Goal: Task Accomplishment & Management: Complete application form

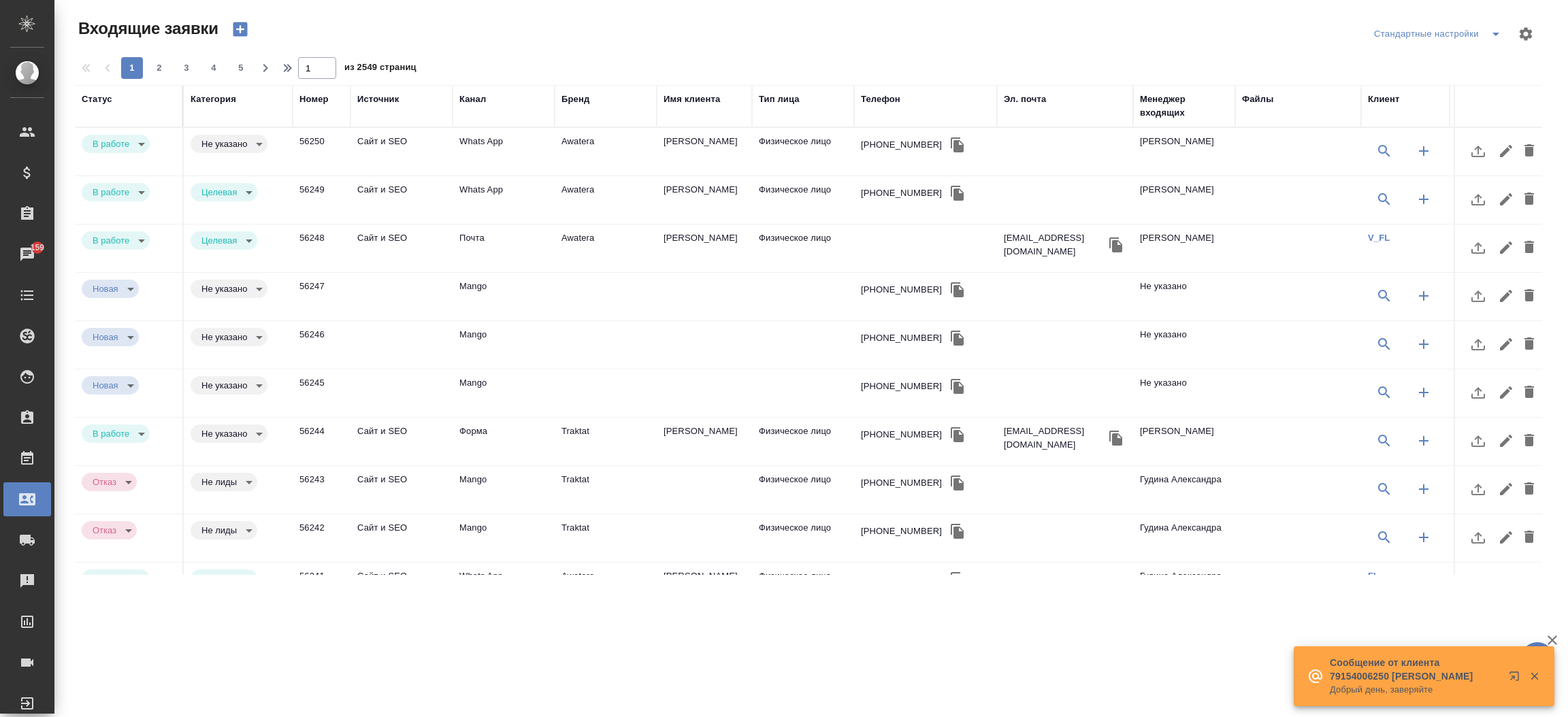
select select "RU"
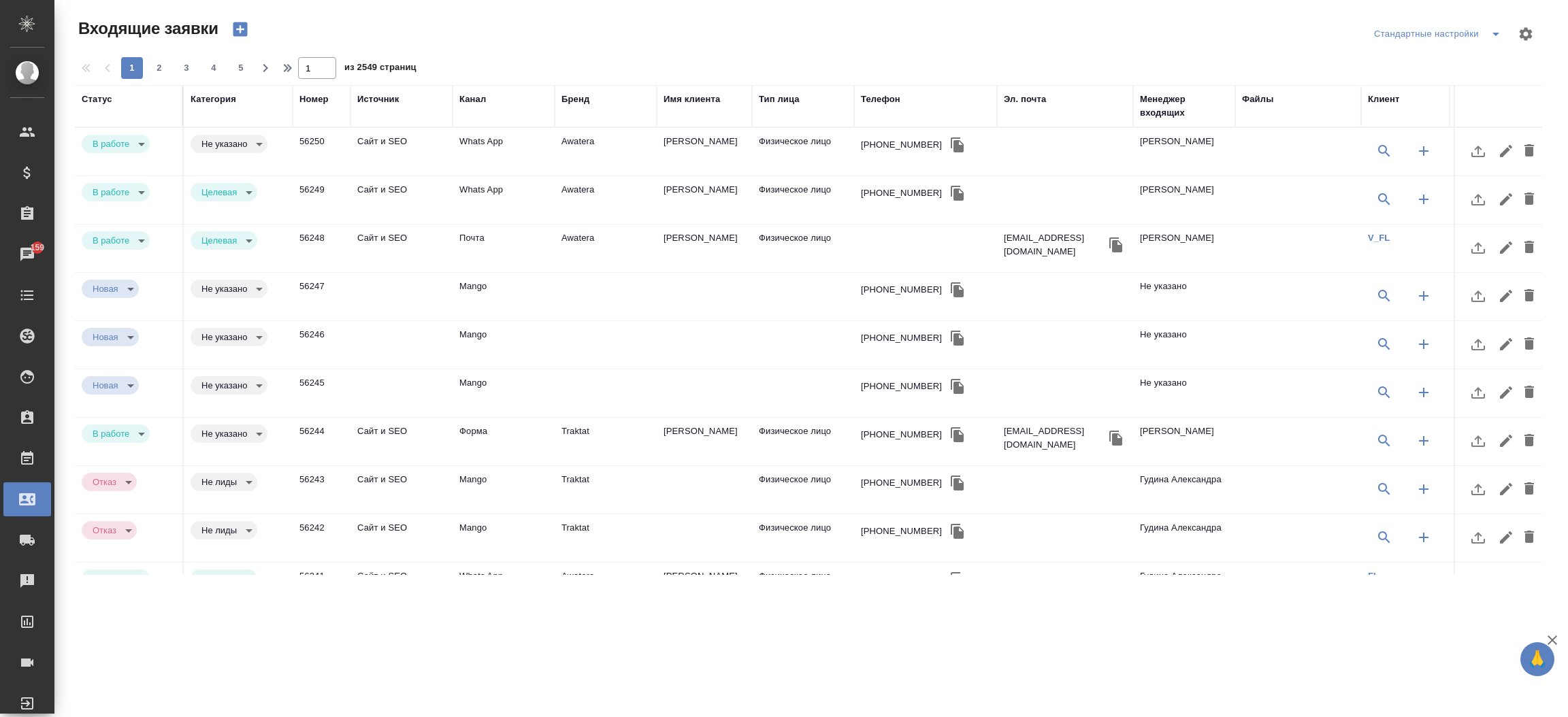
click at [882, 102] on div "Телефон" at bounding box center [880, 99] width 39 height 14
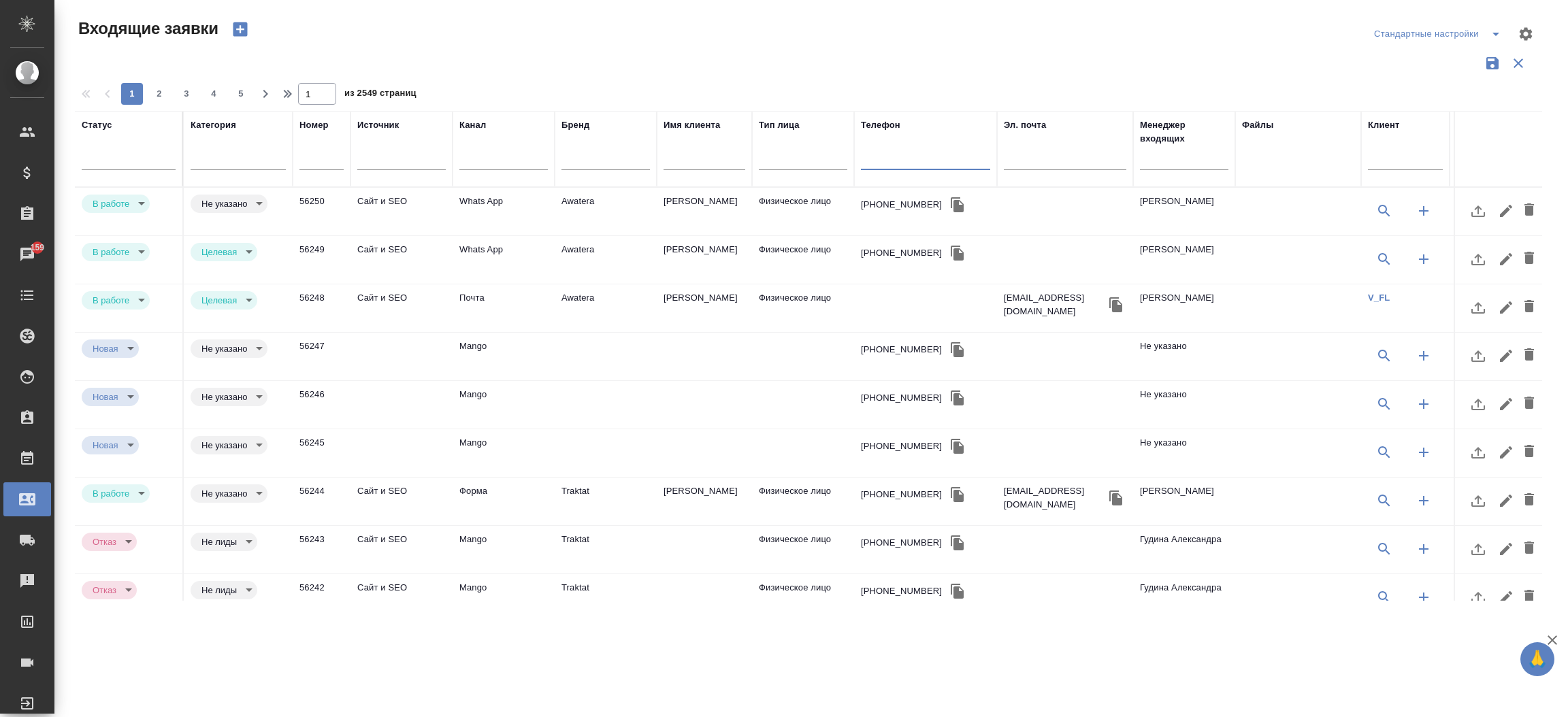
click at [885, 164] on input "text" at bounding box center [925, 161] width 129 height 17
paste input "7 995 990 05 48"
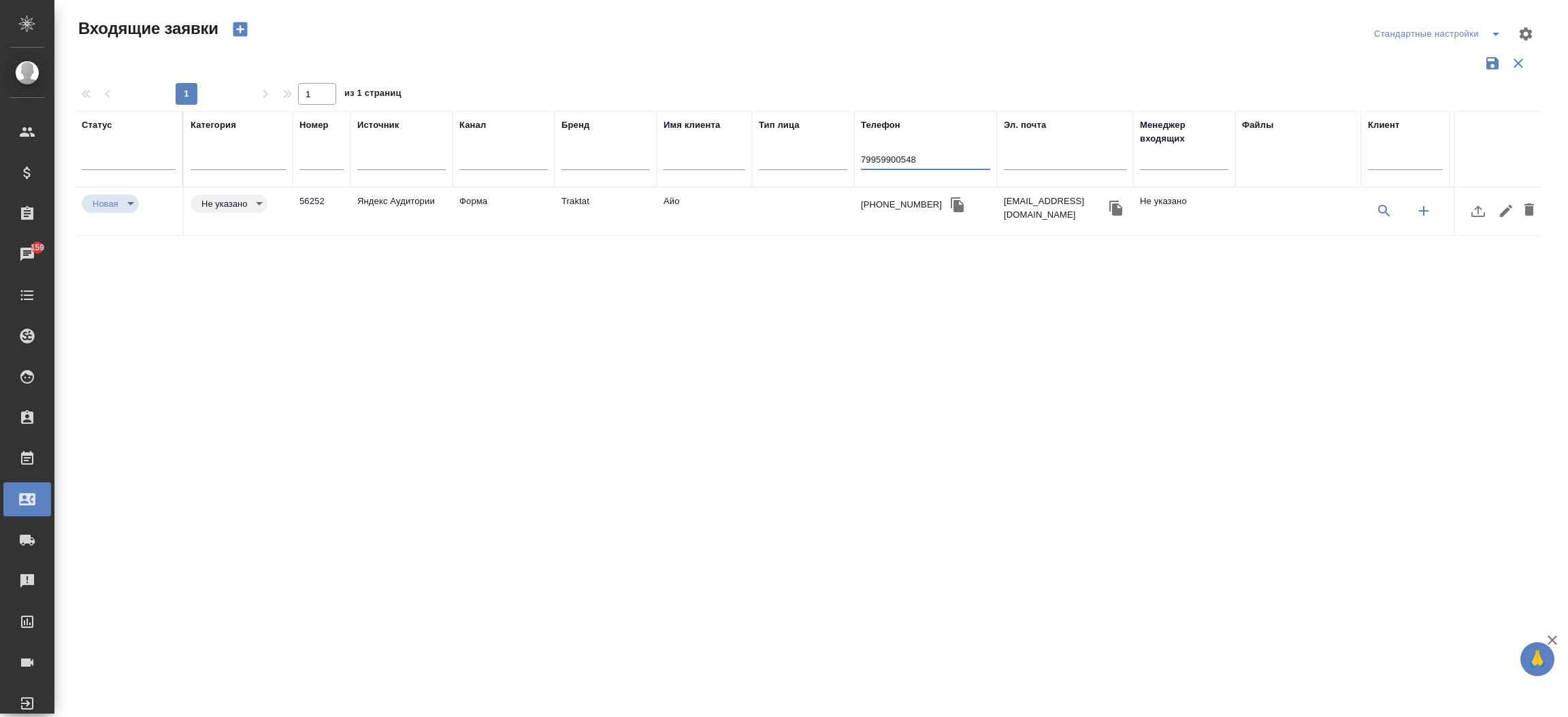
type input "79959900548"
click at [579, 210] on td "Traktat" at bounding box center [605, 212] width 102 height 47
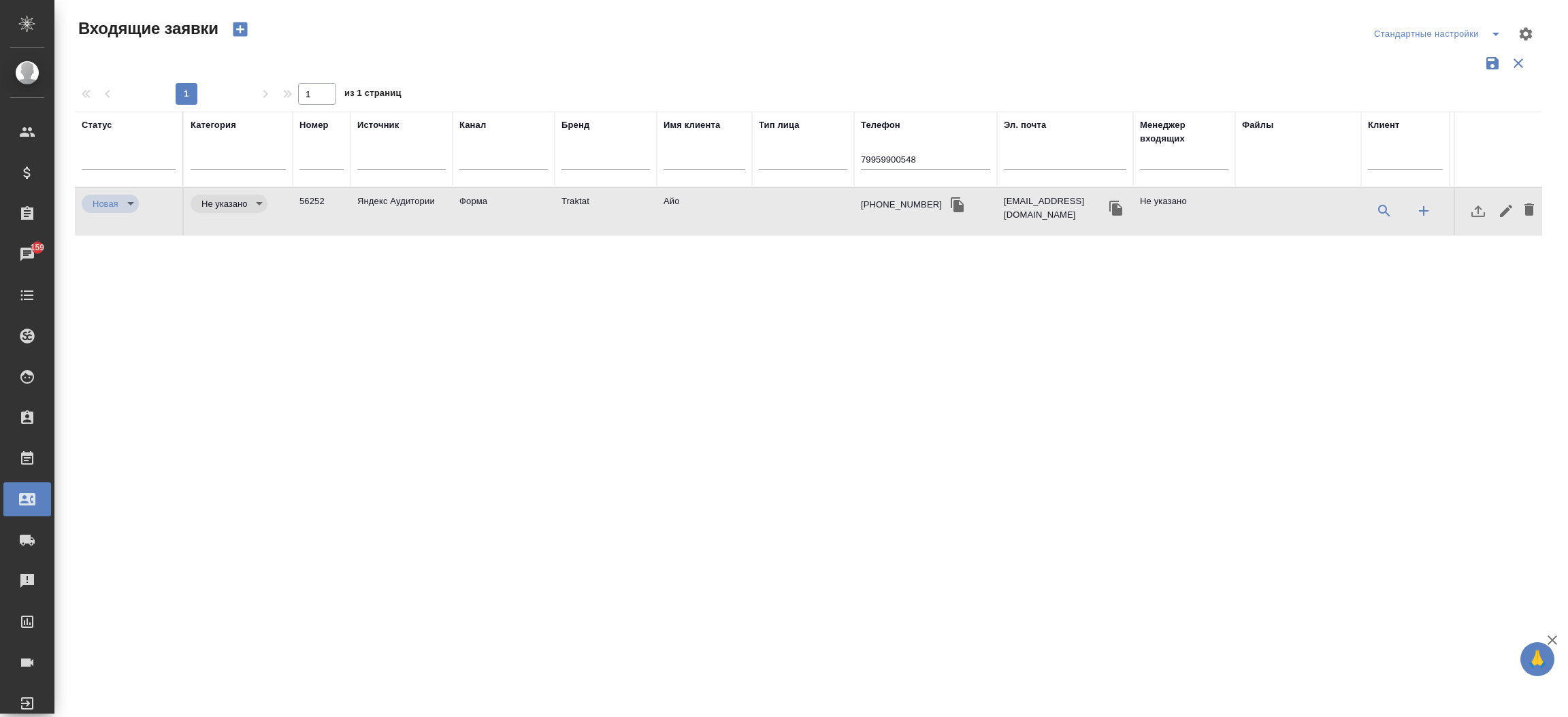
click at [579, 210] on td "Traktat" at bounding box center [605, 212] width 102 height 47
click at [950, 203] on icon "button" at bounding box center [958, 204] width 16 height 16
click at [237, 23] on icon "button" at bounding box center [240, 30] width 15 height 15
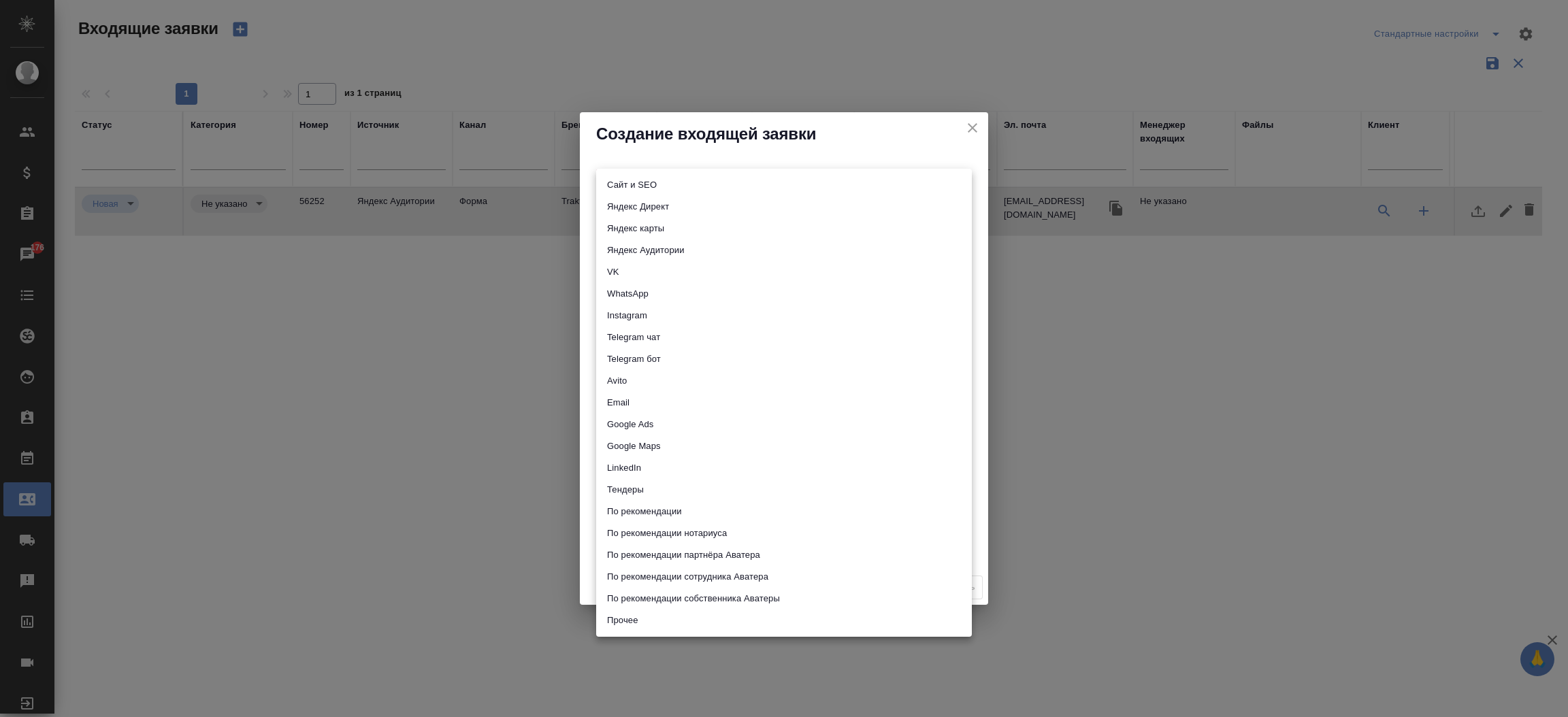
click at [640, 185] on body "🙏 .cls-1 fill:#fff; AWATERA Прутько Ирина i.prutko Клиенты Спецификации Заказы …" at bounding box center [784, 358] width 1568 height 717
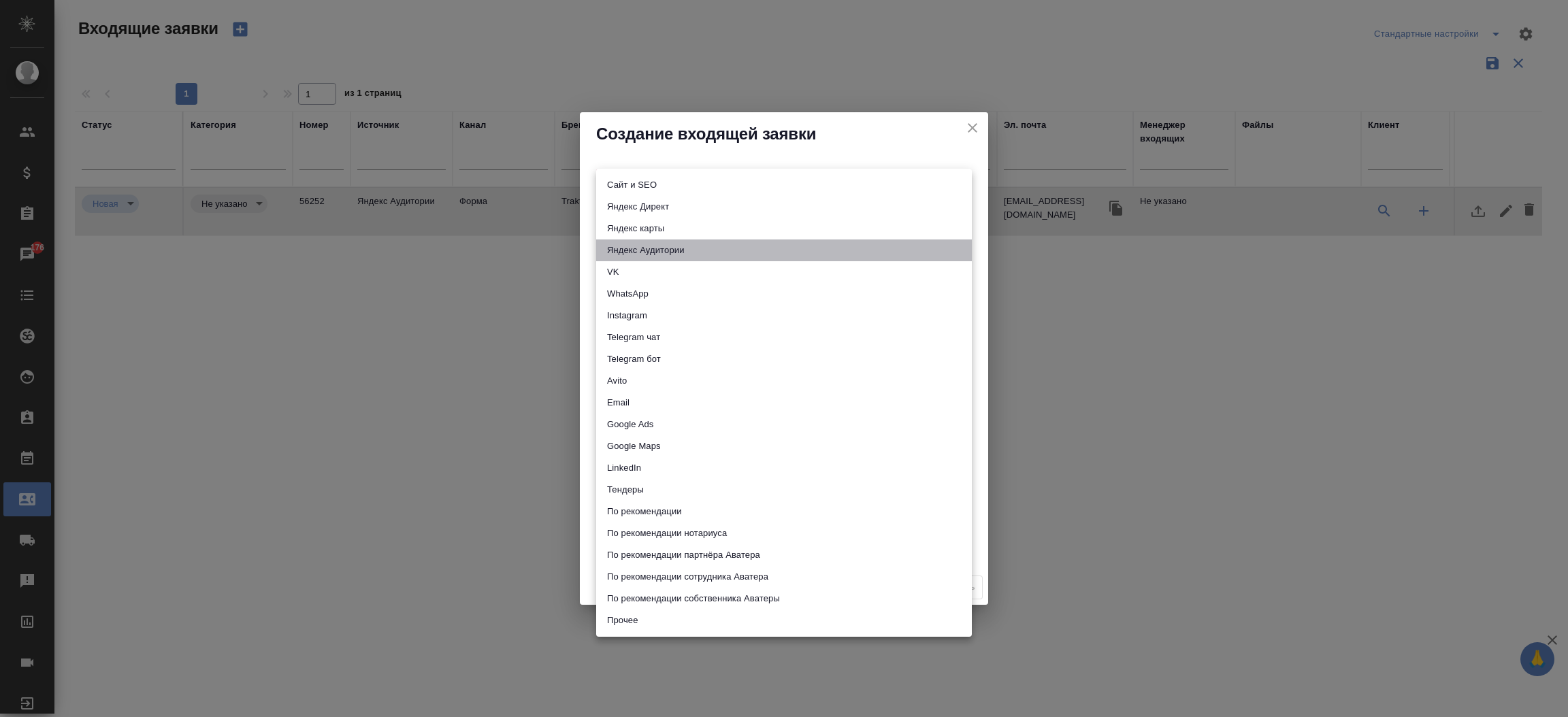
click at [630, 248] on li "Яндекс Аудитории" at bounding box center [784, 251] width 375 height 22
type input "yandexAudience"
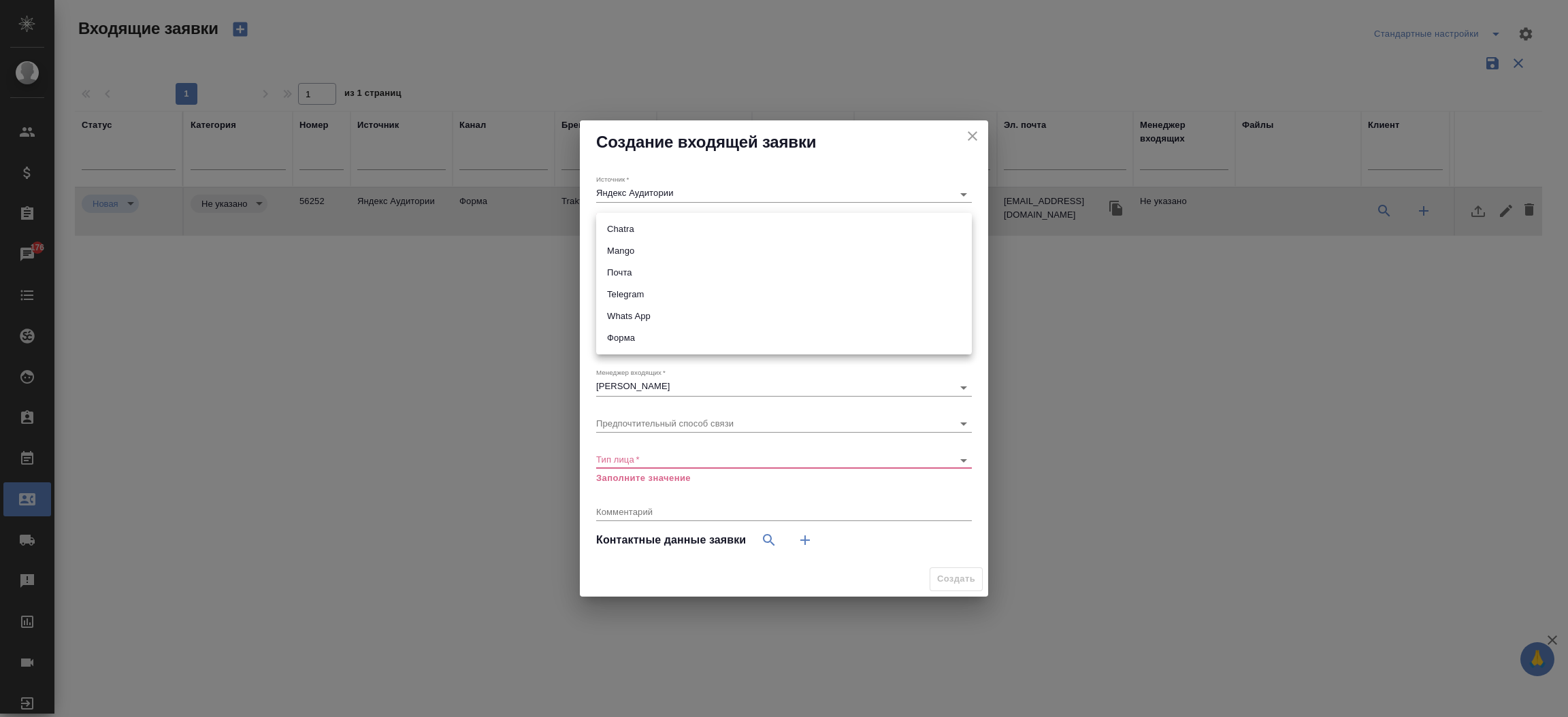
click at [634, 224] on body "🙏 .cls-1 fill:#fff; AWATERA Прутько Ирина i.prutko Клиенты Спецификации Заказы …" at bounding box center [784, 358] width 1568 height 717
click at [630, 336] on li "Форма" at bounding box center [784, 338] width 375 height 22
type input "63623f8939da55ae86e7274a"
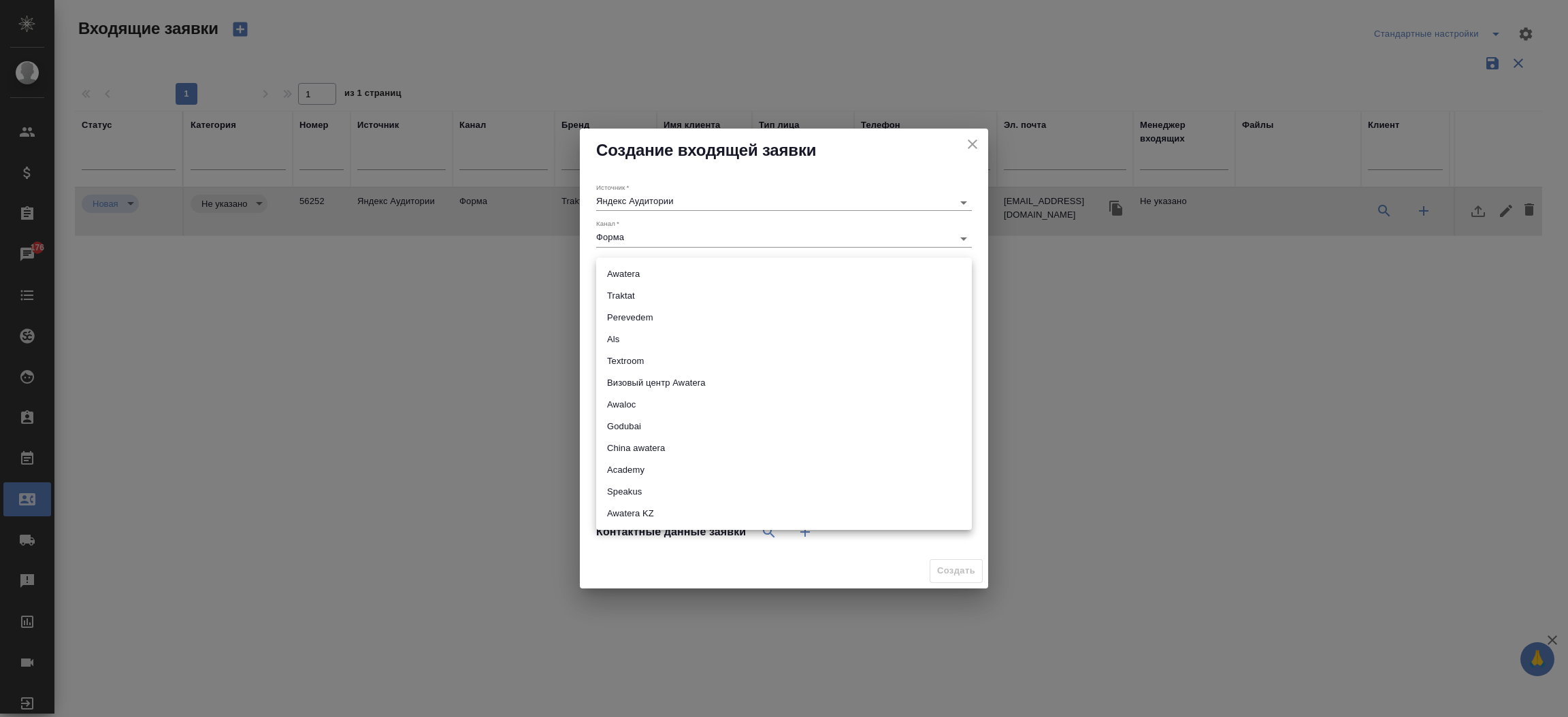
click at [646, 272] on body "🙏 .cls-1 fill:#fff; AWATERA Прутько Ирина i.prutko Клиенты Спецификации Заказы …" at bounding box center [784, 358] width 1568 height 717
click at [658, 296] on li "Traktat" at bounding box center [784, 296] width 375 height 22
type input "traktat"
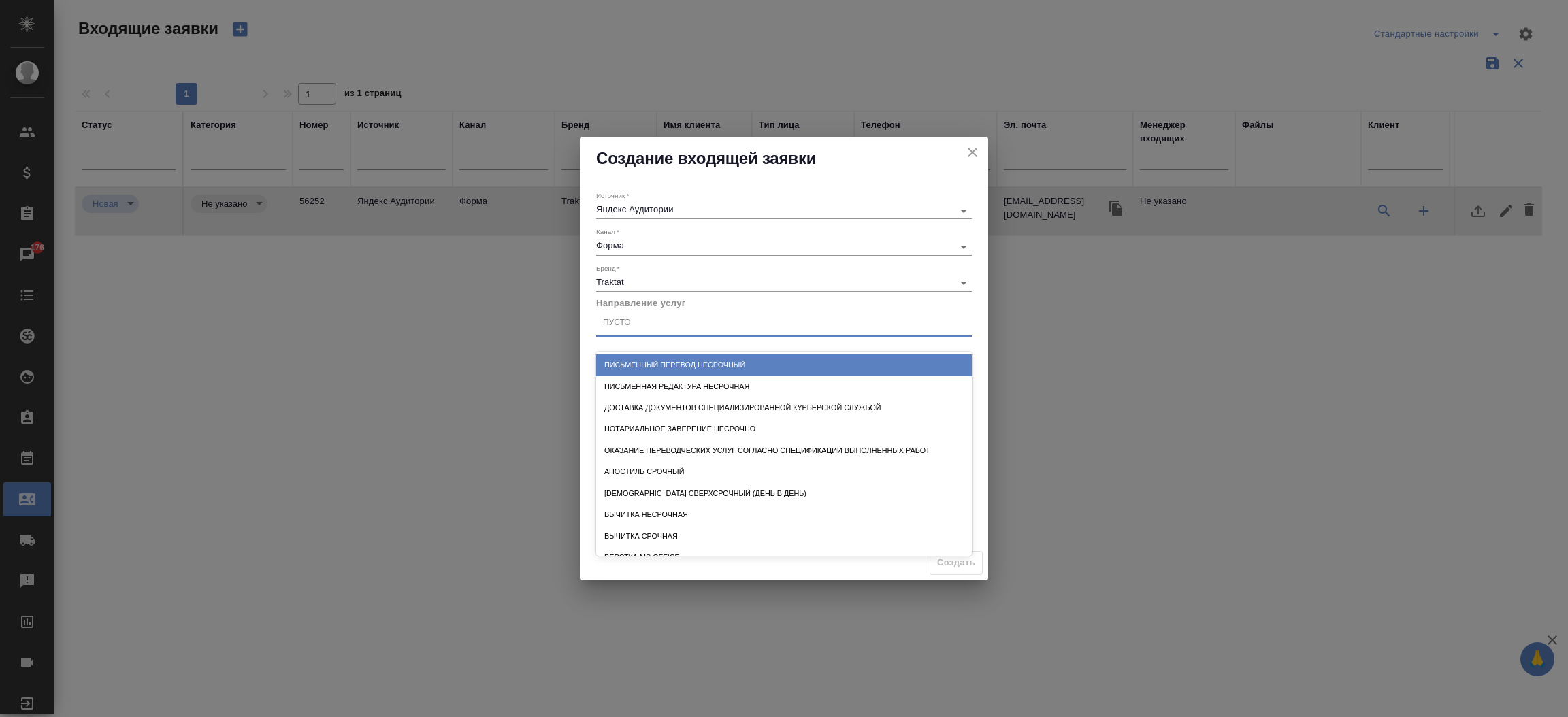
click at [677, 326] on div "Пусто" at bounding box center [784, 324] width 375 height 20
type input "с"
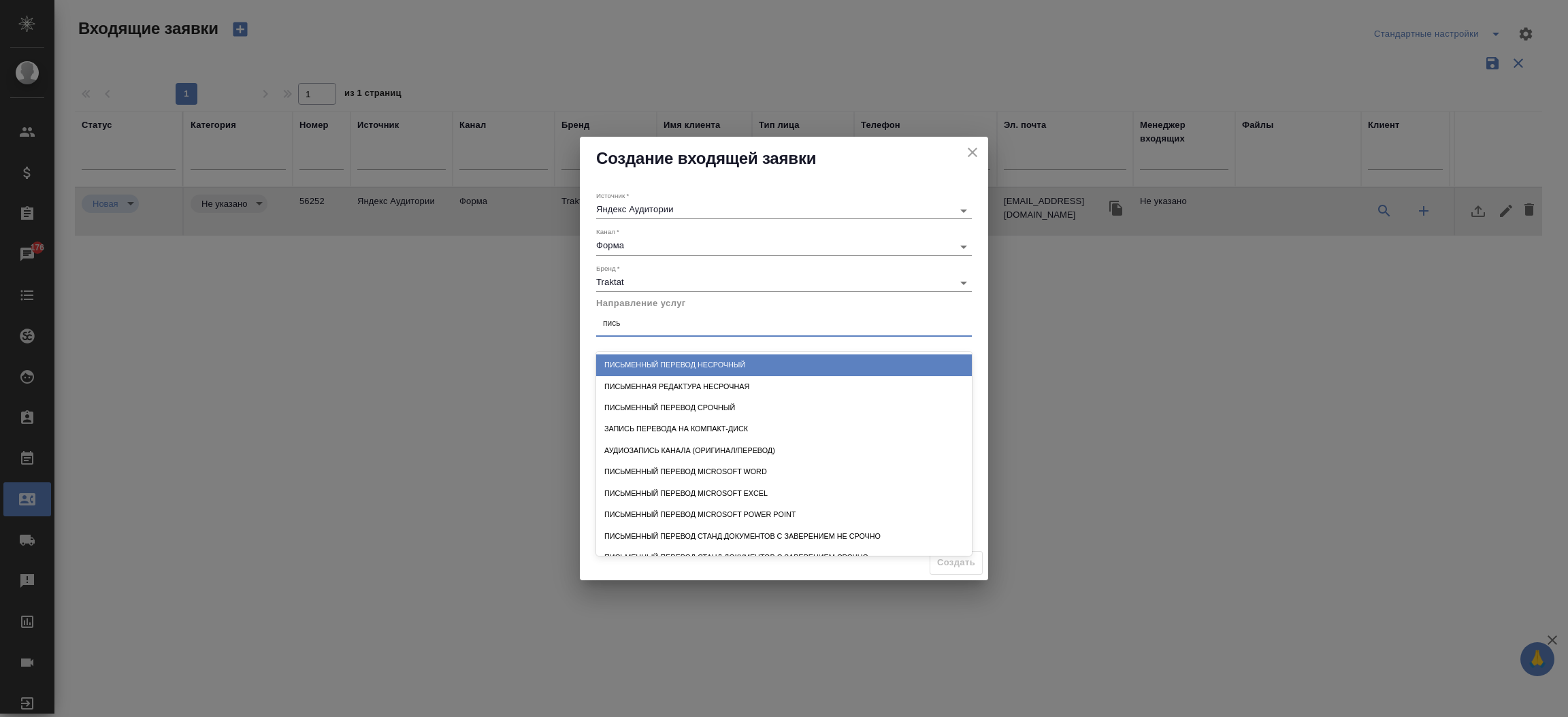
type input "письм"
click at [679, 362] on div "Письменный перевод несрочный" at bounding box center [784, 364] width 375 height 21
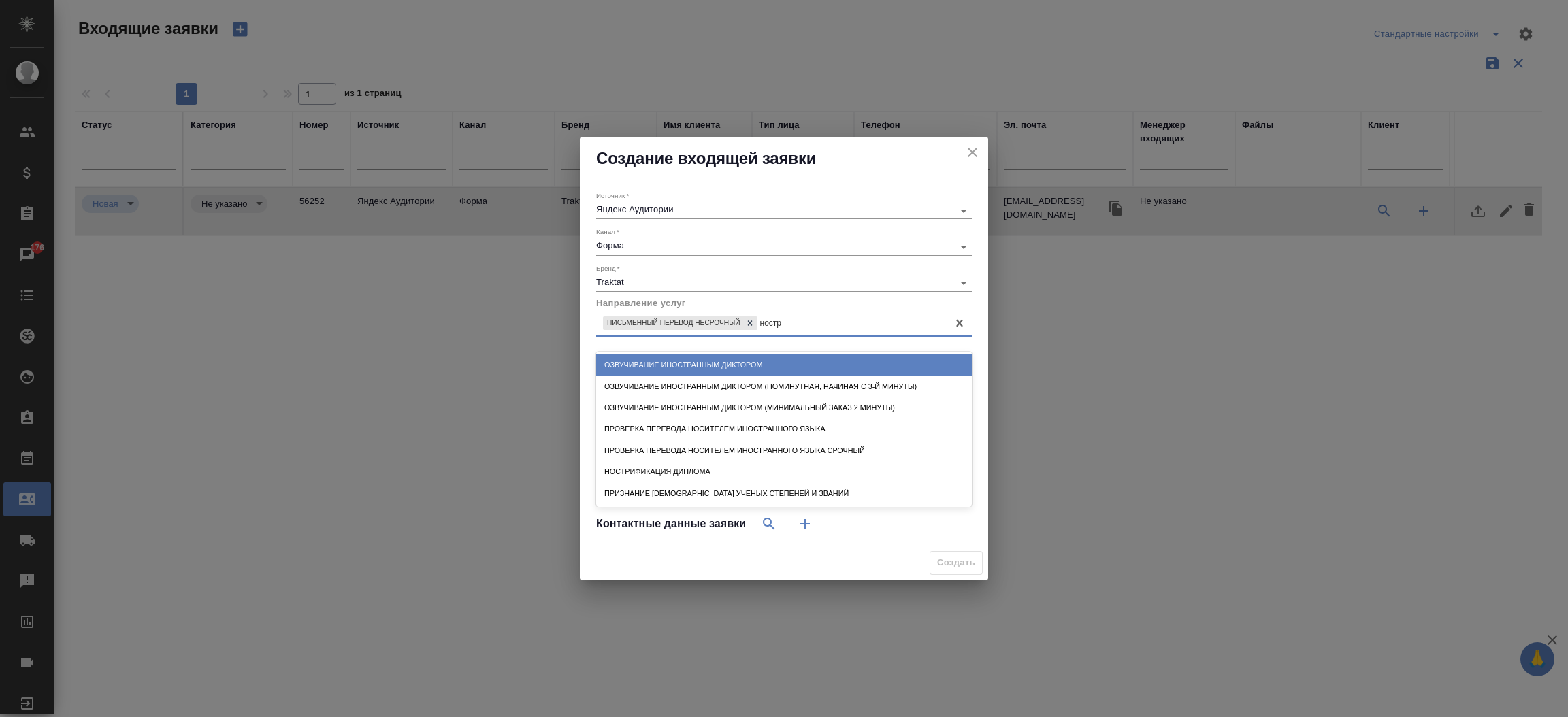
type input "ностри"
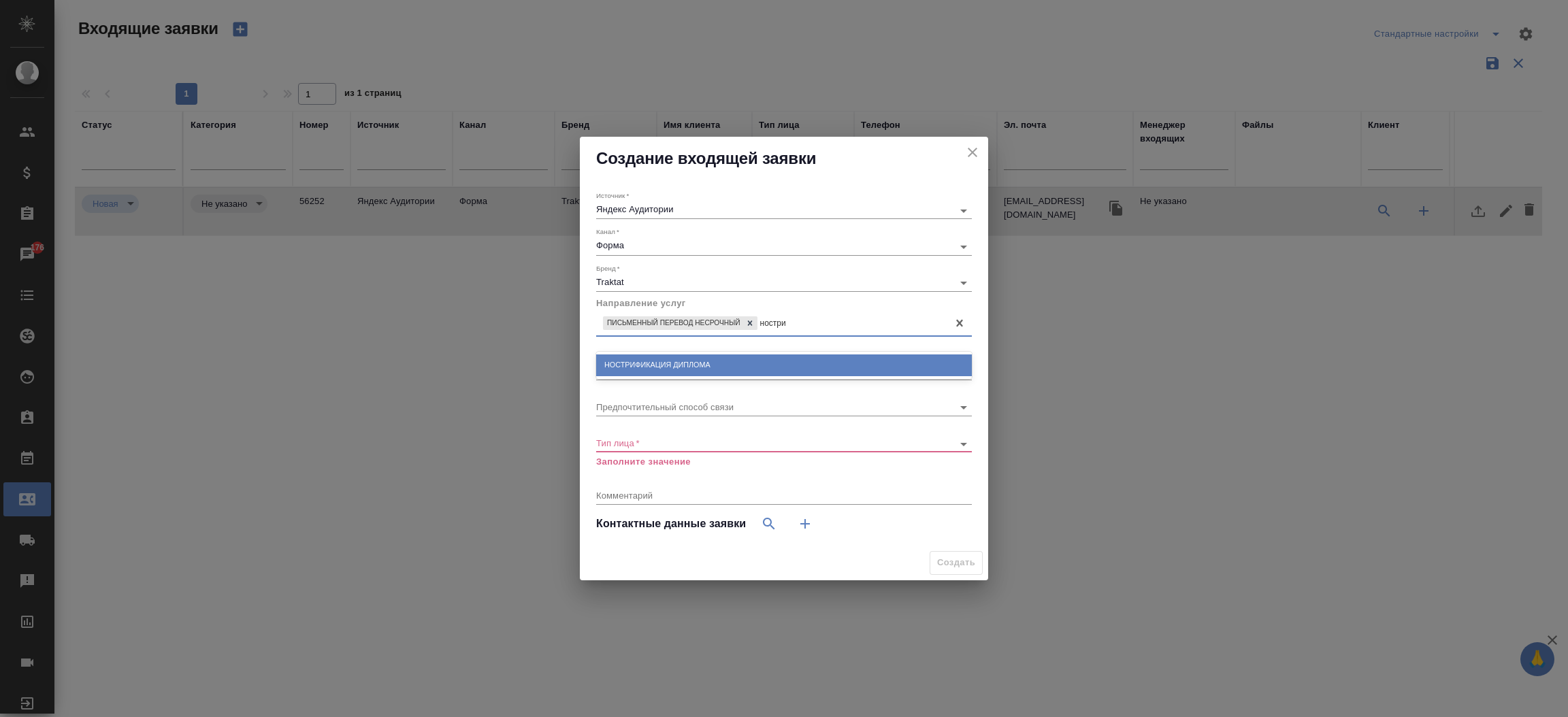
click at [679, 362] on div "Нострификация диплома" at bounding box center [784, 364] width 375 height 21
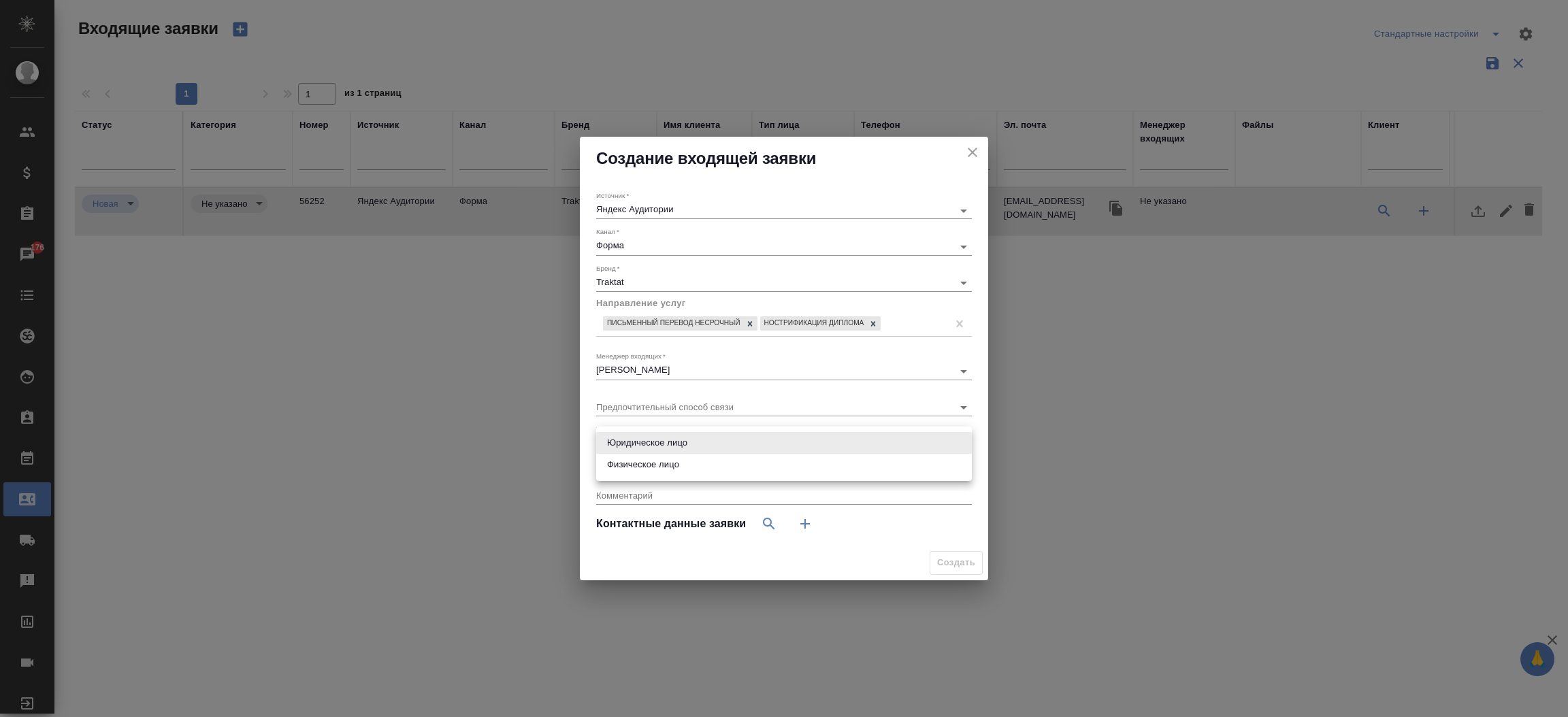
click at [684, 443] on body "🙏 .cls-1 fill:#fff; AWATERA Прутько Ирина i.prutko Клиенты Спецификации Заказы …" at bounding box center [784, 358] width 1568 height 717
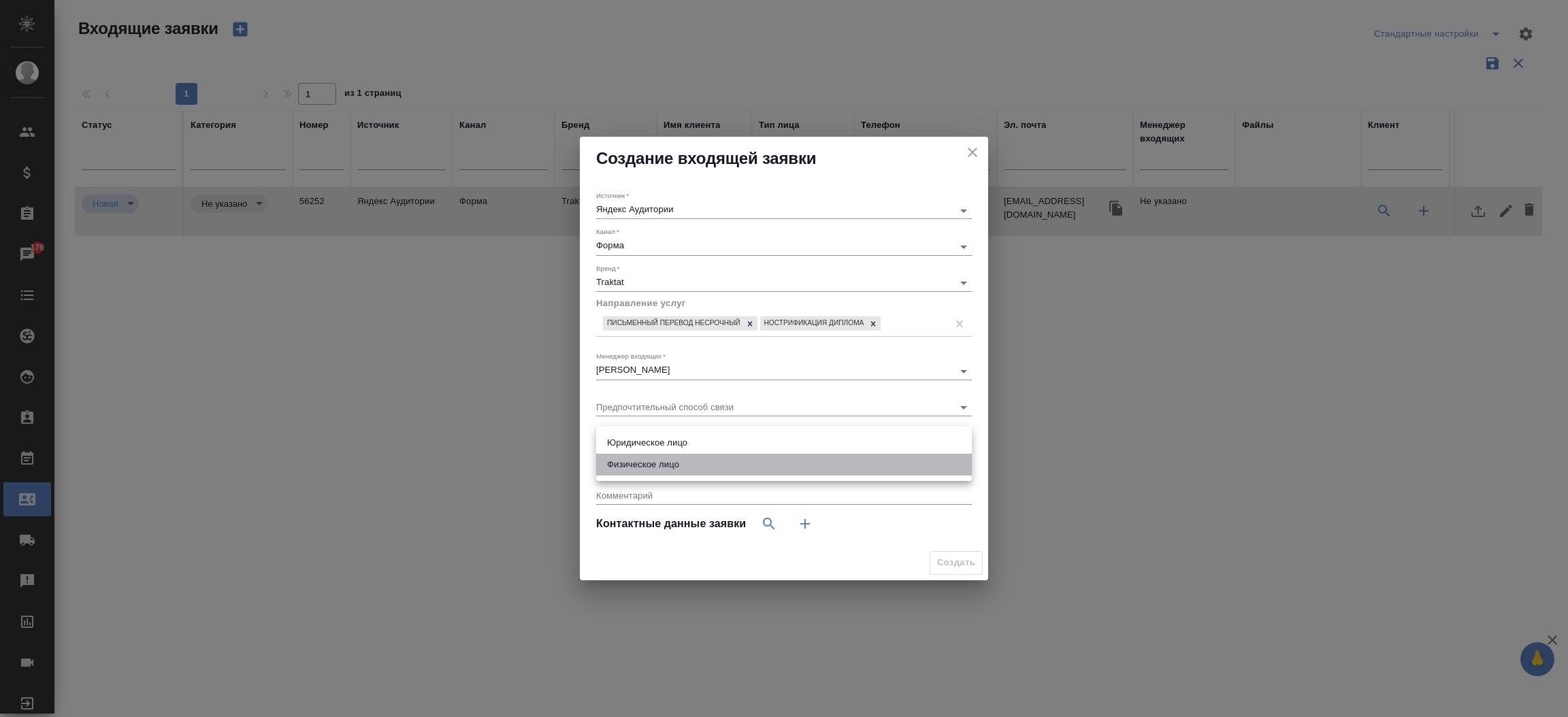
click at [677, 463] on li "Физическое лицо" at bounding box center [784, 464] width 375 height 22
type input "private"
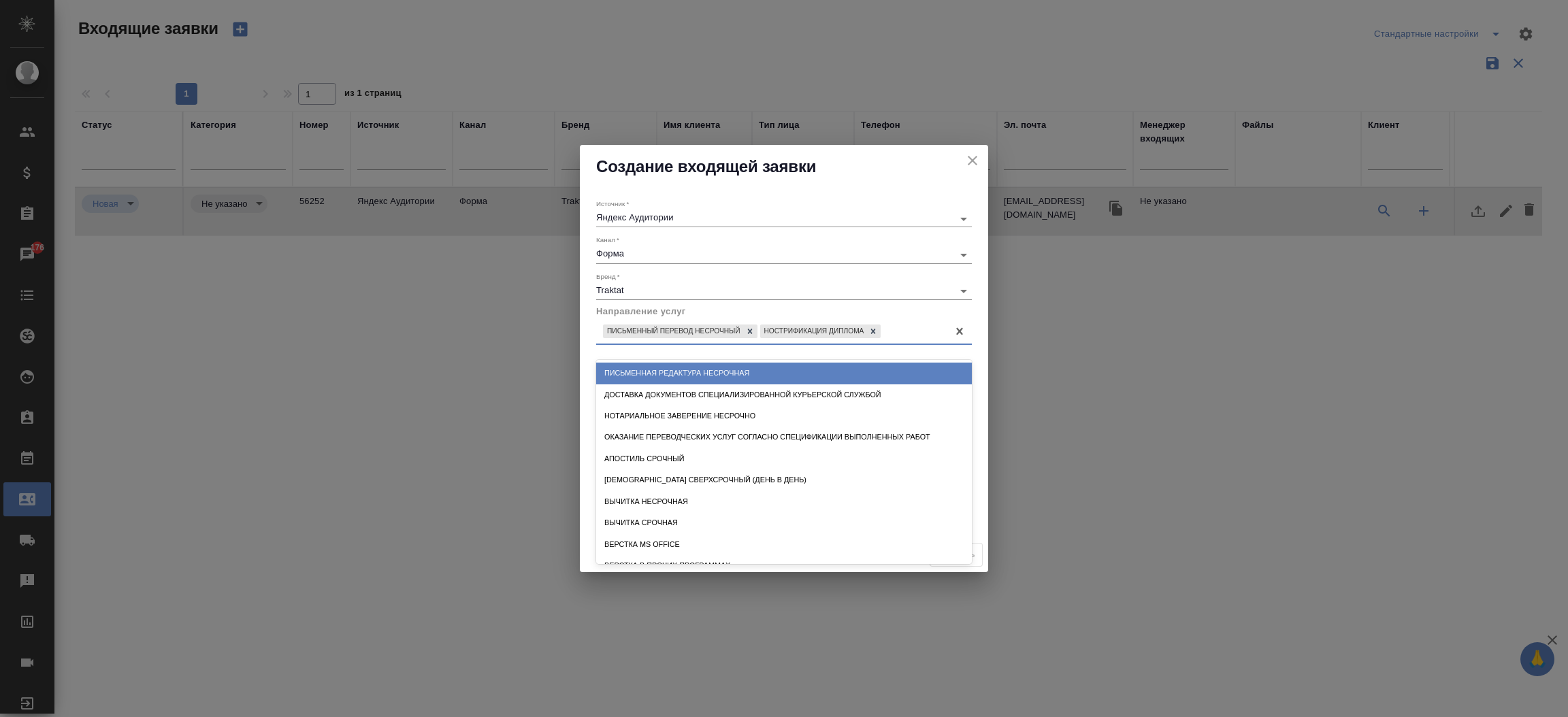
click at [896, 334] on div "Письменный перевод несрочный Нострификация диплома" at bounding box center [772, 332] width 351 height 20
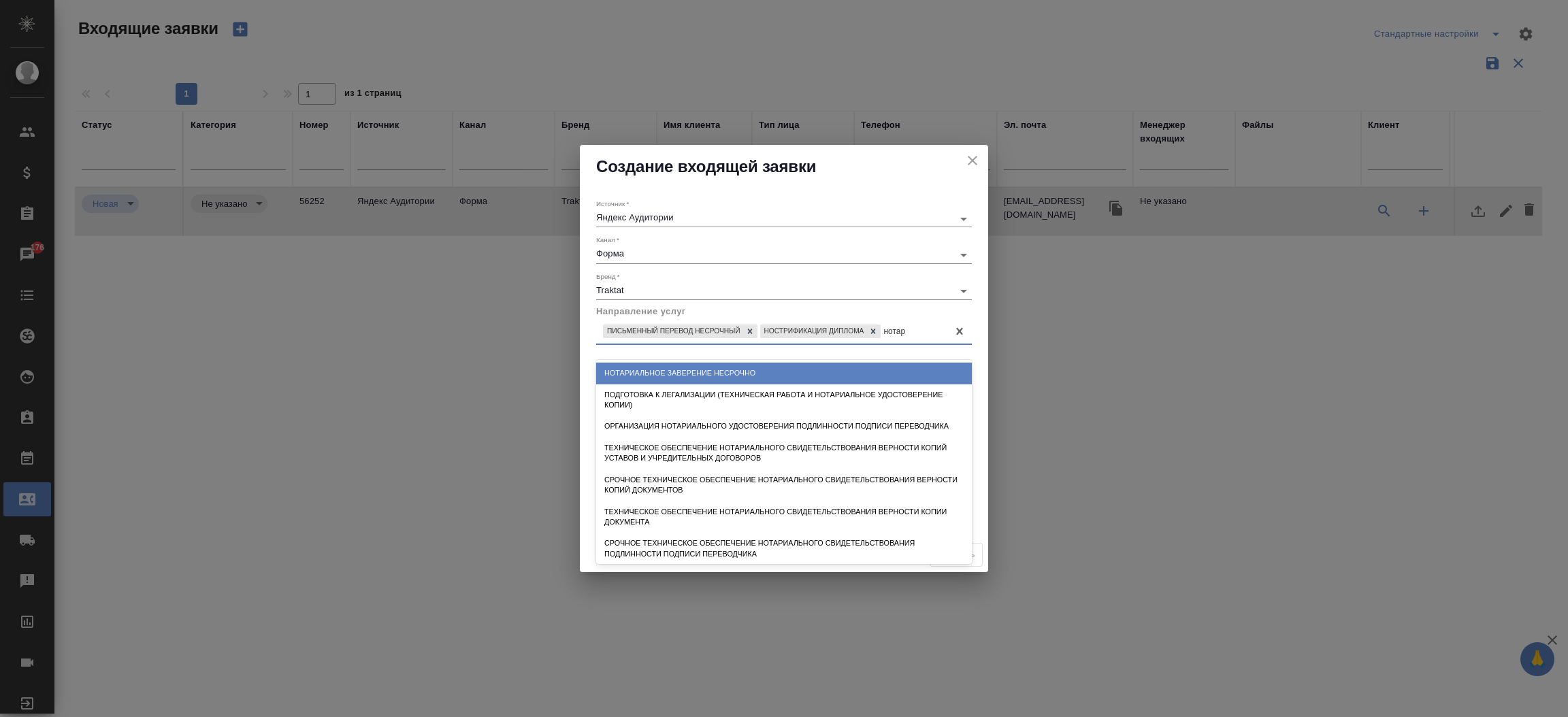
type input "нотари"
click at [814, 373] on div "Нотариальное заверение несрочно" at bounding box center [784, 373] width 375 height 21
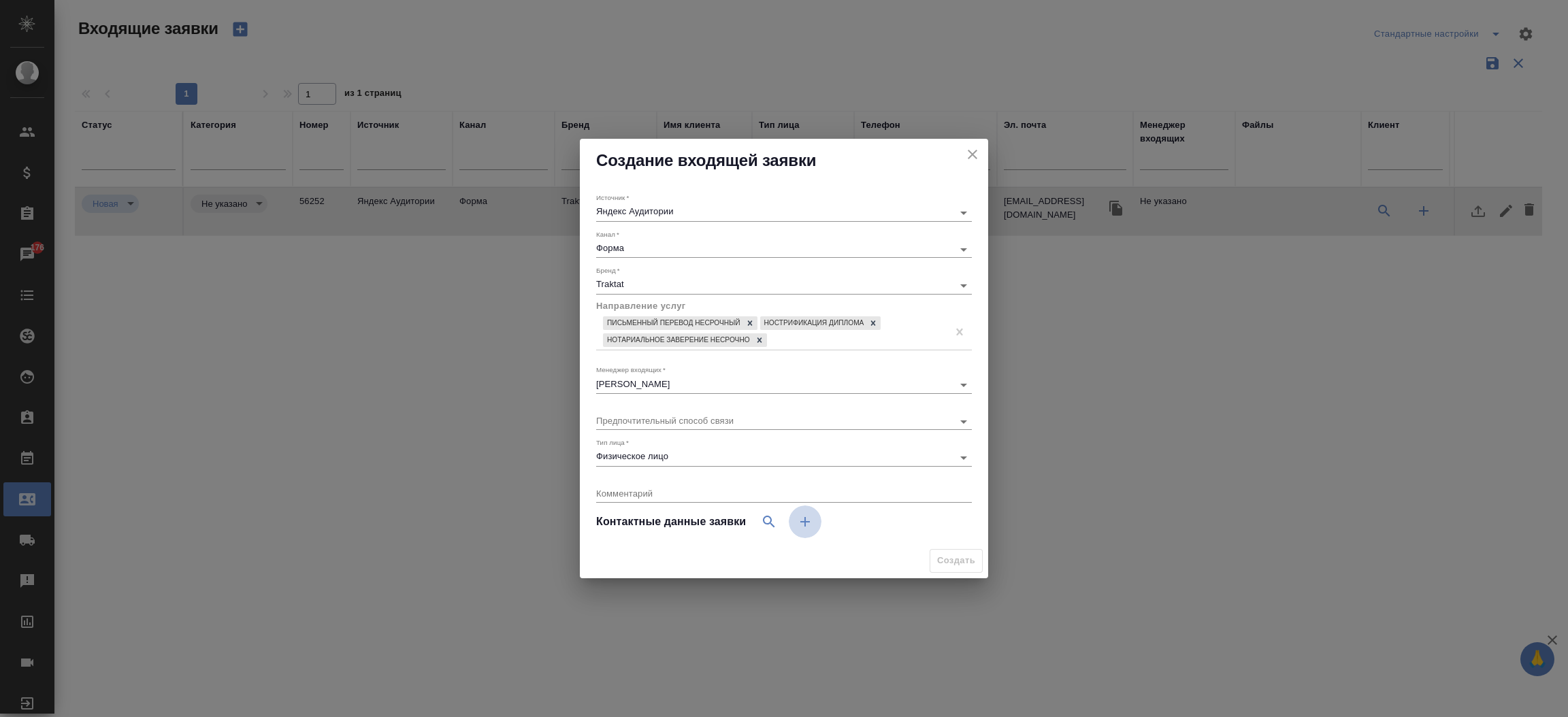
click at [806, 533] on button "button" at bounding box center [805, 522] width 33 height 33
select select "RU"
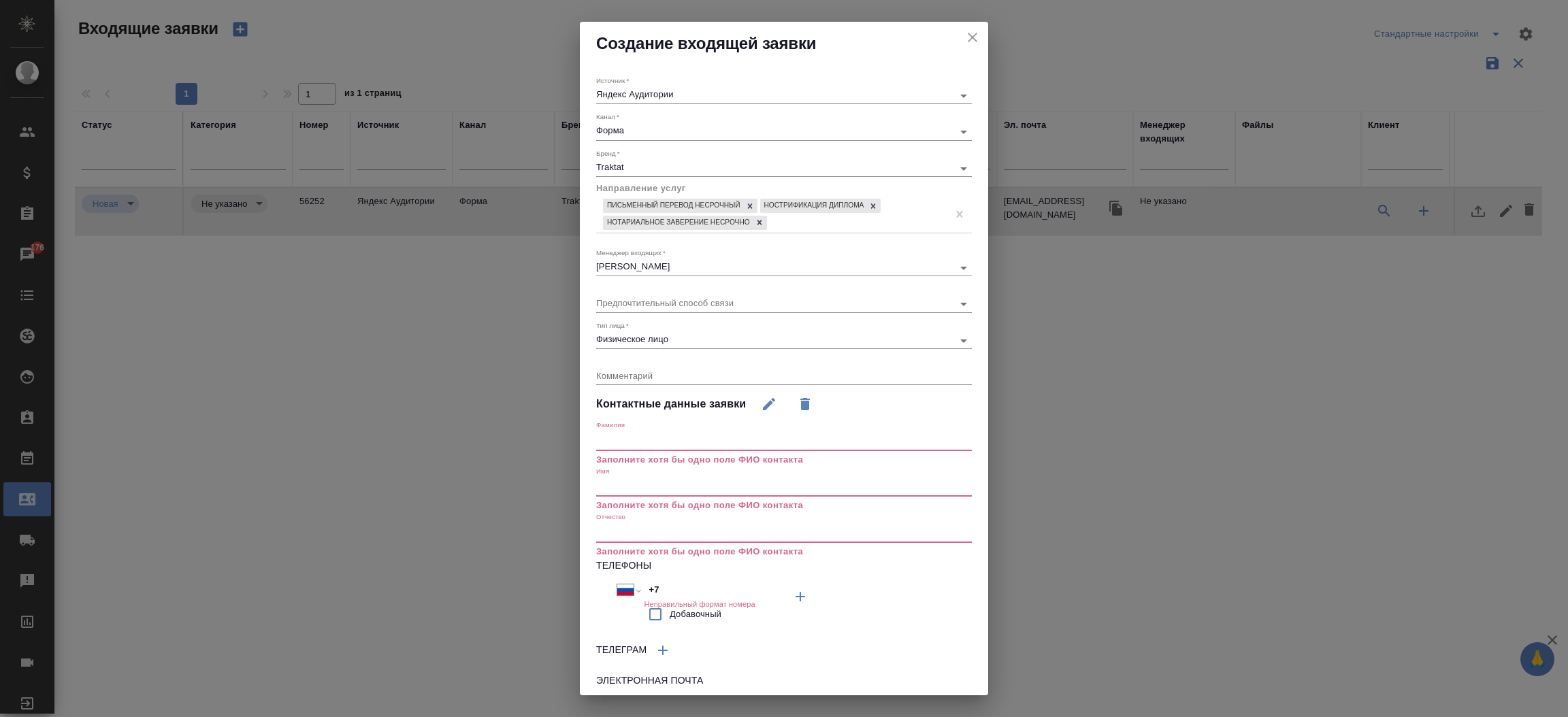
click at [671, 483] on input "text" at bounding box center [784, 487] width 375 height 19
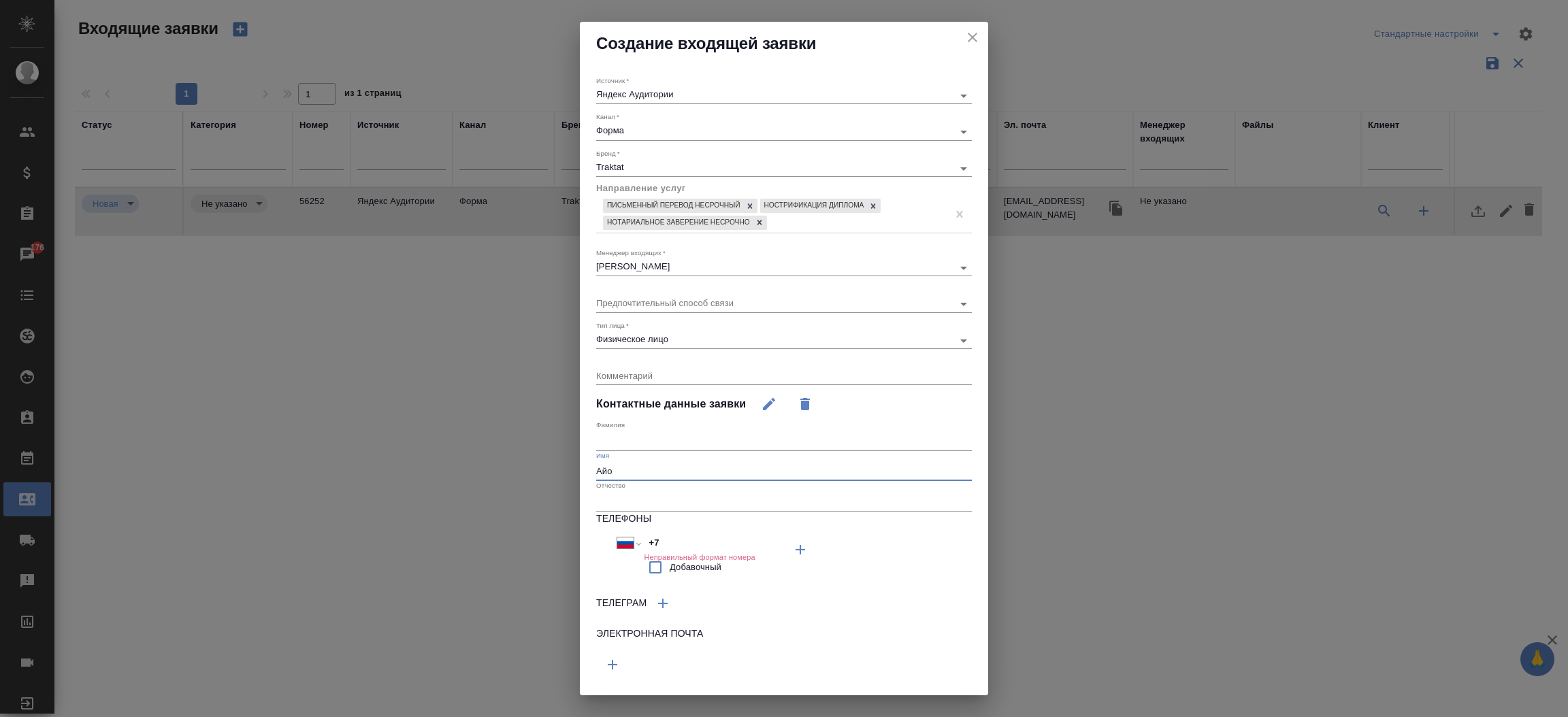
type input "Айо"
click at [660, 546] on input "+7" at bounding box center [703, 544] width 119 height 20
paste input "995 990 05 48"
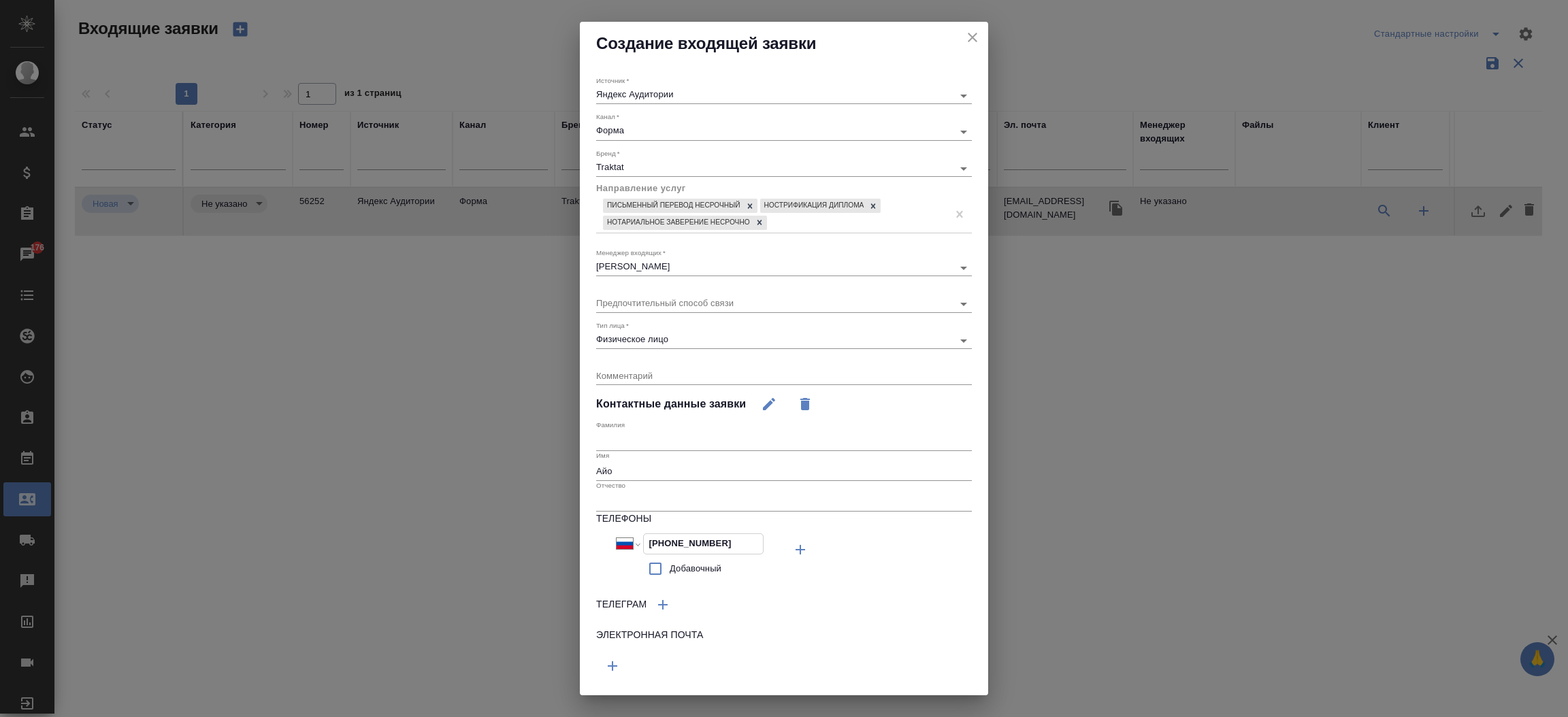
type input "+7 995 990 05 48"
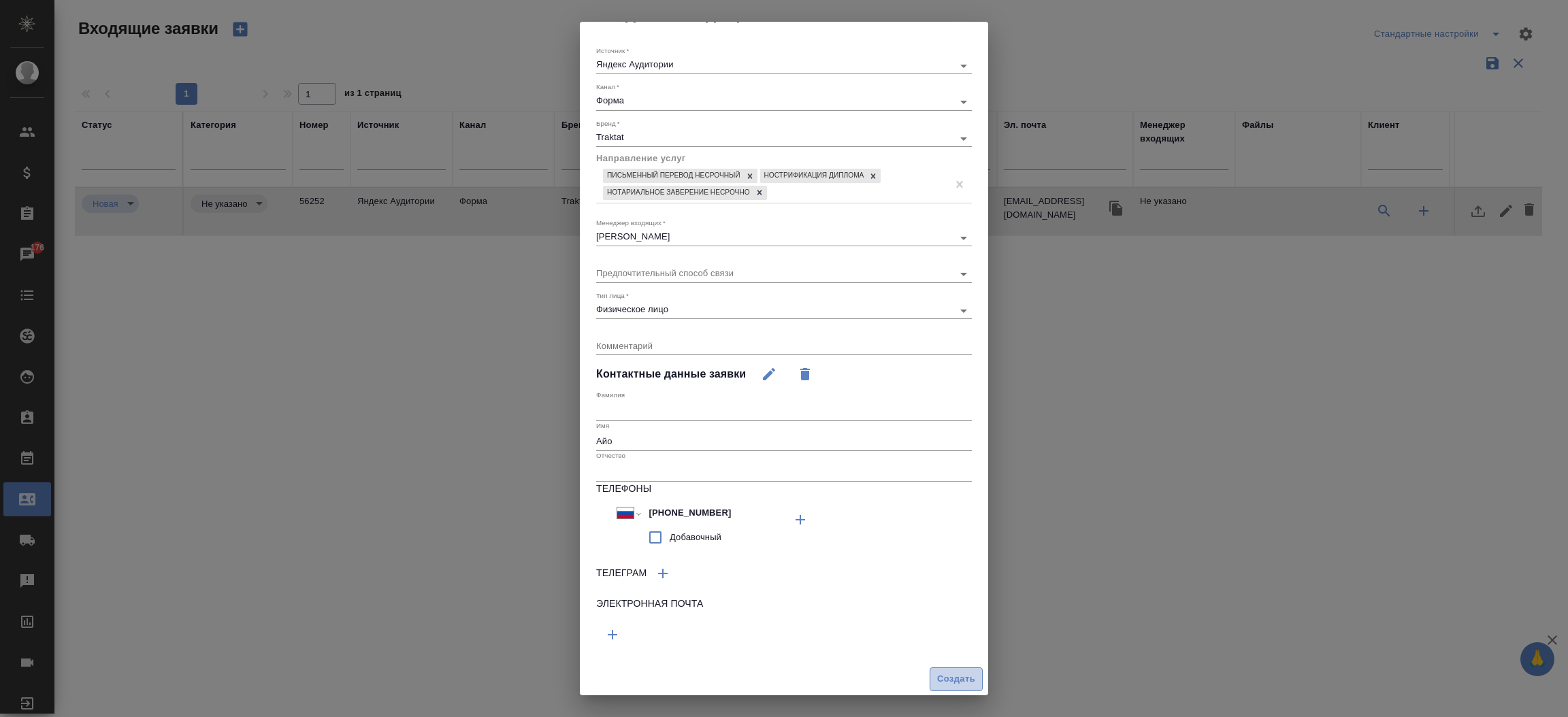
click at [937, 676] on span "Создать" at bounding box center [956, 679] width 38 height 15
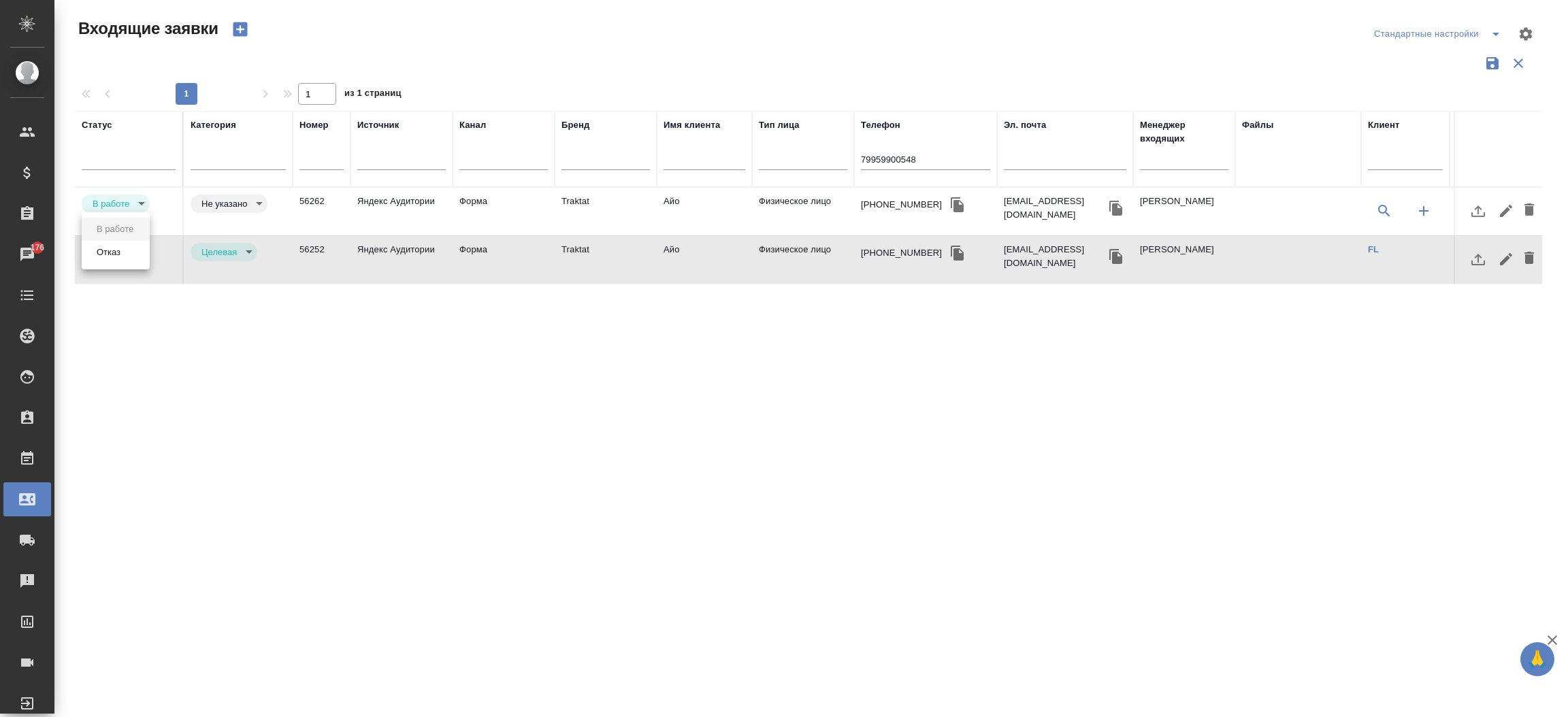
click at [144, 247] on body "🙏 .cls-1 fill:#fff; AWATERA Прутько Ирина i.prutko Клиенты Спецификации Заказы …" at bounding box center [784, 358] width 1568 height 717
click at [113, 263] on li "Отказ" at bounding box center [115, 252] width 68 height 23
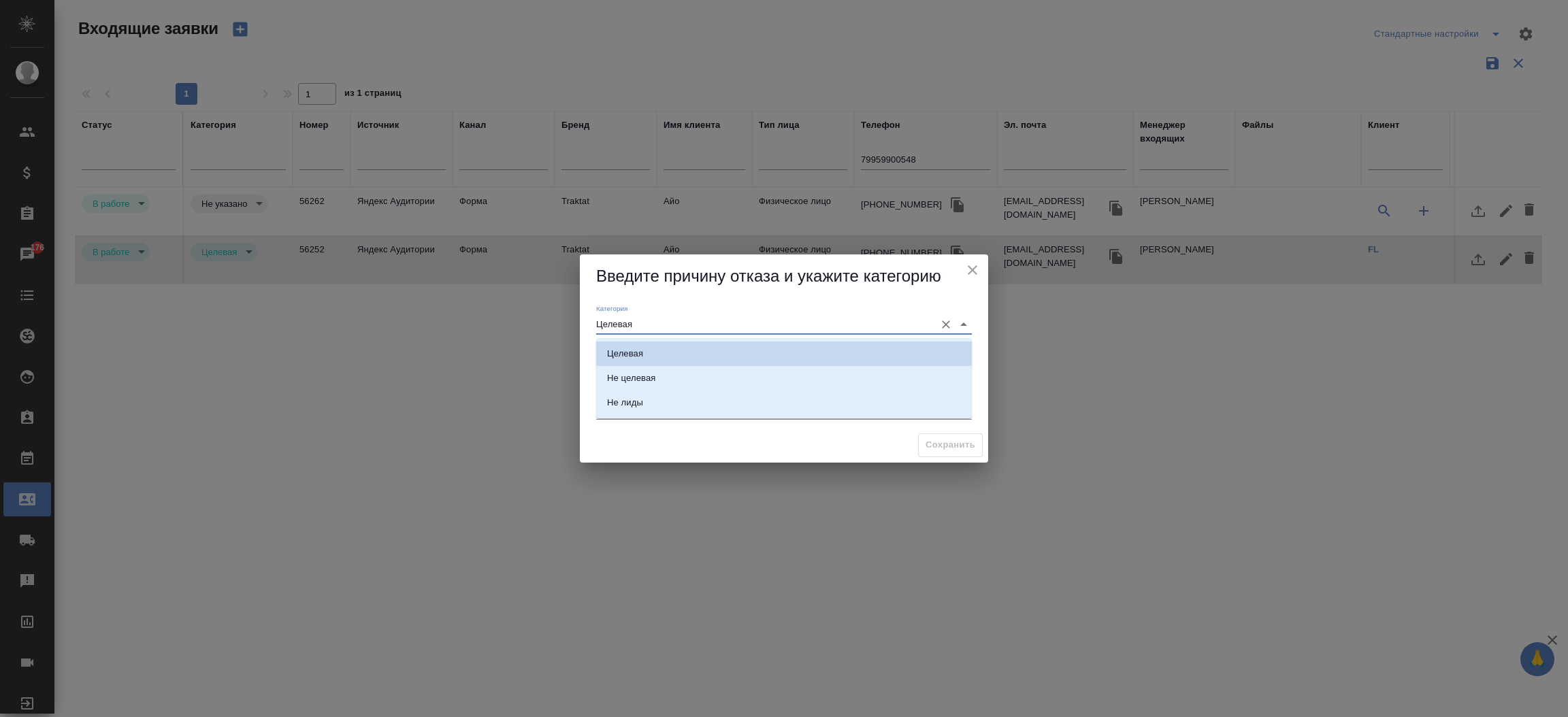
click at [616, 328] on input "Целевая" at bounding box center [762, 324] width 332 height 18
click at [684, 404] on li "Не лиды" at bounding box center [784, 403] width 375 height 25
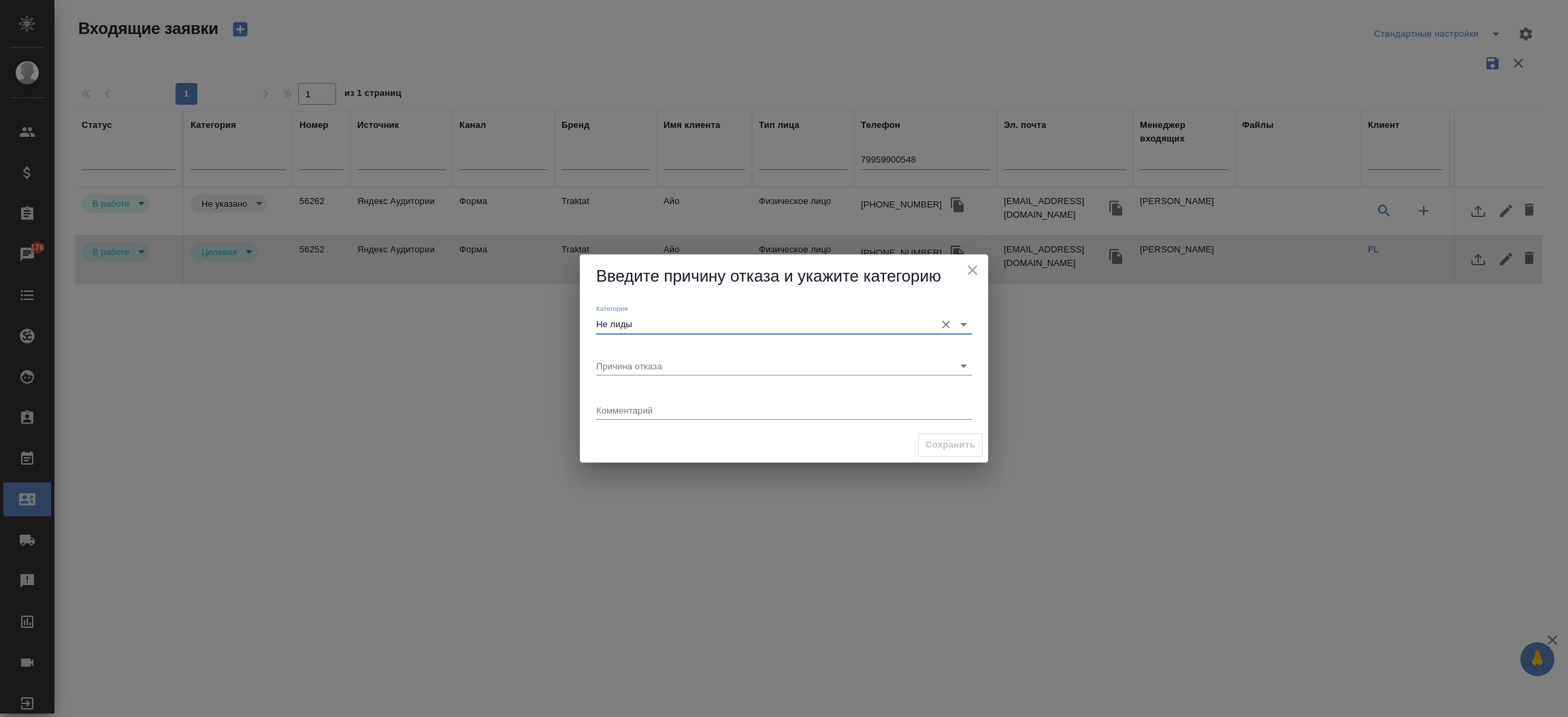
type input "Не лиды"
click at [697, 359] on input "Причина отказа" at bounding box center [762, 365] width 332 height 18
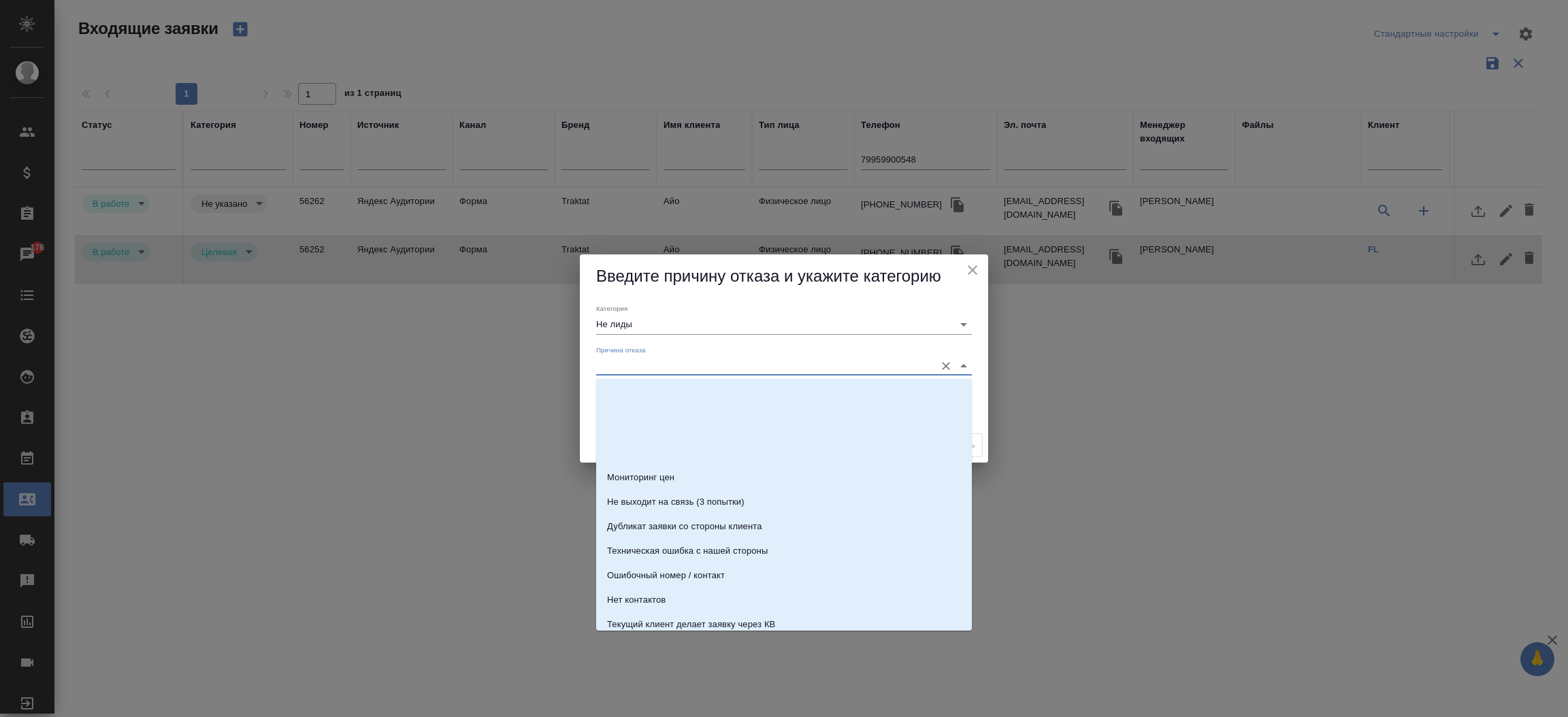
scroll to position [413, 0]
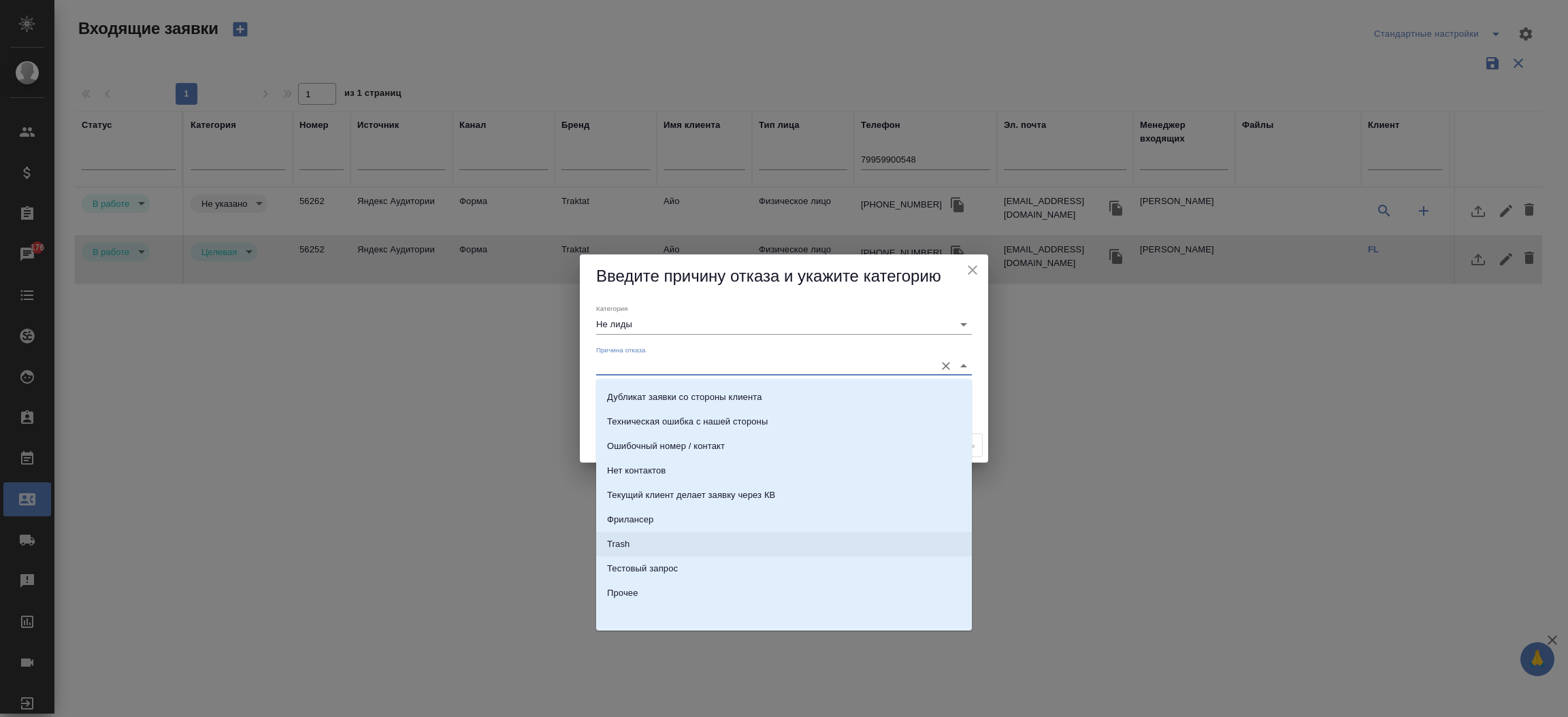
click at [781, 546] on li "Trash" at bounding box center [784, 544] width 375 height 25
type input "Trash"
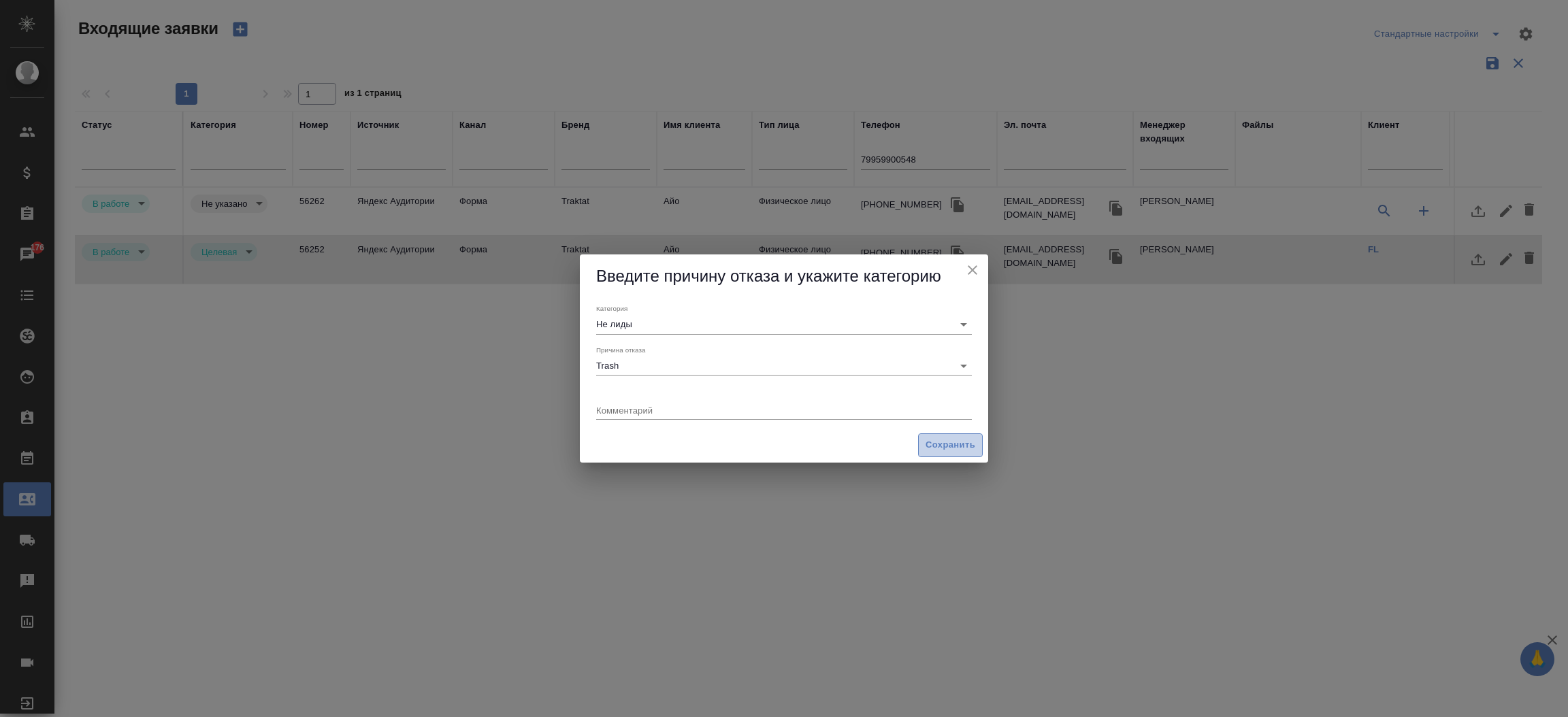
click at [933, 454] on button "Сохранить" at bounding box center [950, 445] width 65 height 24
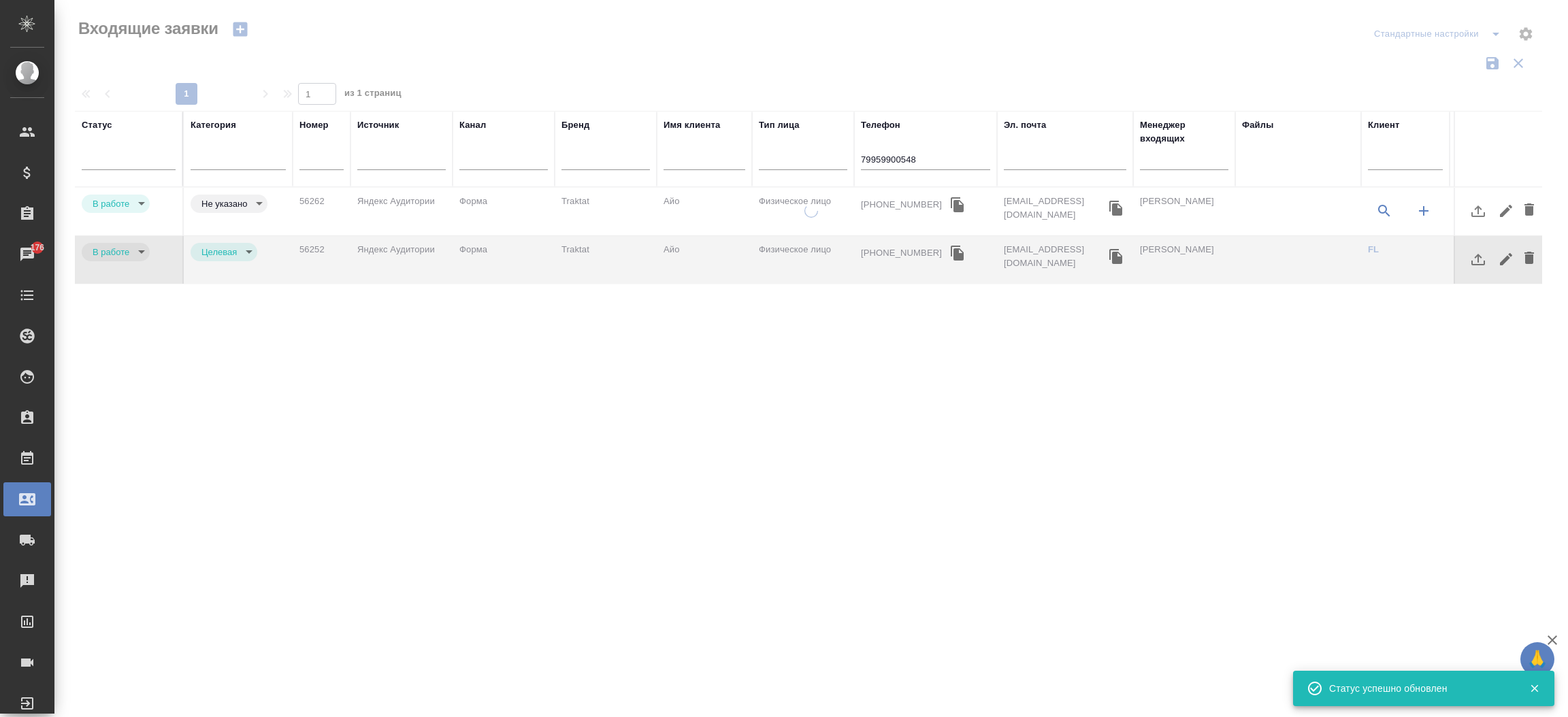
type input "rejection"
type input "notLead"
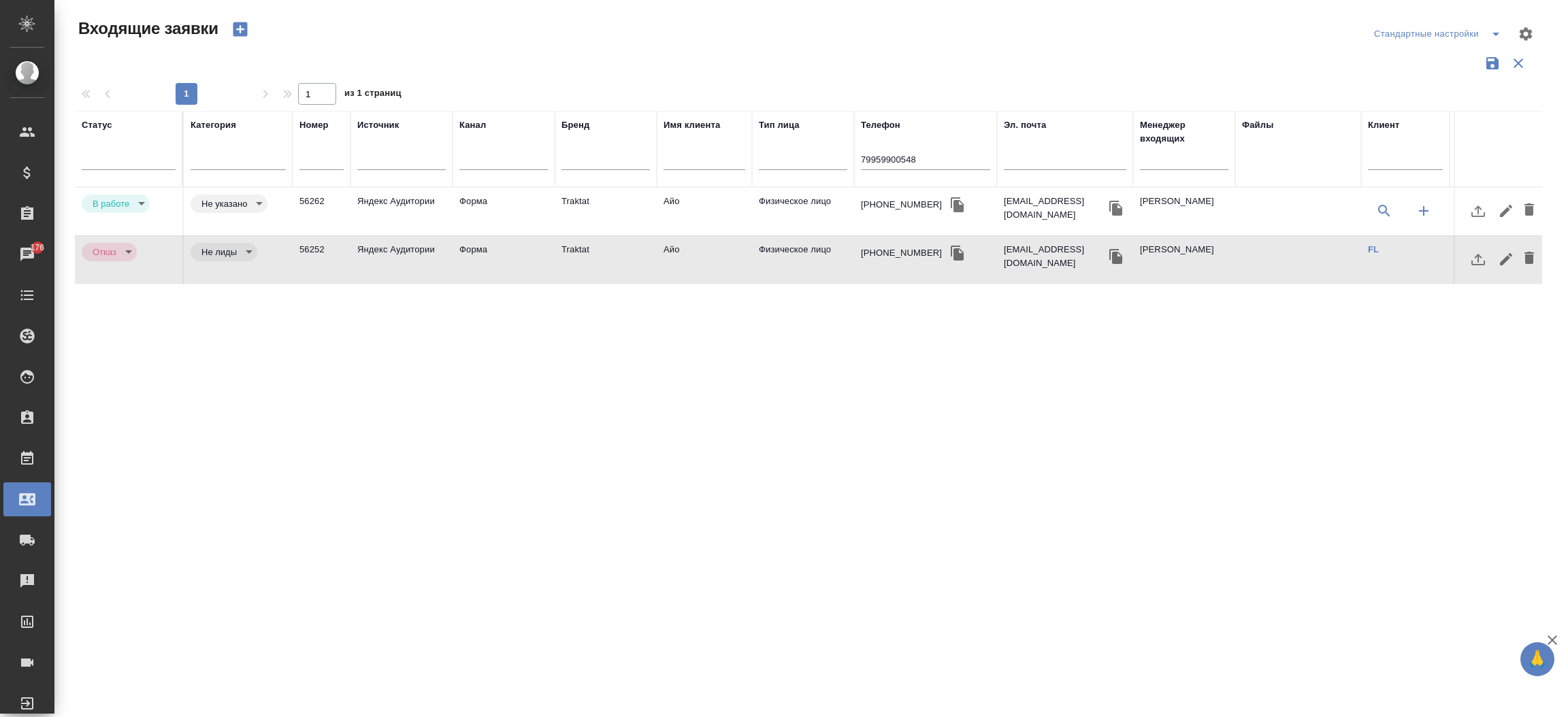
click at [741, 194] on td "Айо" at bounding box center [704, 212] width 95 height 47
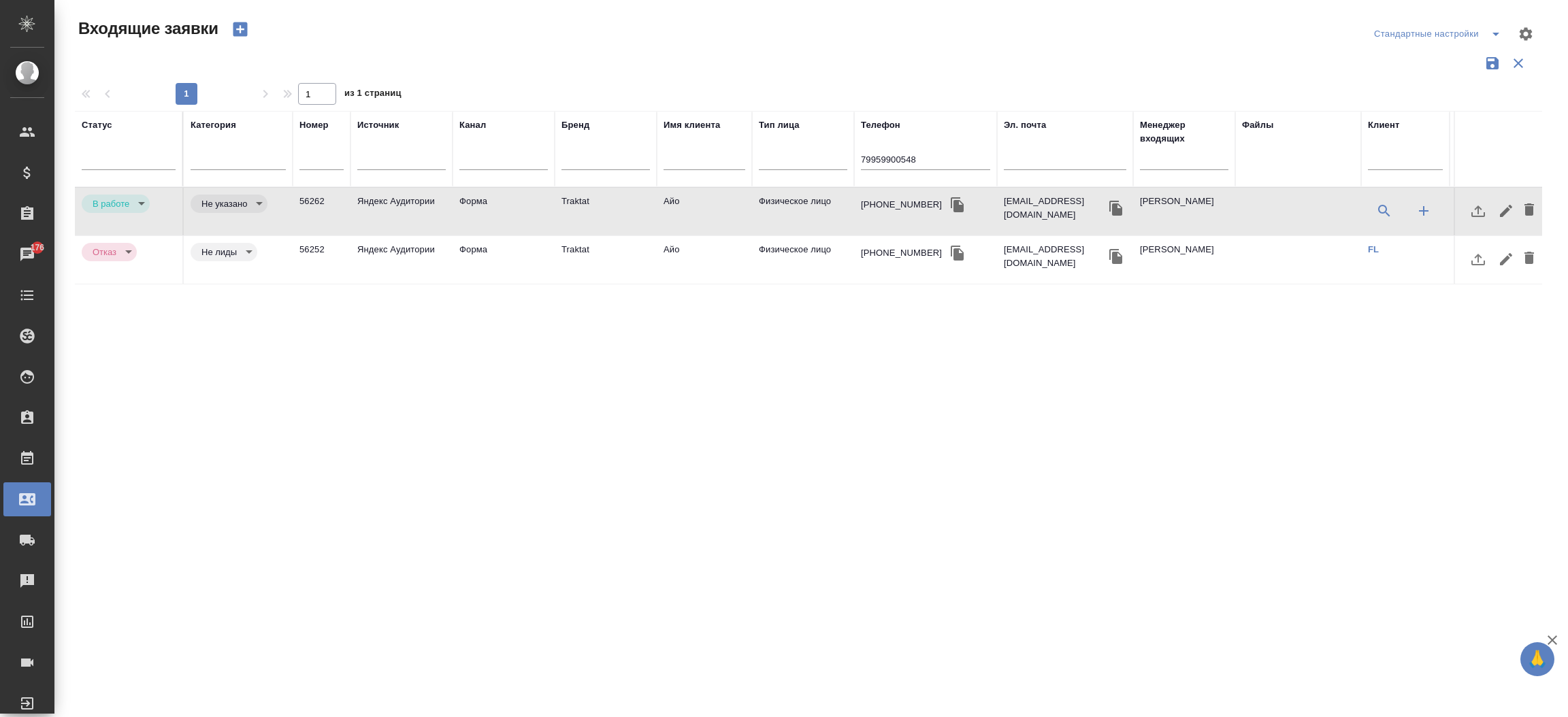
click at [741, 194] on td "Айо" at bounding box center [704, 212] width 95 height 47
click at [874, 161] on input "79959900548" at bounding box center [925, 161] width 129 height 17
paste input "968 912 31 90"
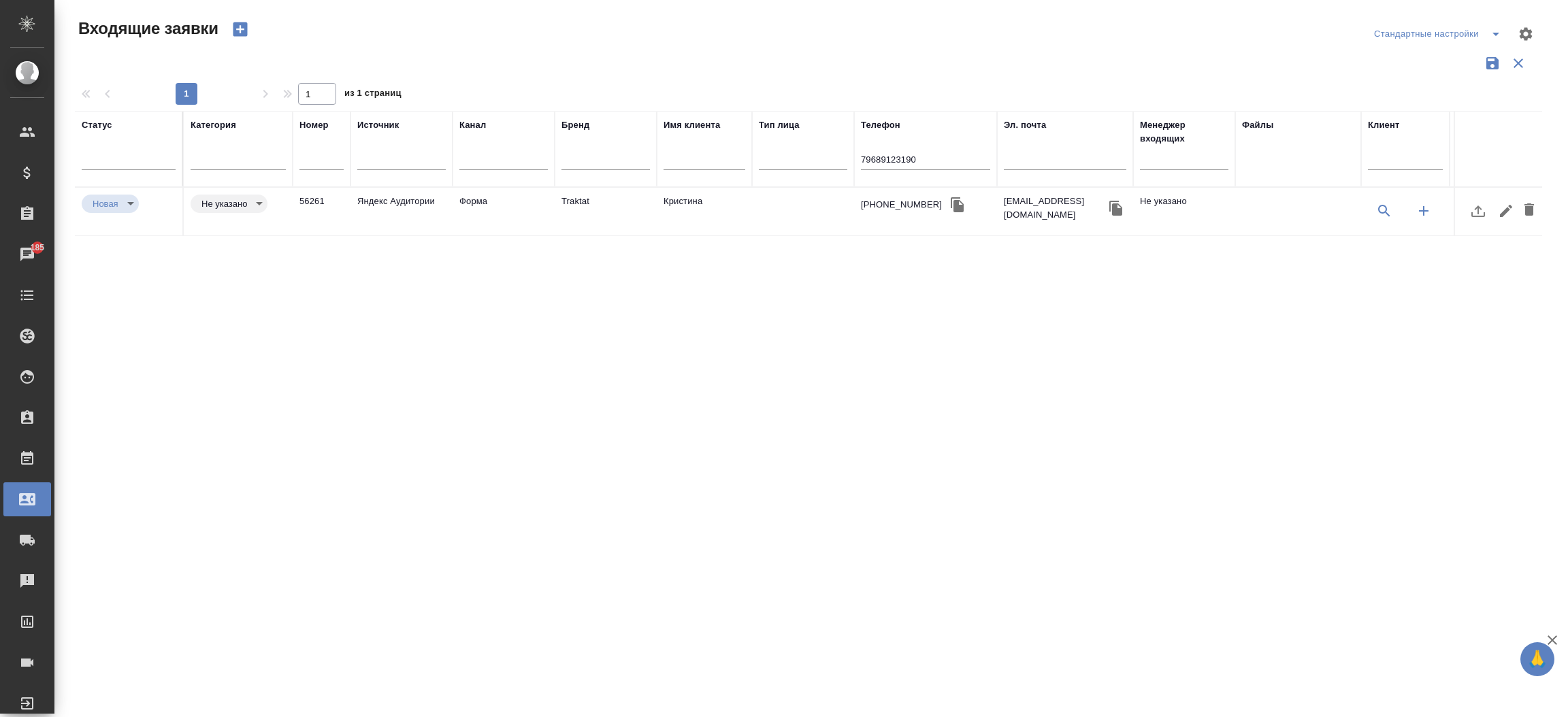
click at [584, 185] on th "Бренд" at bounding box center [605, 149] width 102 height 76
click at [575, 199] on td "Traktat" at bounding box center [605, 212] width 102 height 47
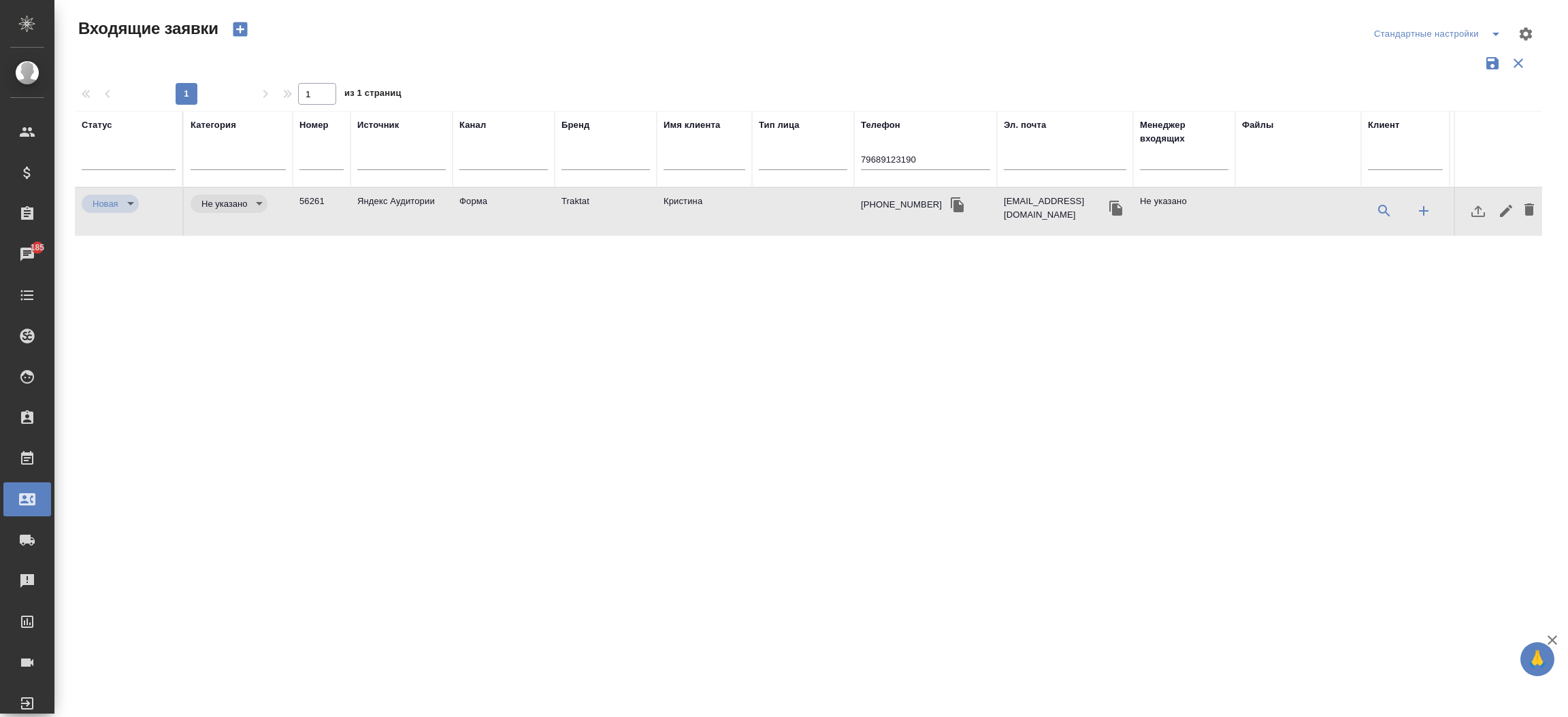
click at [575, 199] on td "Traktat" at bounding box center [605, 212] width 102 height 47
click at [879, 161] on input "79689123190" at bounding box center [925, 161] width 129 height 17
paste input "+7 905 512 26 06"
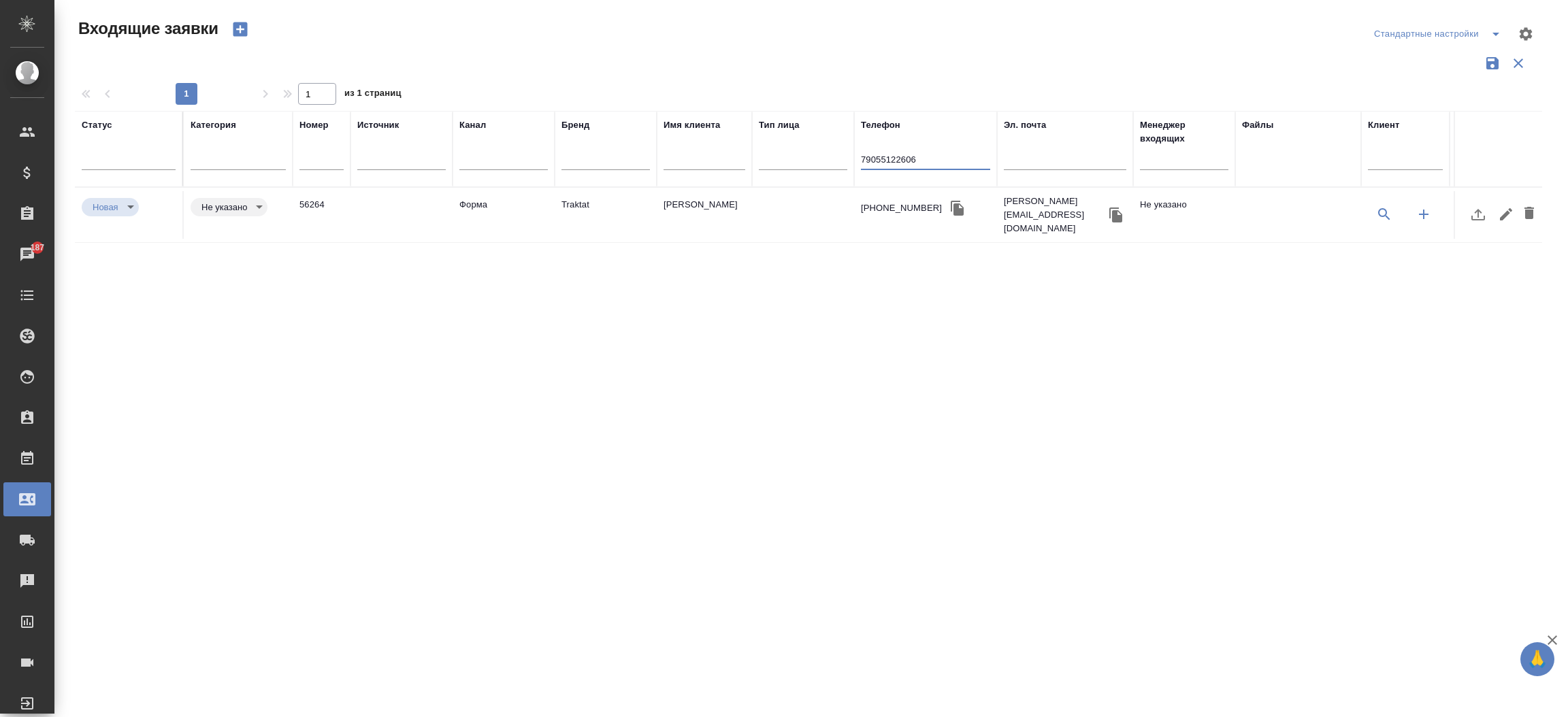
type input "79055122606"
click at [320, 199] on td "56264" at bounding box center [322, 214] width 58 height 47
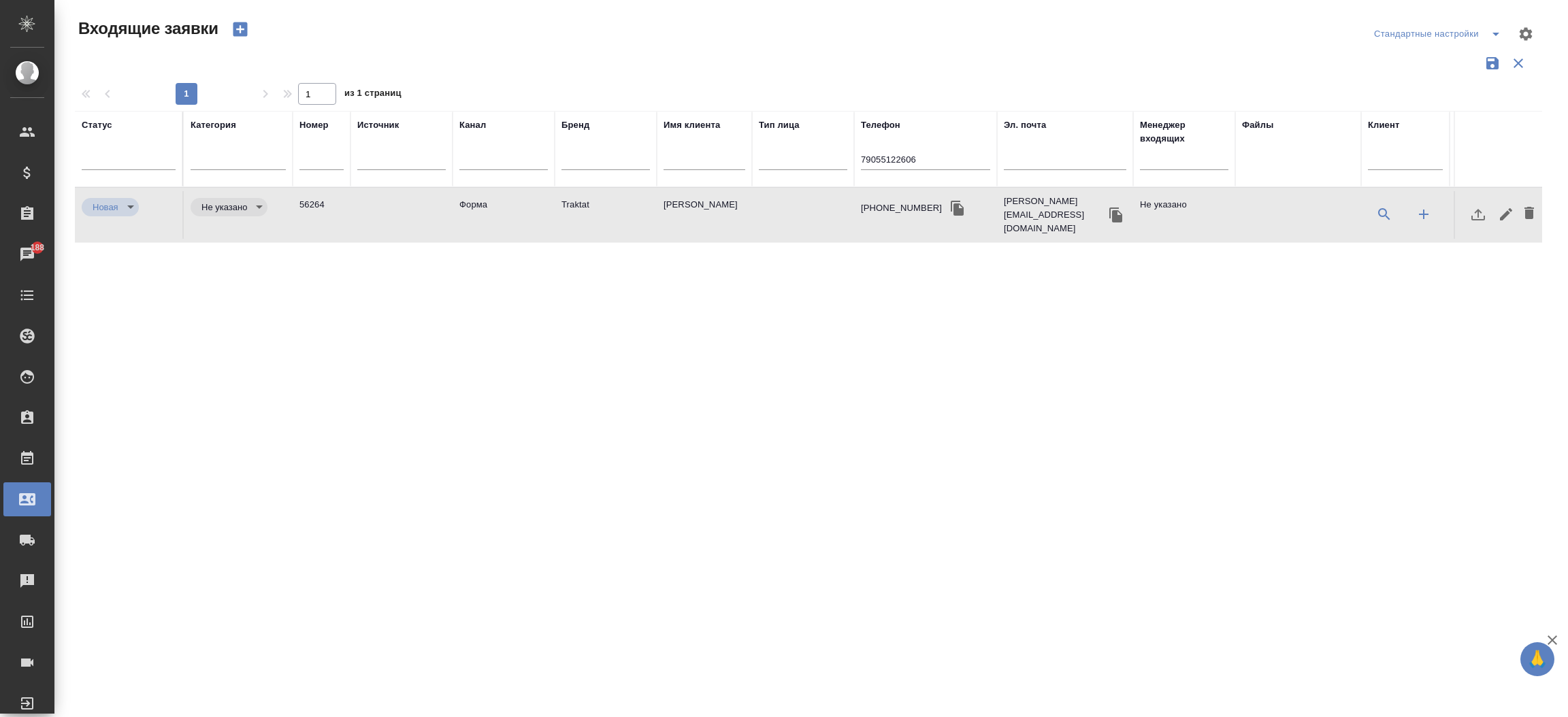
click at [320, 199] on td "56264" at bounding box center [322, 214] width 58 height 47
click at [893, 153] on input "79055122606" at bounding box center [925, 161] width 129 height 17
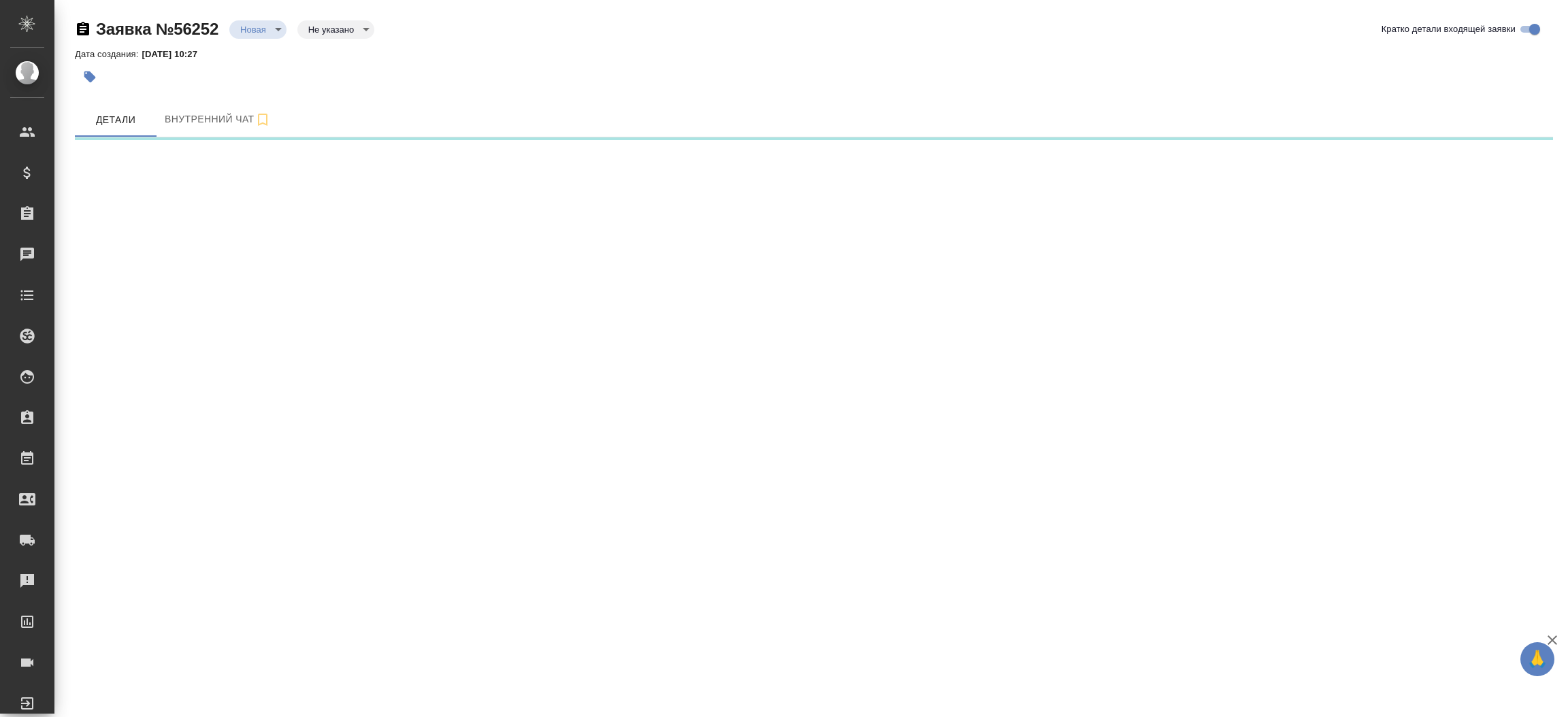
select select "RU"
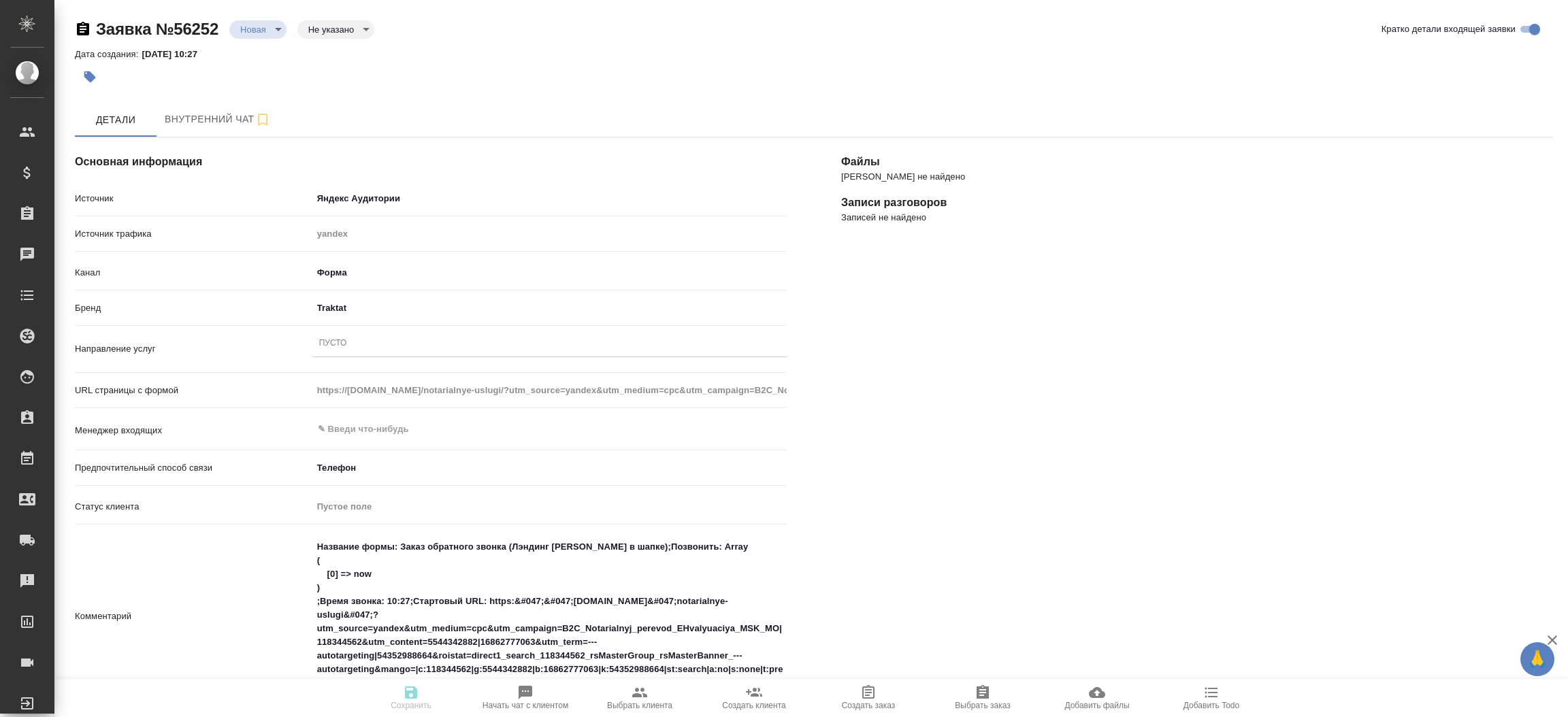
type textarea "x"
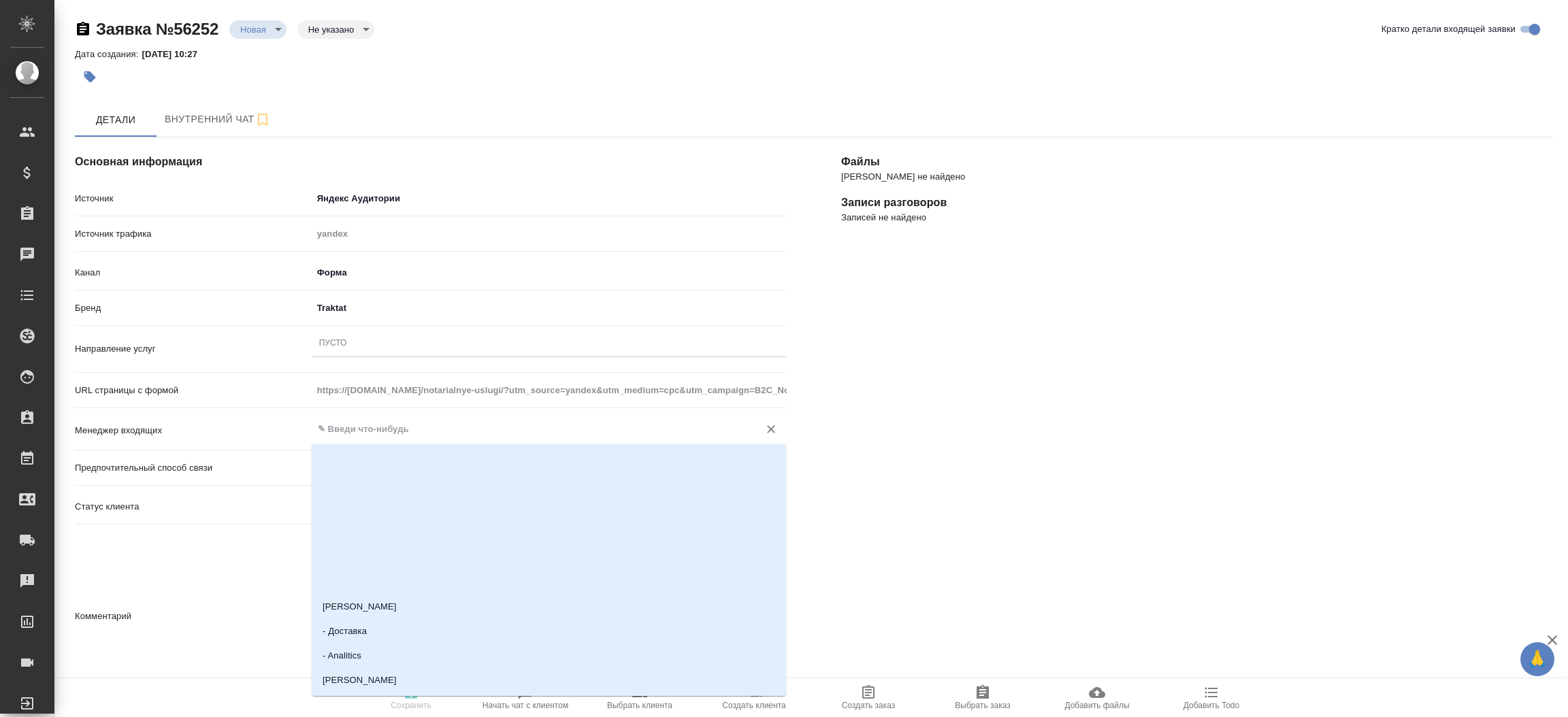
click at [408, 424] on input "text" at bounding box center [526, 430] width 421 height 16
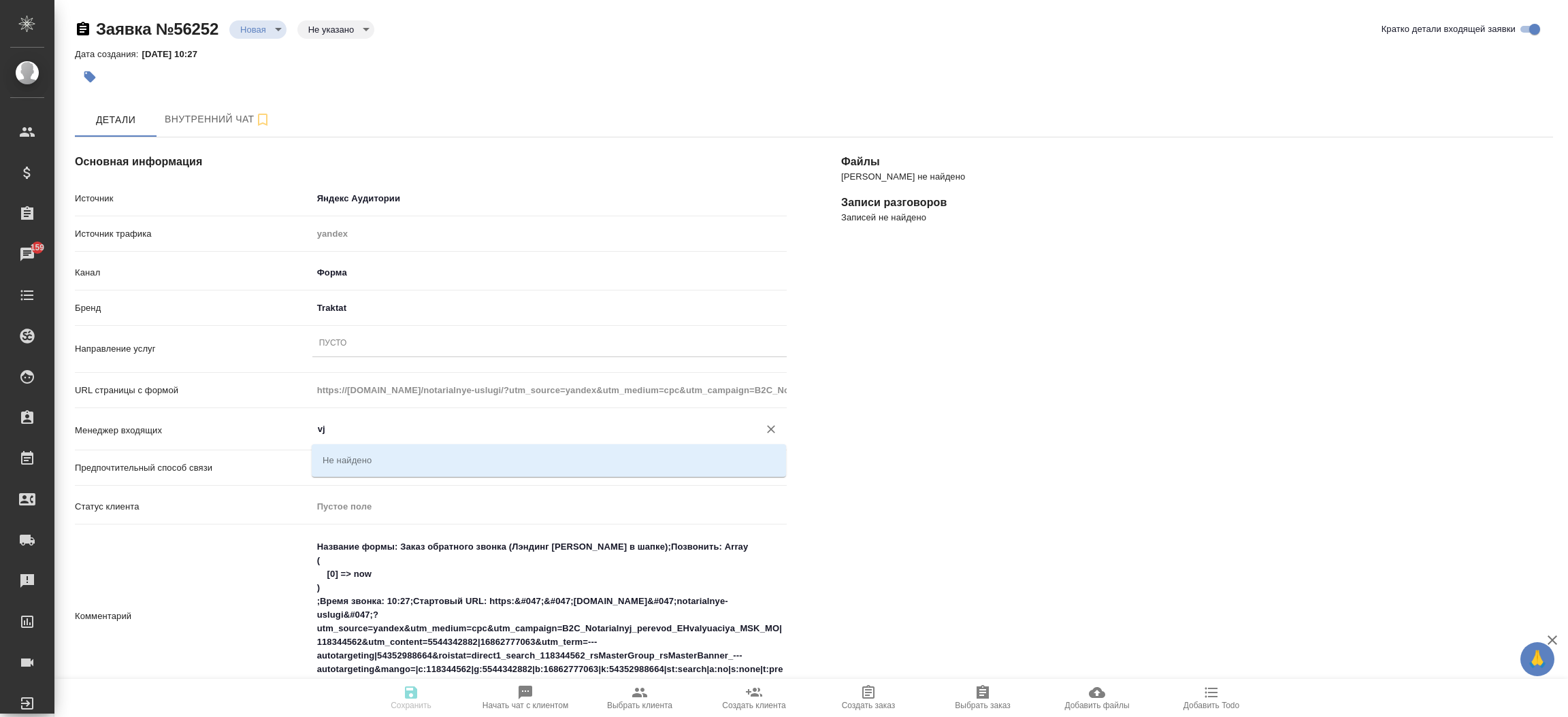
type input "v"
type textarea "x"
click at [403, 448] on li "[PERSON_NAME]" at bounding box center [549, 460] width 474 height 25
type input "[PERSON_NAME]"
type textarea "x"
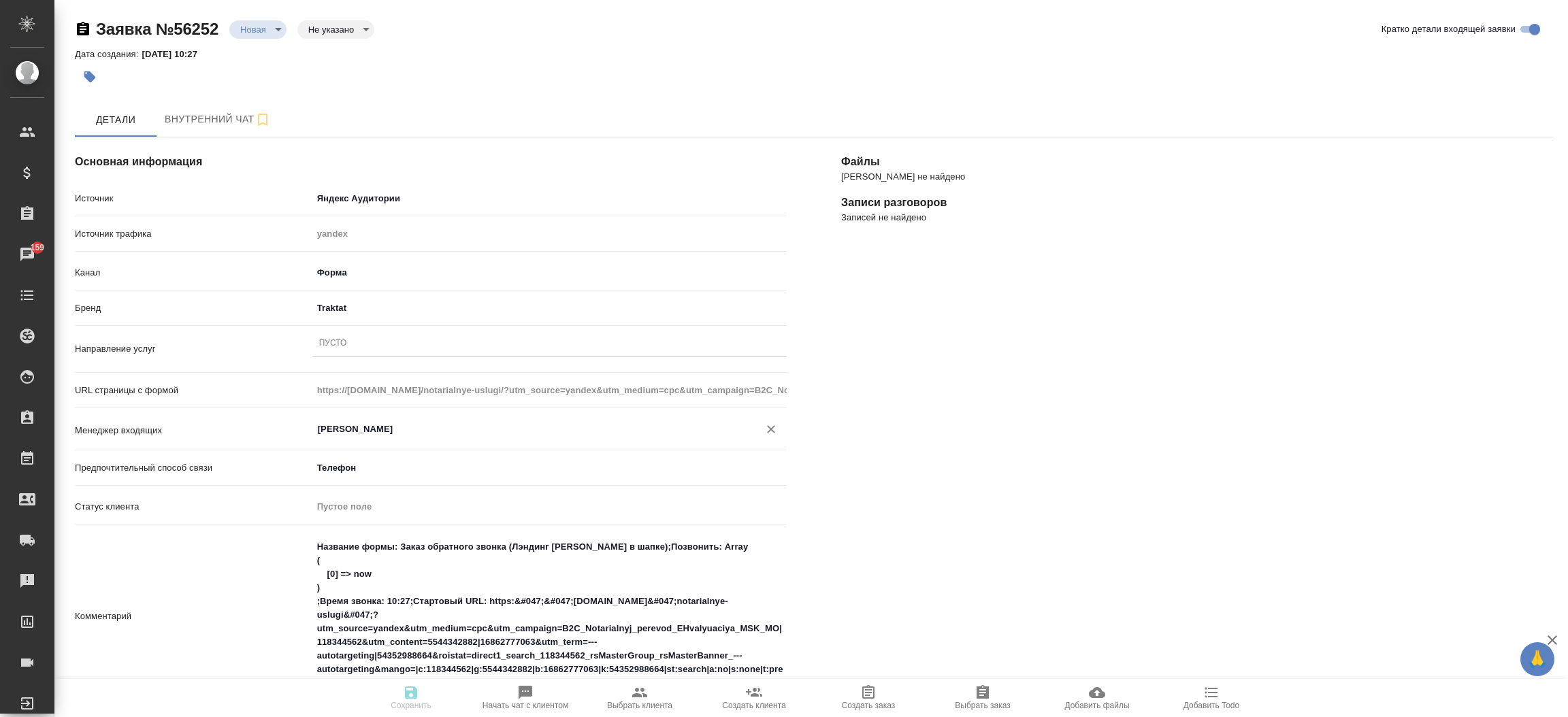
type input "[PERSON_NAME]"
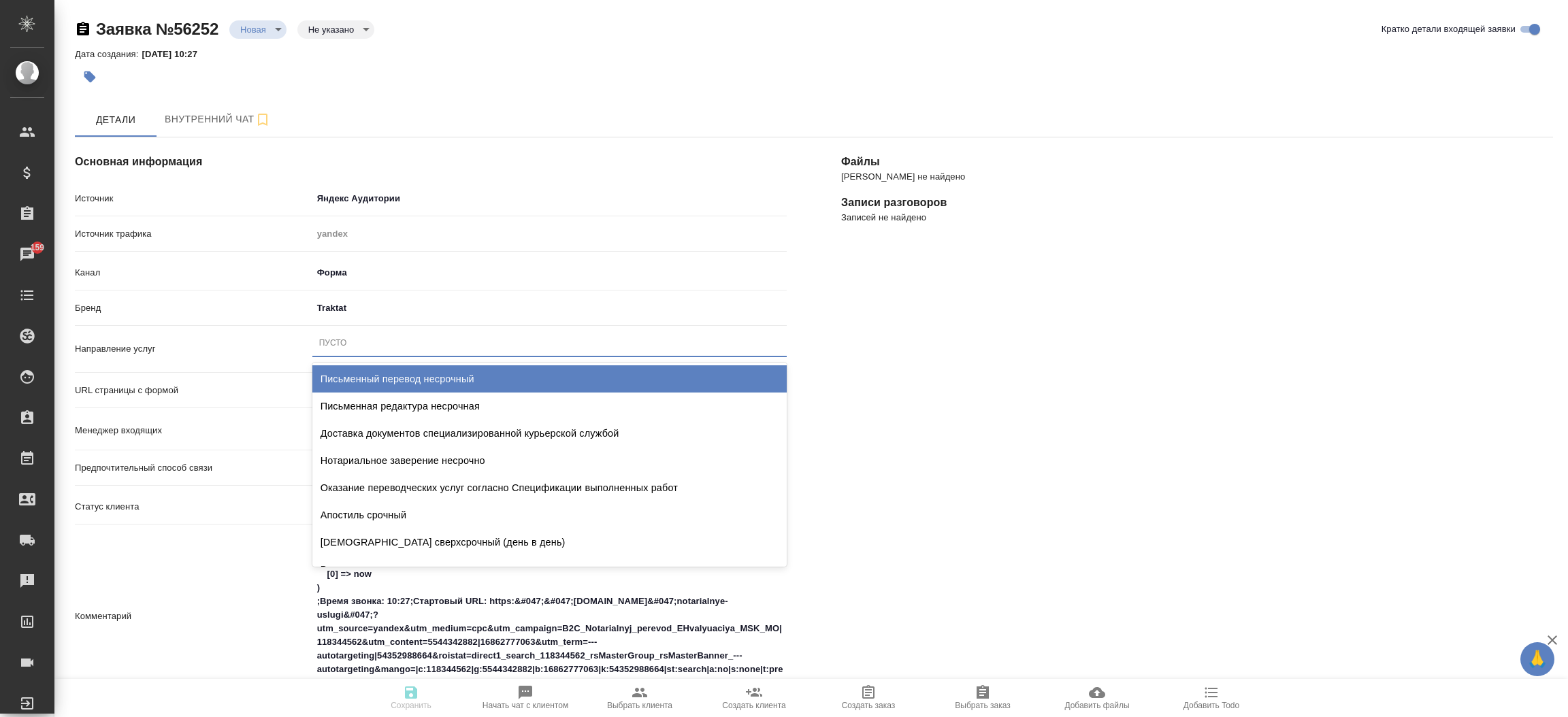
click at [400, 334] on div "Пусто" at bounding box center [550, 344] width 474 height 20
type input "ностри"
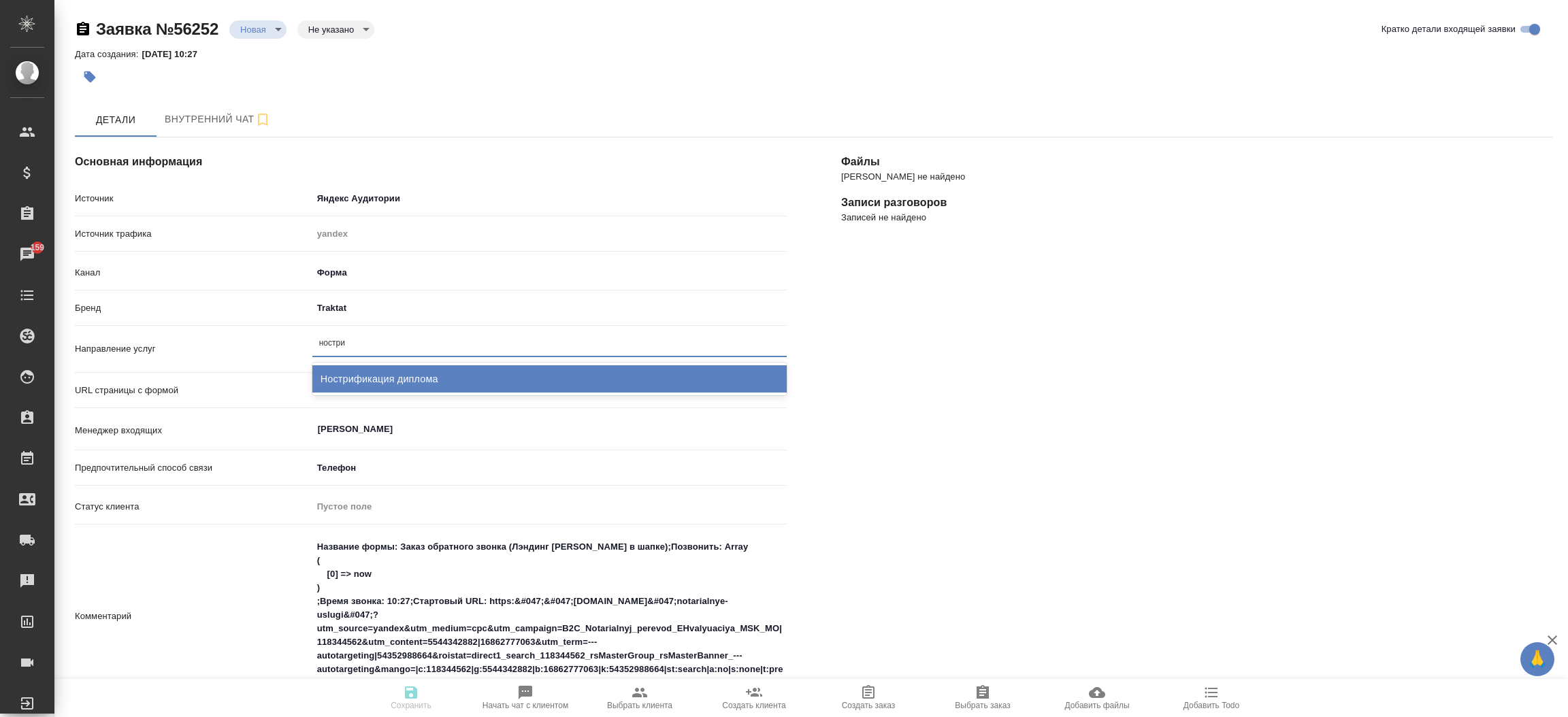
click at [403, 370] on div "Нострификация диплома" at bounding box center [550, 379] width 474 height 27
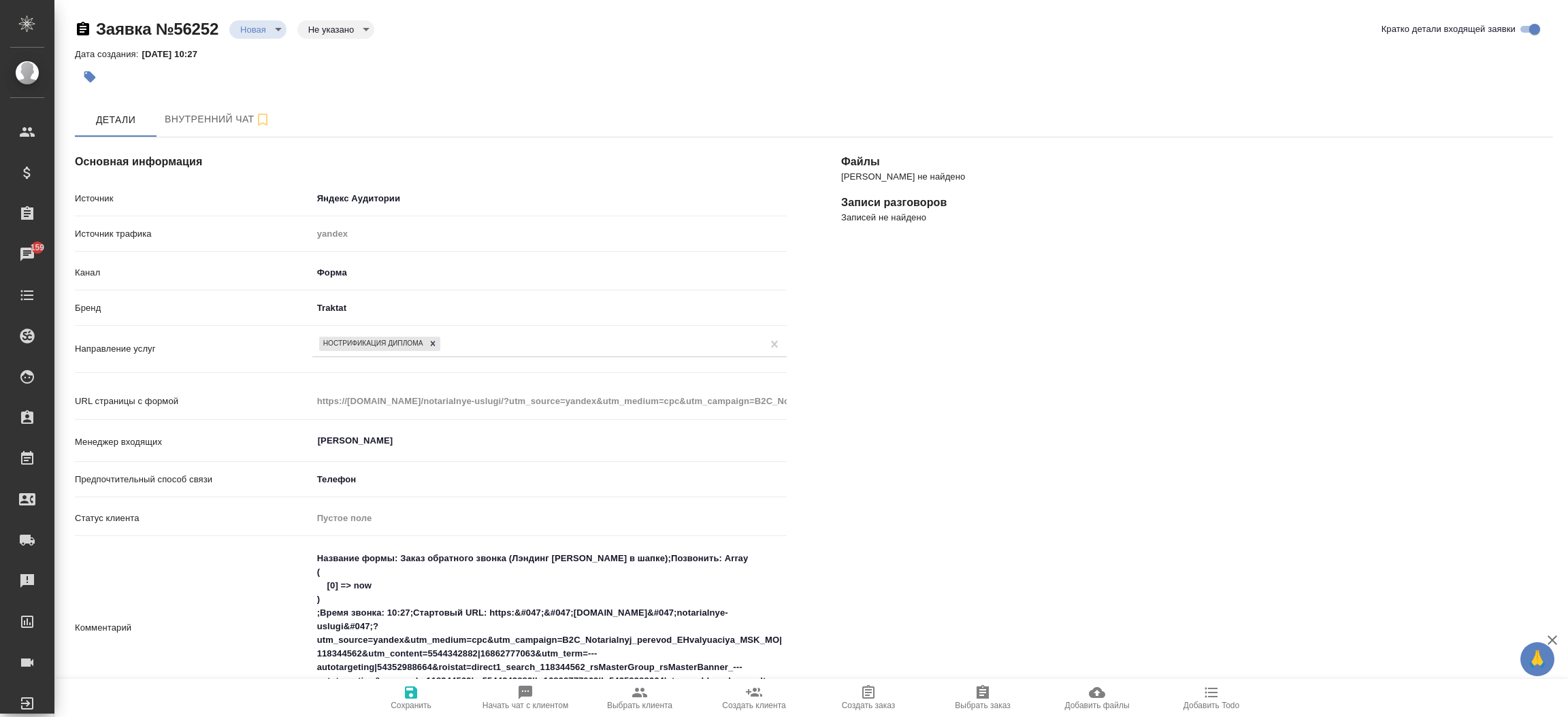
click at [1044, 392] on div "Файлы Файлов не найдено Записи разговоров Записей не найдено" at bounding box center [1197, 618] width 766 height 1017
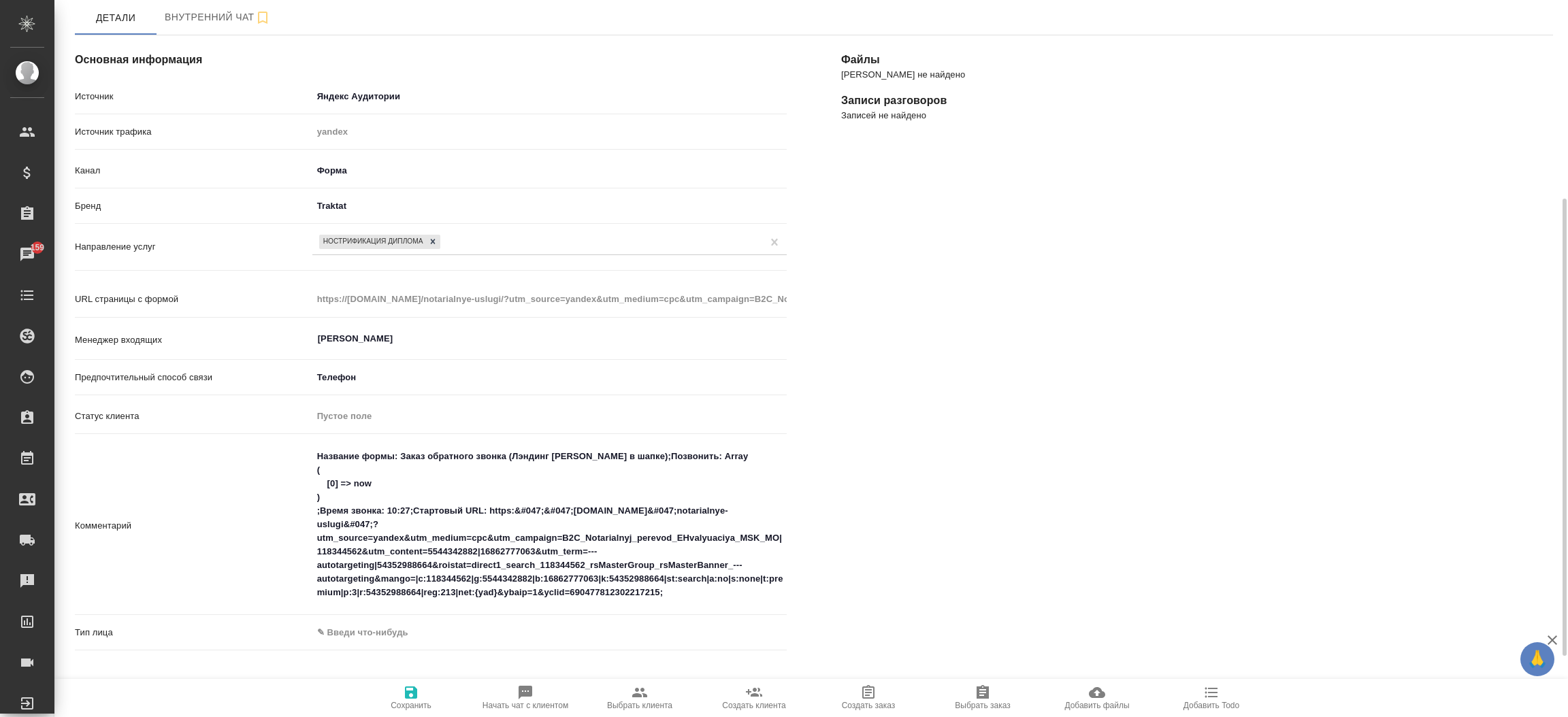
scroll to position [184, 0]
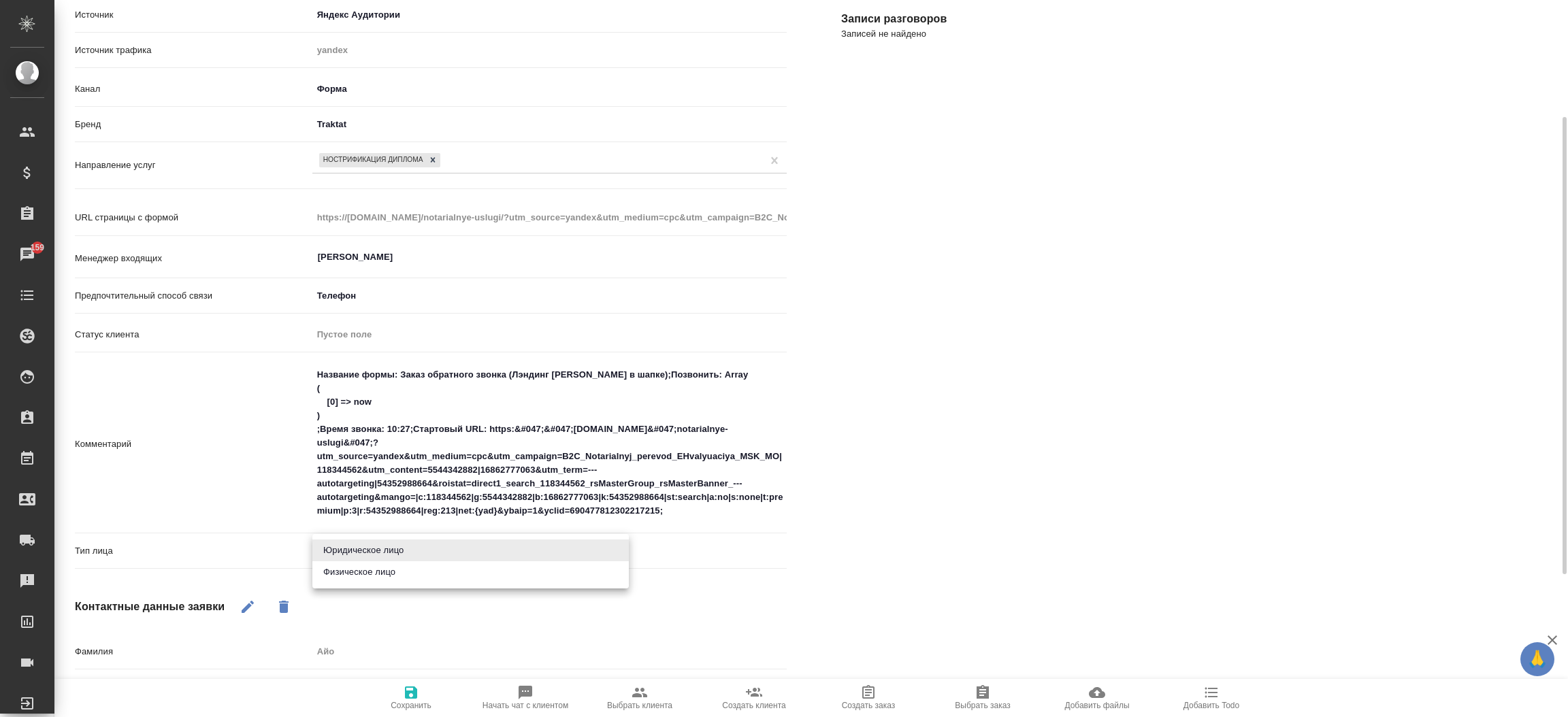
click at [351, 560] on body "🙏 .cls-1 fill:#fff; AWATERA Прутько Ирина i.prutko Клиенты Спецификации Заказы …" at bounding box center [784, 358] width 1568 height 717
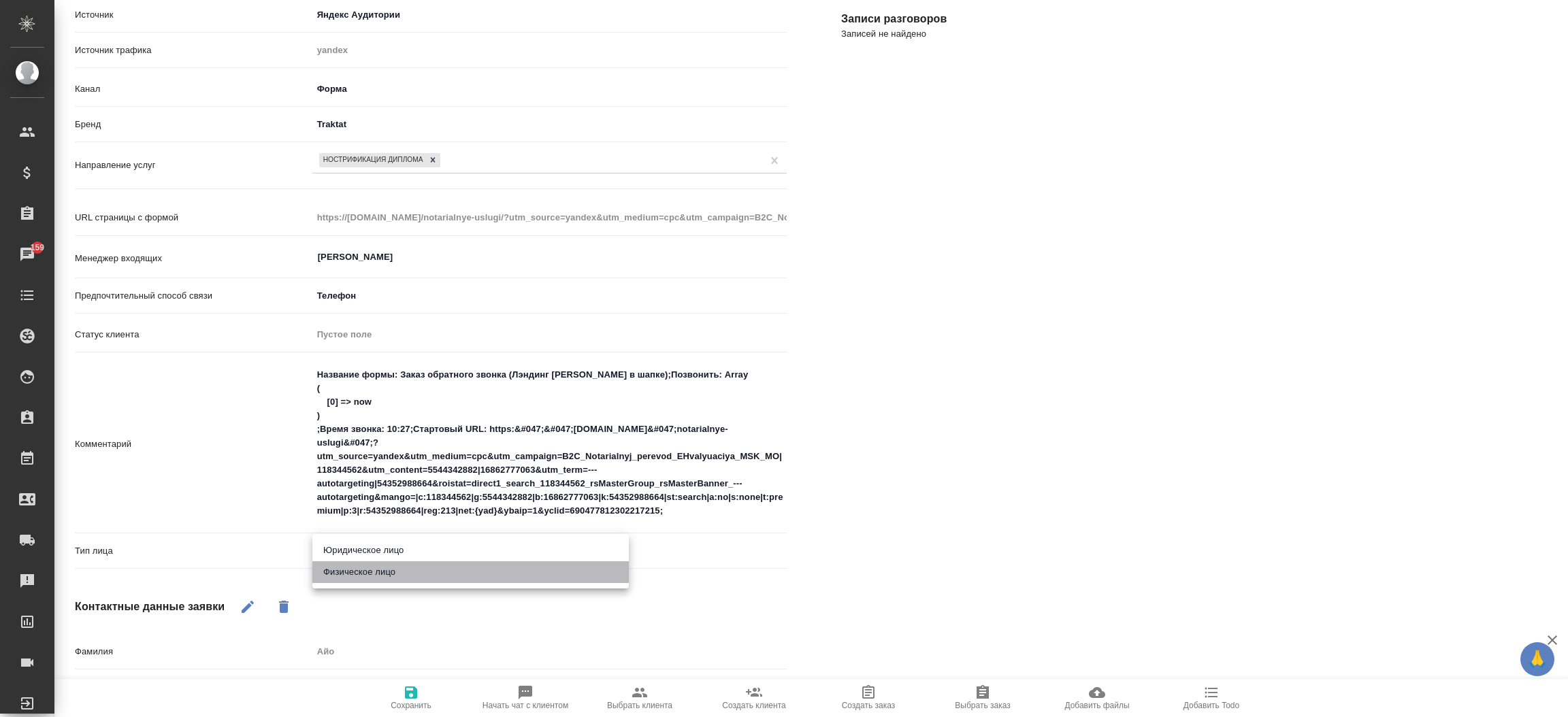
click at [357, 577] on li "Физическое лицо" at bounding box center [471, 573] width 316 height 22
type textarea "x"
type input "private"
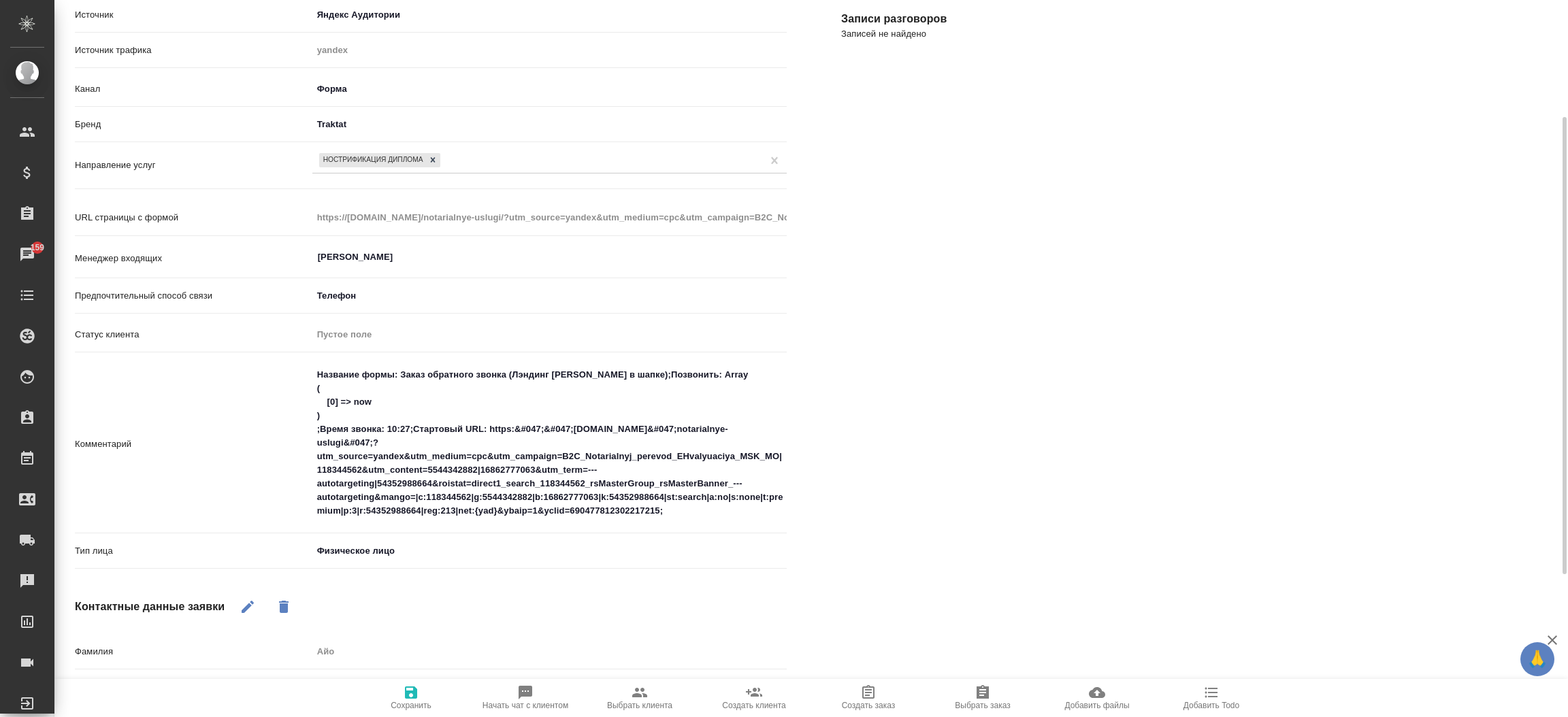
click at [405, 692] on icon "button" at bounding box center [411, 692] width 12 height 12
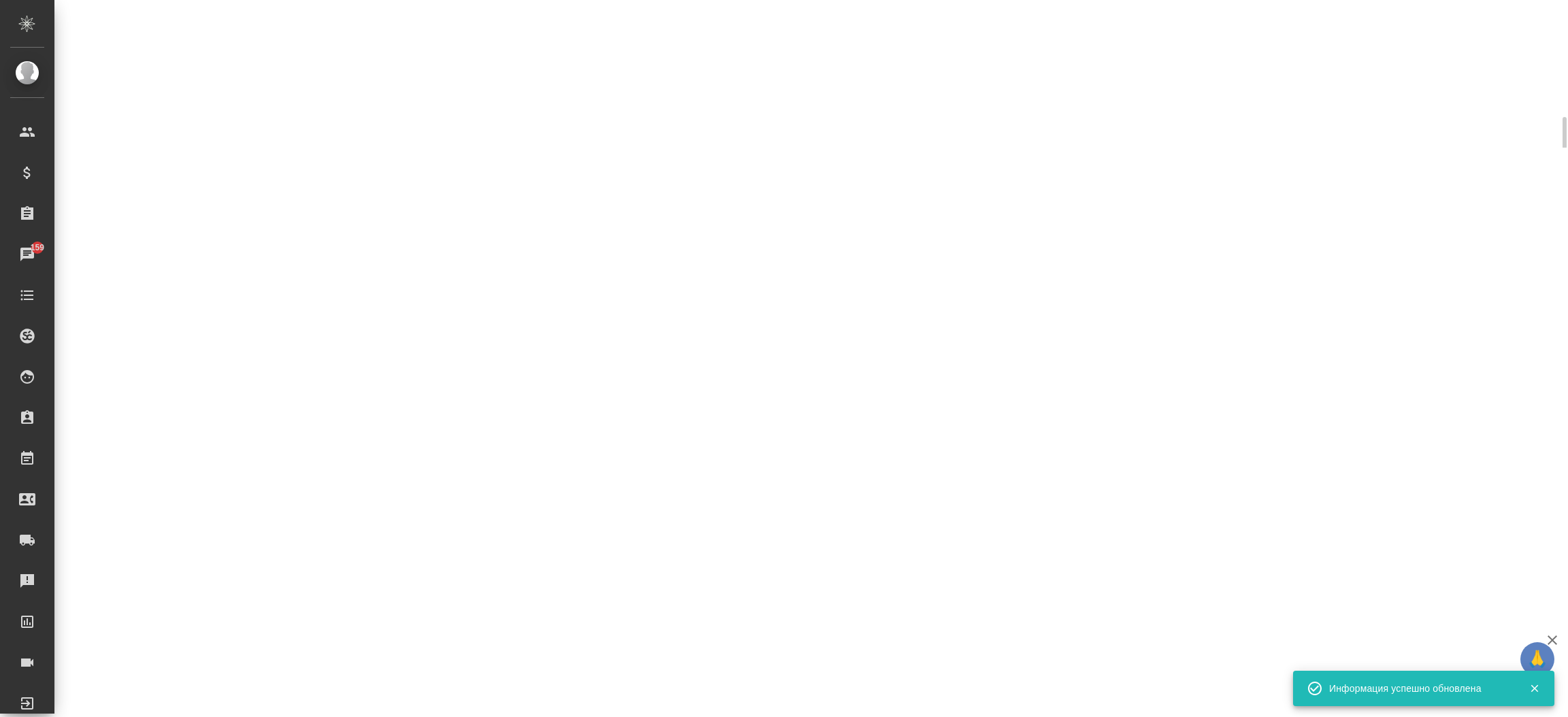
select select "RU"
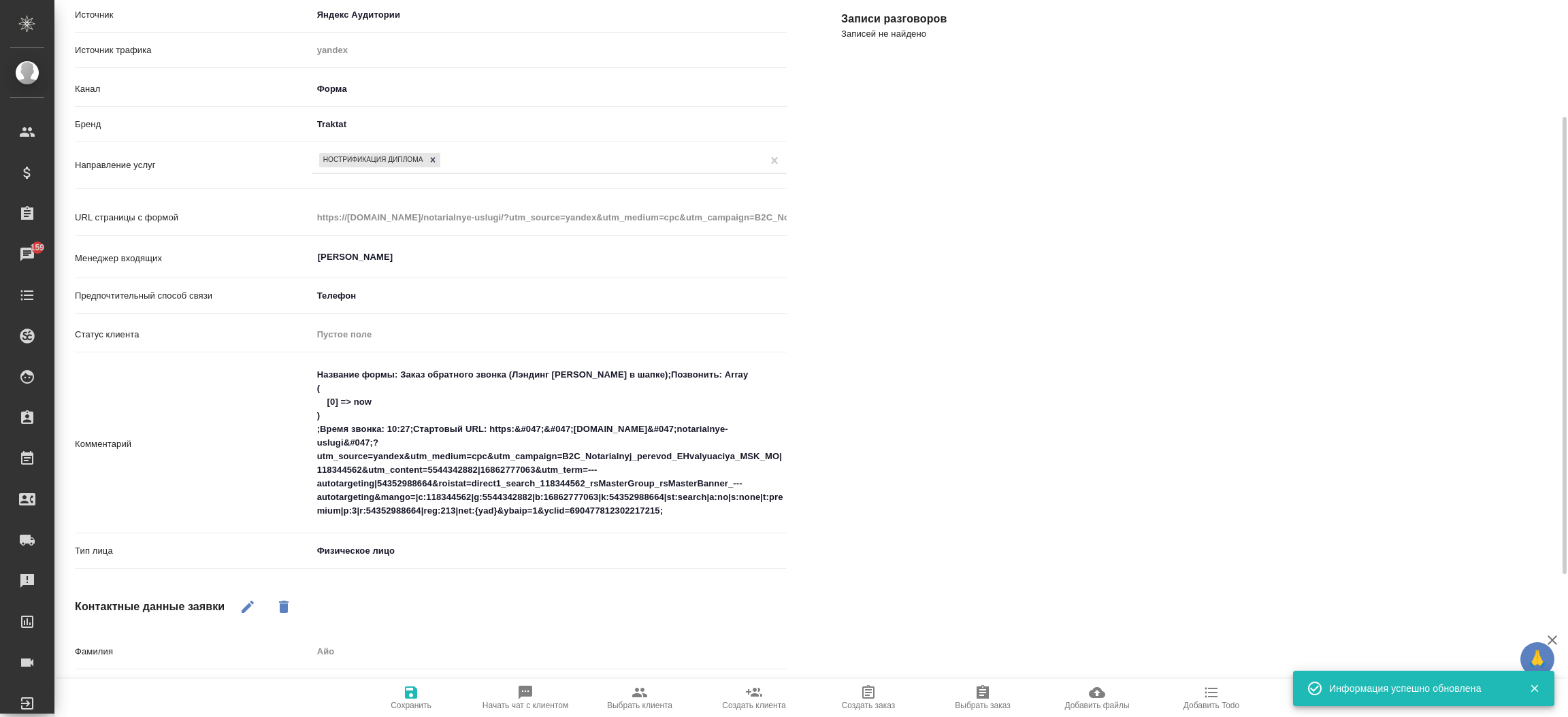
click at [929, 482] on div "Файлы Файлов не найдено Записи разговоров Записей не найдено" at bounding box center [1197, 434] width 766 height 1017
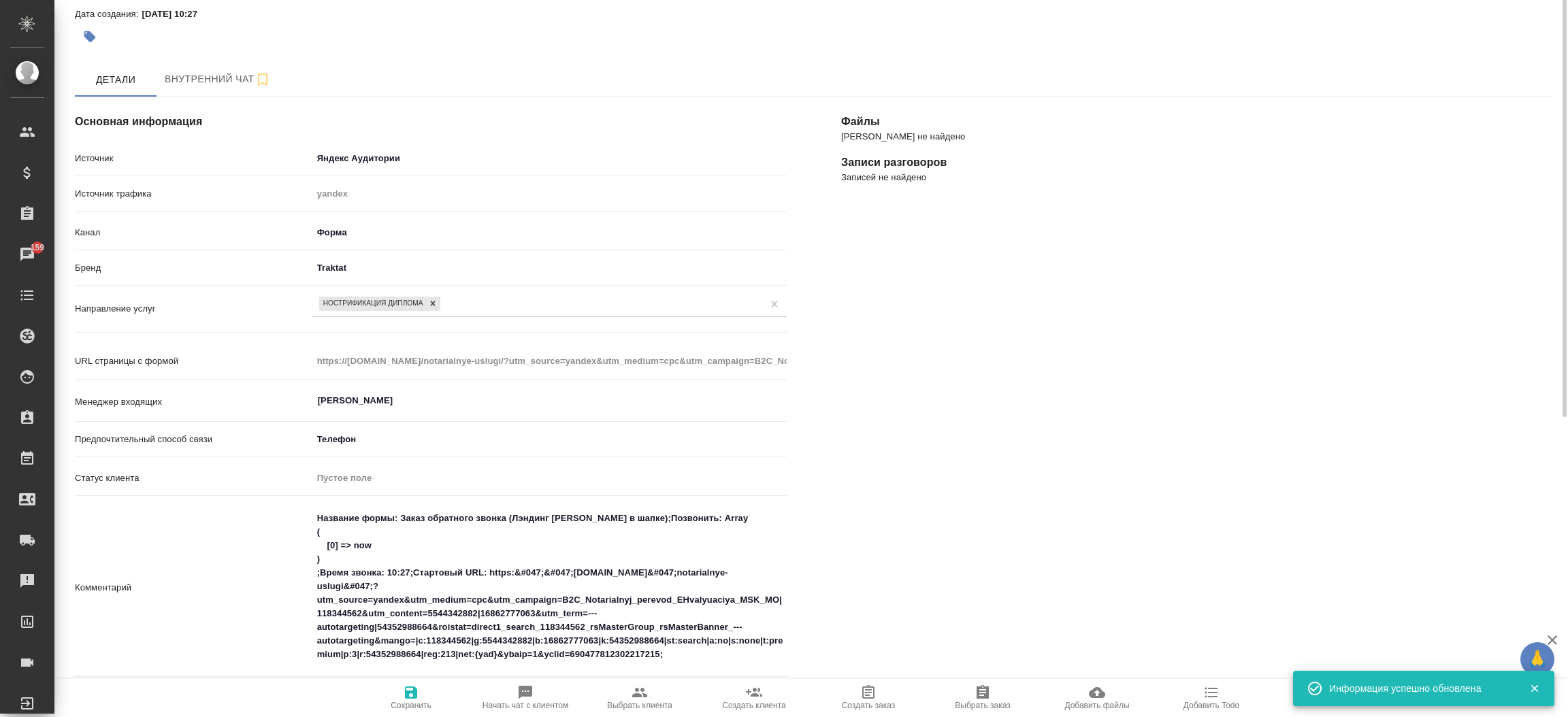
scroll to position [0, 0]
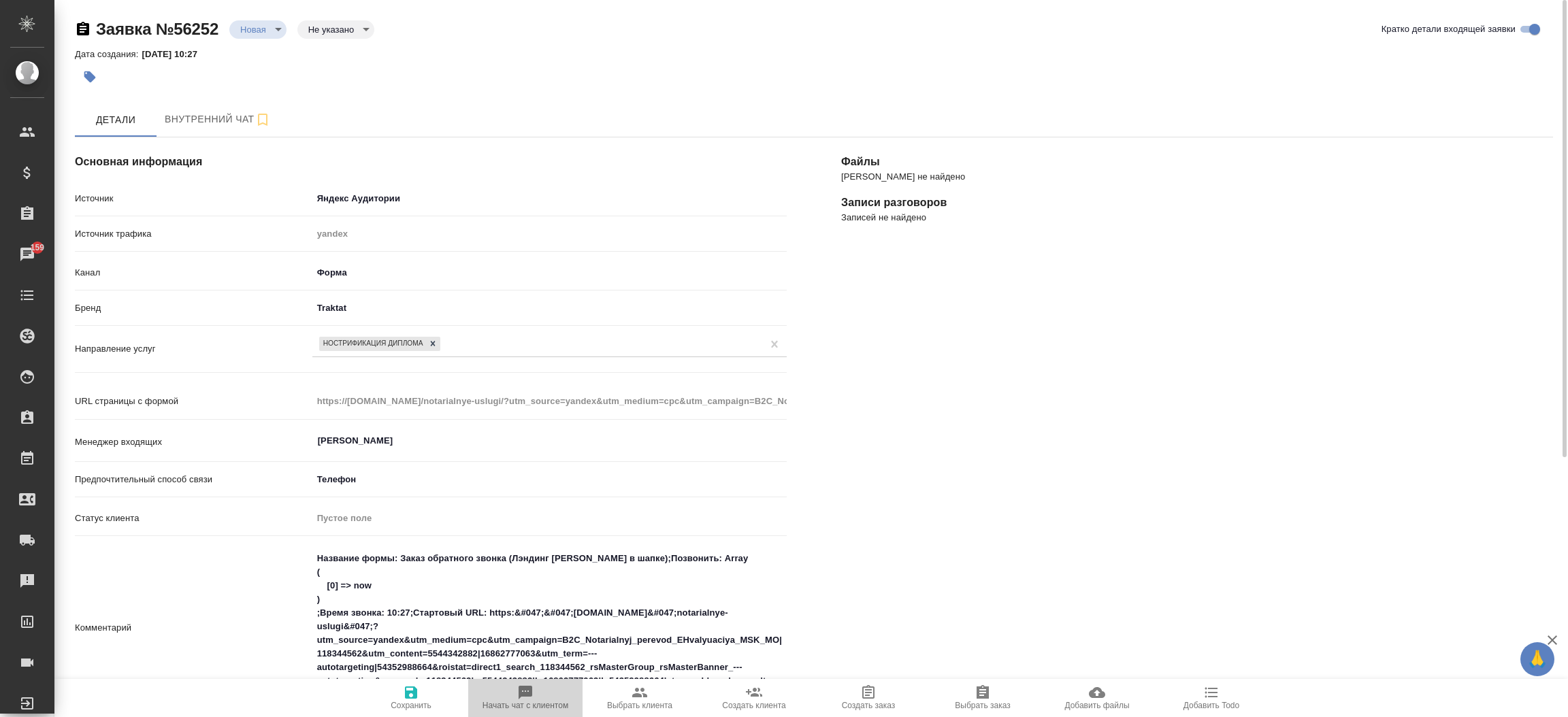
click at [540, 684] on button "Начать чат с клиентом" at bounding box center [525, 698] width 115 height 38
type textarea "x"
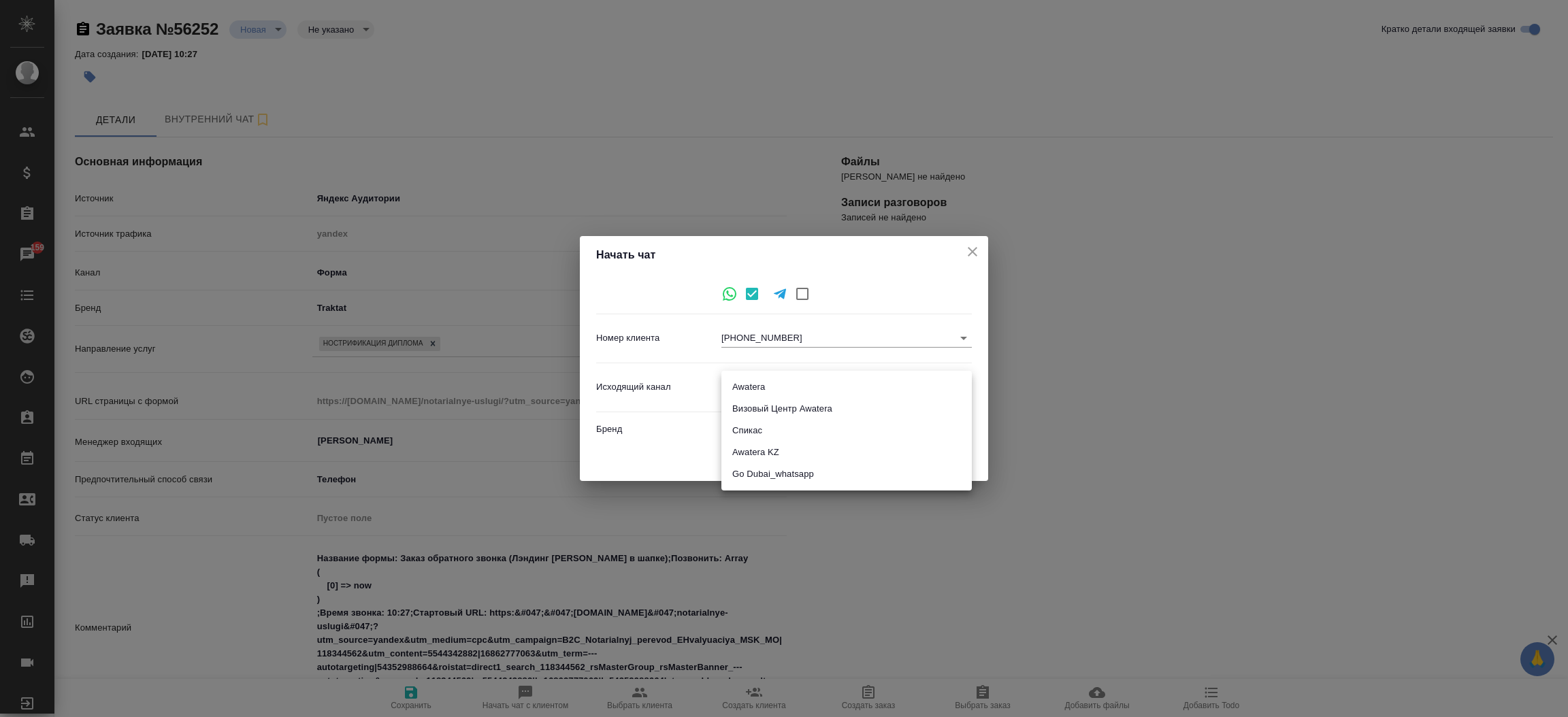
click at [861, 385] on body "🙏 .cls-1 fill:#fff; AWATERA Прутько Ирина i.prutko Клиенты Спецификации Заказы …" at bounding box center [784, 358] width 1568 height 717
click at [860, 388] on li "Awatera" at bounding box center [847, 387] width 251 height 22
type input "2"
click at [954, 459] on span "Начать" at bounding box center [943, 458] width 33 height 15
type input "inProcess"
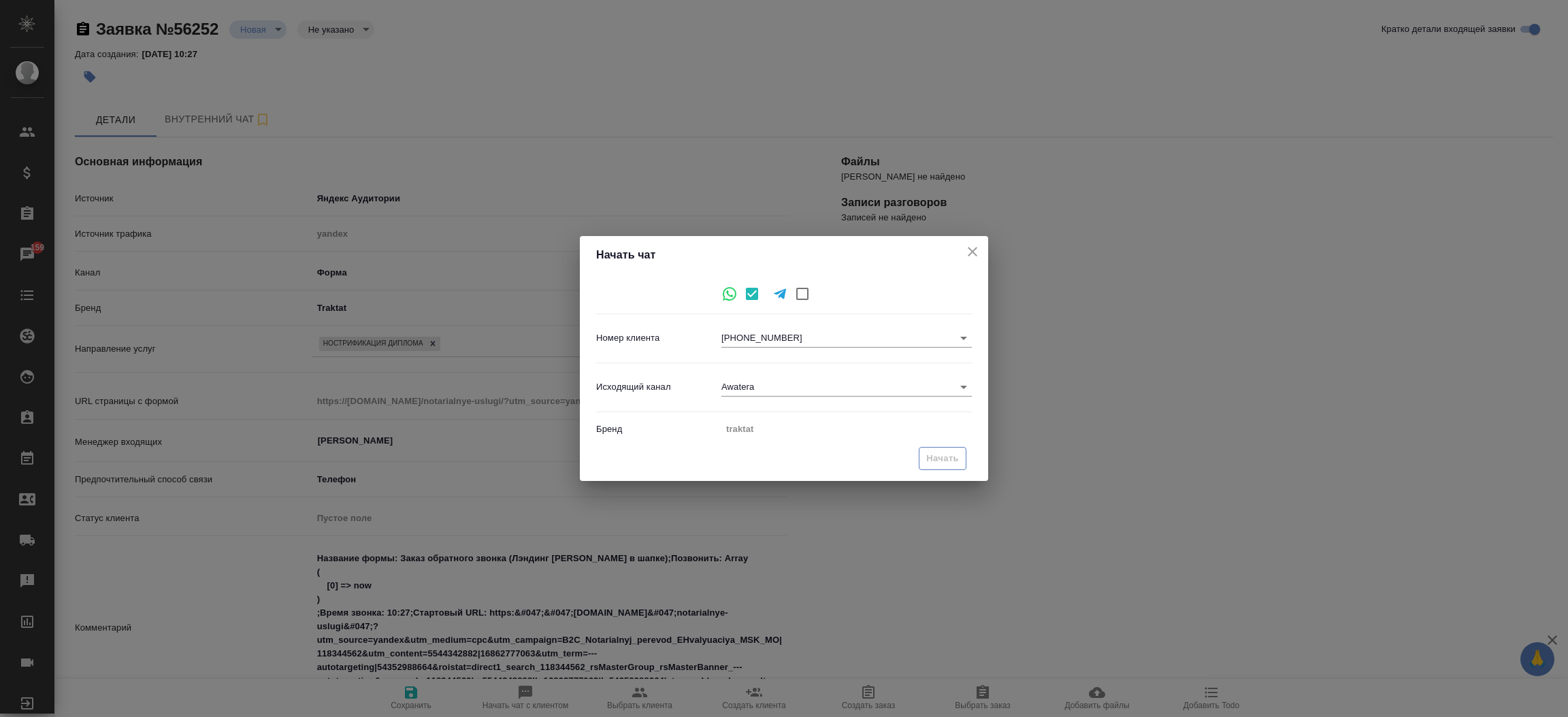
type textarea "x"
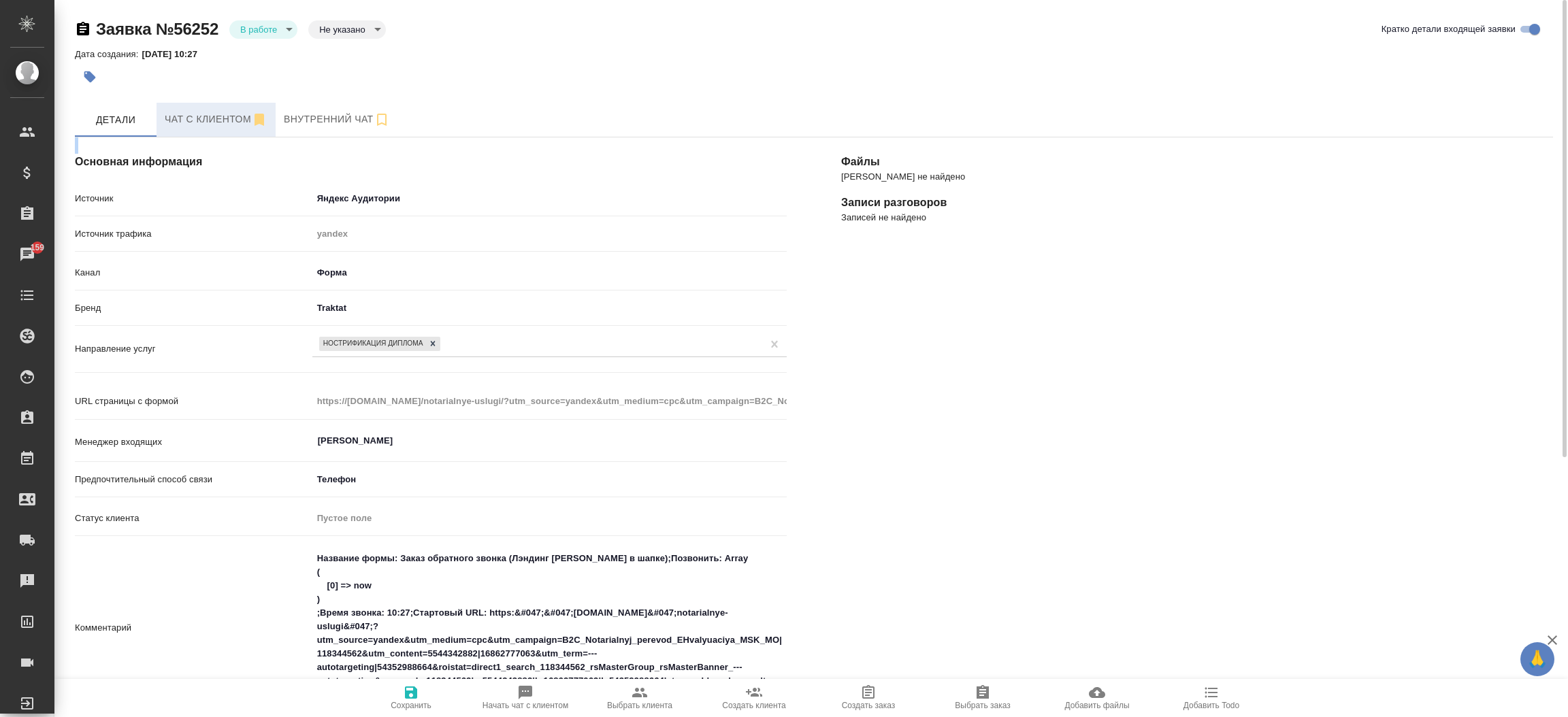
drag, startPoint x: 235, startPoint y: 137, endPoint x: 215, endPoint y: 122, distance: 25.0
click at [215, 122] on div "Заявка №56252 В работе inProcess Не указано notSelected Кратко детали входящей …" at bounding box center [814, 553] width 1493 height 1108
click at [215, 122] on span "Чат с клиентом" at bounding box center [215, 119] width 103 height 17
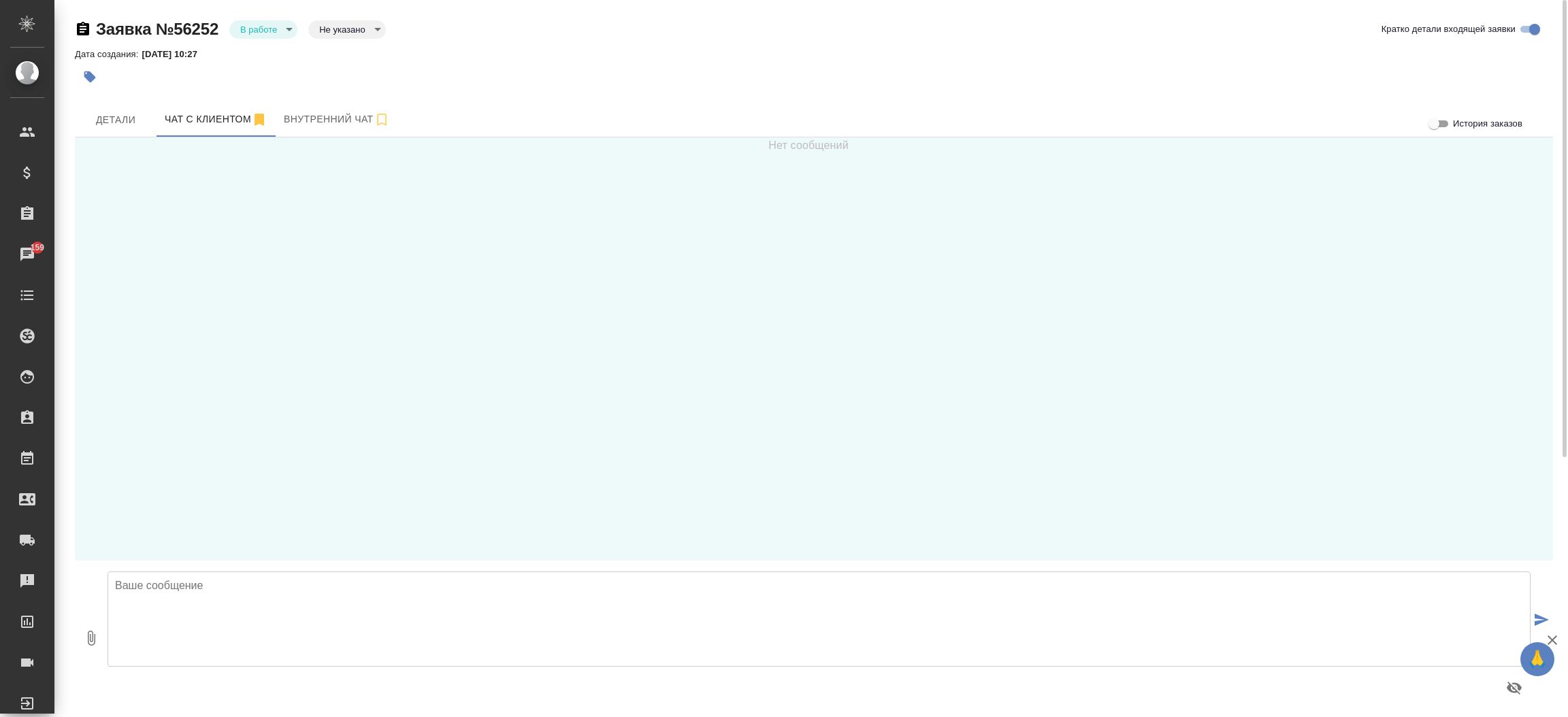
click at [166, 628] on textarea at bounding box center [819, 619] width 1423 height 95
type textarea "Добрый день! Направьте пожалуйста диплом для расчета стоимости и сроков."
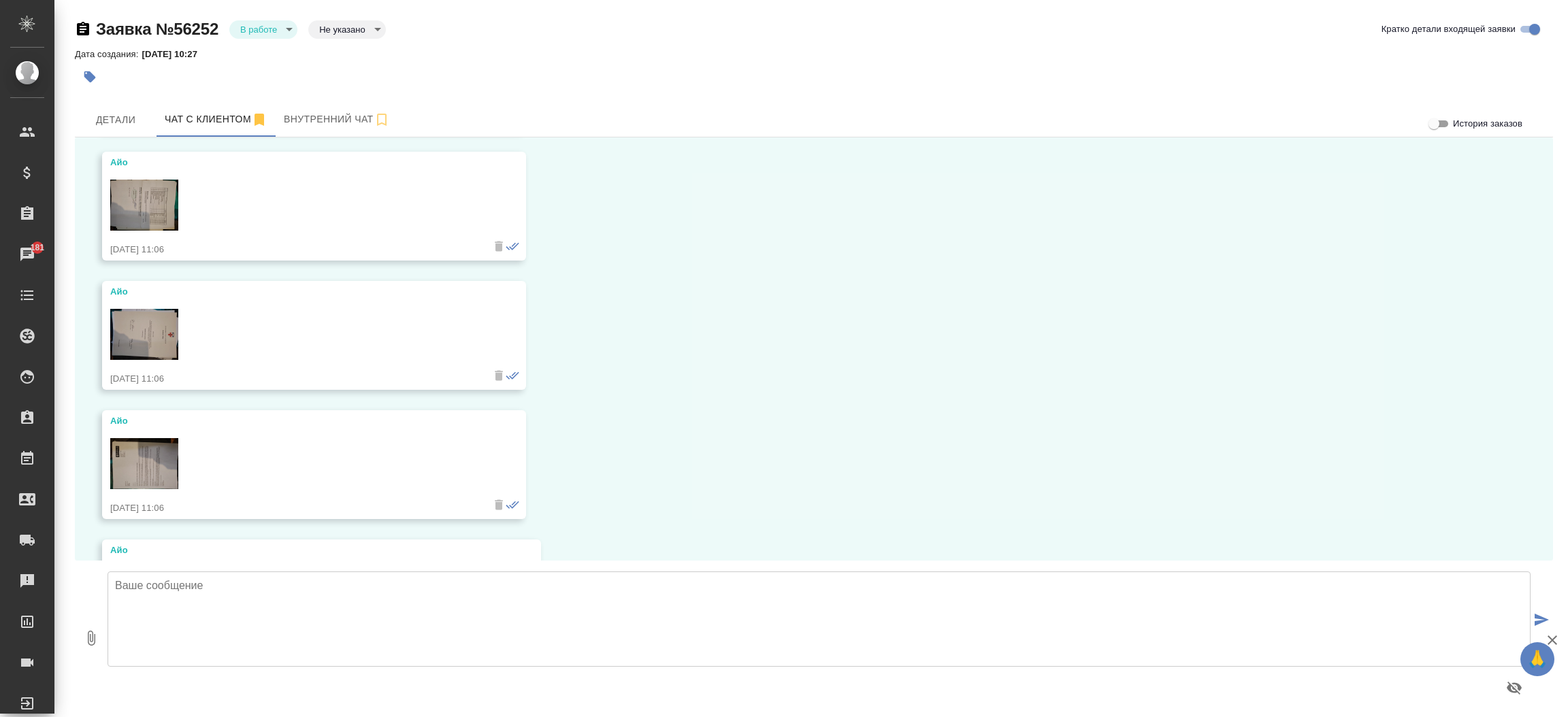
scroll to position [1030, 0]
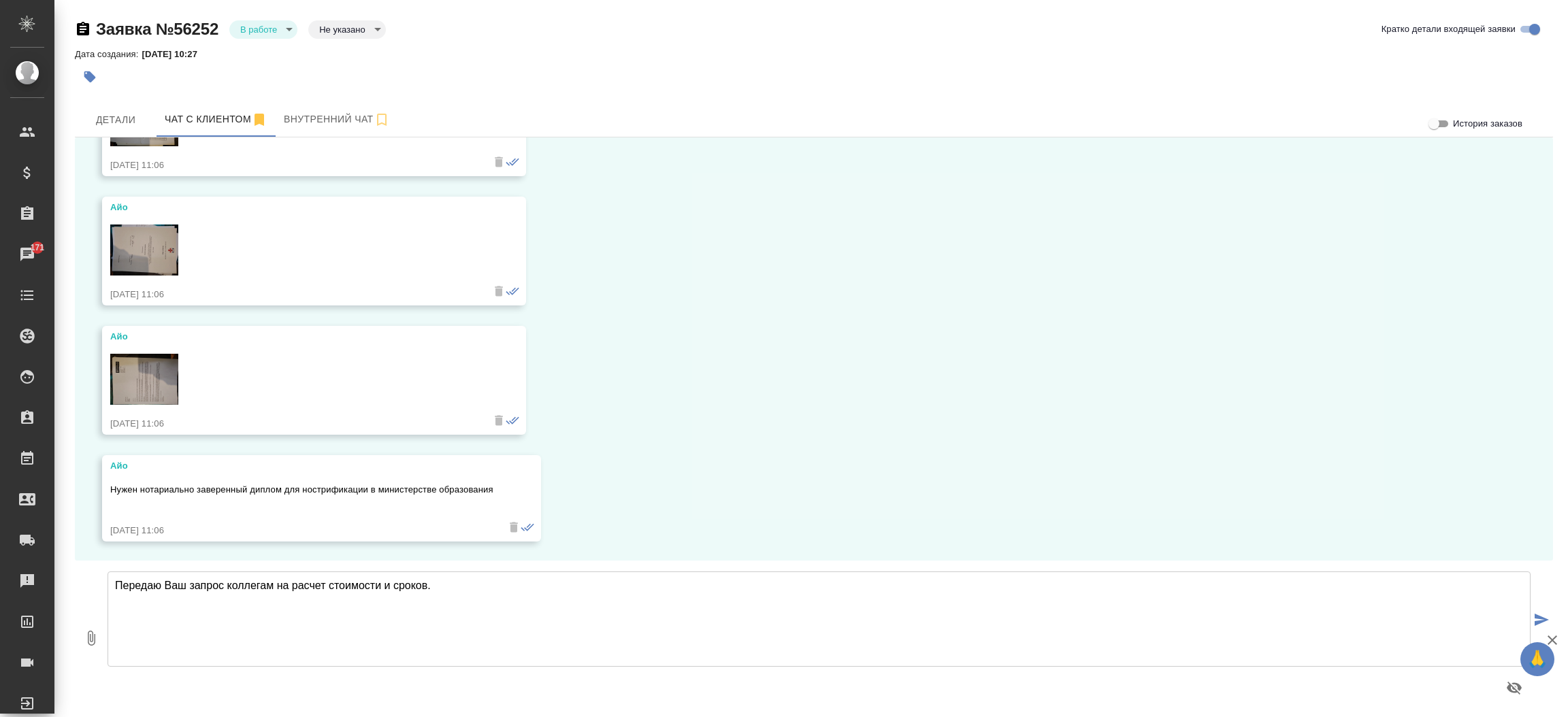
type textarea "Передаю Ваш запрос коллегам на расчет стоимости и сроков."
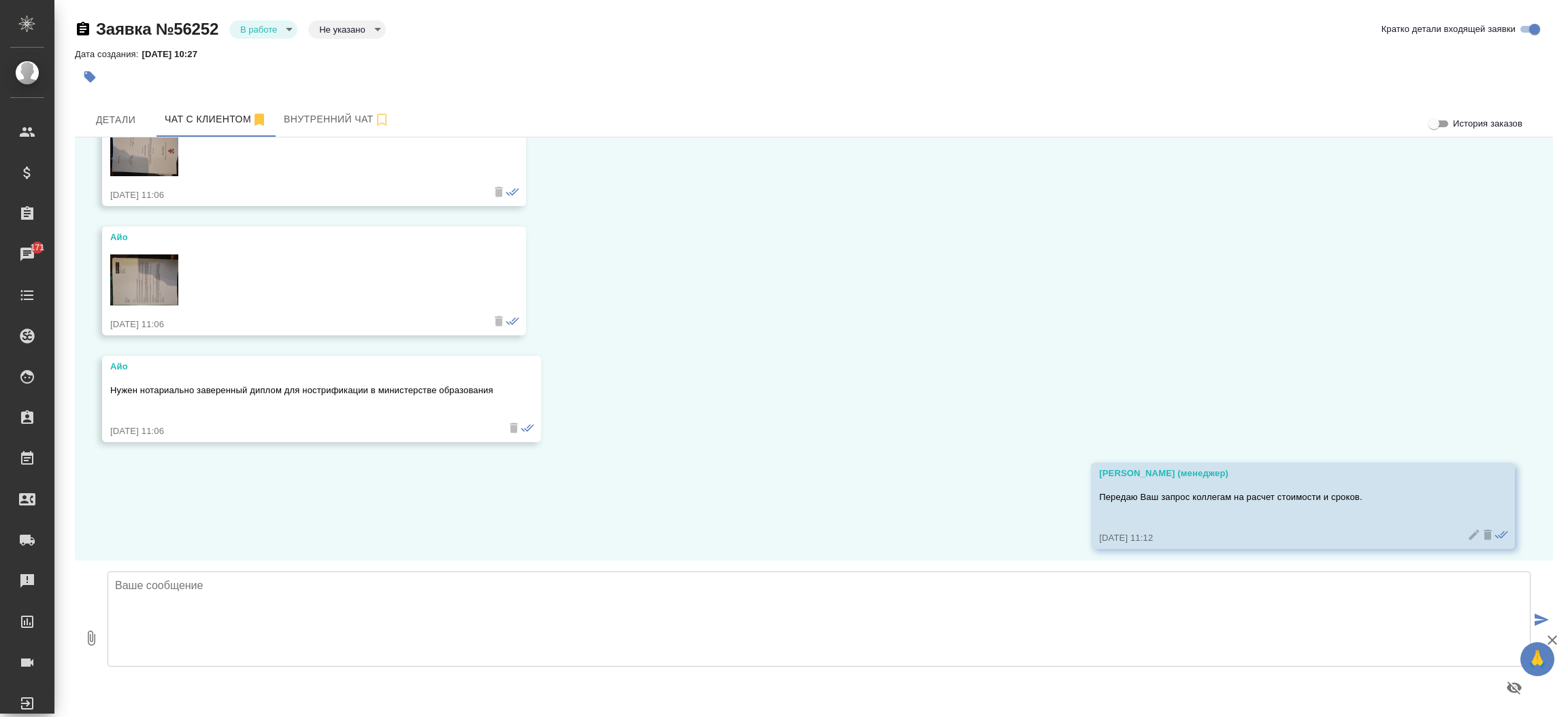
scroll to position [1137, 0]
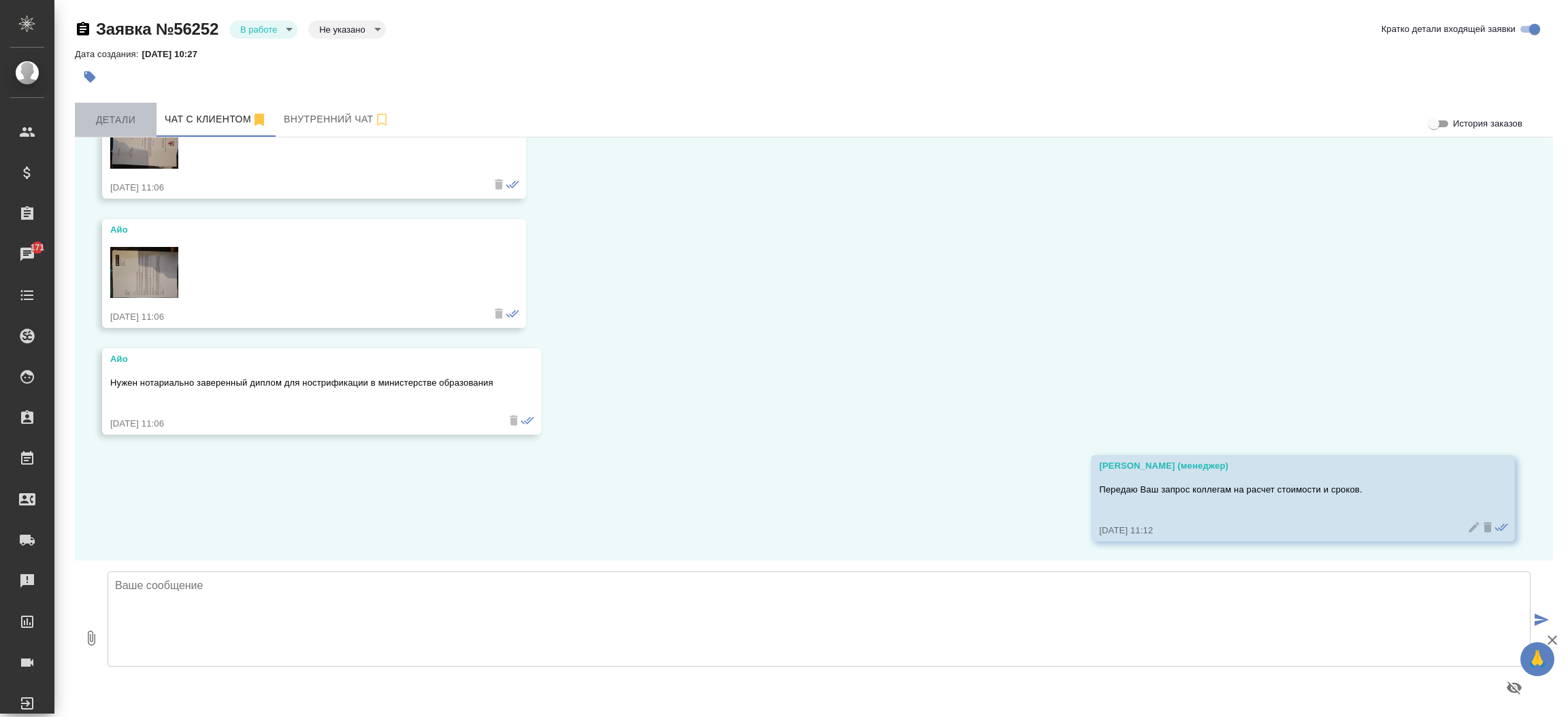
click at [118, 113] on span "Детали" at bounding box center [115, 120] width 65 height 17
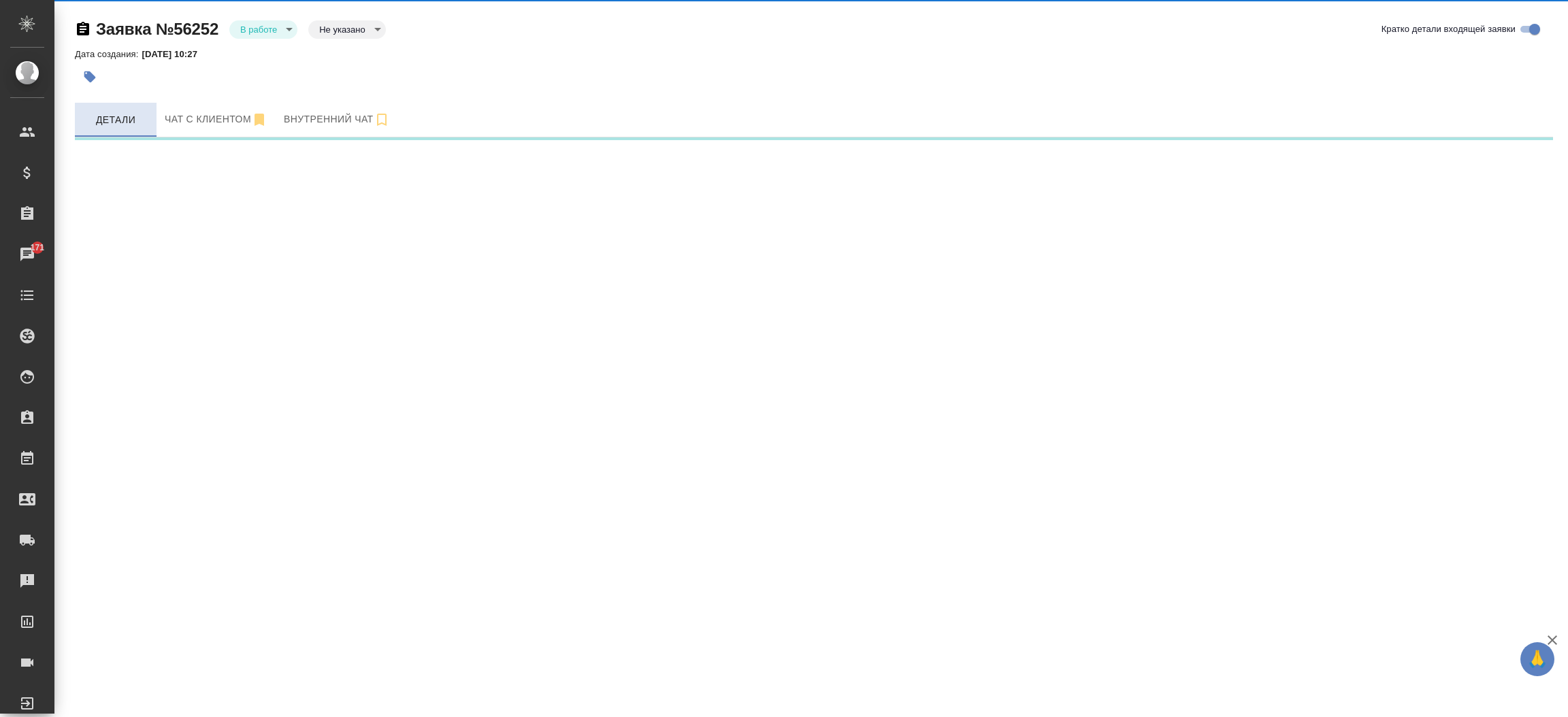
select select "RU"
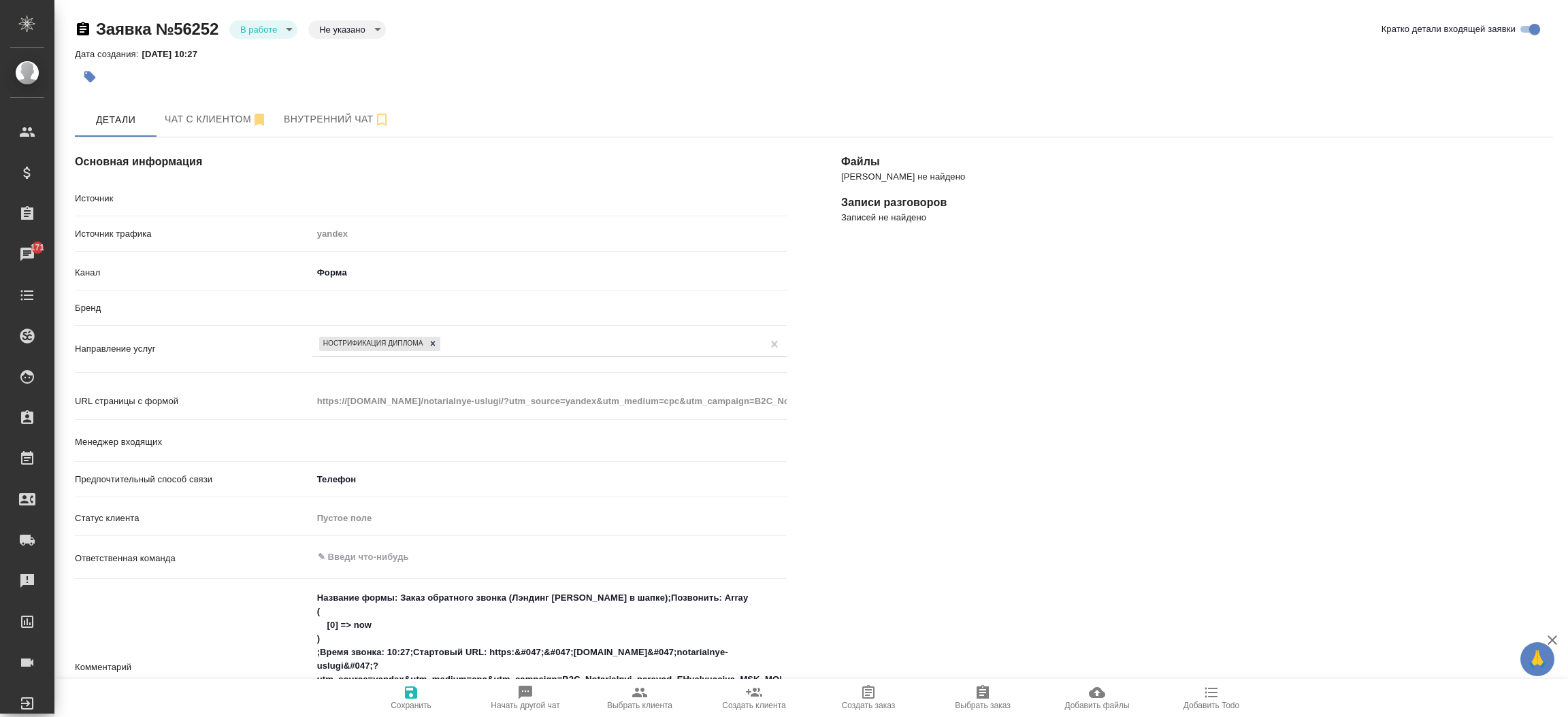
type textarea "x"
type input "[PERSON_NAME]"
click at [638, 700] on icon "button" at bounding box center [640, 692] width 16 height 16
type textarea "x"
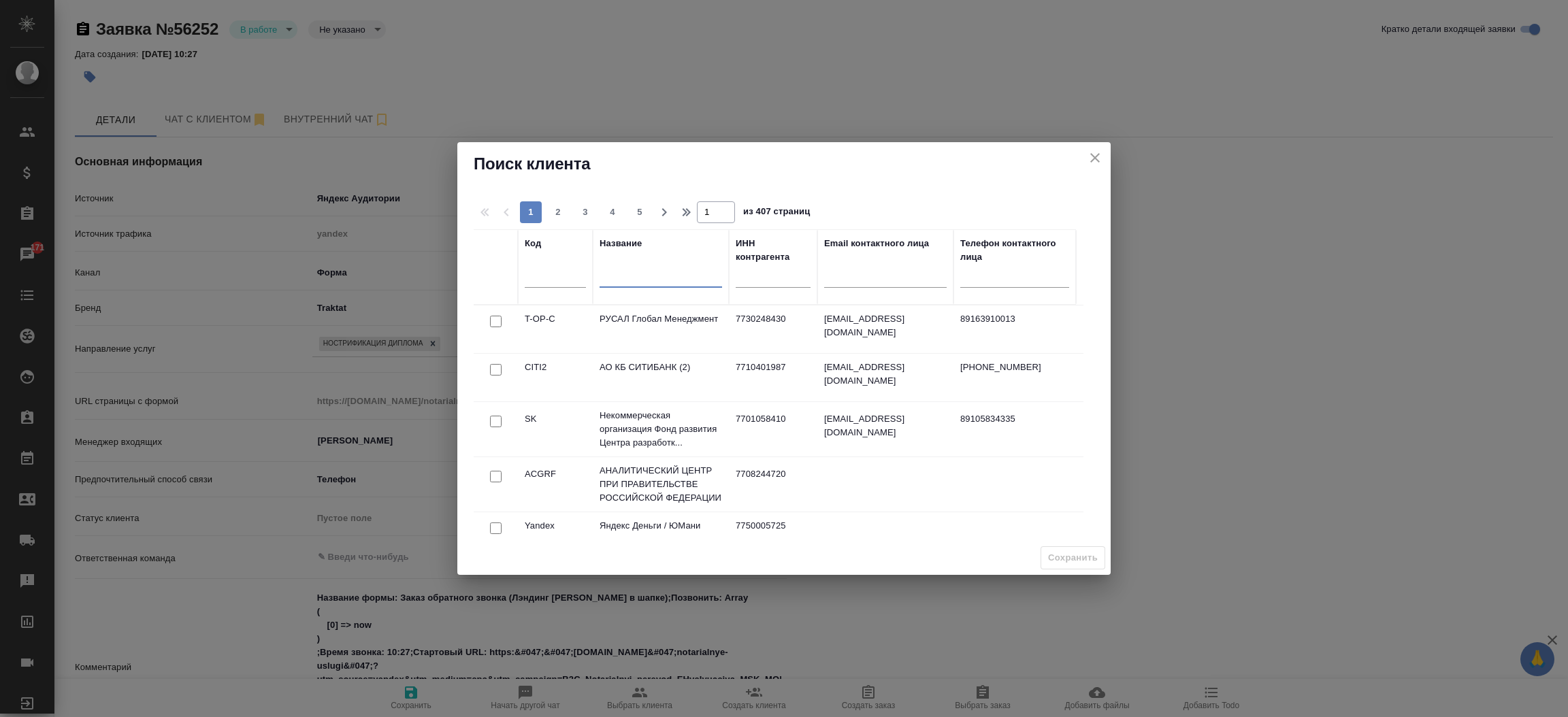
click at [654, 273] on input "text" at bounding box center [661, 279] width 123 height 17
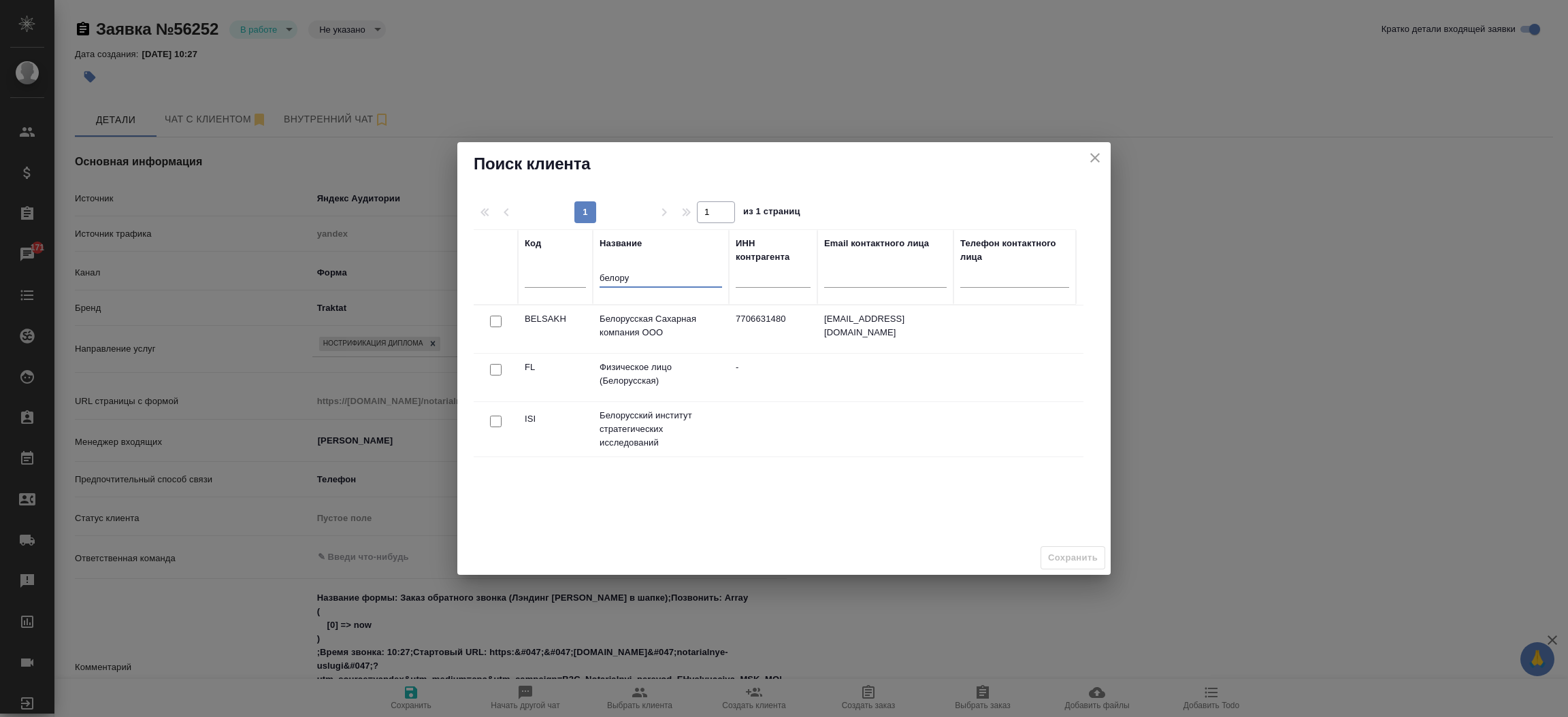
type input "белору"
click at [492, 366] on input "checkbox" at bounding box center [495, 370] width 12 height 12
checkbox input "true"
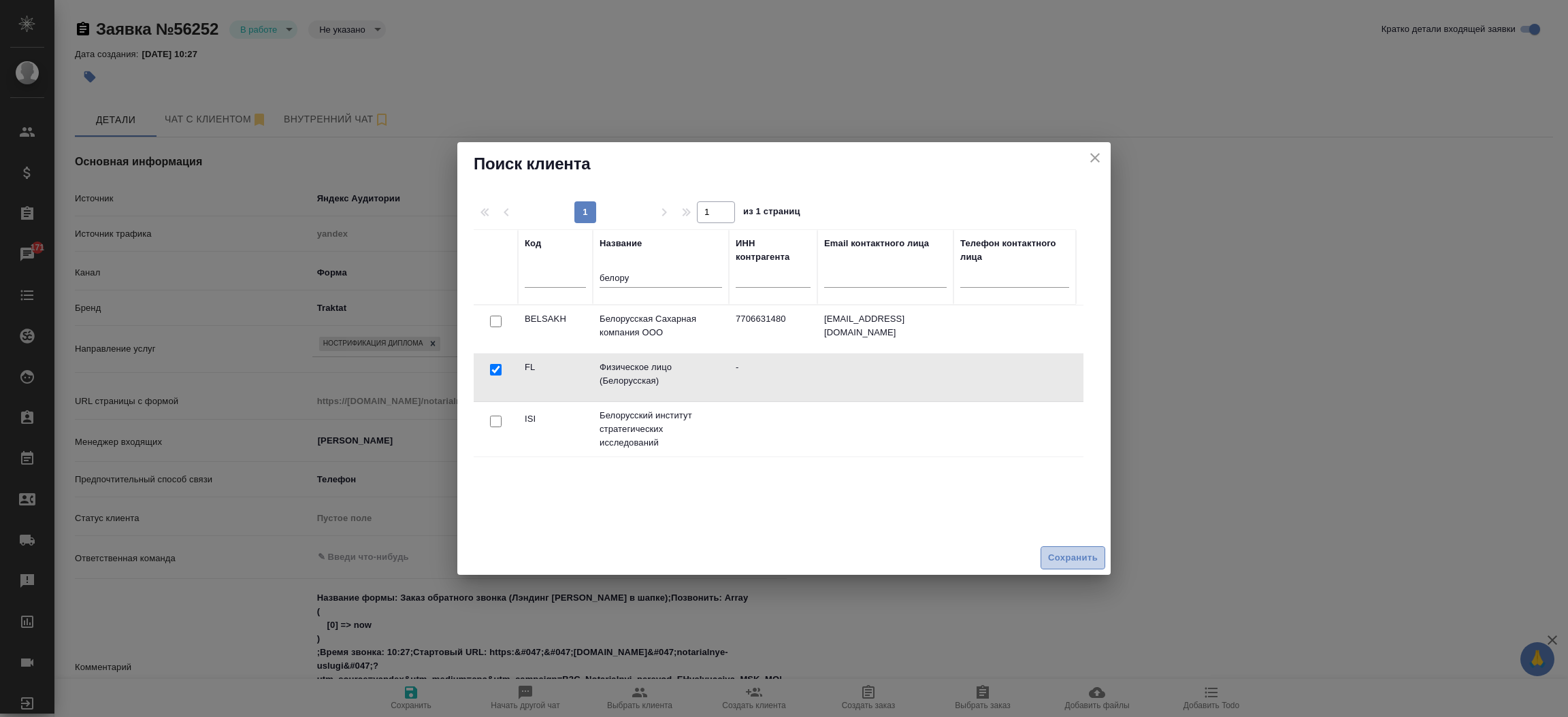
click at [1056, 554] on span "Сохранить" at bounding box center [1073, 558] width 50 height 15
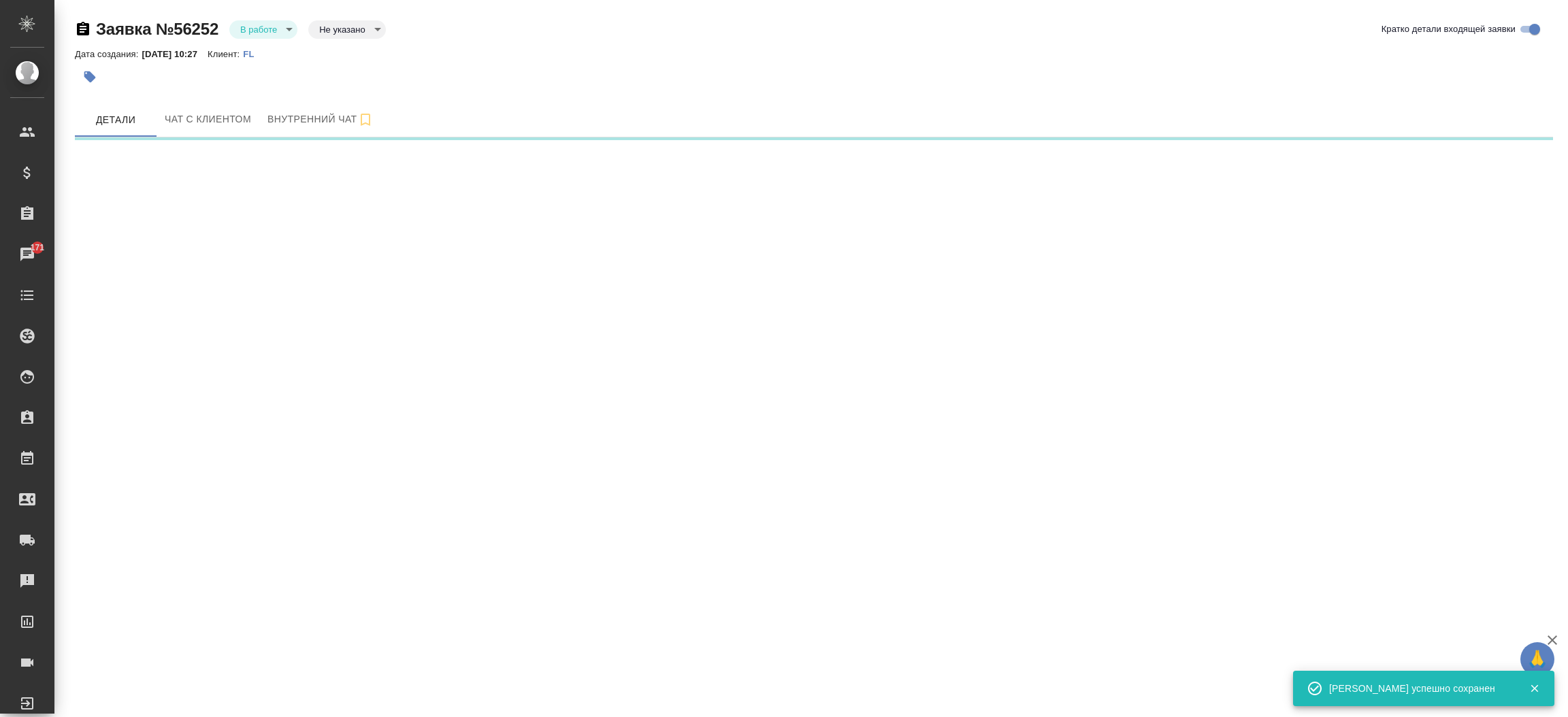
select select "RU"
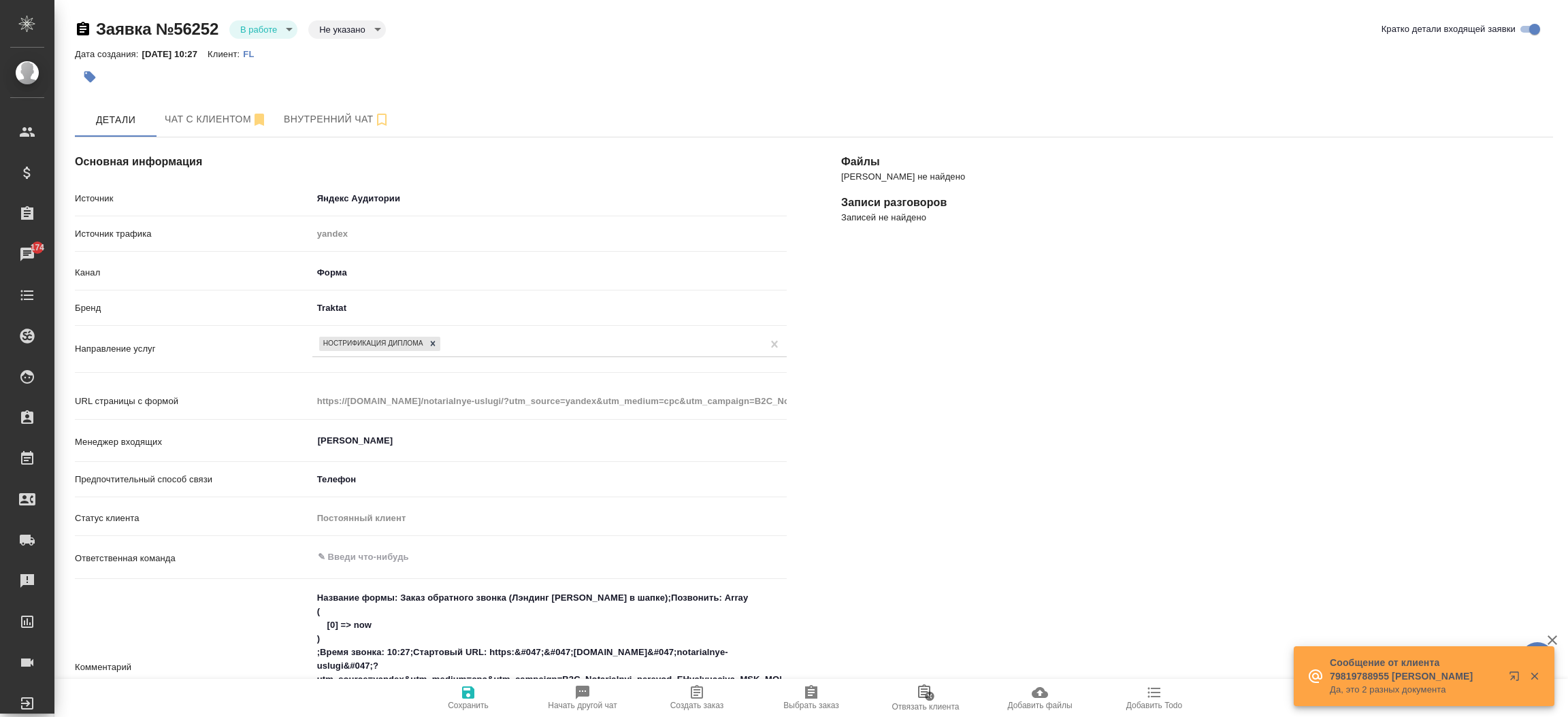
click at [693, 696] on icon "button" at bounding box center [697, 692] width 16 height 16
type textarea "x"
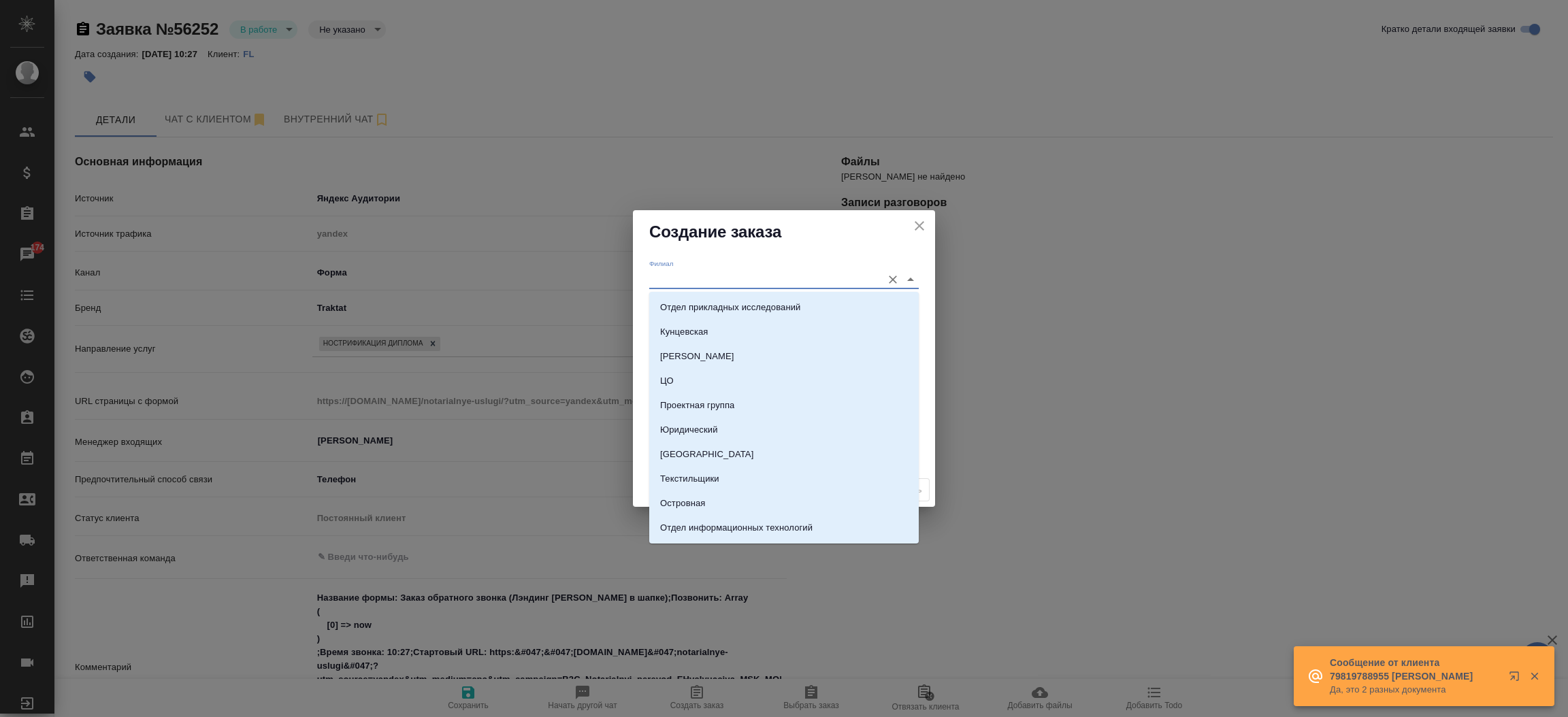
click at [700, 282] on input "Филиал" at bounding box center [762, 279] width 226 height 18
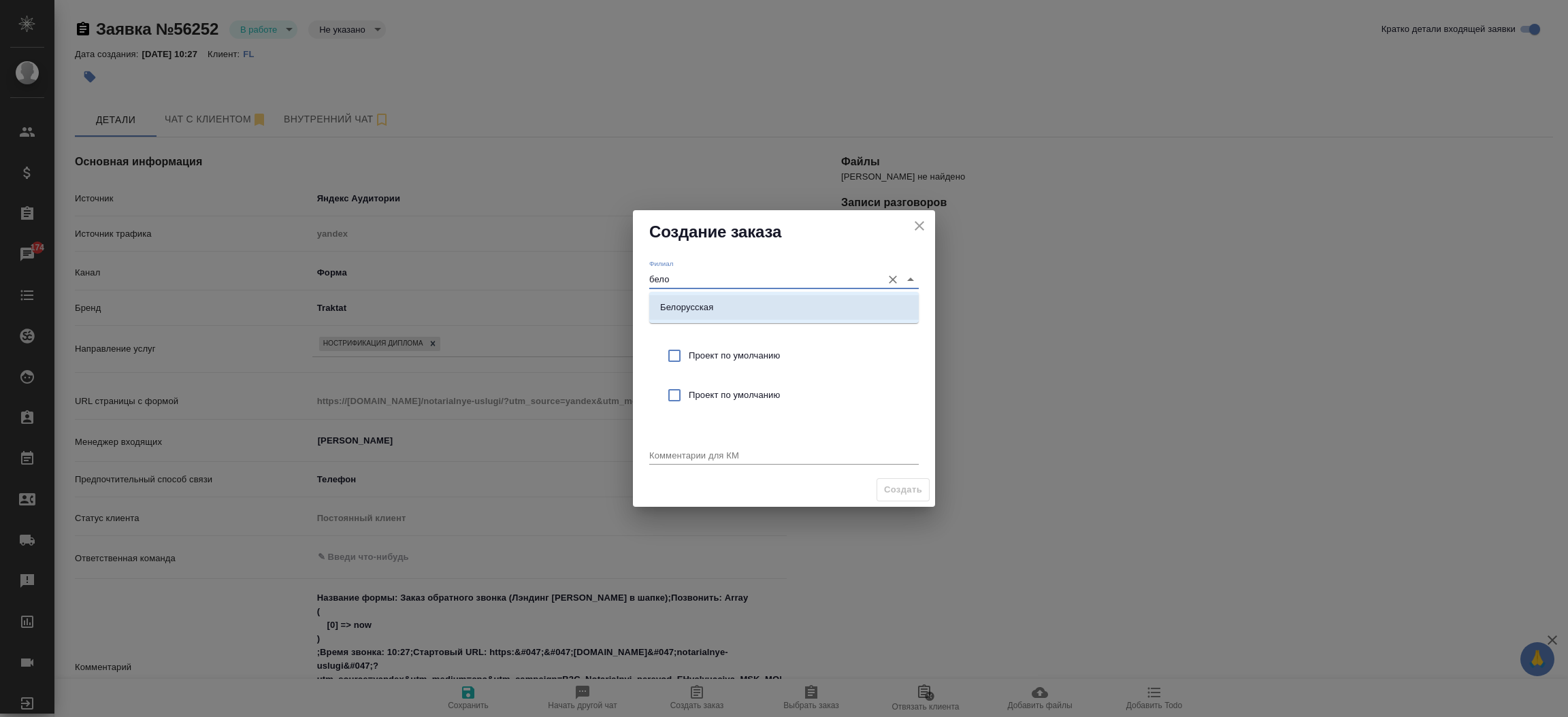
click at [704, 301] on p "Белорусская" at bounding box center [686, 307] width 53 height 14
type input "Белорусская"
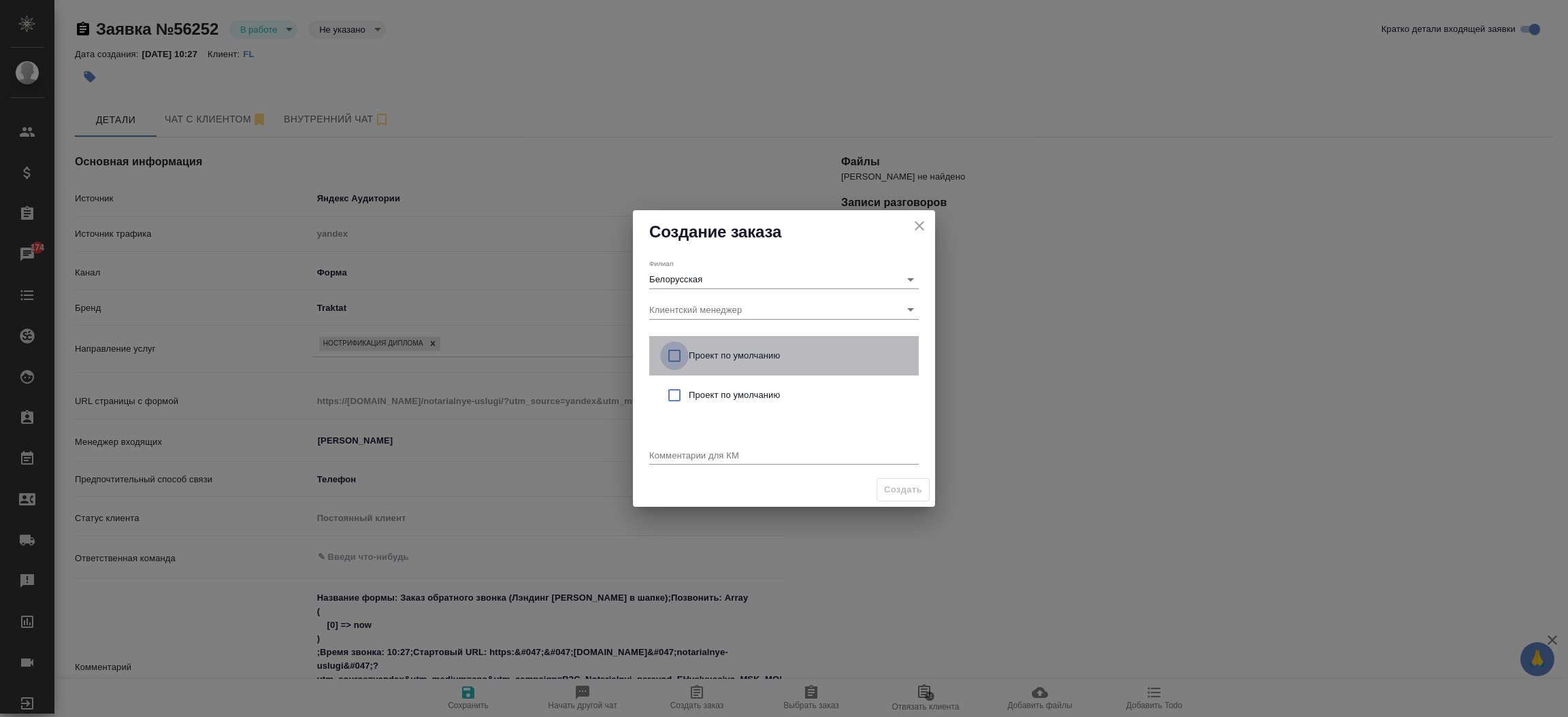
click at [671, 350] on input "checkbox" at bounding box center [674, 355] width 28 height 28
checkbox input "true"
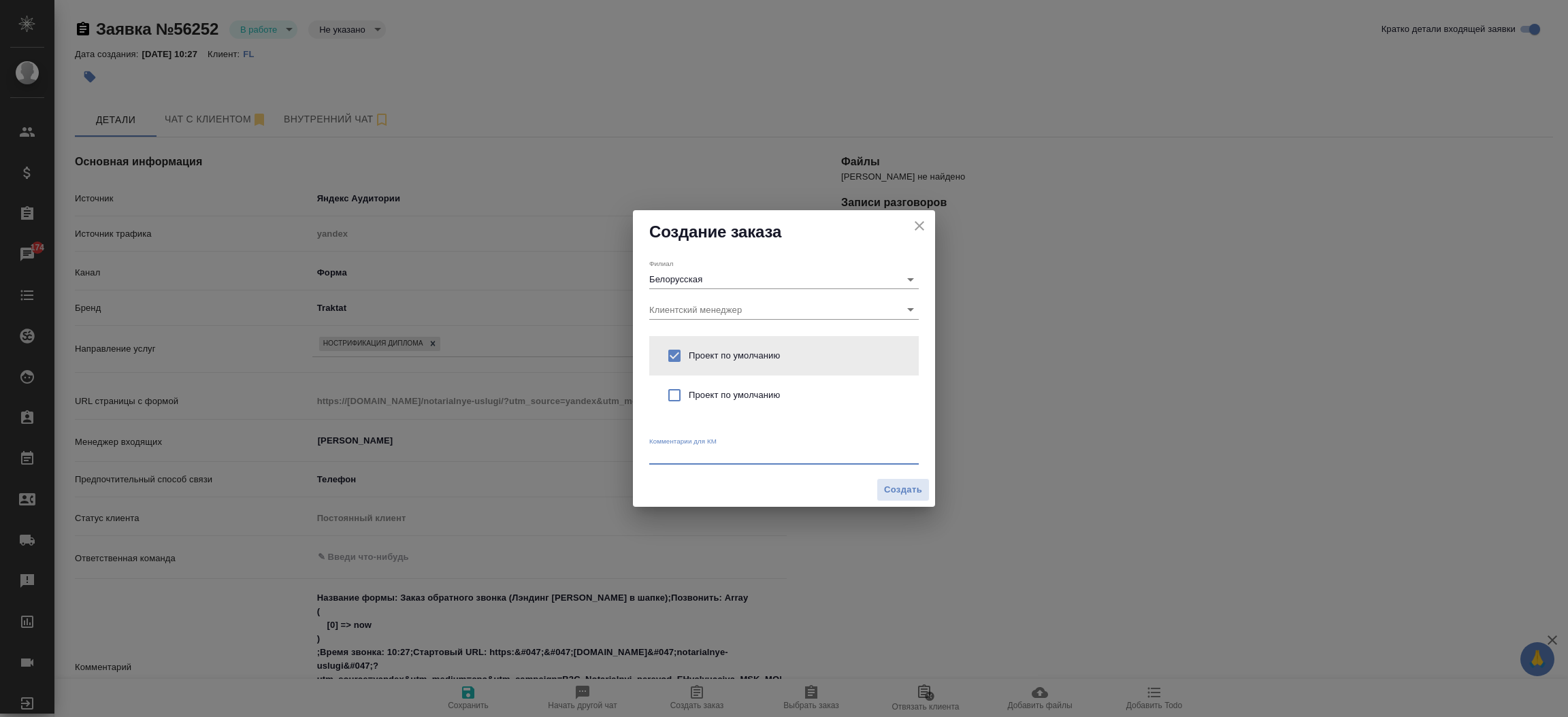
click at [668, 454] on textarea at bounding box center [784, 454] width 270 height 10
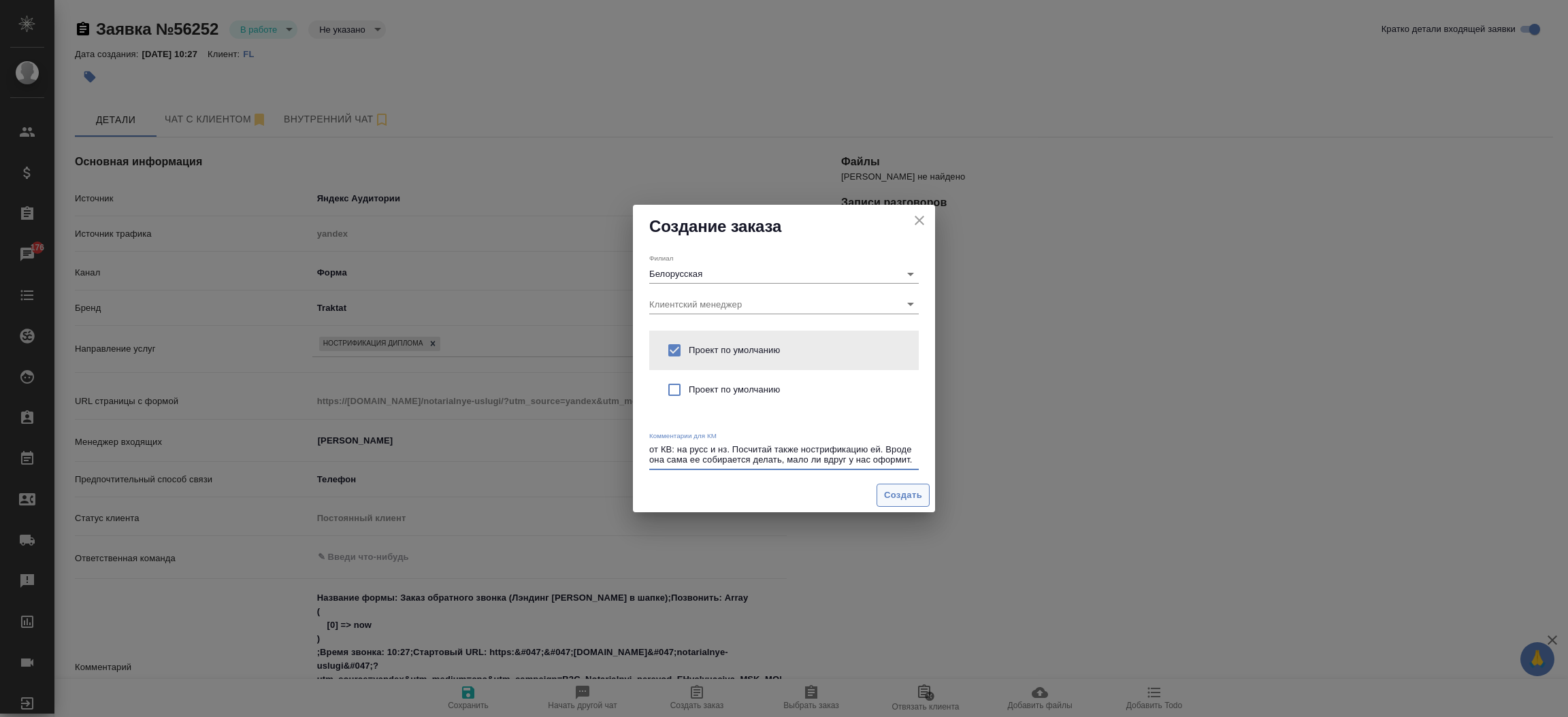
type textarea "от КВ: на русс и нз. Посчитай также нострификацию ей. Вроде она сама ее собирае…"
click at [909, 492] on span "Создать" at bounding box center [904, 495] width 38 height 15
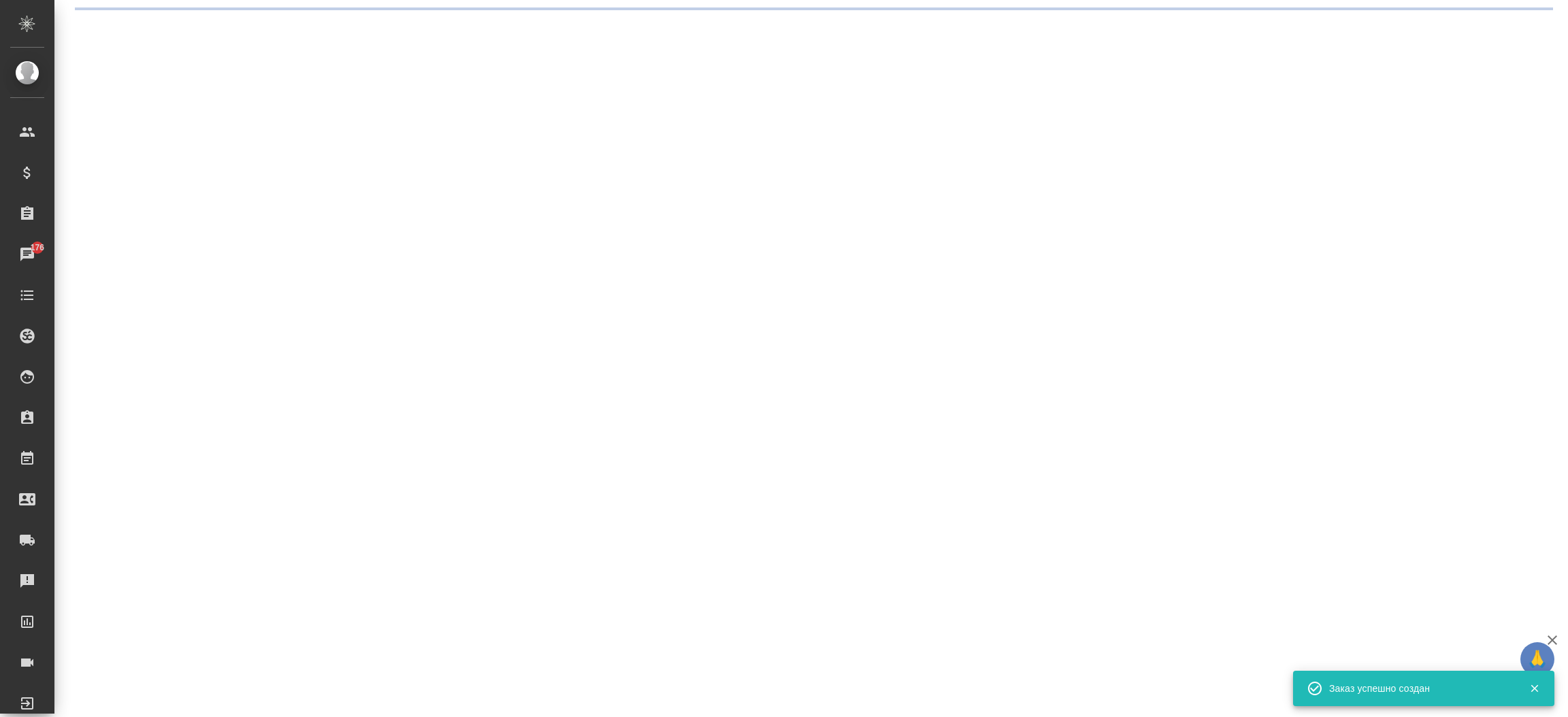
select select "RU"
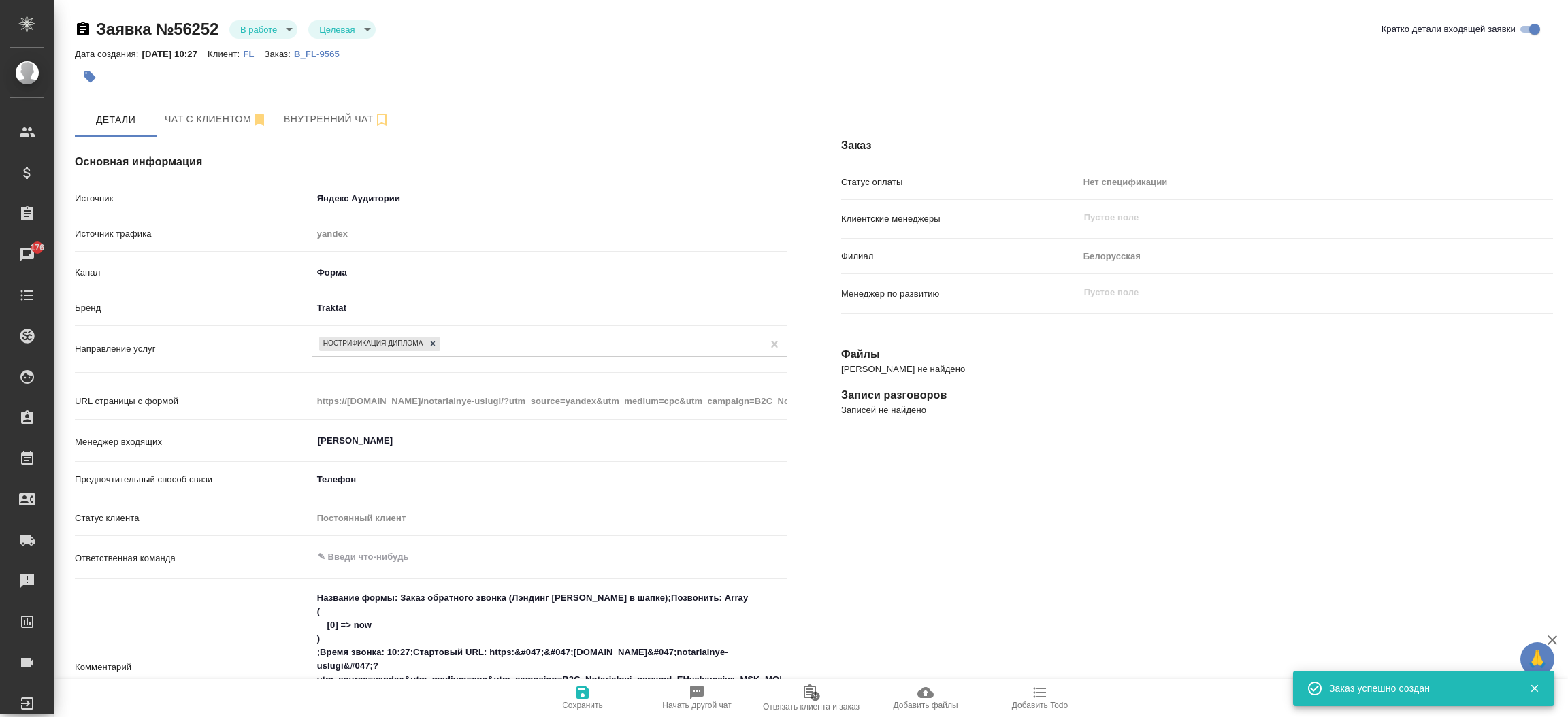
type textarea "x"
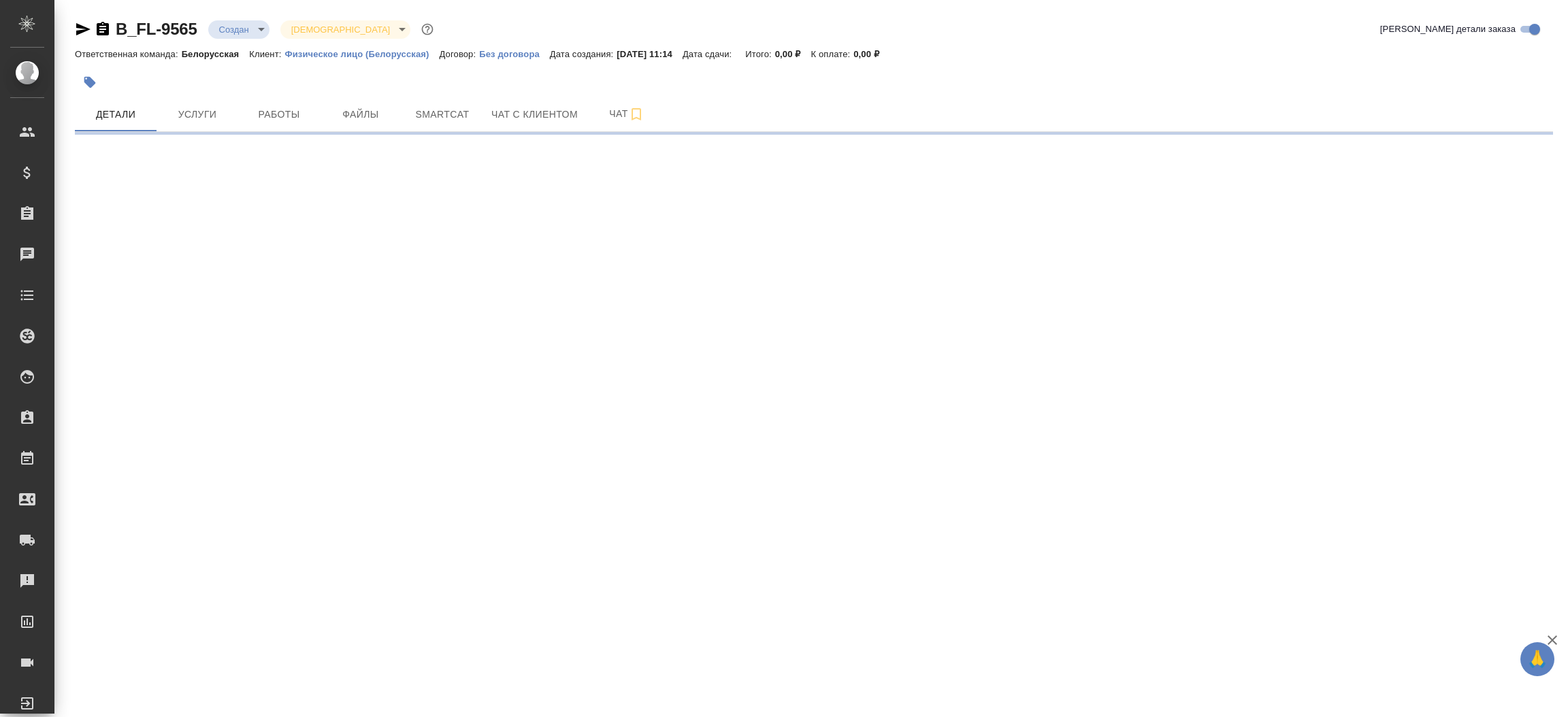
select select "RU"
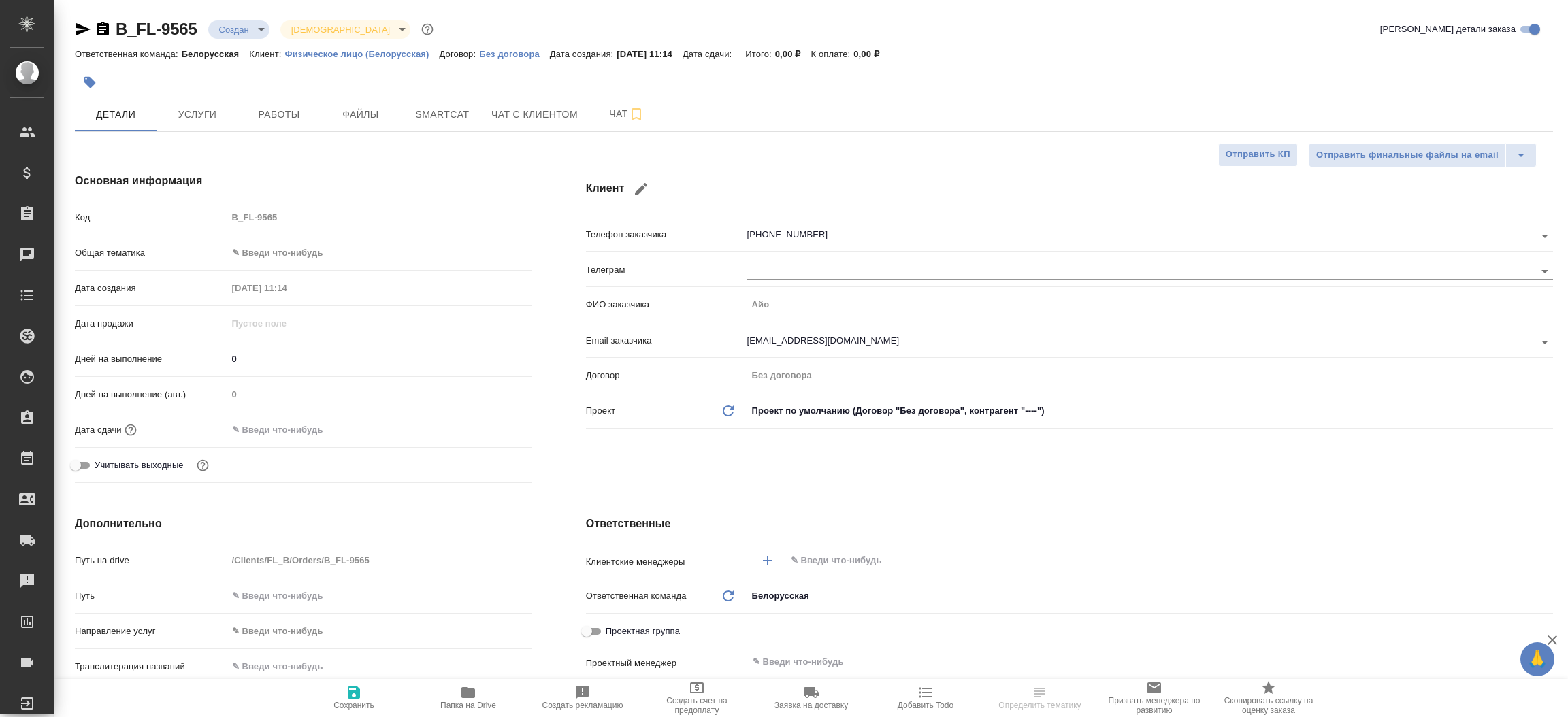
type textarea "x"
click at [365, 112] on span "Файлы" at bounding box center [361, 115] width 65 height 17
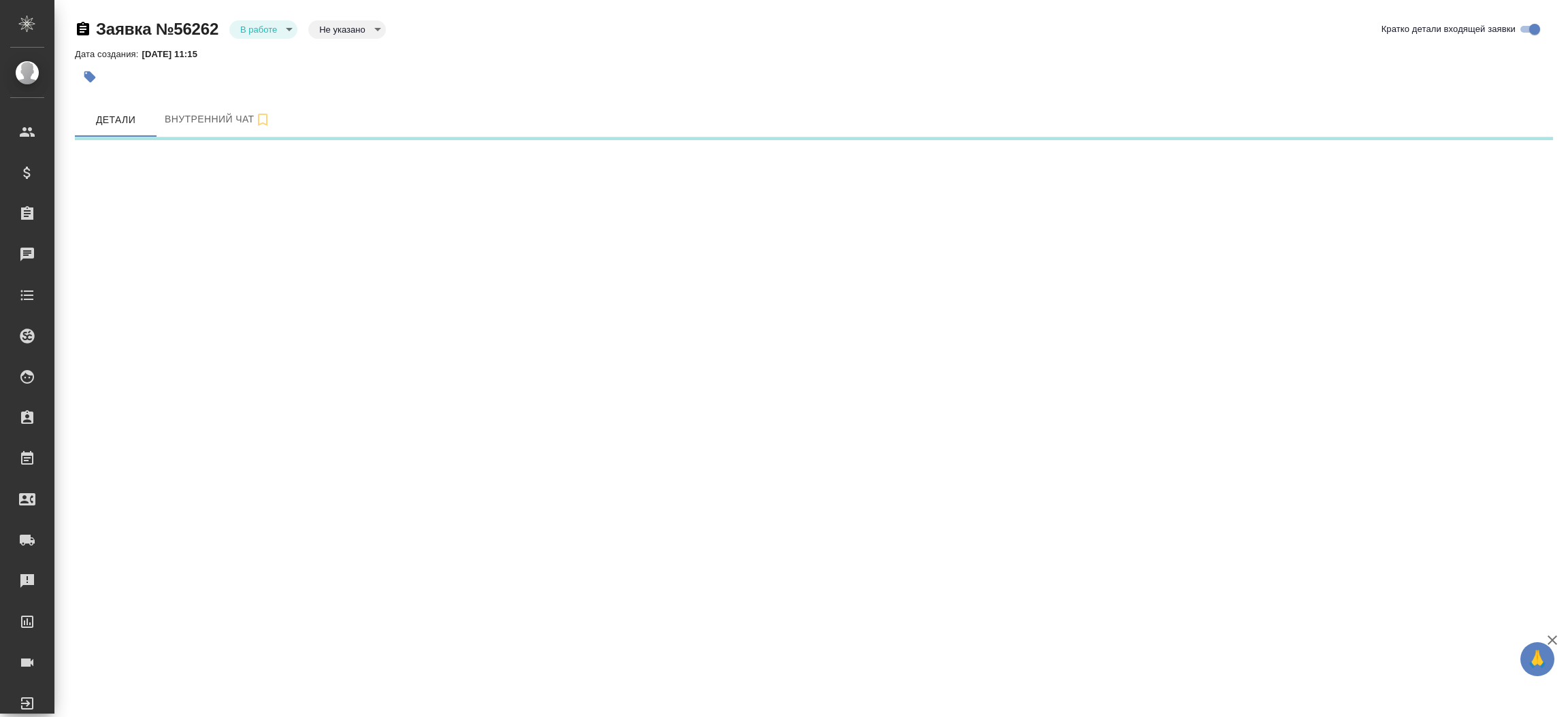
select select "RU"
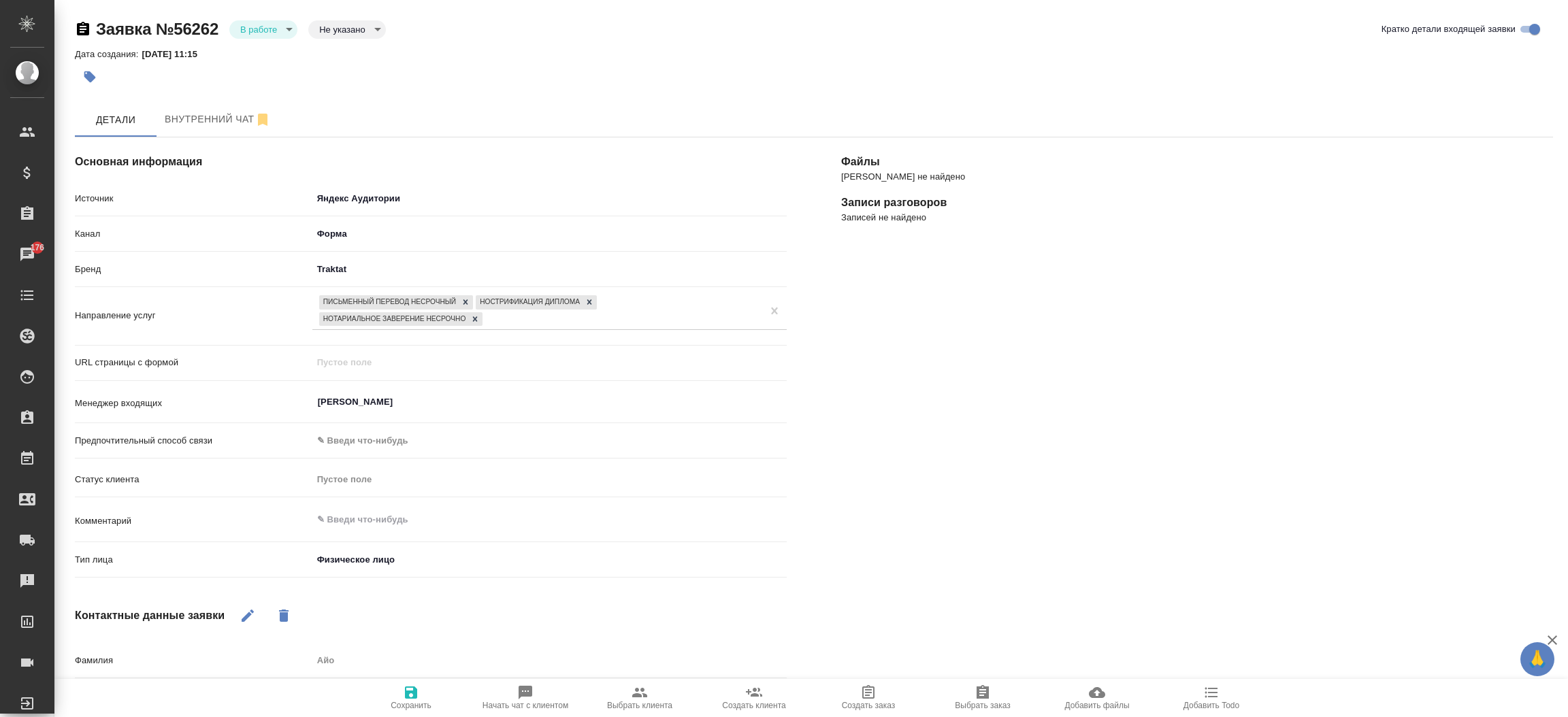
click at [516, 673] on div "Фамилия Айо" at bounding box center [430, 666] width 712 height 35
click at [522, 690] on icon "button" at bounding box center [525, 692] width 14 height 14
type textarea "x"
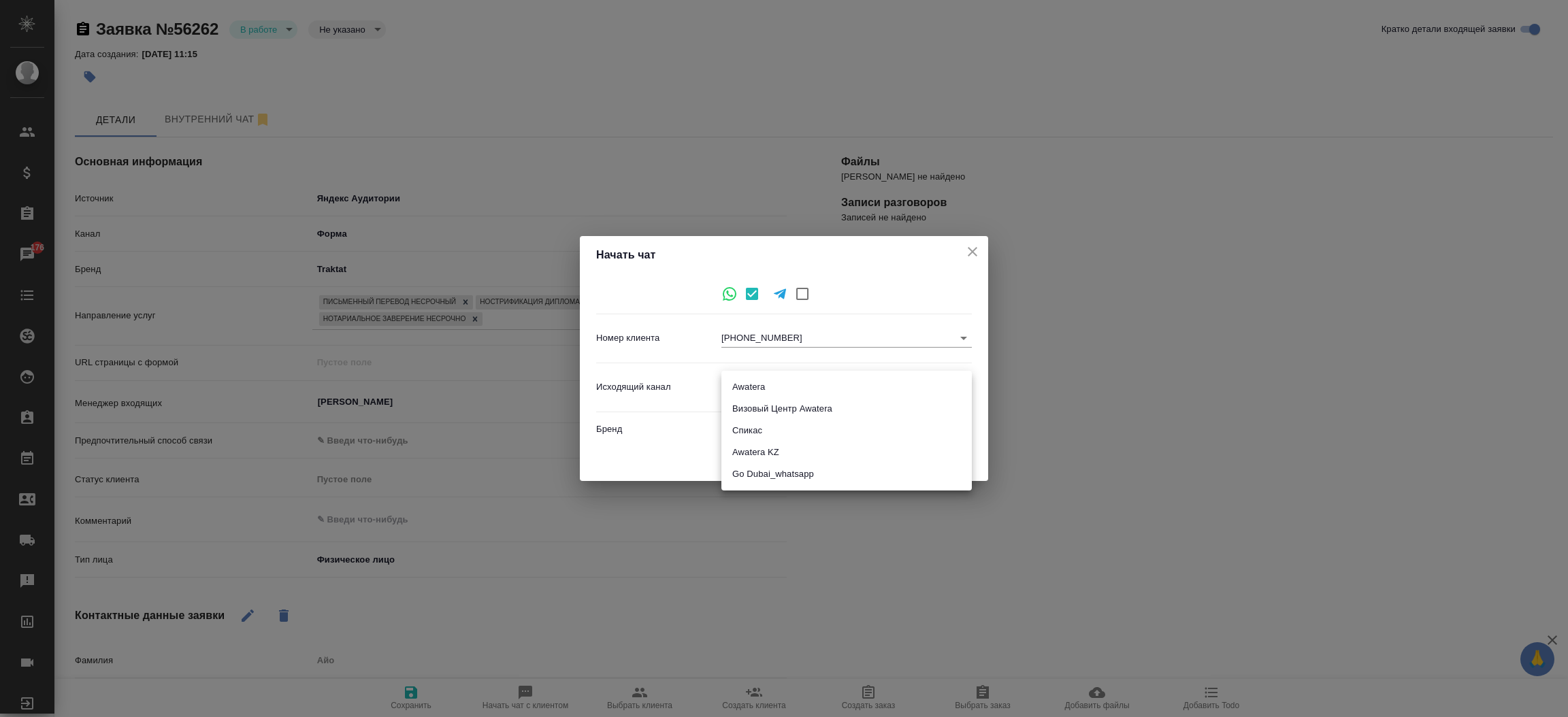
click at [801, 383] on body "🙏 .cls-1 fill:#fff; AWATERA Прутько Ирина i.prutko Клиенты Спецификации Заказы …" at bounding box center [784, 358] width 1568 height 717
click at [801, 383] on li "Awatera" at bounding box center [847, 387] width 251 height 22
type input "2"
click at [943, 468] on button "Начать" at bounding box center [943, 459] width 47 height 24
type textarea "x"
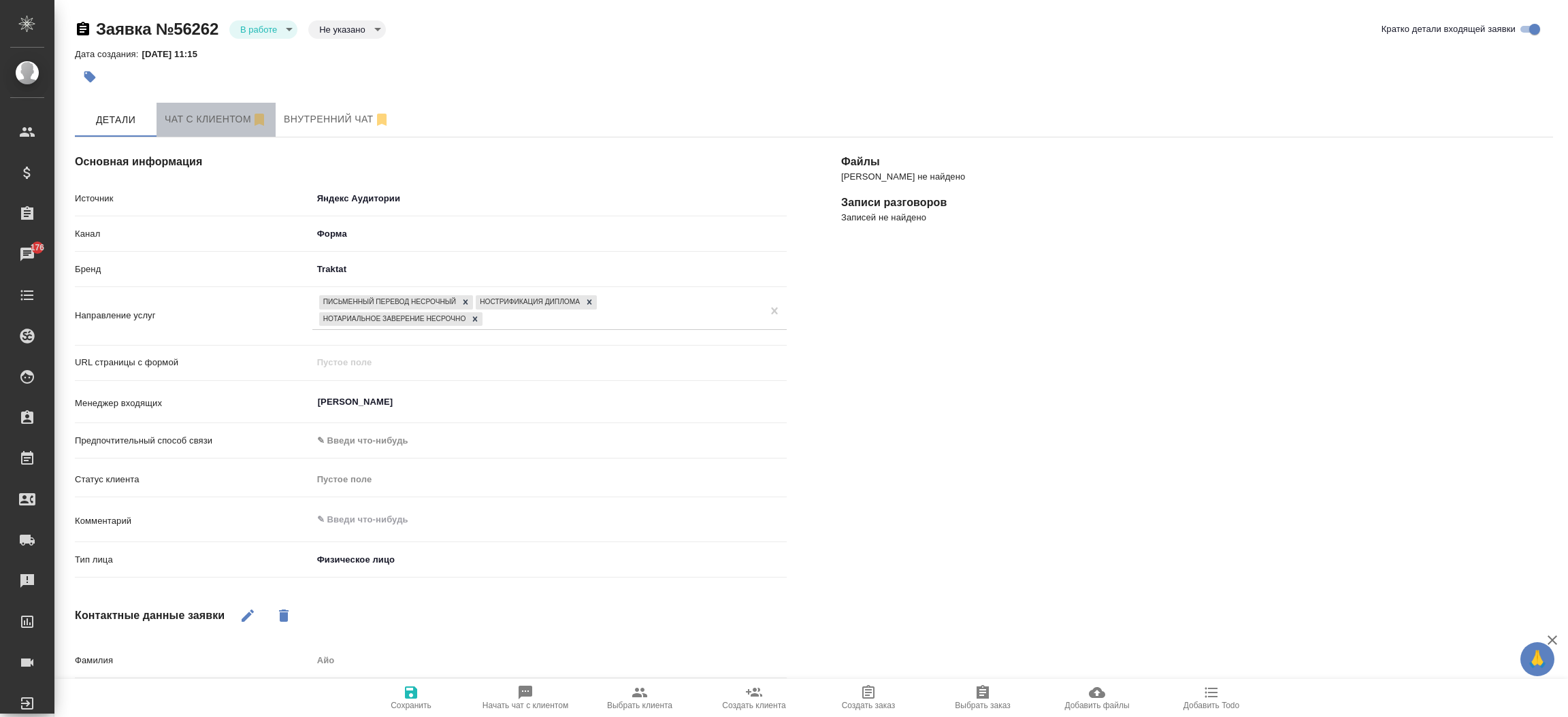
click at [212, 124] on span "Чат с клиентом" at bounding box center [215, 119] width 103 height 17
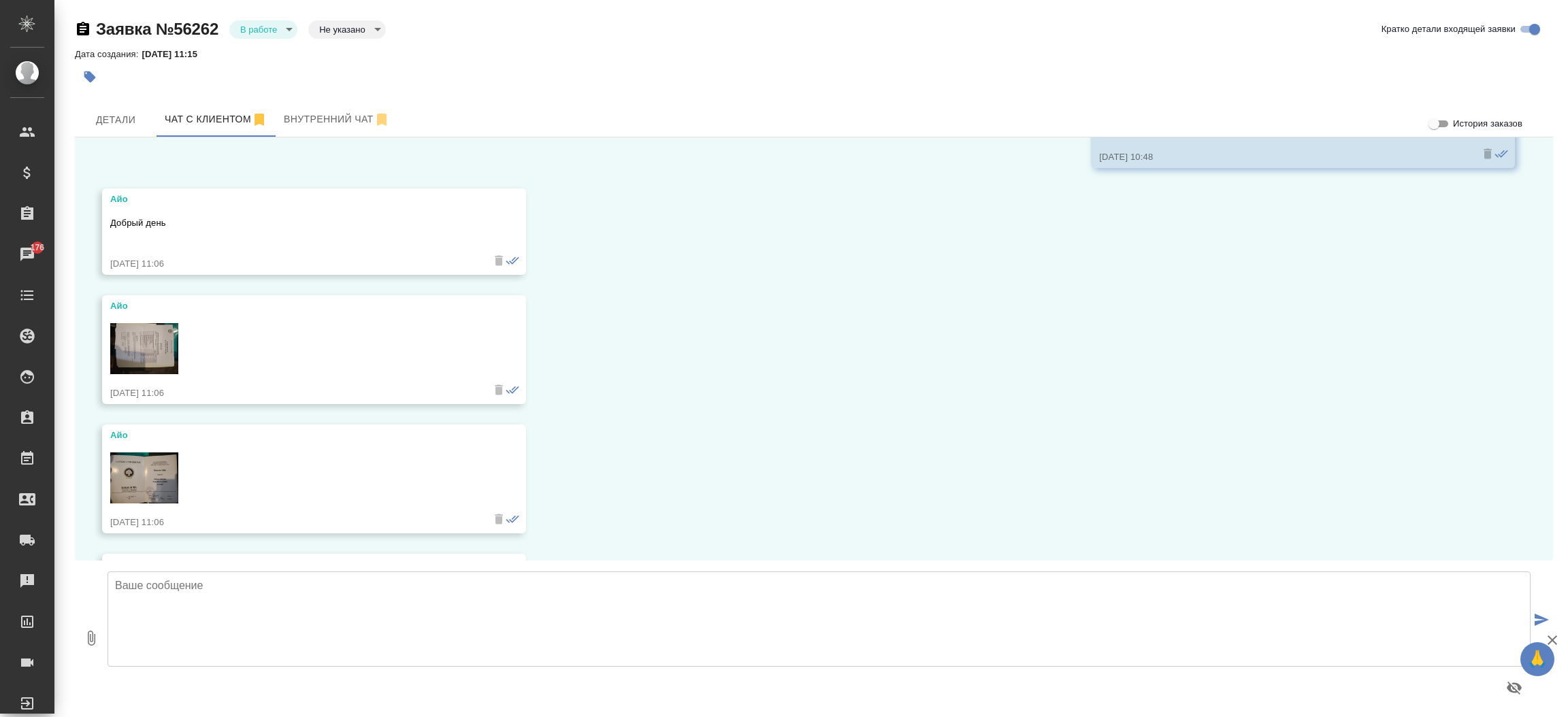
scroll to position [92, 0]
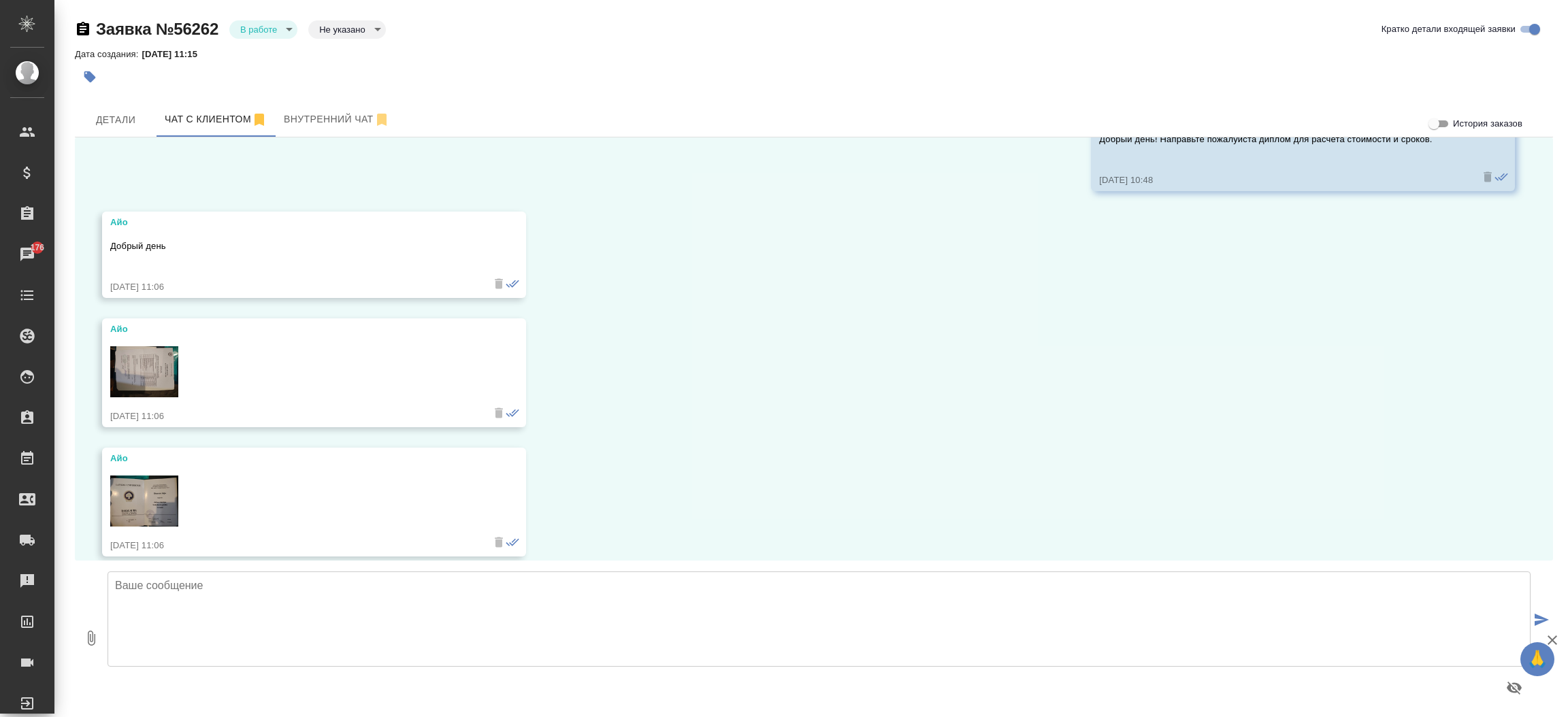
click at [155, 362] on img at bounding box center [144, 372] width 68 height 51
click at [158, 489] on img at bounding box center [144, 501] width 68 height 51
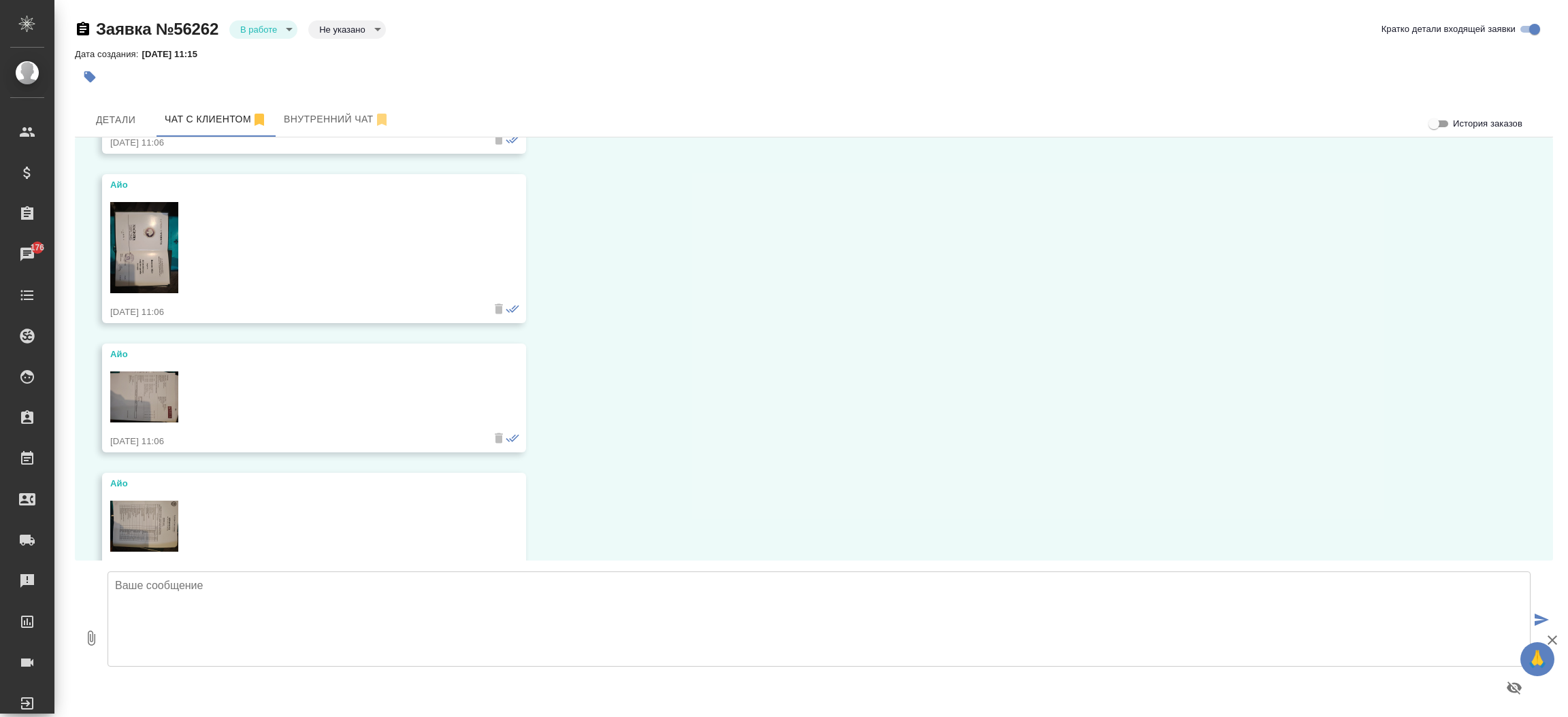
scroll to position [511, 0]
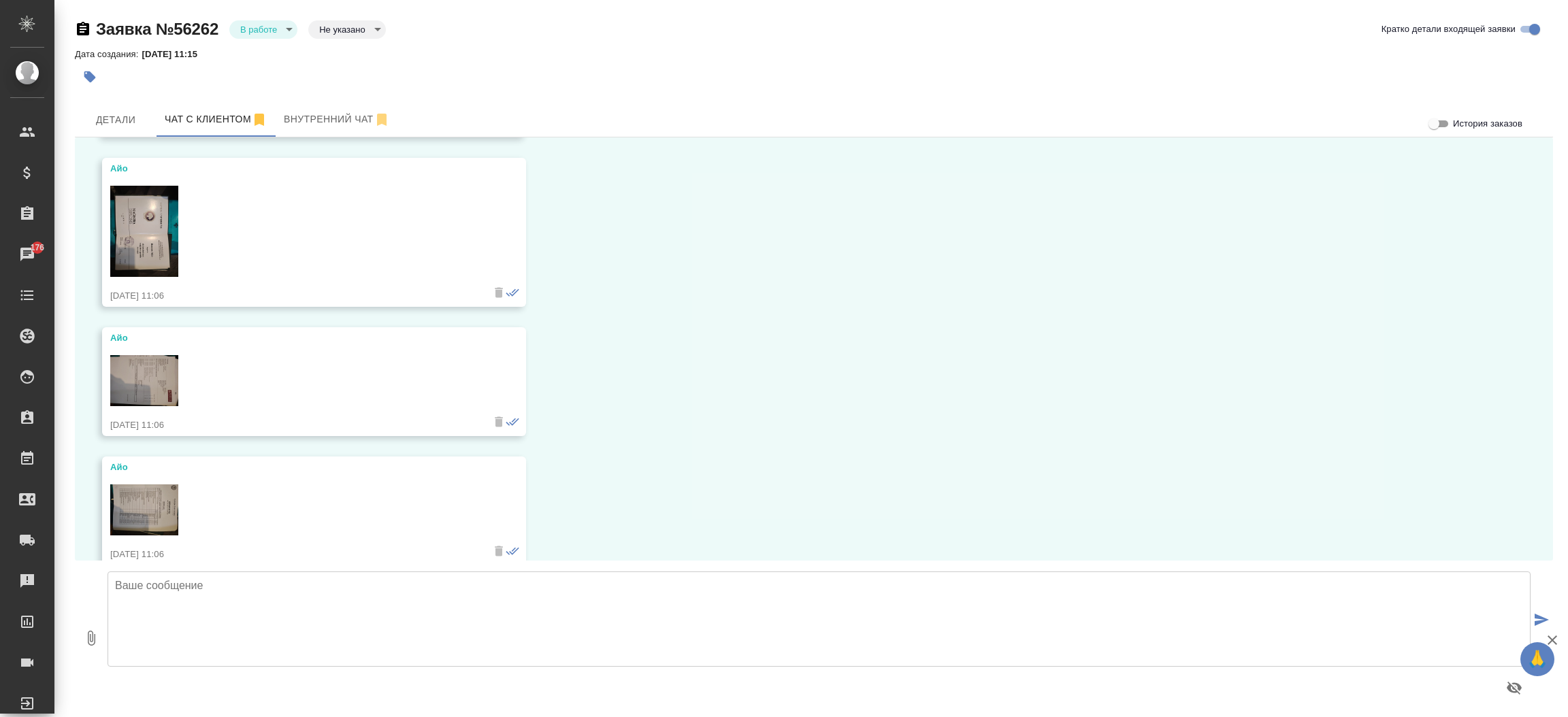
click at [155, 233] on img at bounding box center [144, 231] width 68 height 91
click at [153, 375] on img at bounding box center [144, 381] width 68 height 51
click at [149, 494] on img at bounding box center [144, 510] width 68 height 51
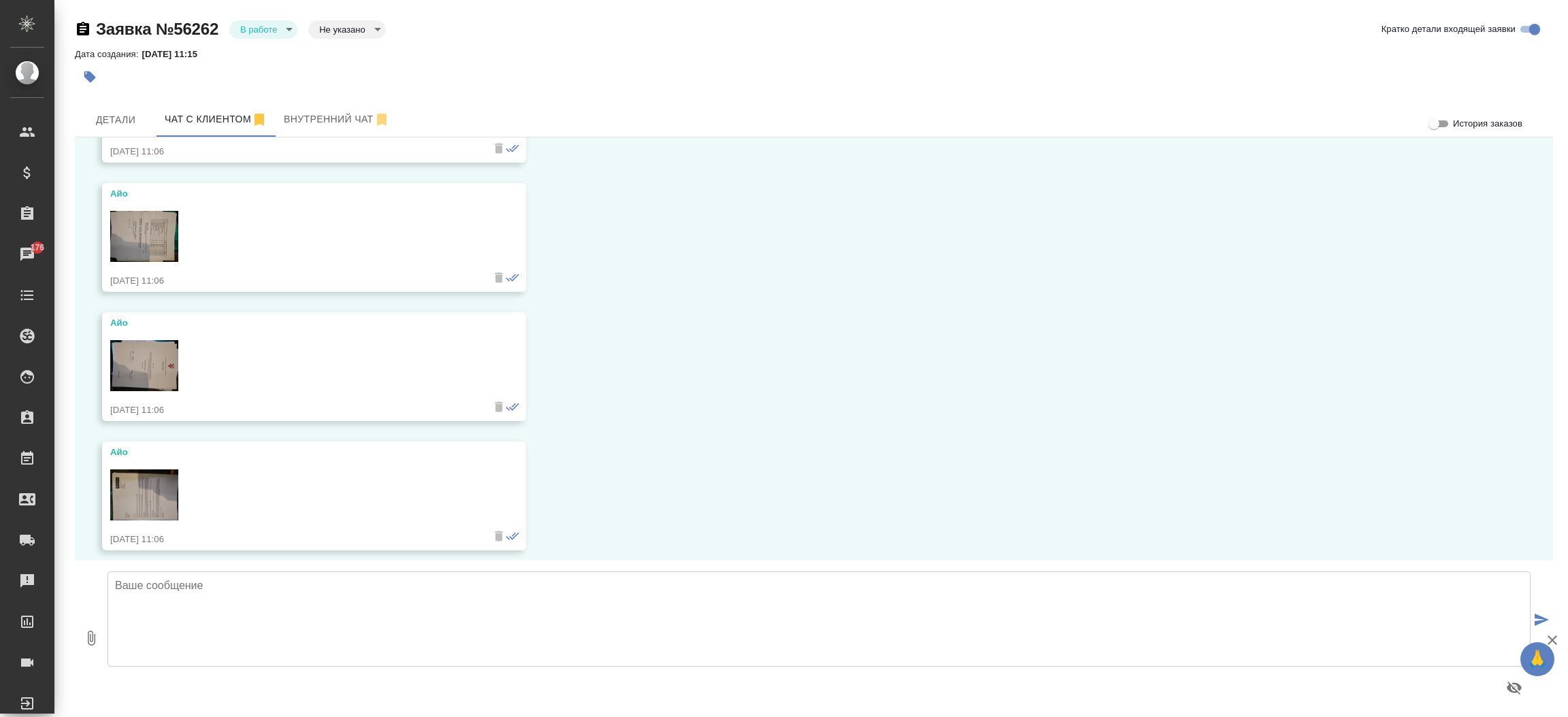
scroll to position [928, 0]
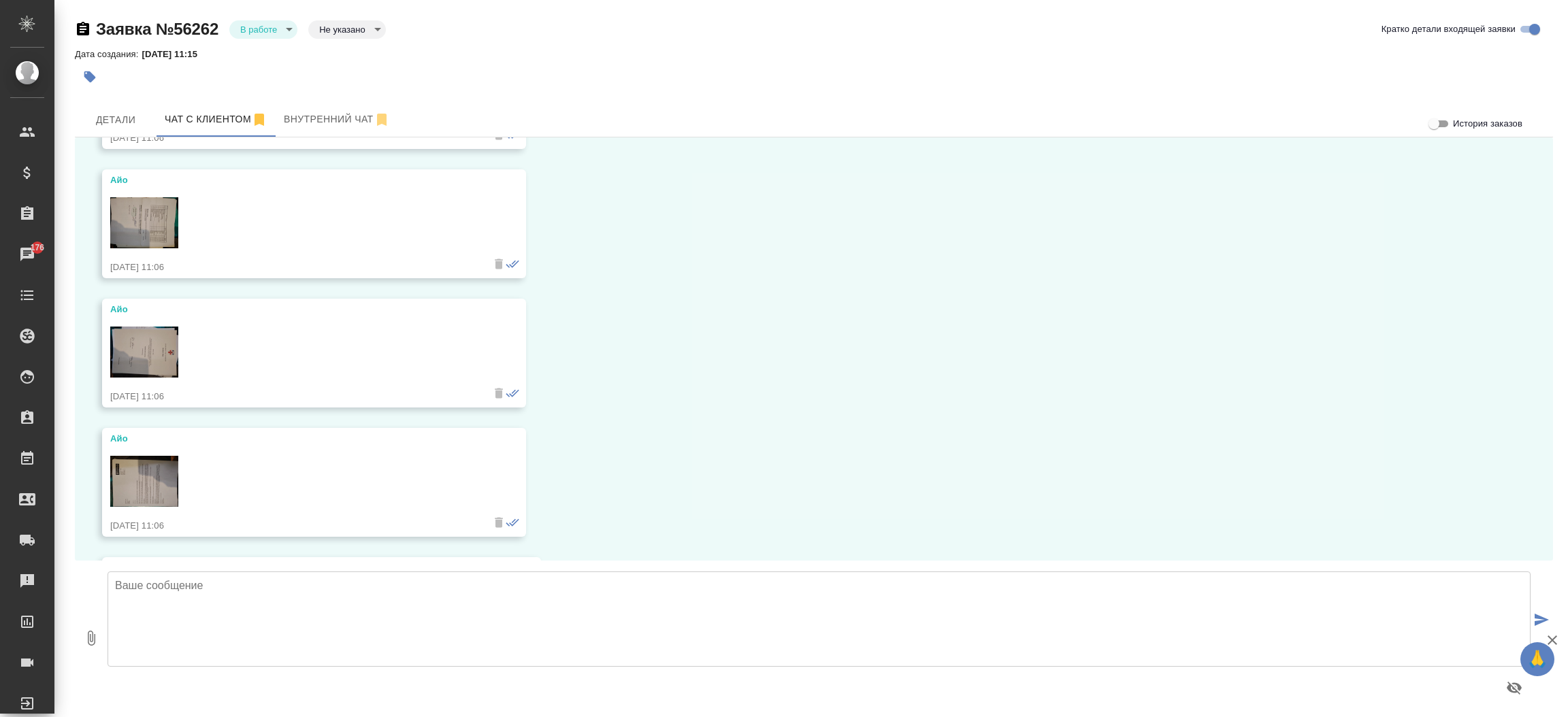
click at [174, 226] on img at bounding box center [144, 223] width 68 height 51
click at [150, 354] on img at bounding box center [144, 352] width 68 height 51
click at [130, 482] on img at bounding box center [144, 482] width 68 height 51
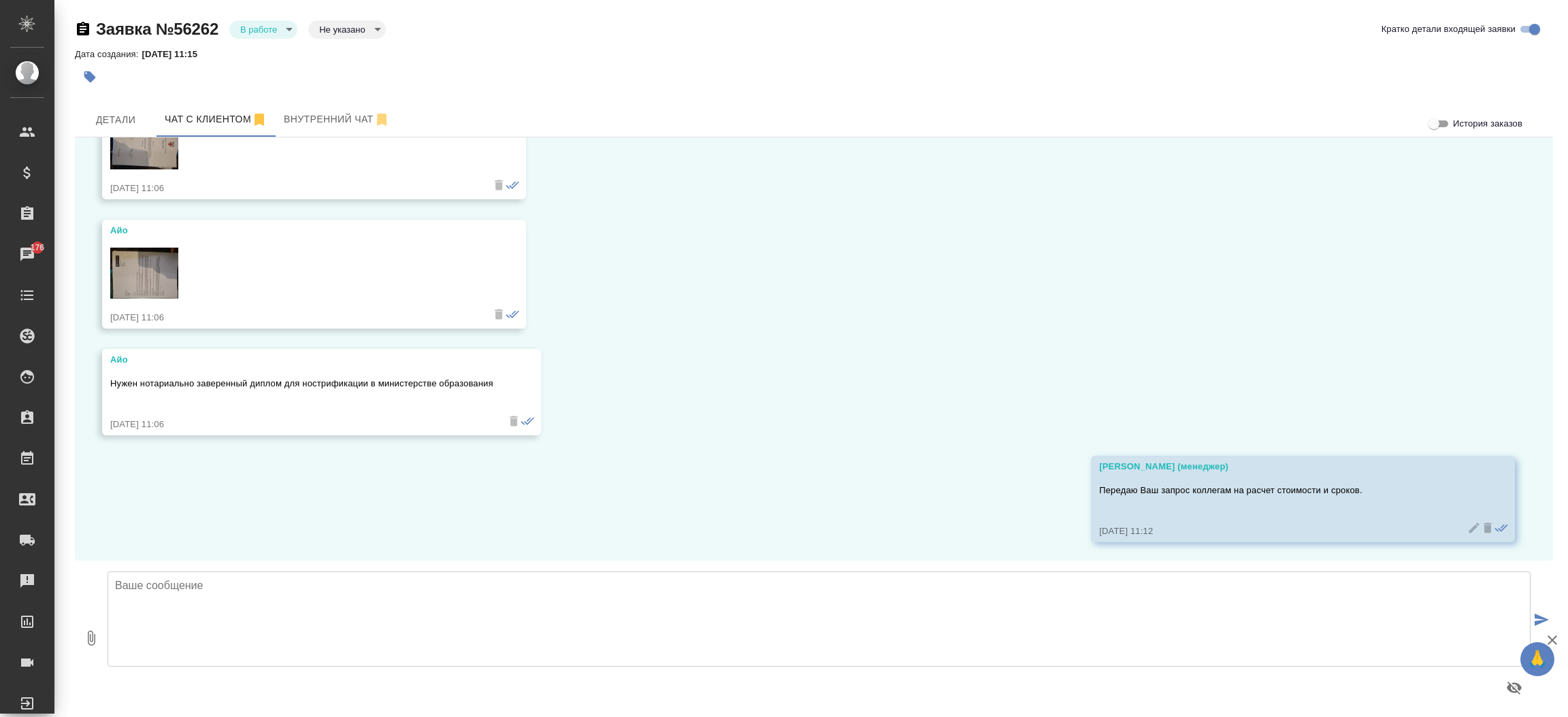
scroll to position [1137, 0]
click at [124, 123] on span "Детали" at bounding box center [115, 120] width 65 height 17
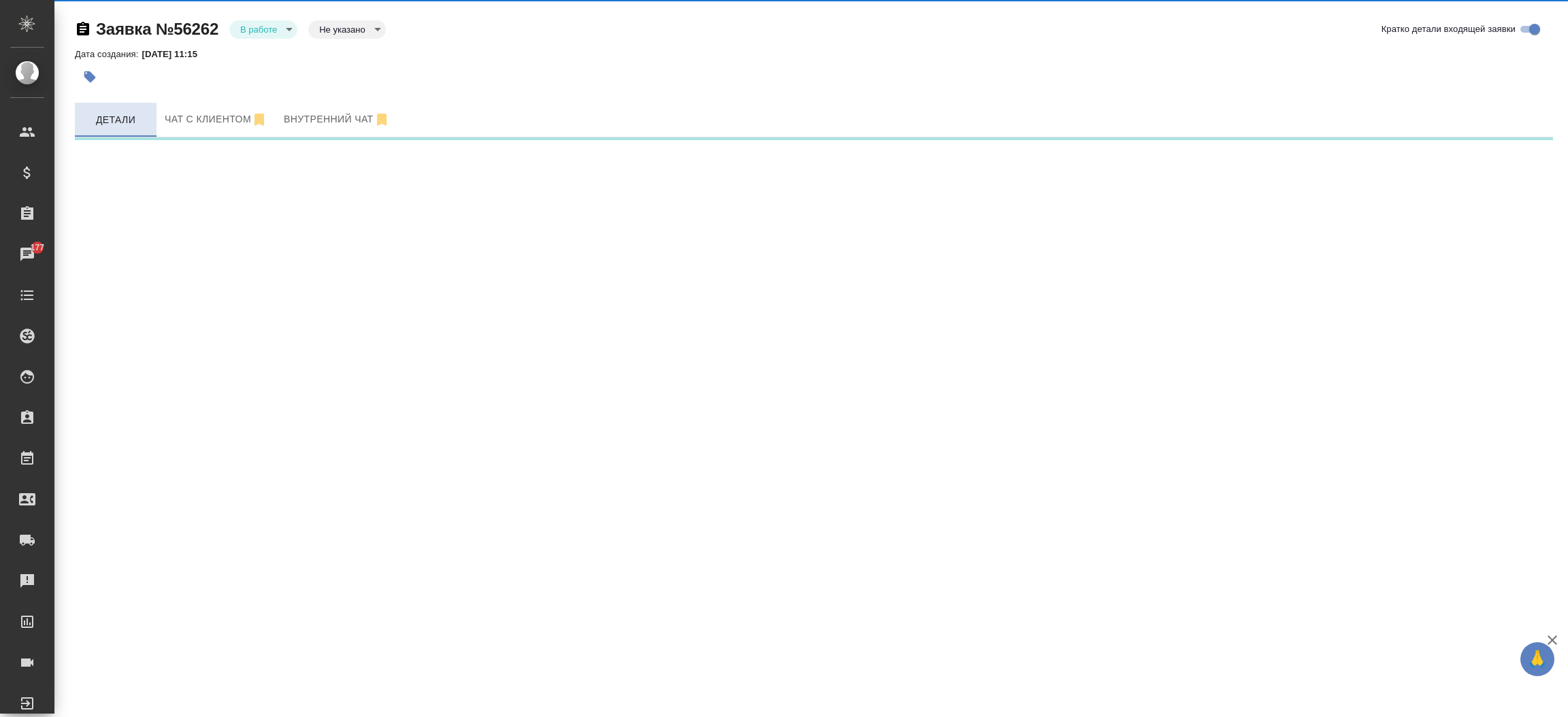
select select "RU"
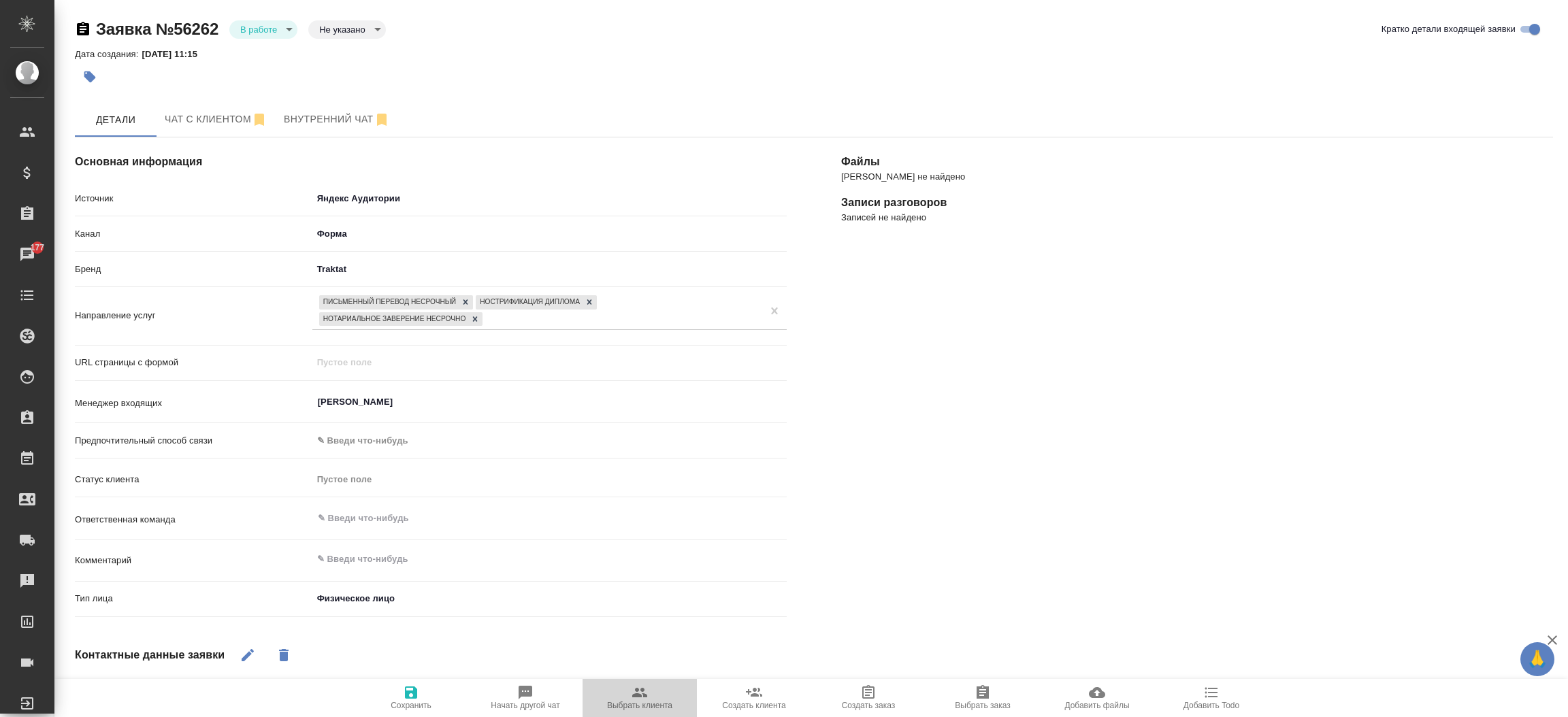
click at [660, 701] on span "Выбрать клиента" at bounding box center [640, 705] width 65 height 9
type textarea "x"
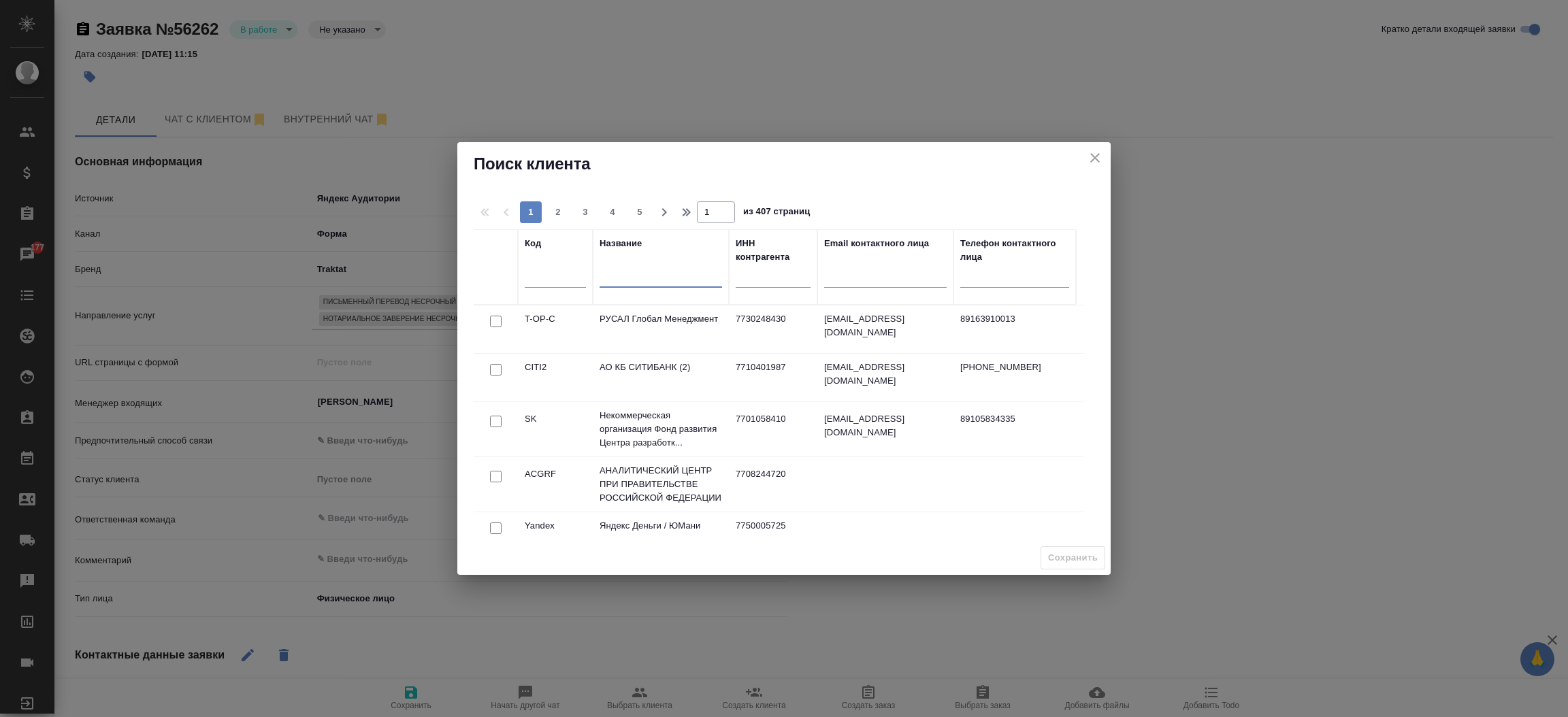
click at [655, 275] on input "text" at bounding box center [661, 279] width 123 height 17
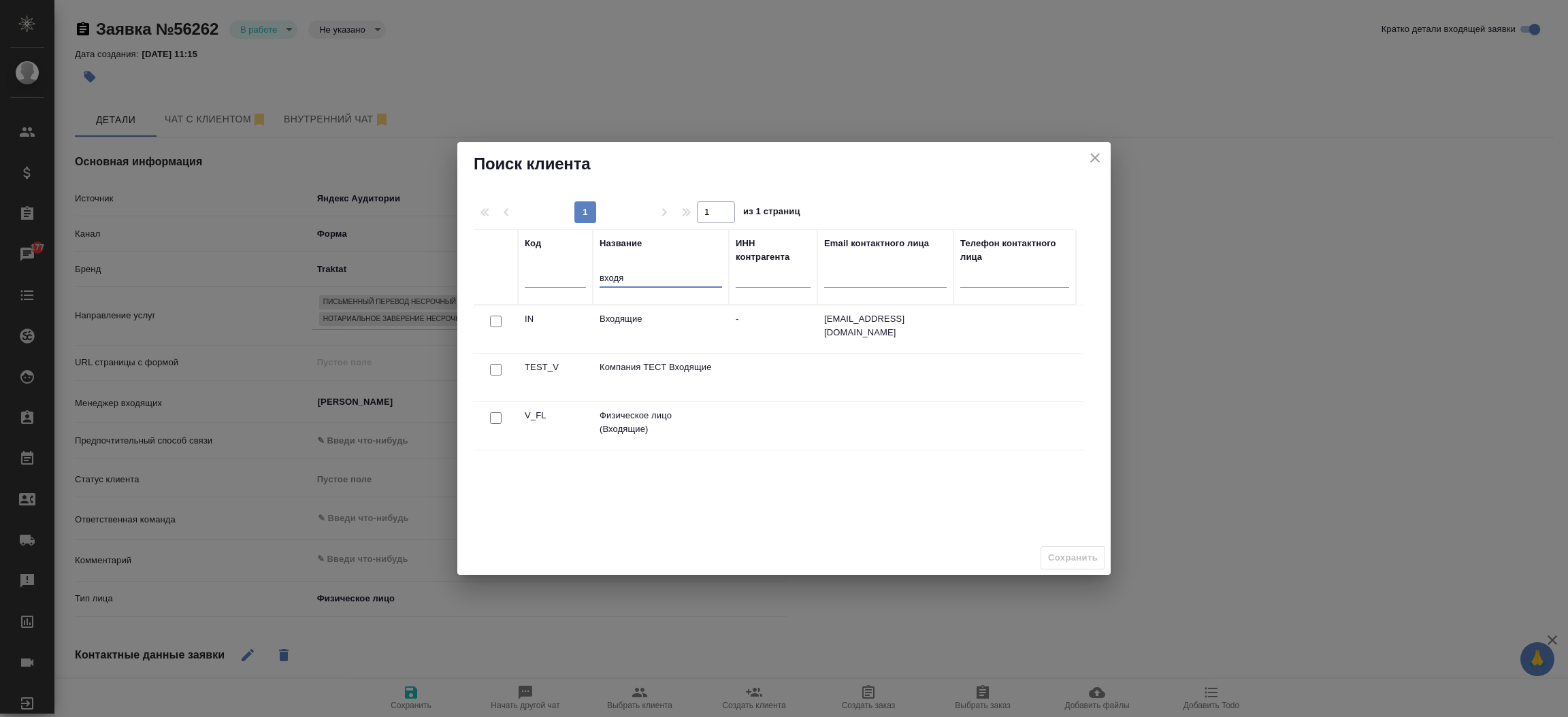
type input "входя"
click at [494, 415] on input "checkbox" at bounding box center [495, 418] width 12 height 12
checkbox input "true"
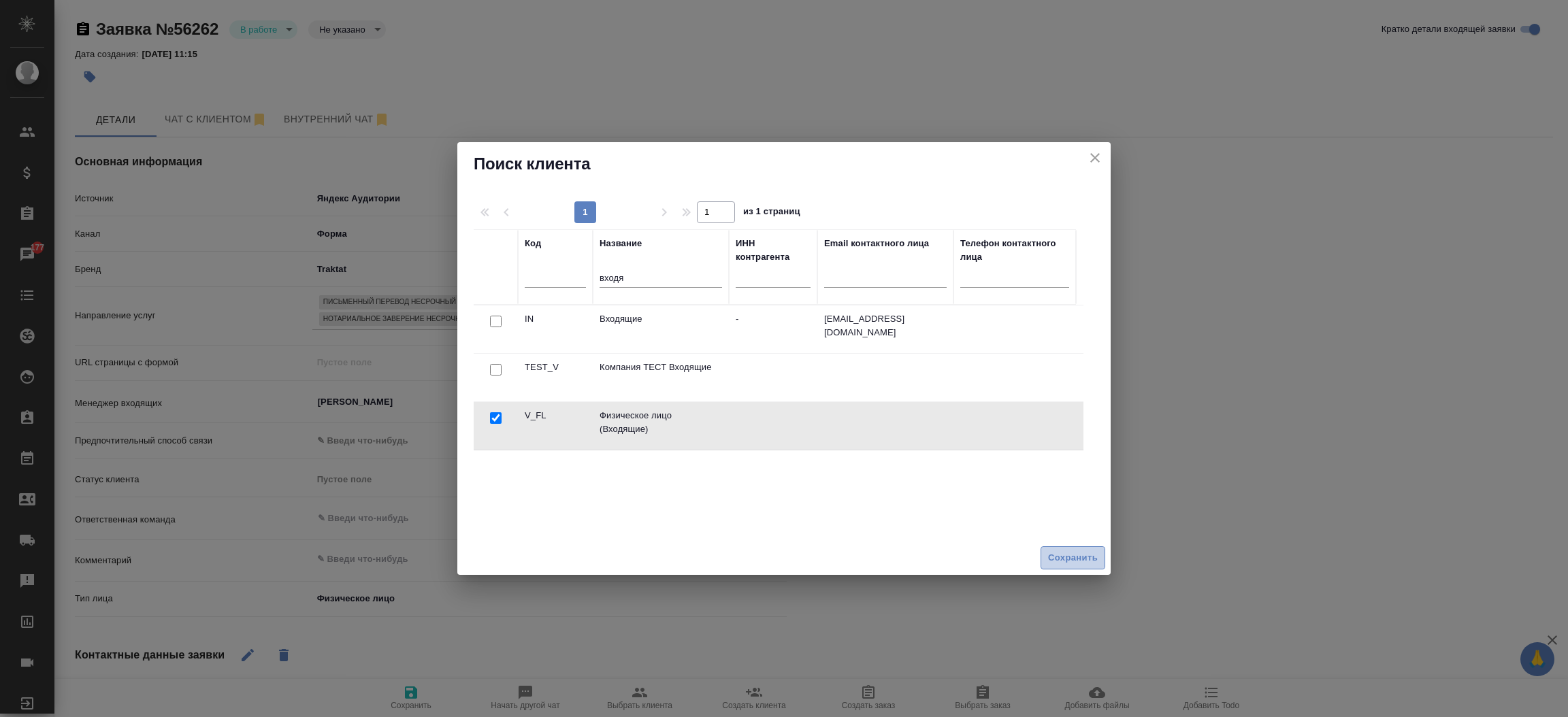
click at [1069, 551] on span "Сохранить" at bounding box center [1073, 558] width 50 height 15
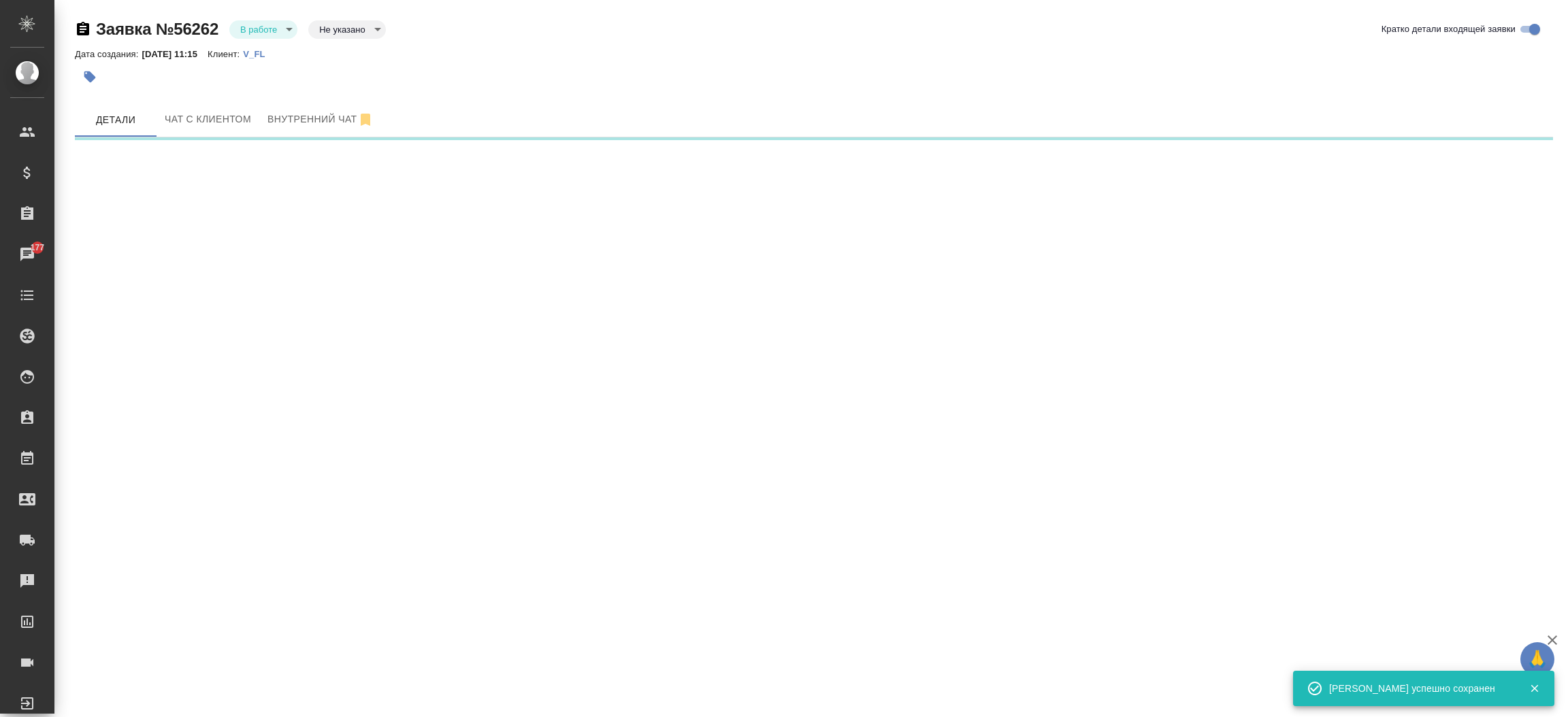
select select "RU"
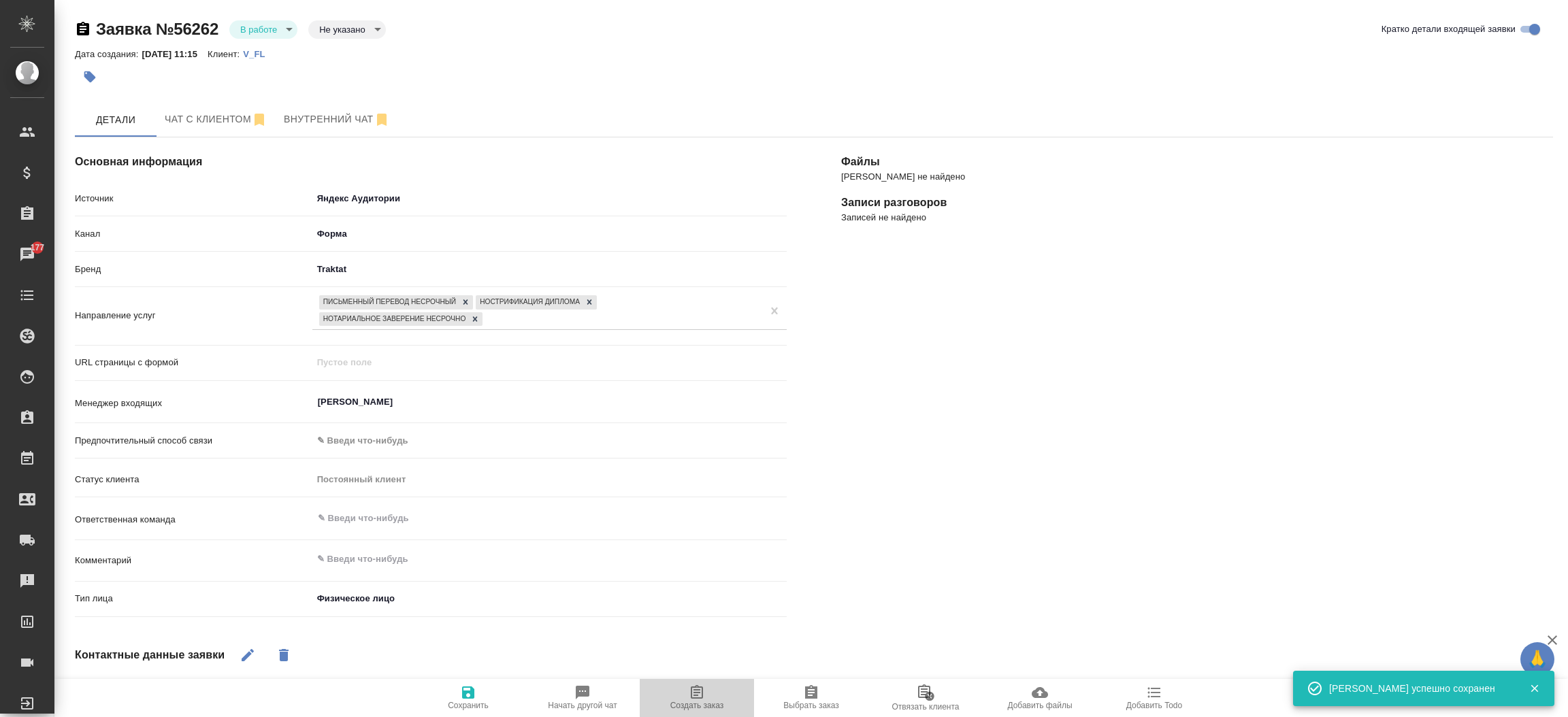
click at [699, 694] on icon "button" at bounding box center [697, 692] width 16 height 16
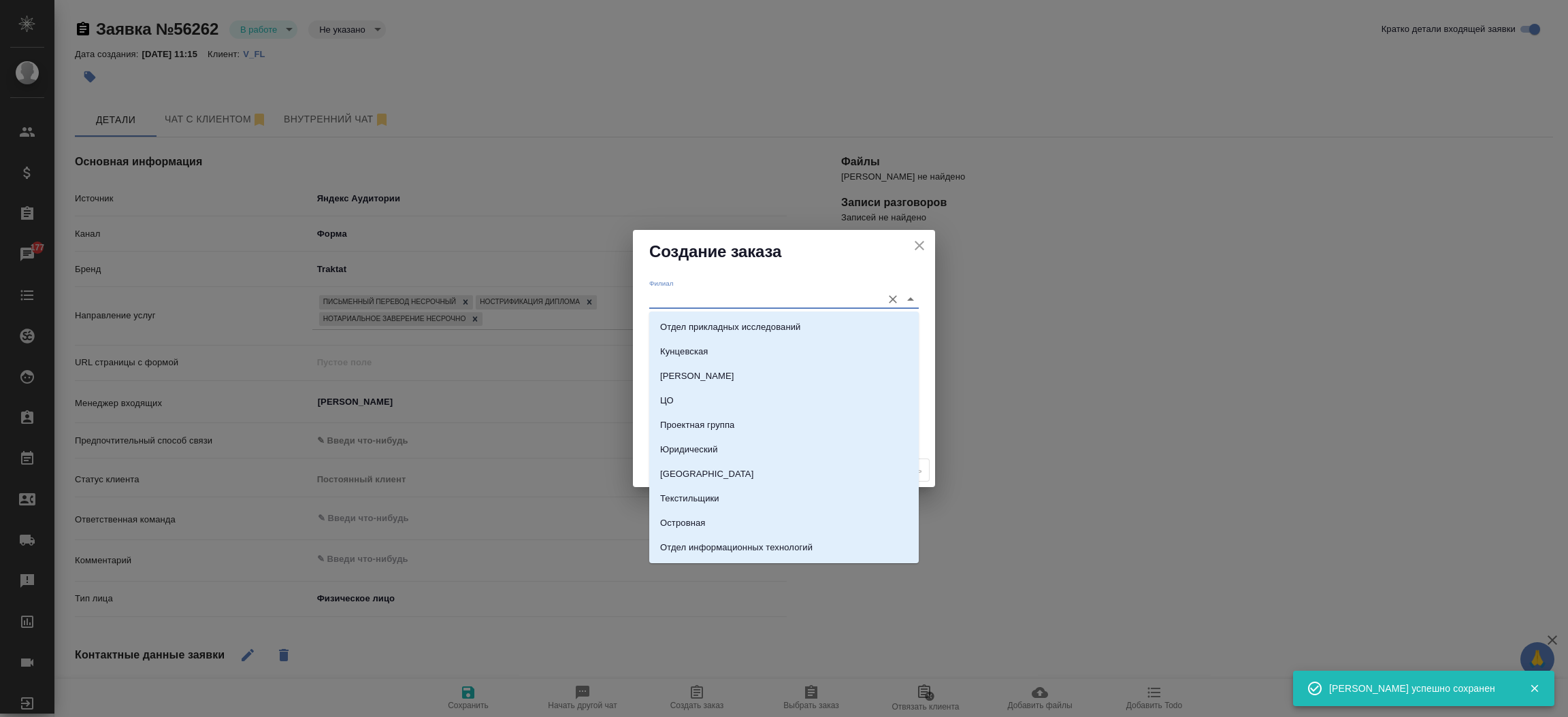
click at [699, 294] on input "Филиал" at bounding box center [762, 299] width 226 height 18
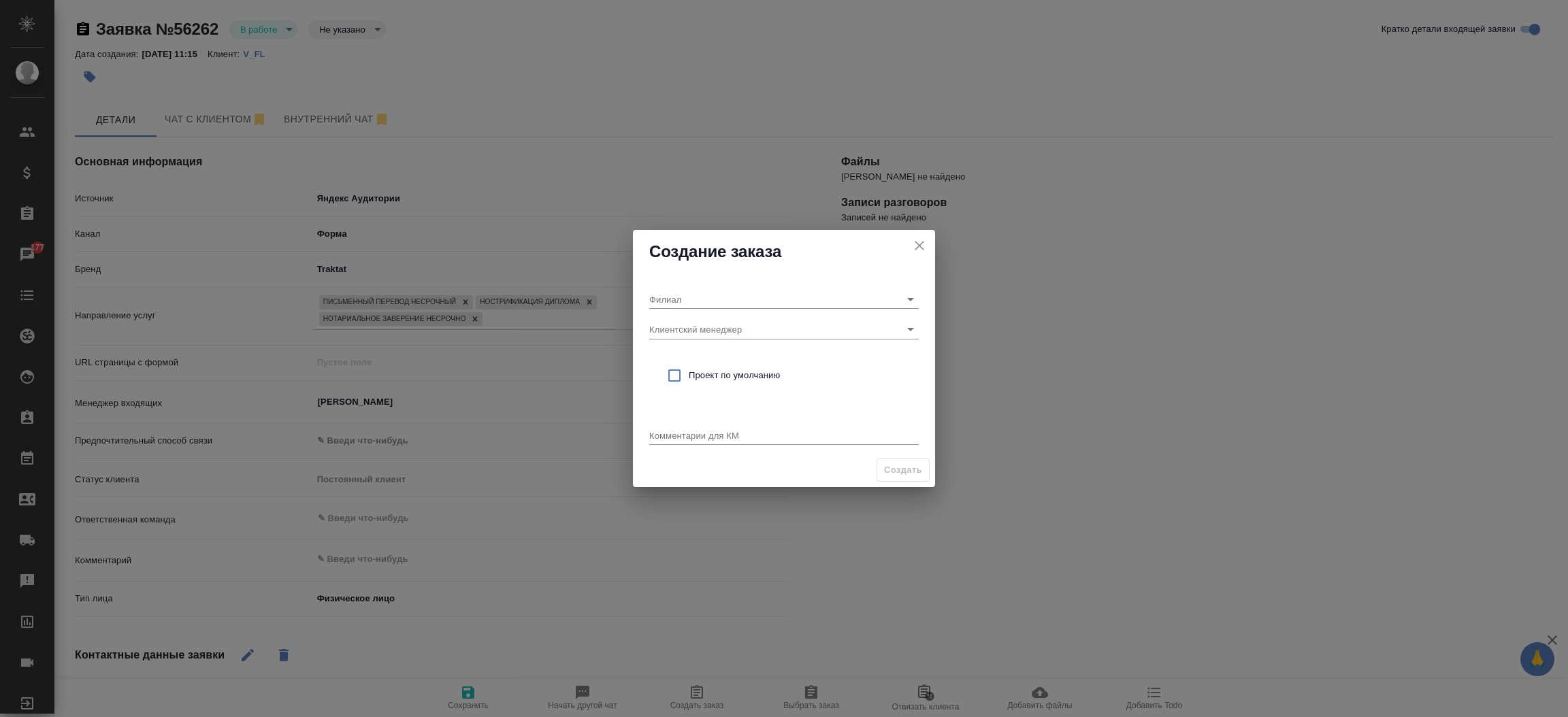
click at [699, 257] on h2 "Создание заказа" at bounding box center [784, 252] width 270 height 22
type textarea "x"
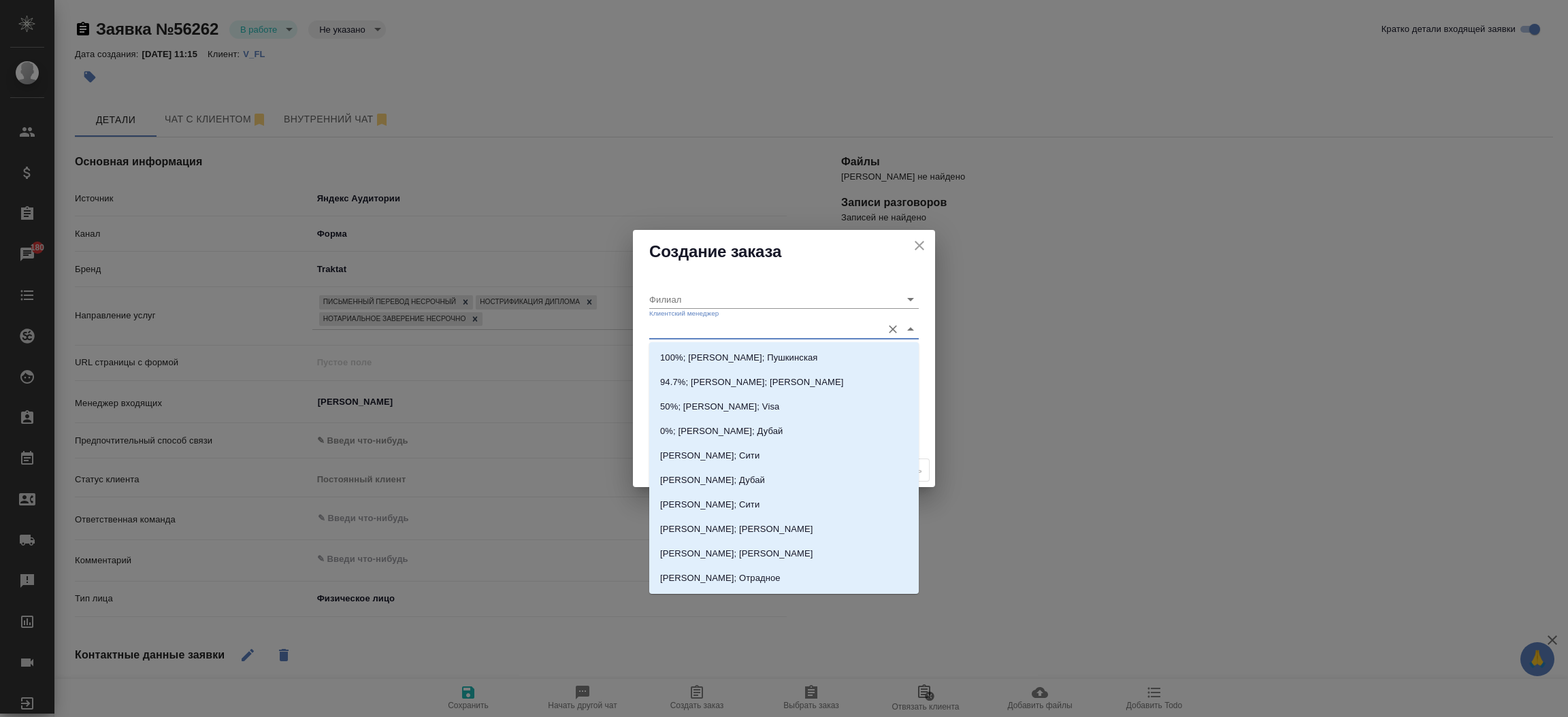
click at [740, 331] on input "Клиентский менеджер" at bounding box center [762, 329] width 226 height 18
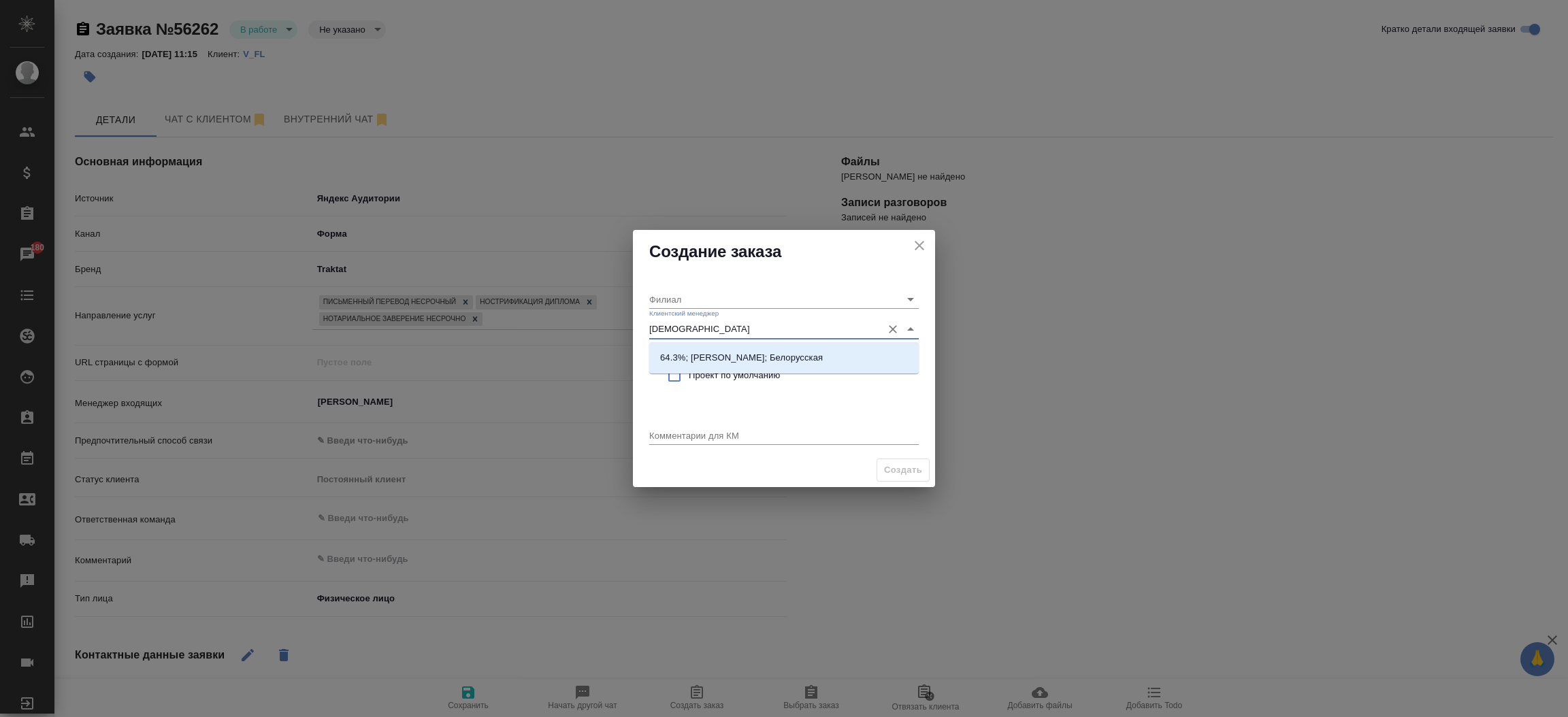
type input "бого"
click at [738, 348] on li "64.3%; Богомолова Анастасия; Белорусская" at bounding box center [784, 357] width 270 height 25
type input "Белорусская"
type input "64.3%; Богомолова Анастасия; Белорусская"
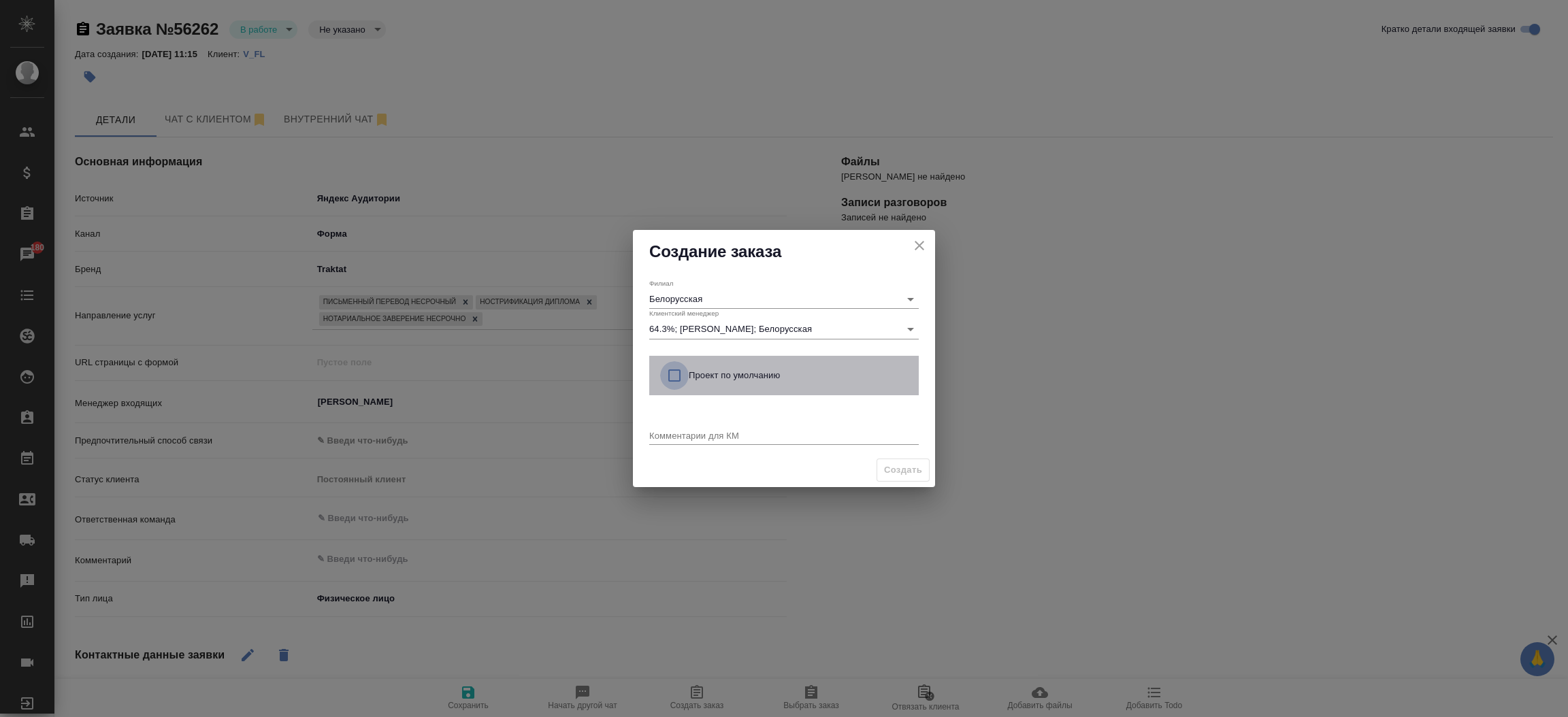
click at [676, 367] on input "checkbox" at bounding box center [674, 375] width 28 height 28
checkbox input "true"
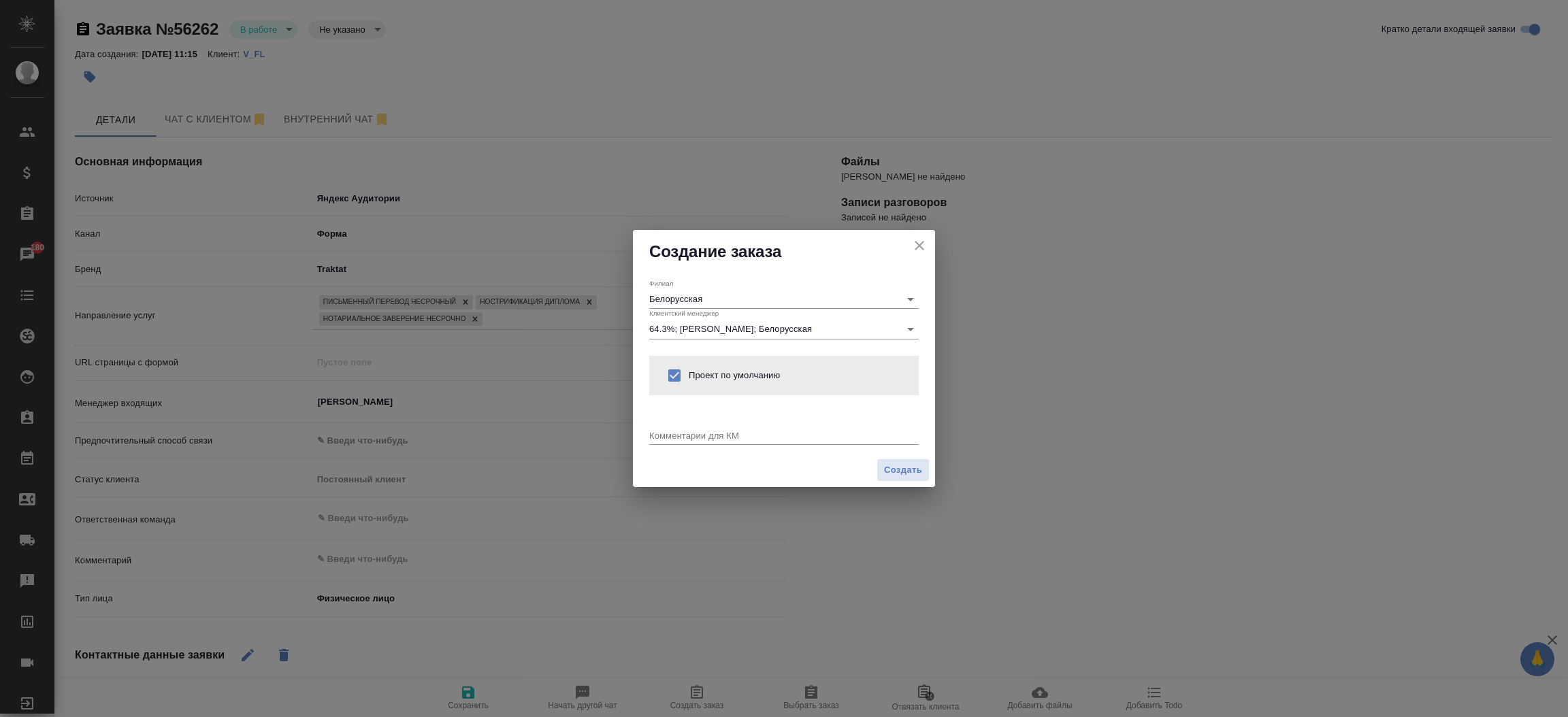
click at [676, 444] on div "x" at bounding box center [784, 436] width 270 height 17
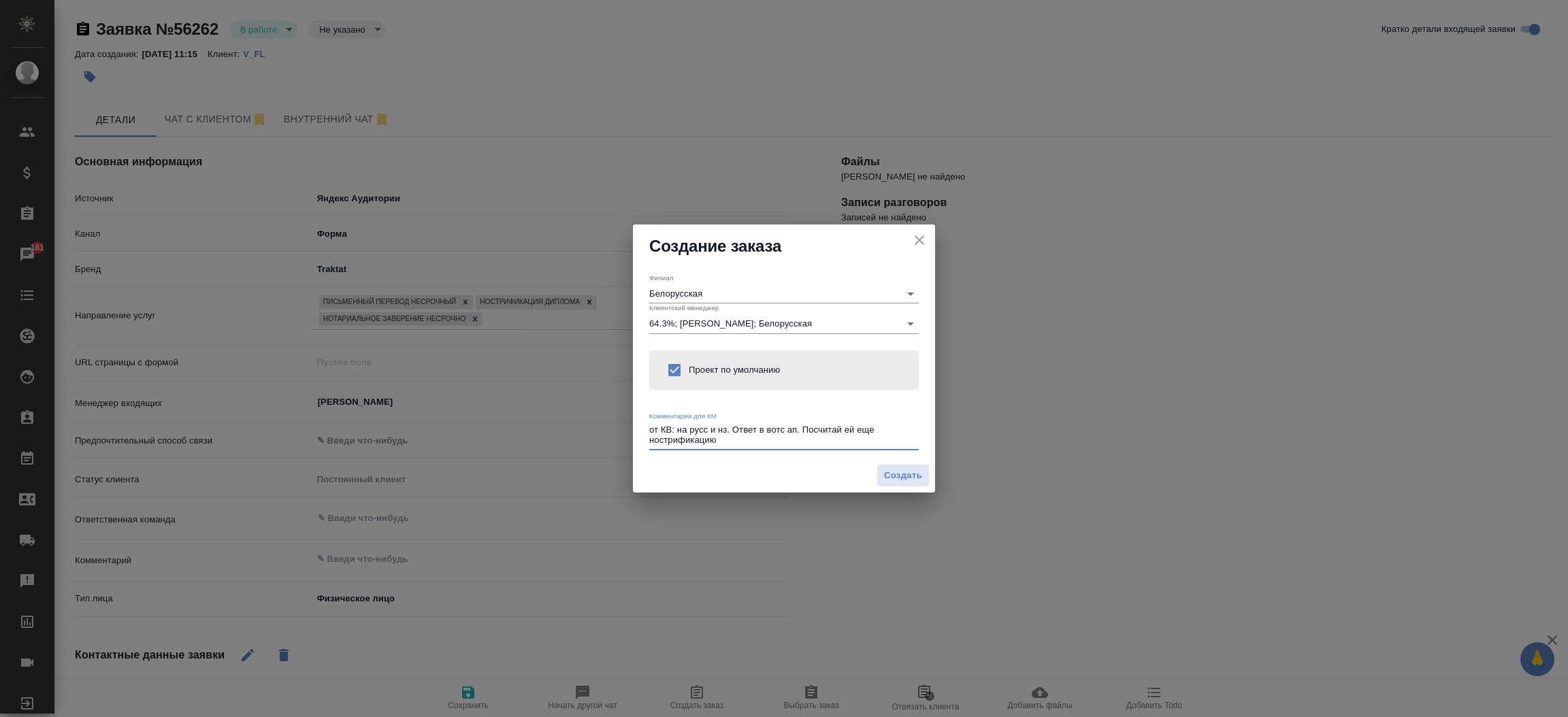
click at [854, 432] on textarea "от КВ: на русс и нз. Ответ в вотс ап. Посчитай ей еще нострификацию" at bounding box center [784, 434] width 270 height 21
click at [725, 443] on textarea "от КВ: на русс и нз. Ответ в вотс ап. Посчитай еще нострификацию" at bounding box center [784, 434] width 270 height 21
type textarea "от КВ: на русс и нз. Ответ в вотс ап. Посчитай еще нострификацию. Собирается де…"
click at [887, 472] on span "Создать" at bounding box center [904, 475] width 38 height 15
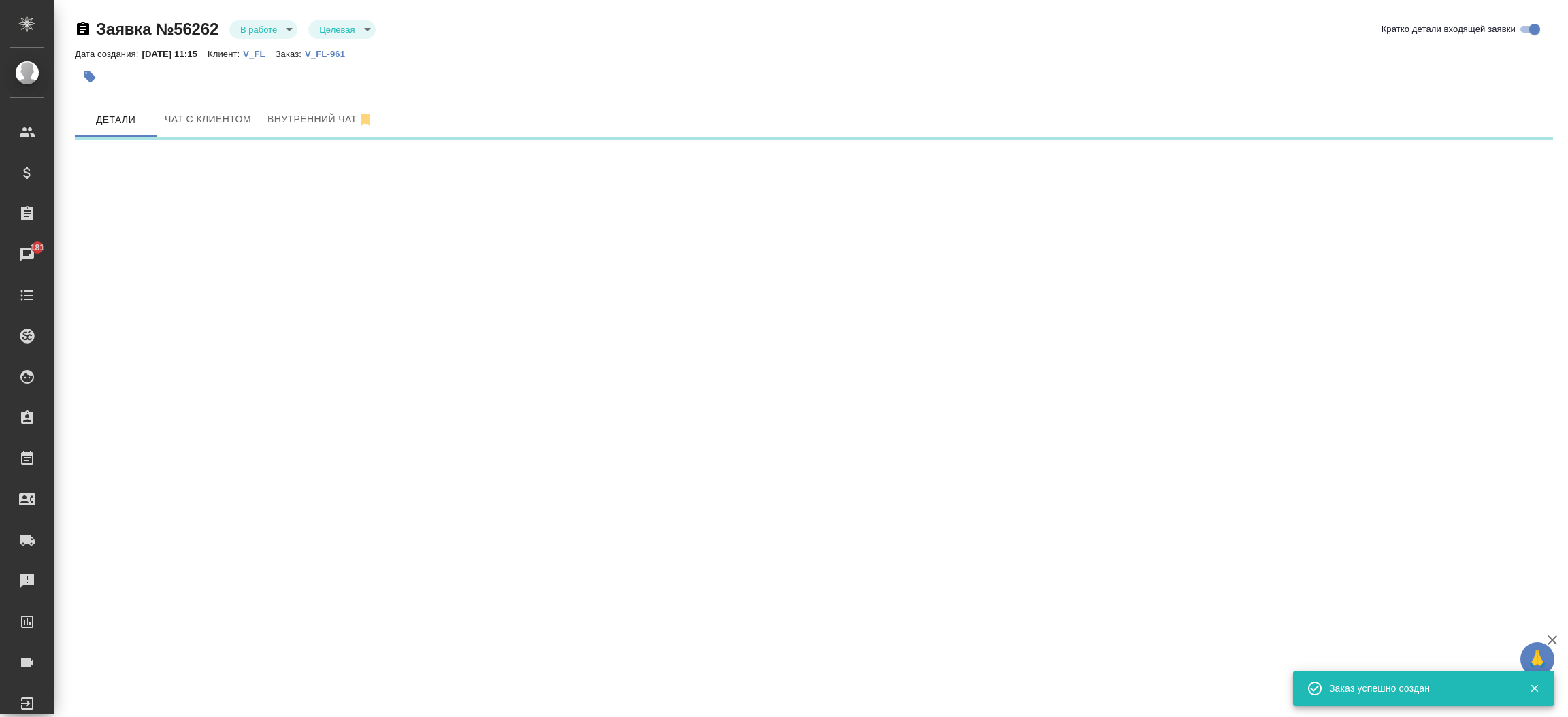
select select "RU"
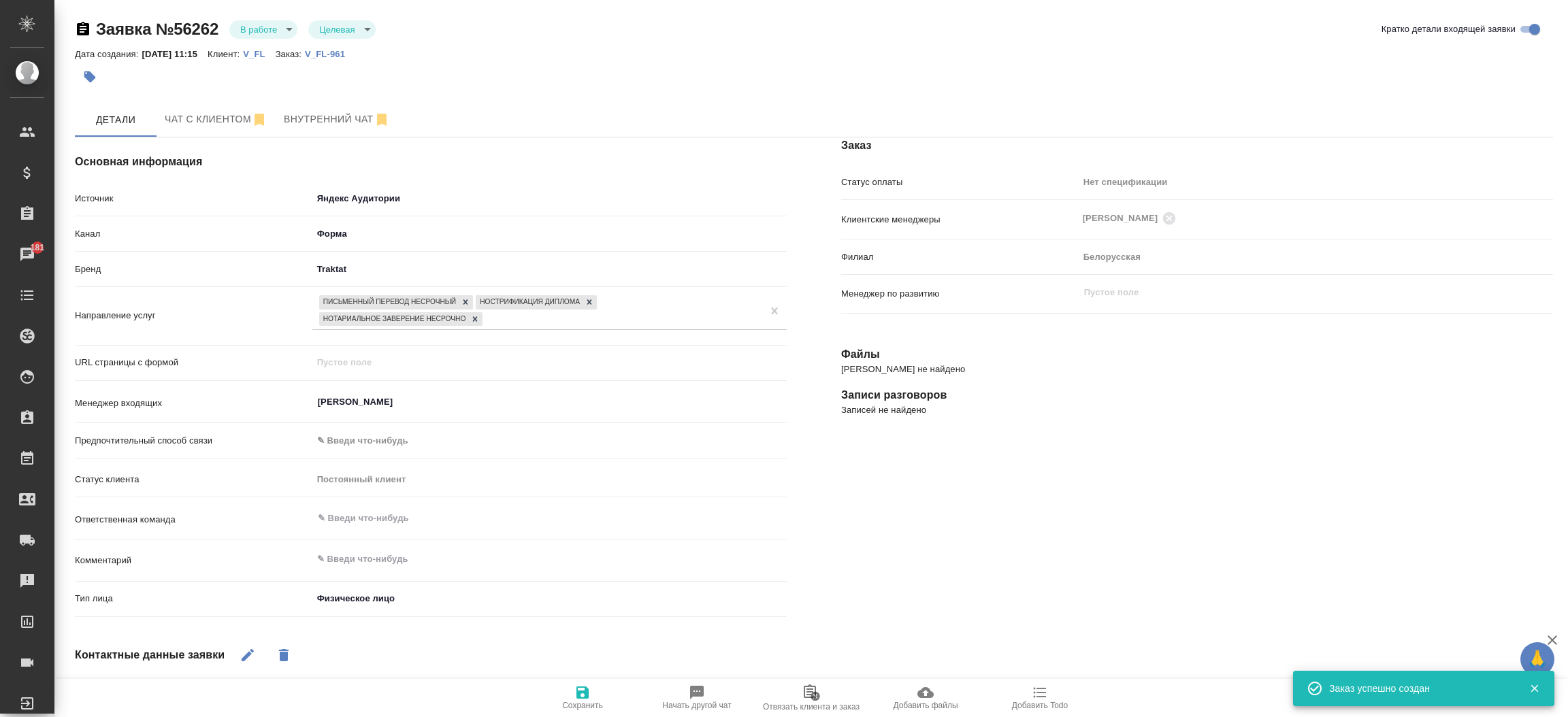
type textarea "x"
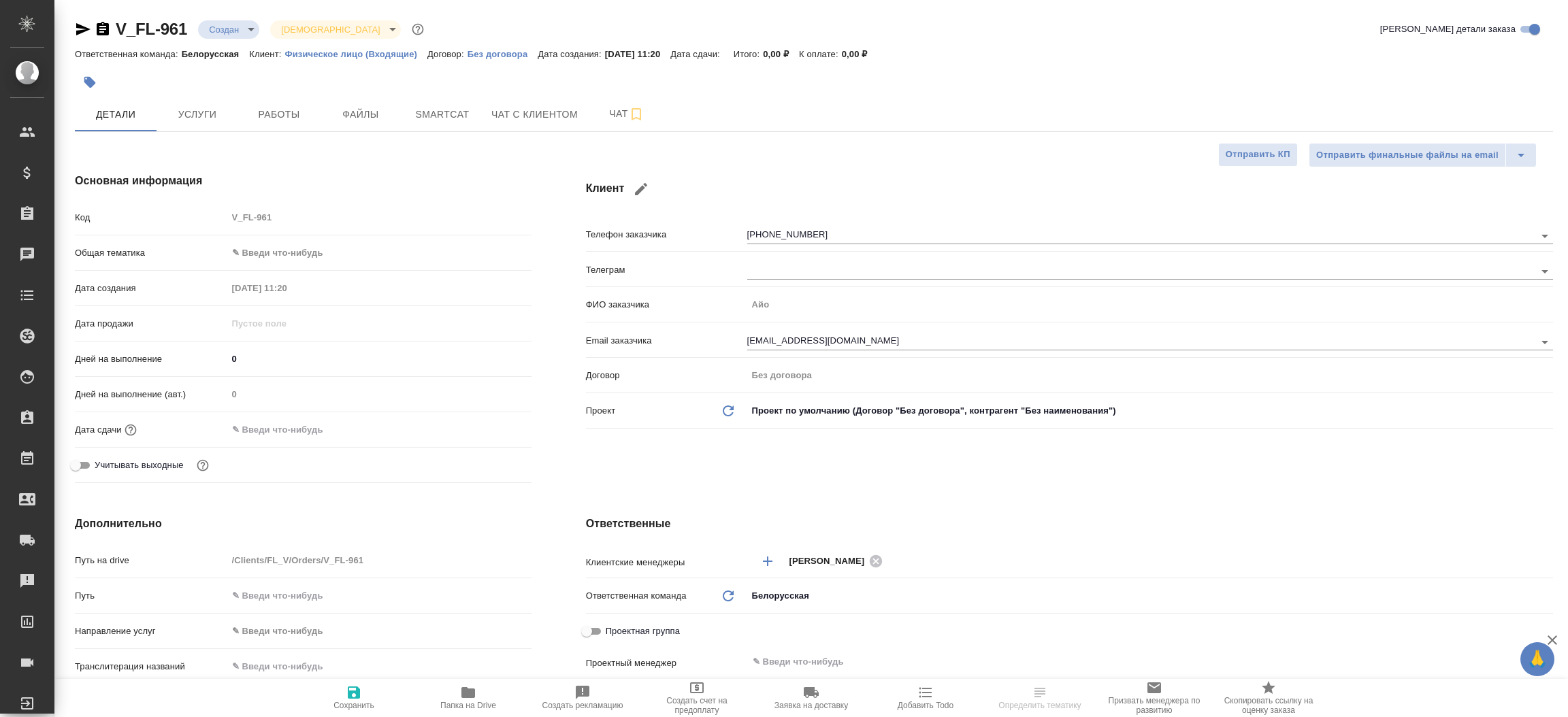
select select "RU"
click at [342, 121] on span "Файлы" at bounding box center [361, 115] width 65 height 17
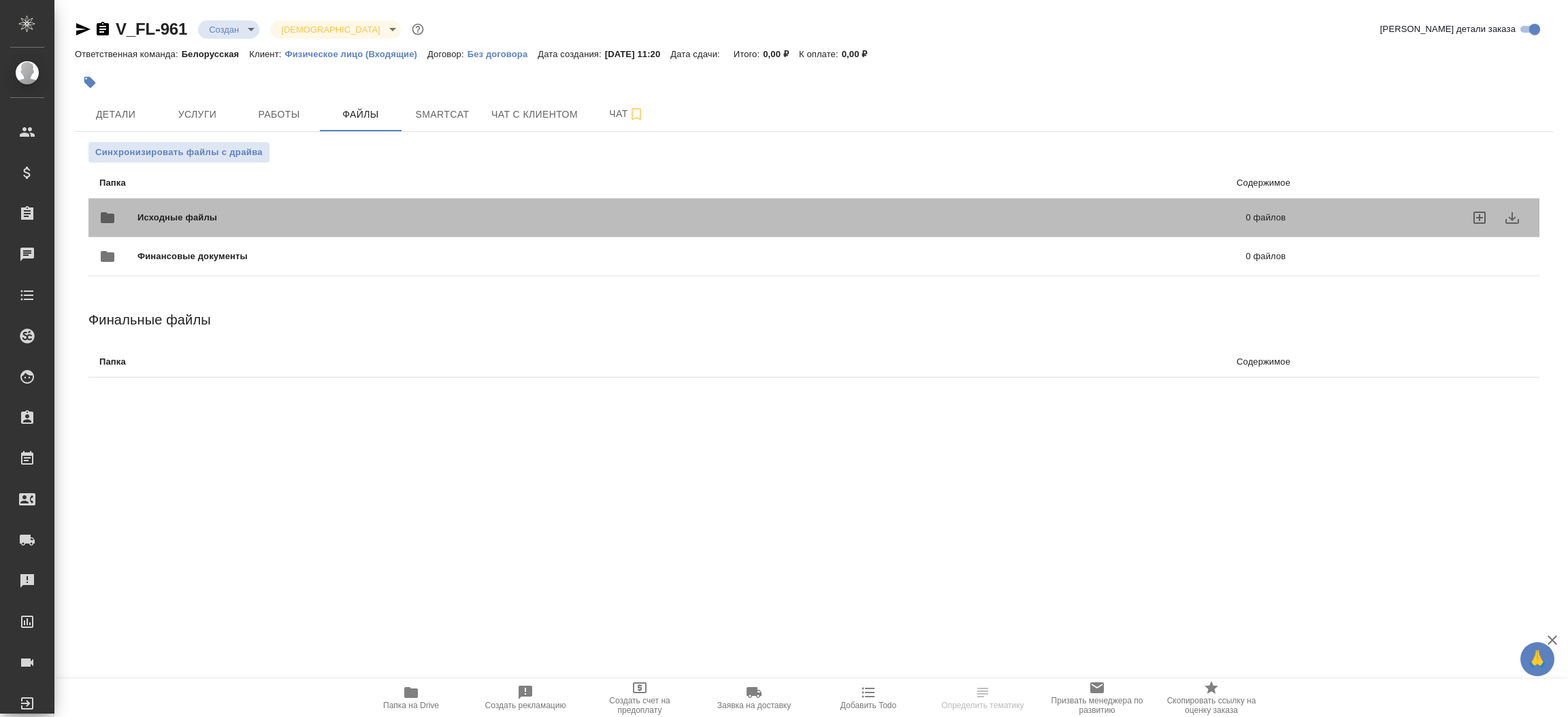
click at [212, 215] on span "Исходные файлы" at bounding box center [434, 217] width 594 height 14
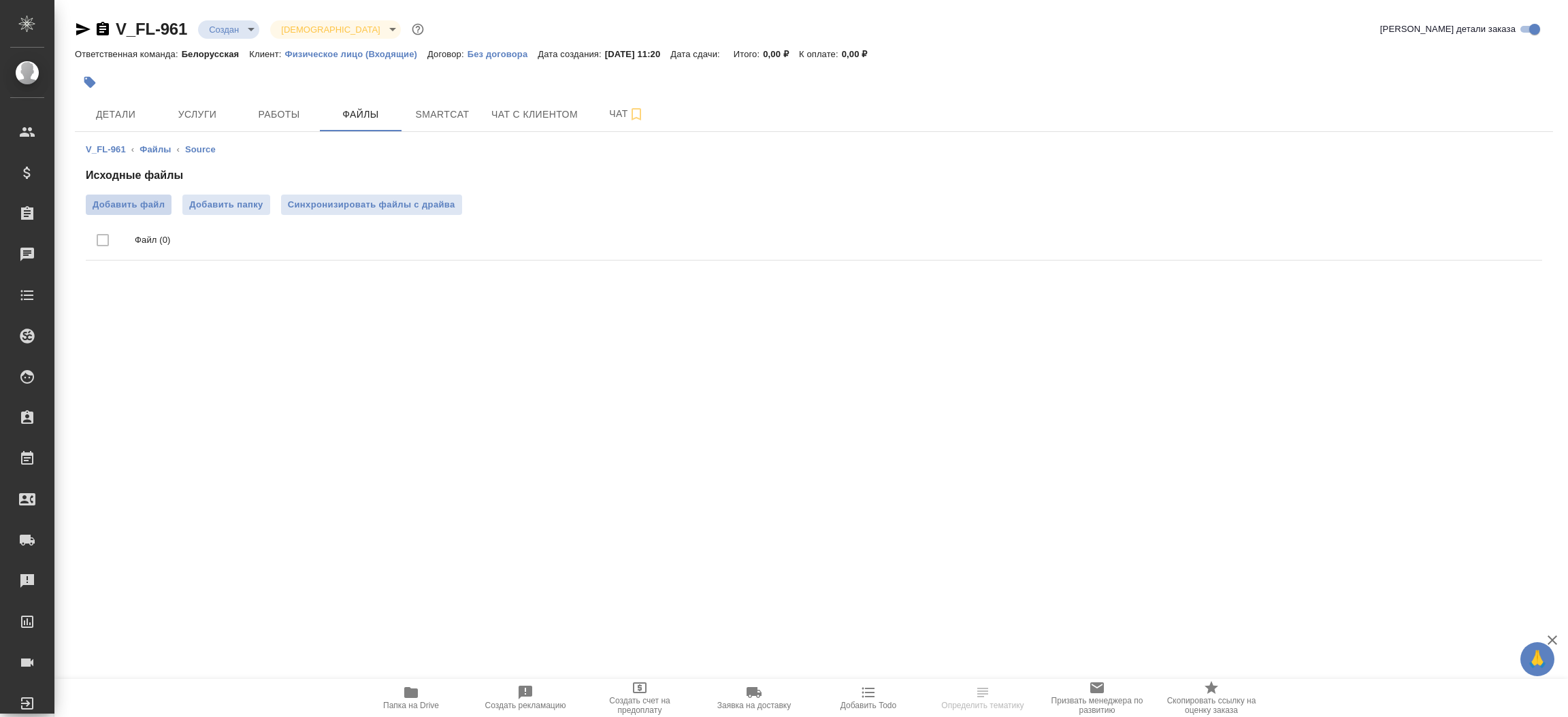
click at [146, 203] on span "Добавить файл" at bounding box center [128, 204] width 72 height 14
click at [0, 0] on input "Добавить файл" at bounding box center [0, 0] width 0 height 0
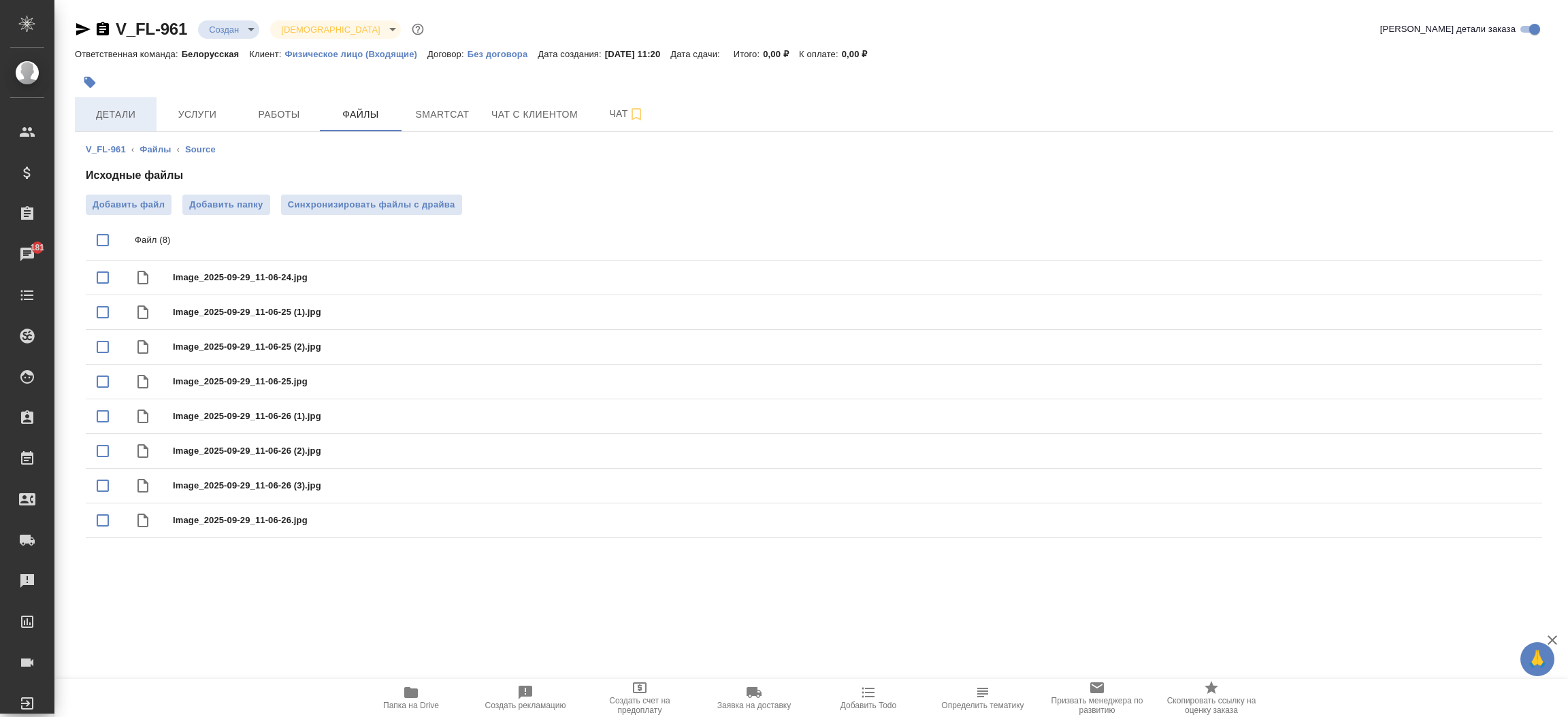
click at [129, 106] on span "Детали" at bounding box center [115, 115] width 65 height 17
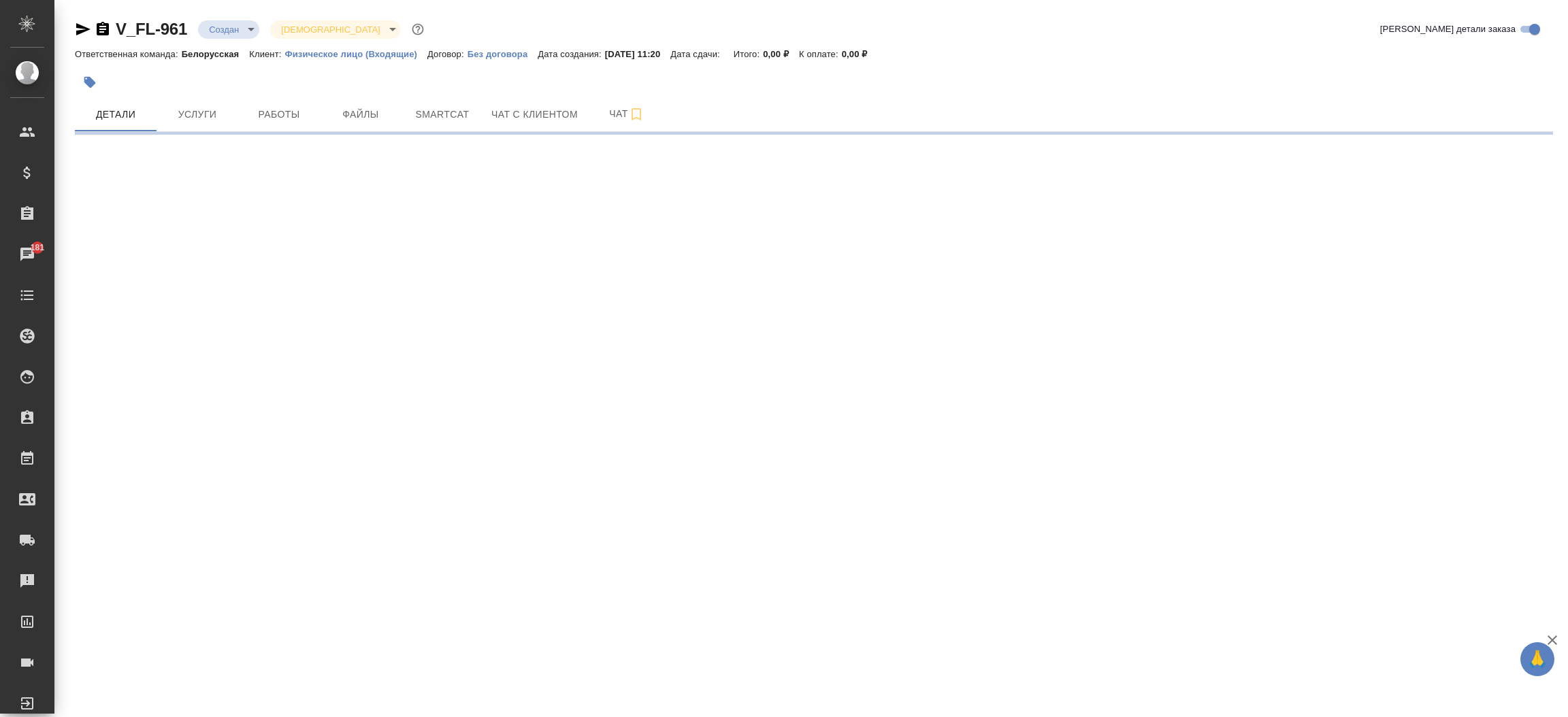
select select "RU"
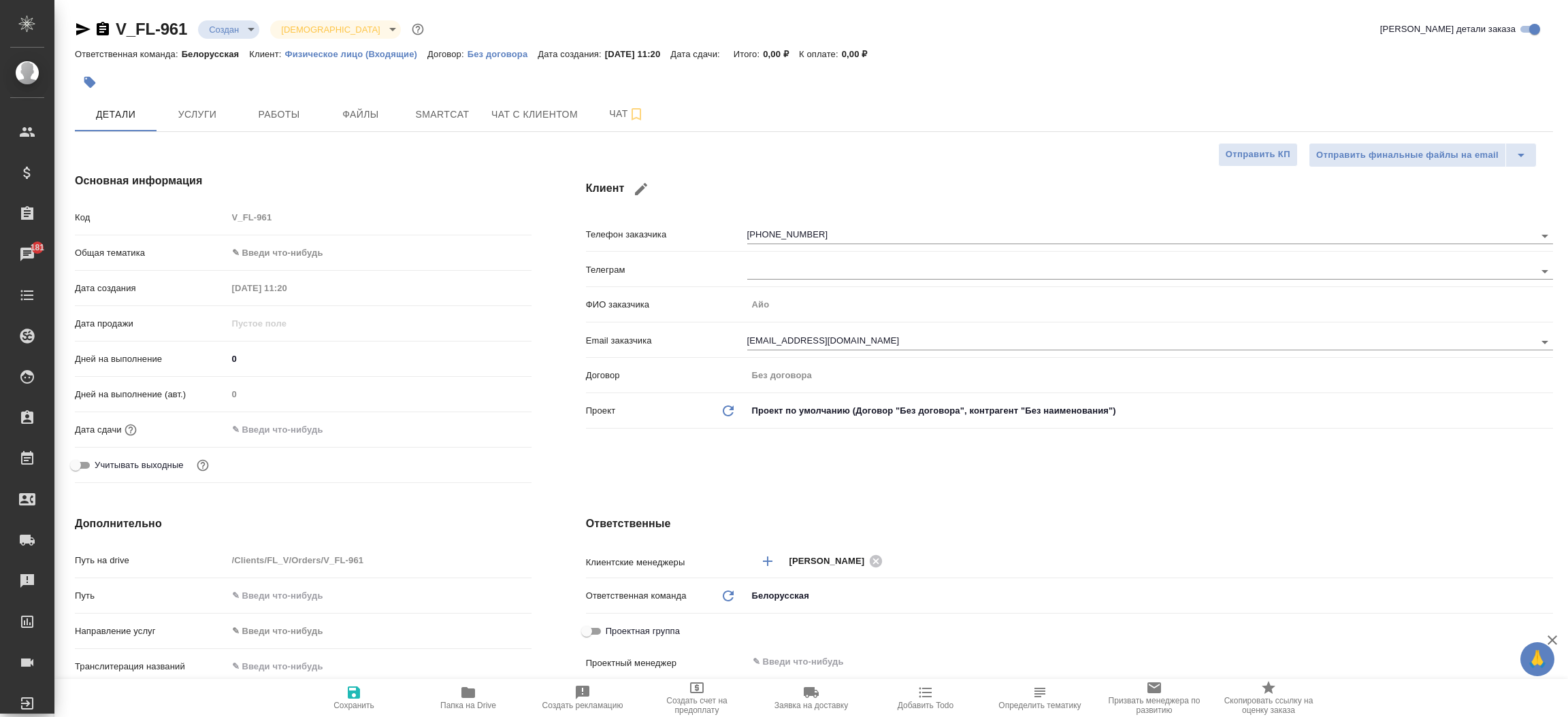
type textarea "x"
click at [83, 35] on icon "button" at bounding box center [83, 29] width 16 height 16
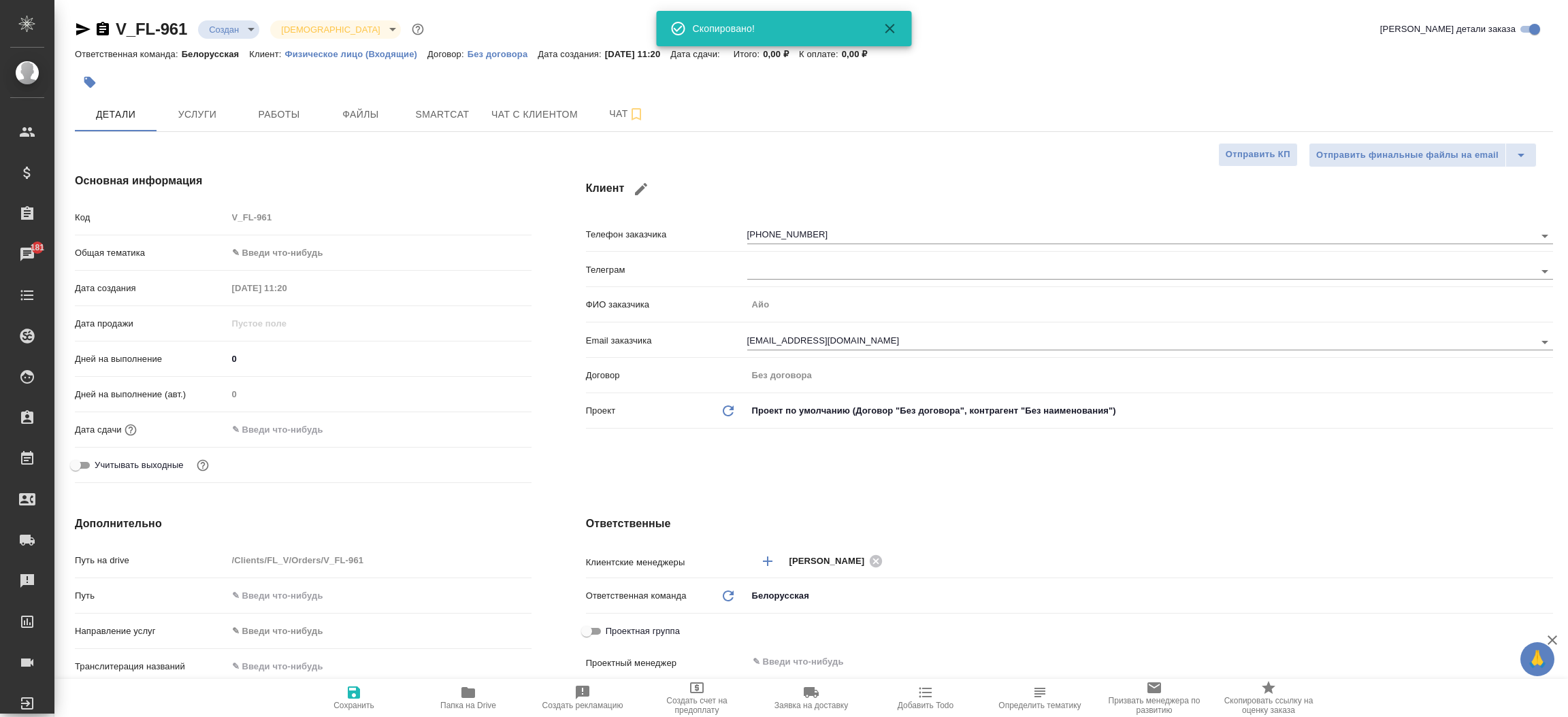
type textarea "x"
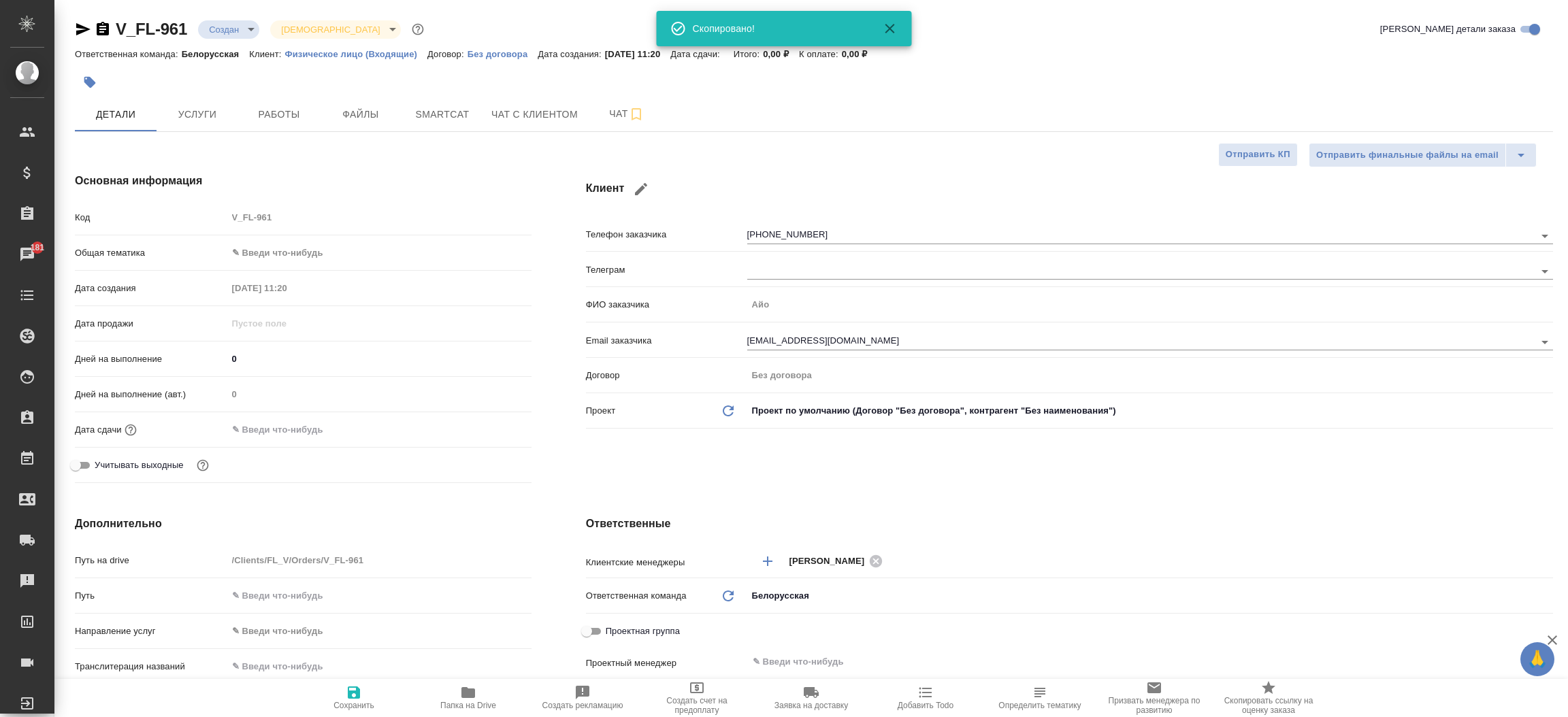
type textarea "x"
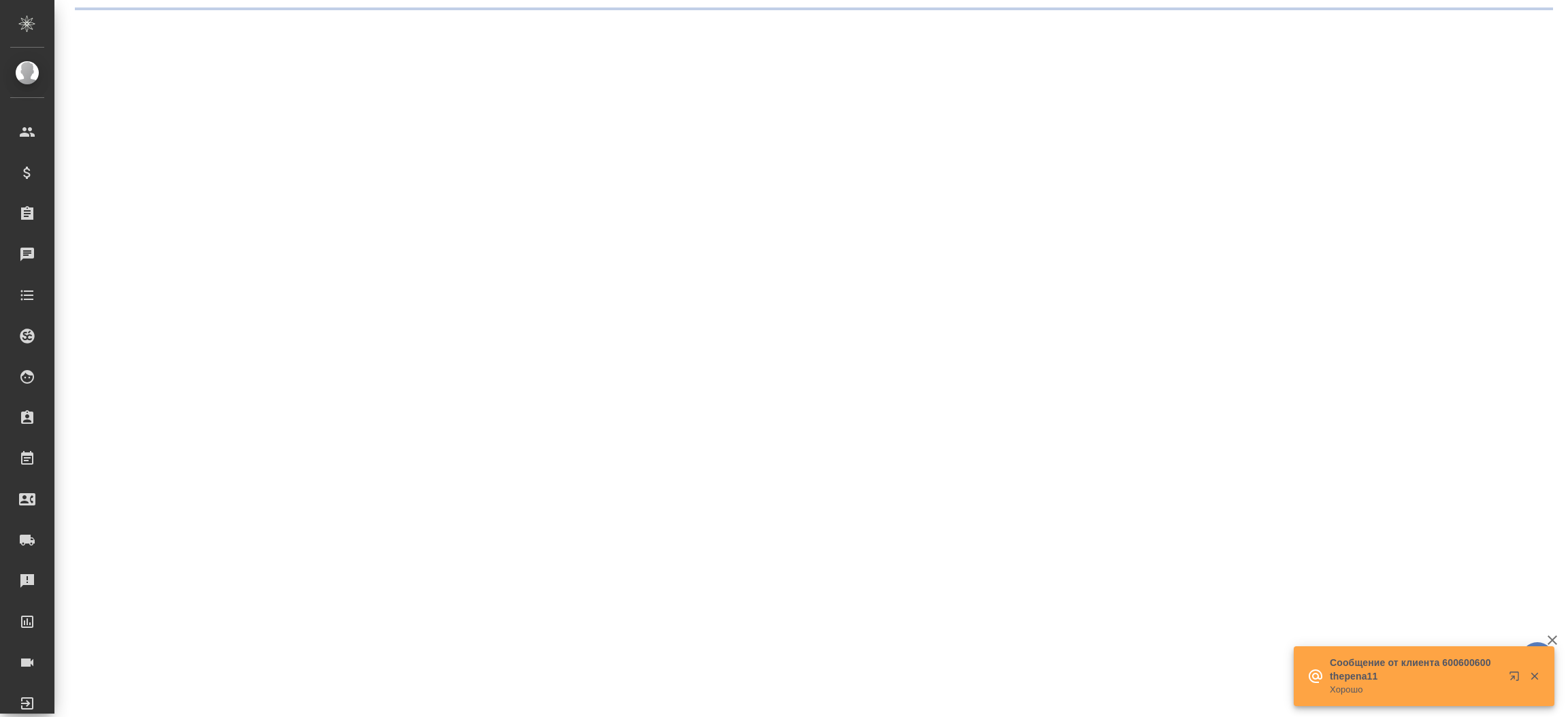
select select "RU"
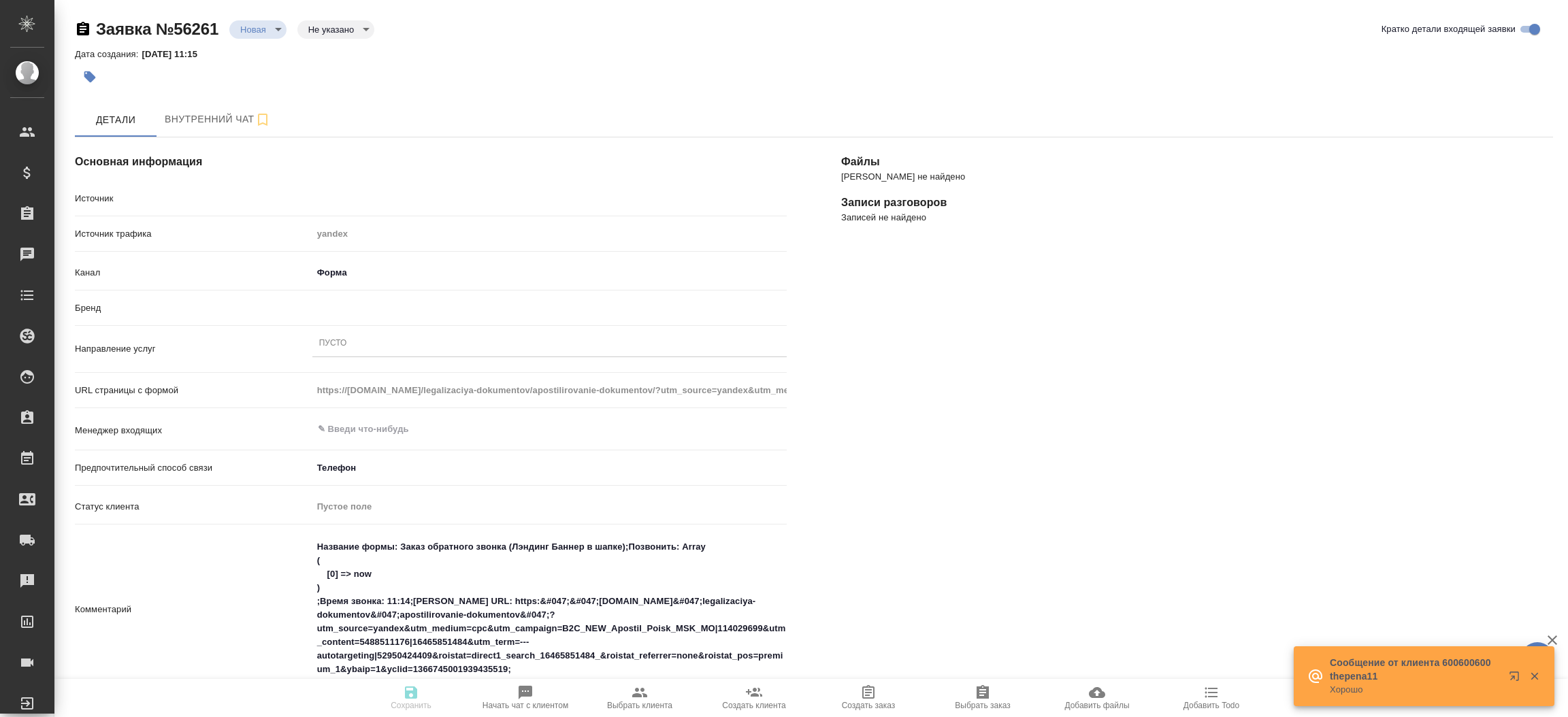
type textarea "x"
click at [342, 419] on div "​" at bounding box center [550, 429] width 474 height 25
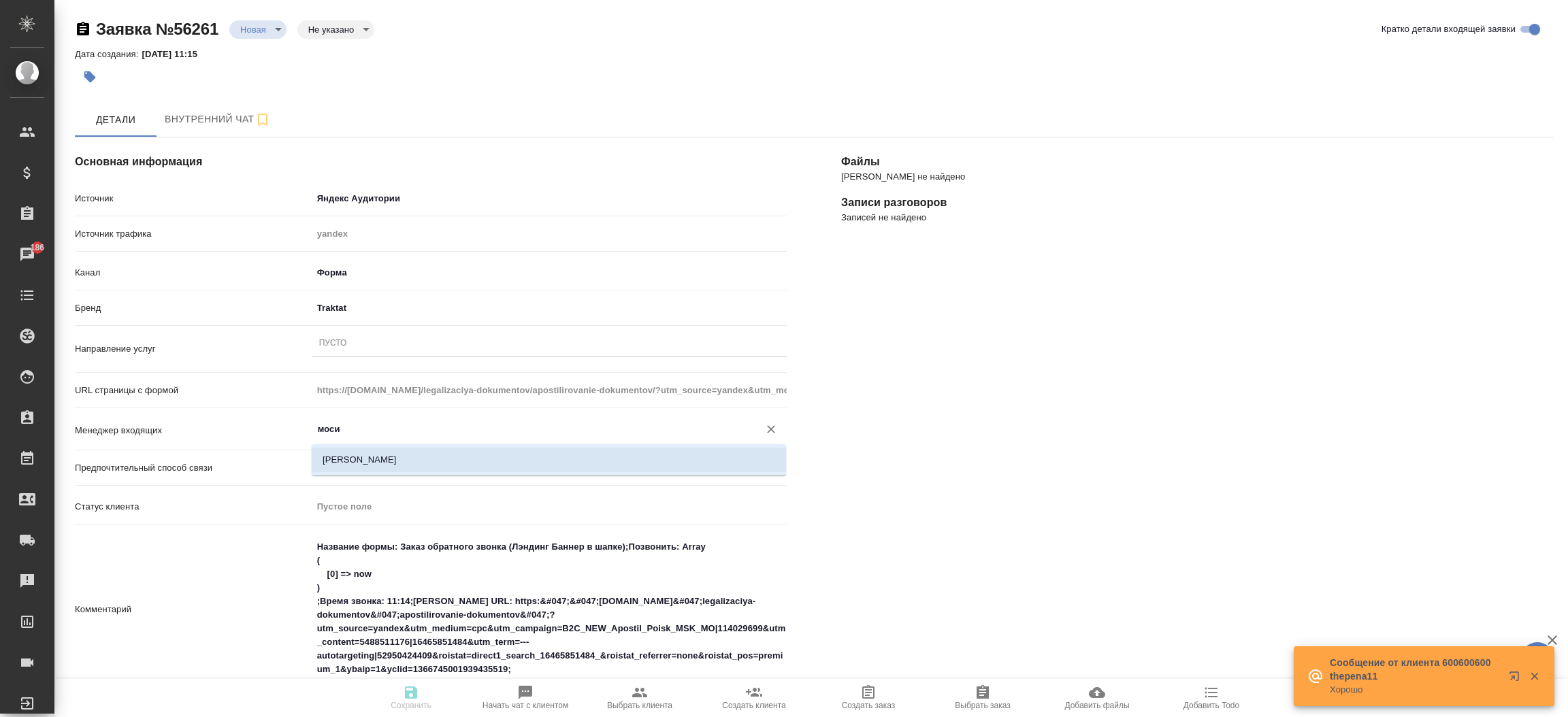
click at [356, 455] on li "[PERSON_NAME]" at bounding box center [549, 460] width 474 height 25
type input "[PERSON_NAME]"
type textarea "x"
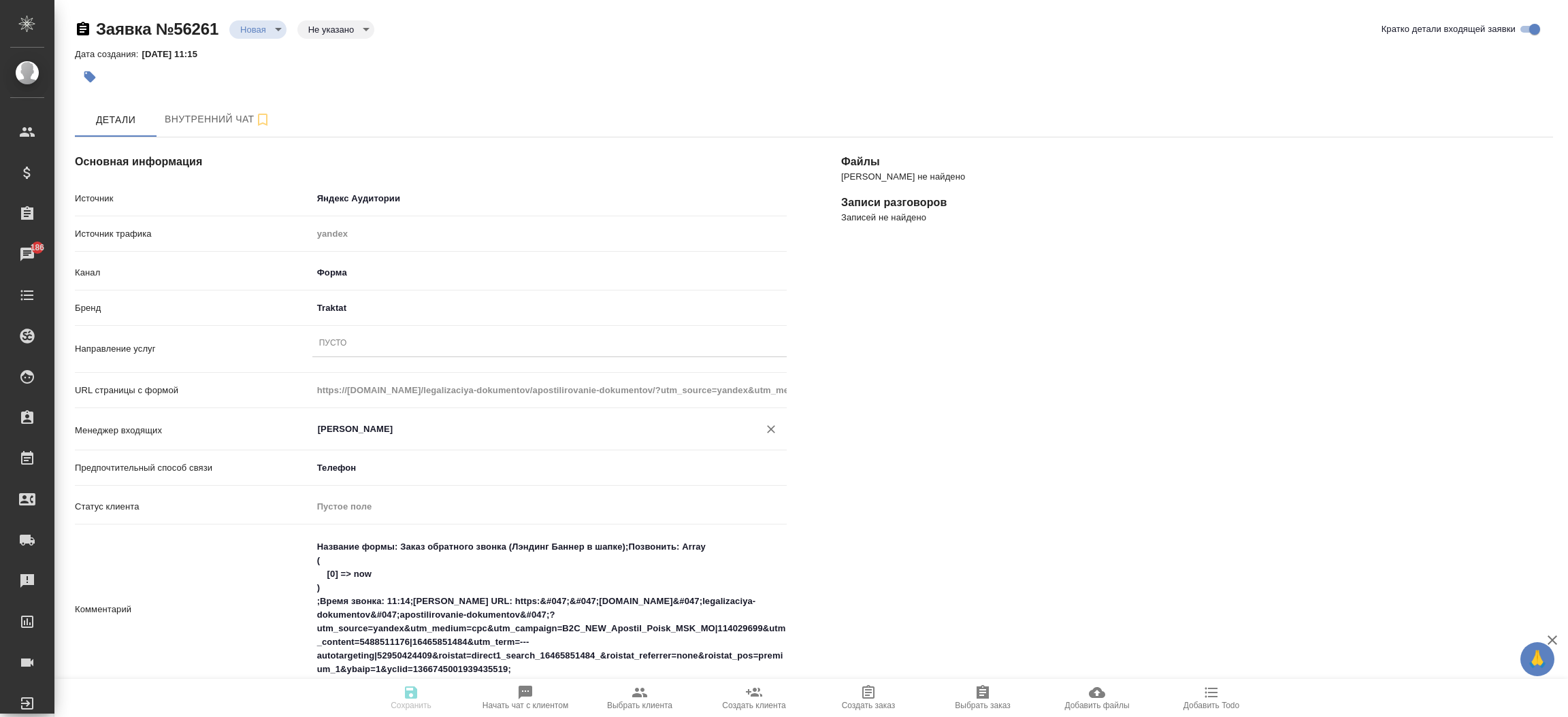
type input "[PERSON_NAME]"
click at [891, 456] on div "Файлы Файлов не найдено Записи разговоров Записей не найдено" at bounding box center [1197, 606] width 766 height 992
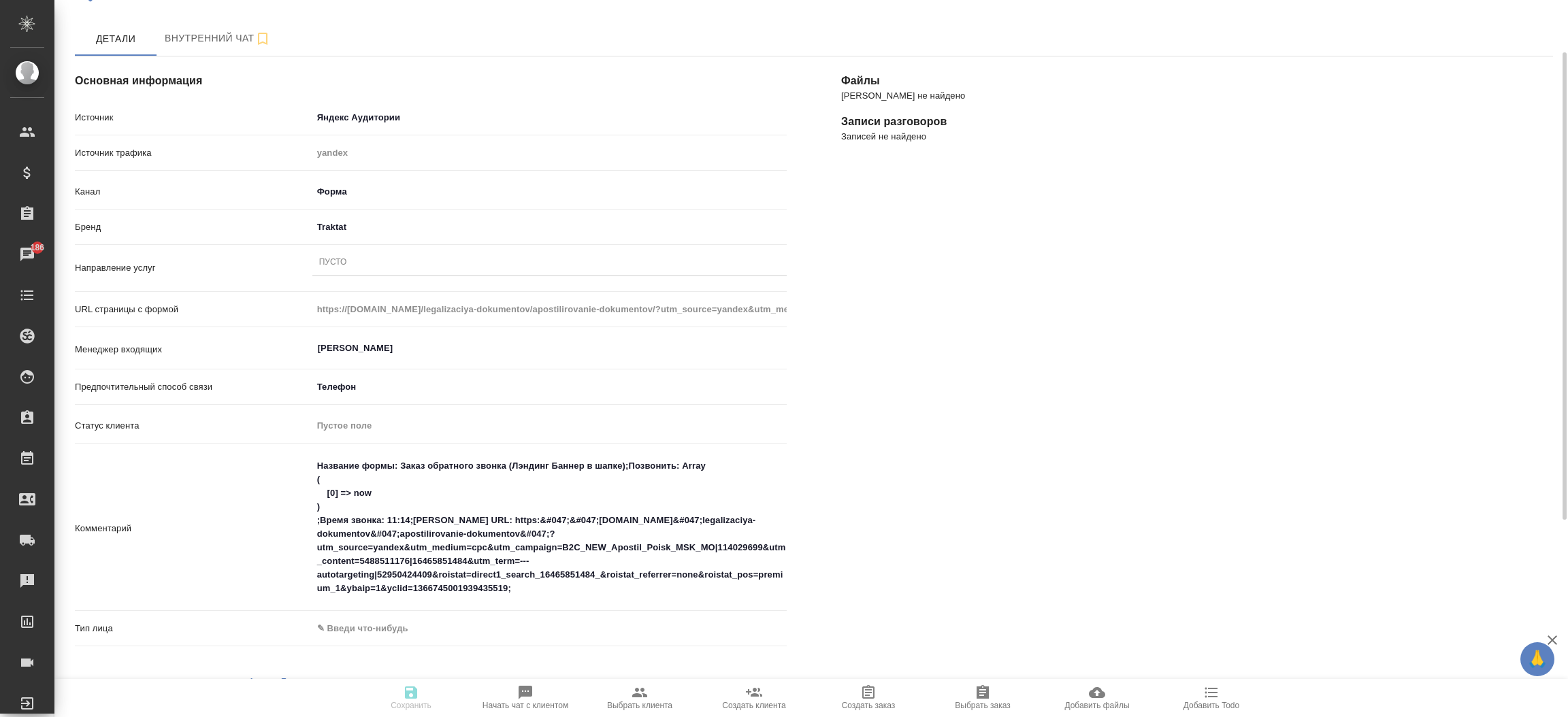
scroll to position [184, 0]
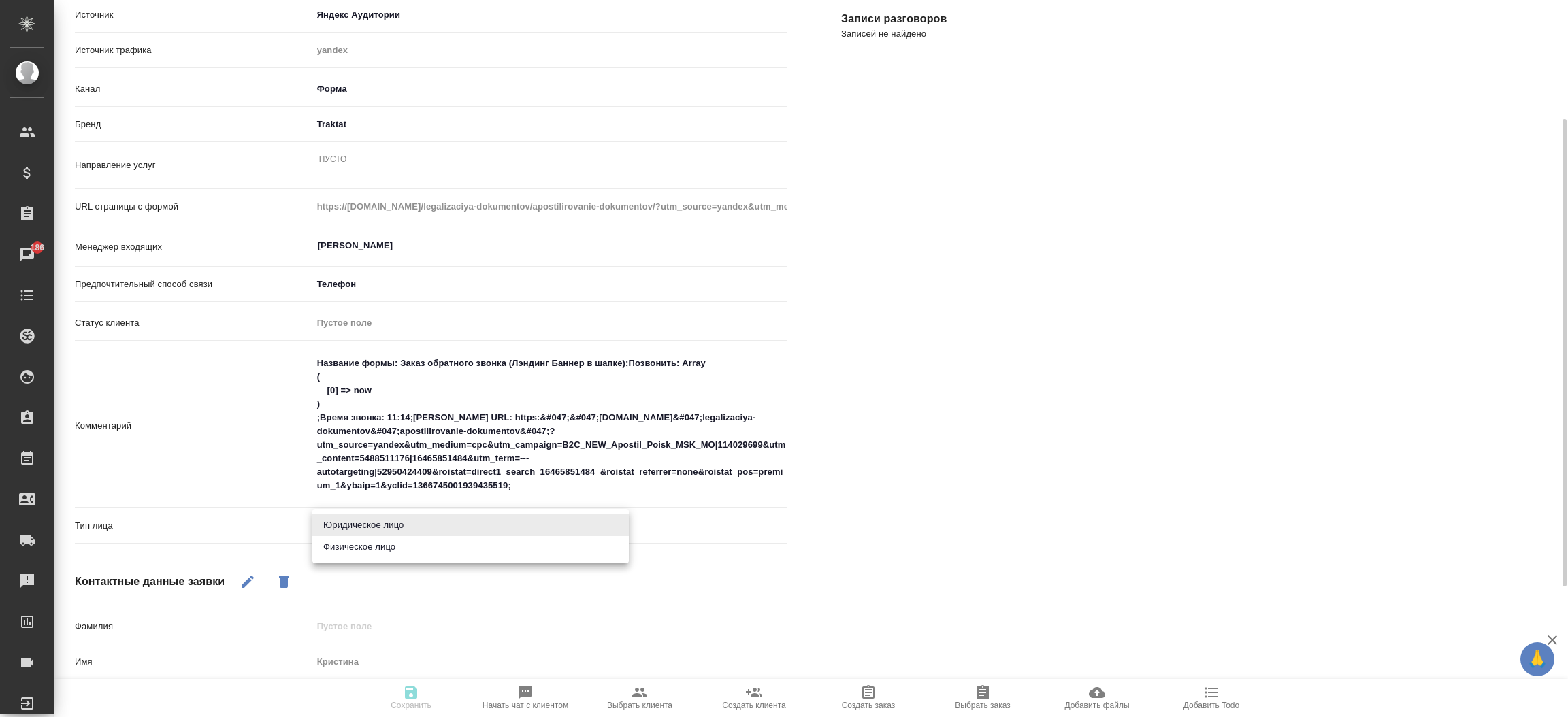
click at [454, 524] on body "🙏 .cls-1 fill:#fff; AWATERA Прутько Ирина i.prutko Клиенты Спецификации Заказы …" at bounding box center [784, 358] width 1568 height 717
click at [440, 542] on li "Физическое лицо" at bounding box center [471, 547] width 316 height 22
type textarea "x"
type input "private"
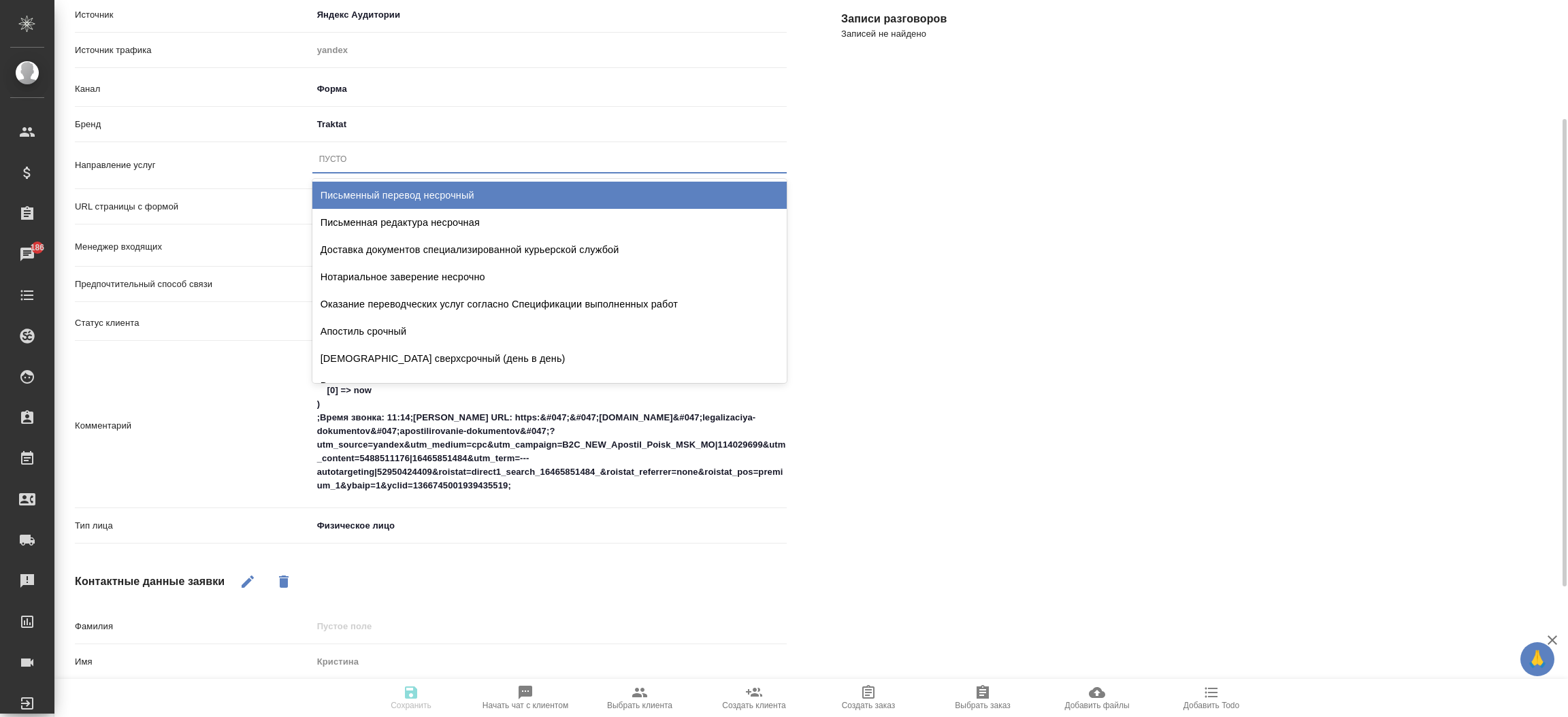
click at [459, 155] on div "Пусто" at bounding box center [550, 160] width 474 height 20
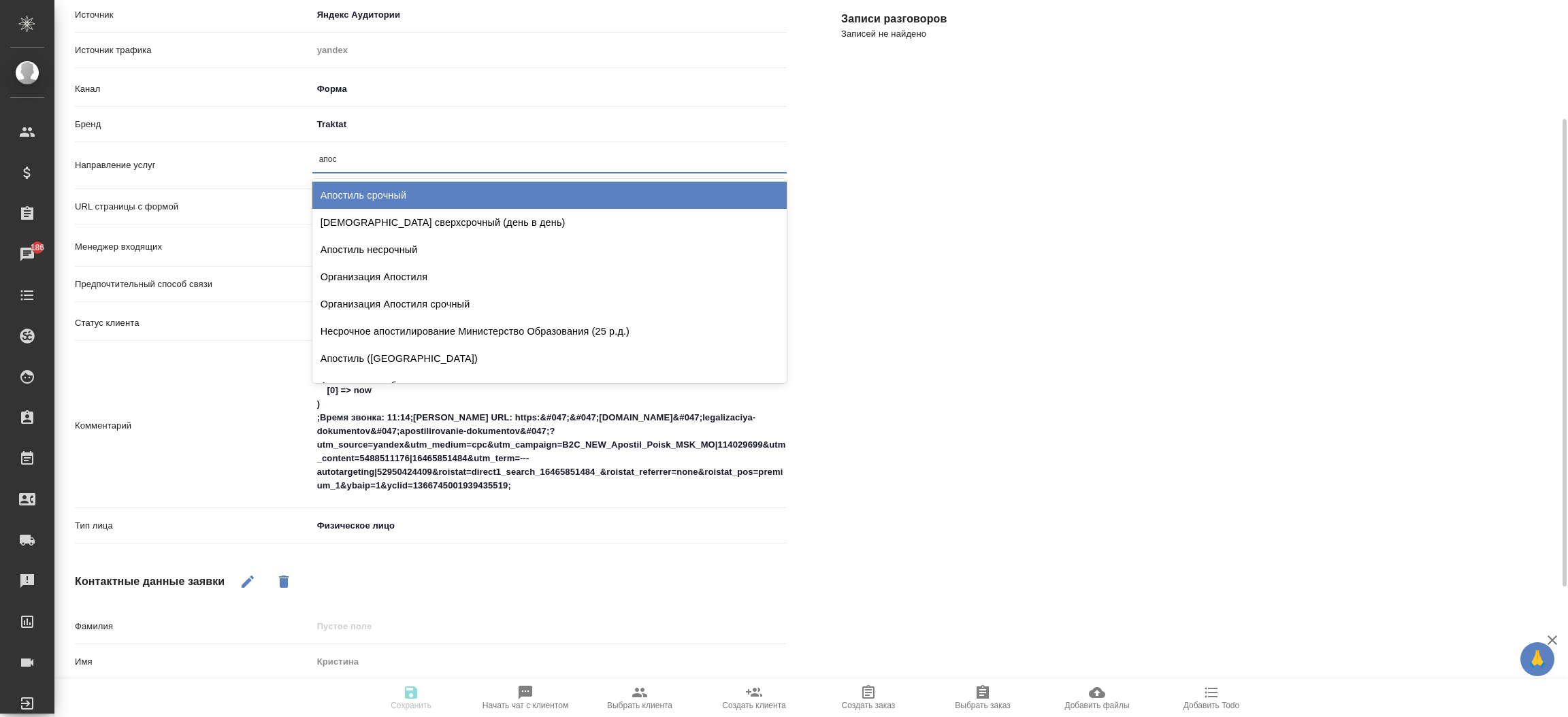
type input "апост"
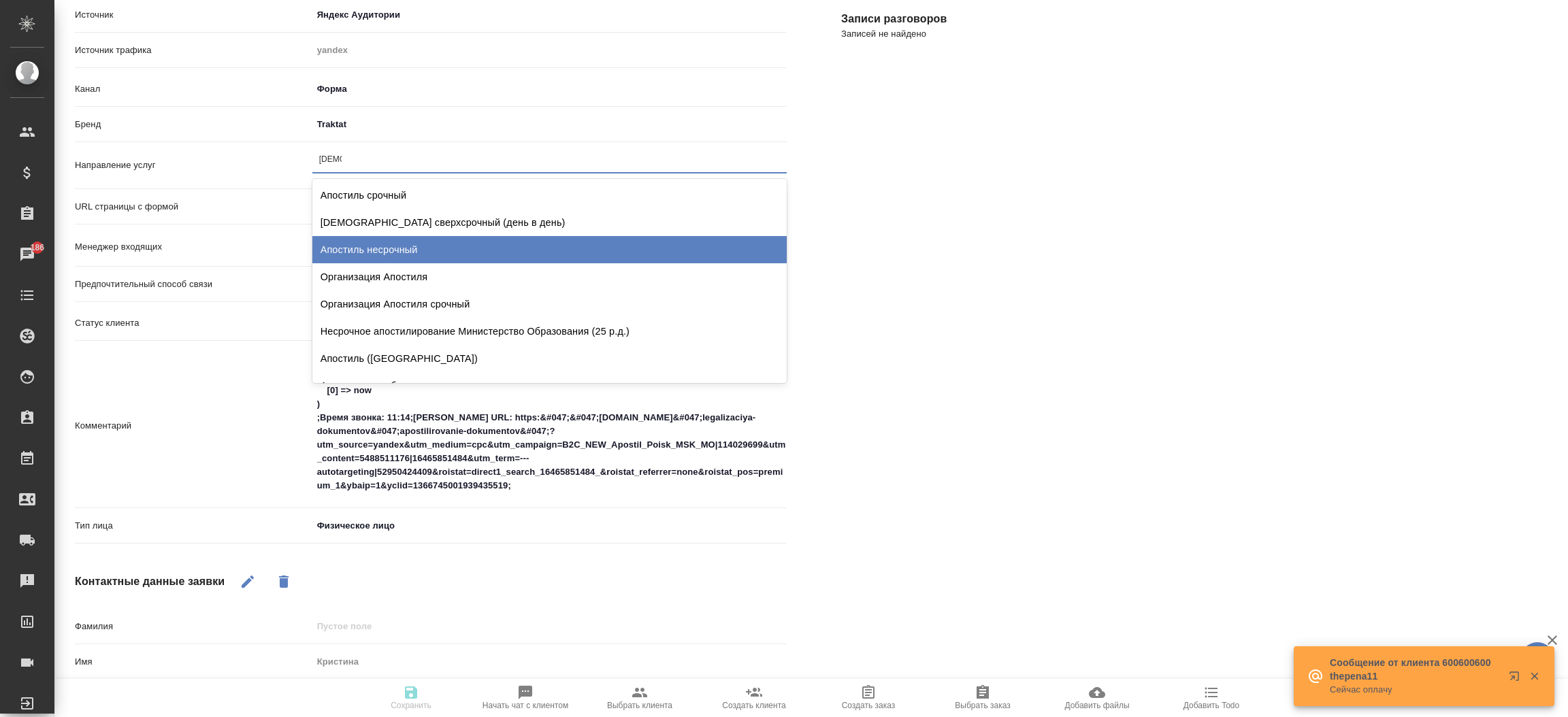
click at [430, 243] on div "Апостиль несрочный" at bounding box center [550, 250] width 474 height 27
type textarea "x"
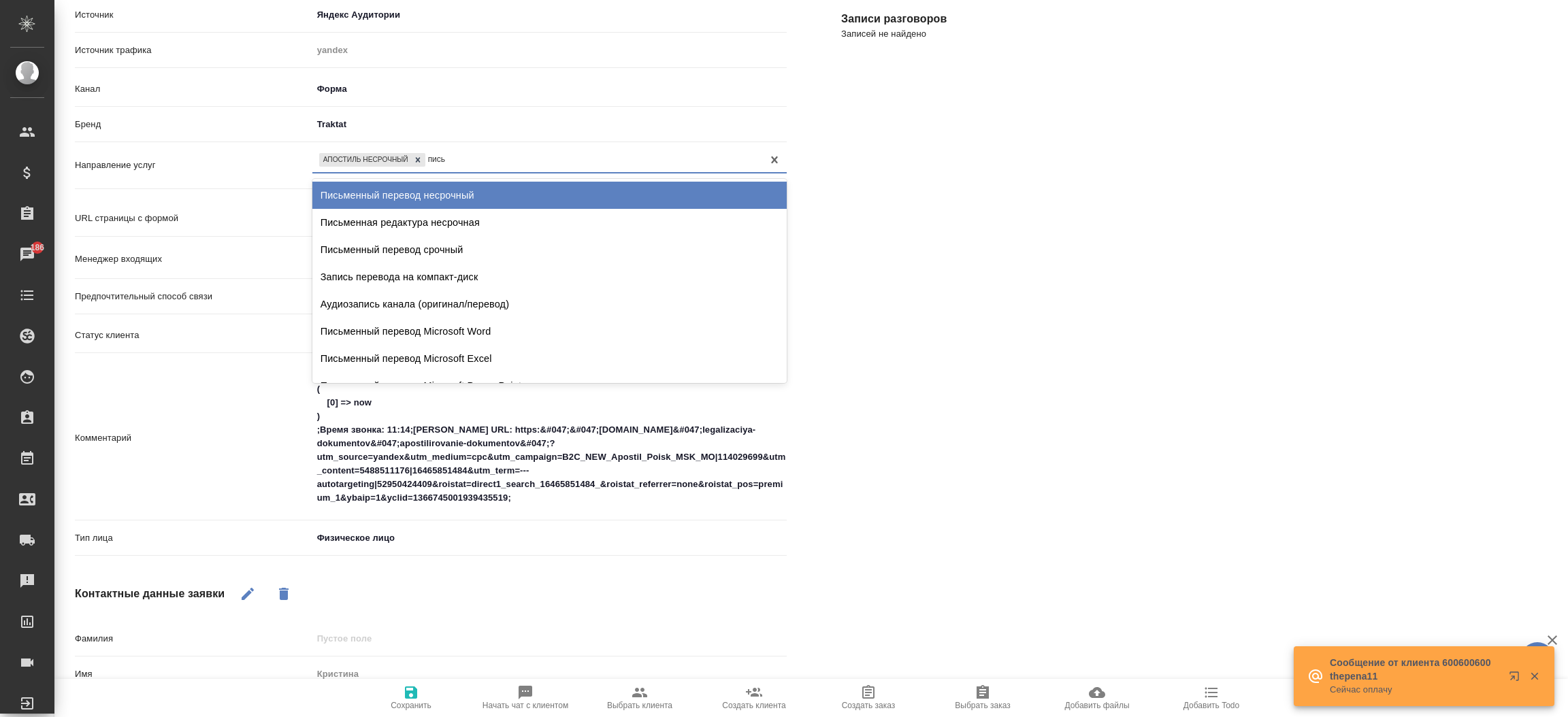
type input "письм"
click at [447, 202] on div "Письменный перевод несрочный" at bounding box center [550, 195] width 474 height 27
type textarea "x"
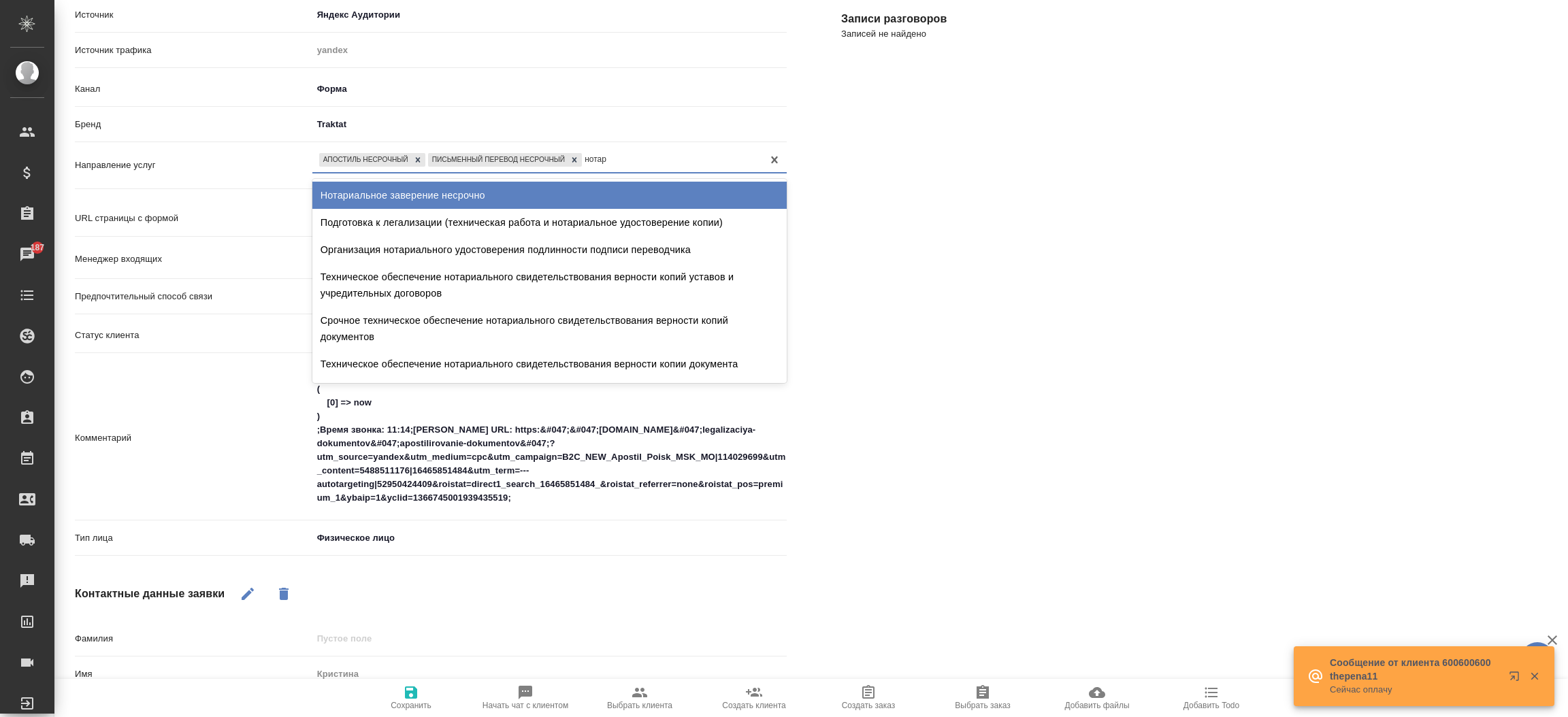
type input "нотари"
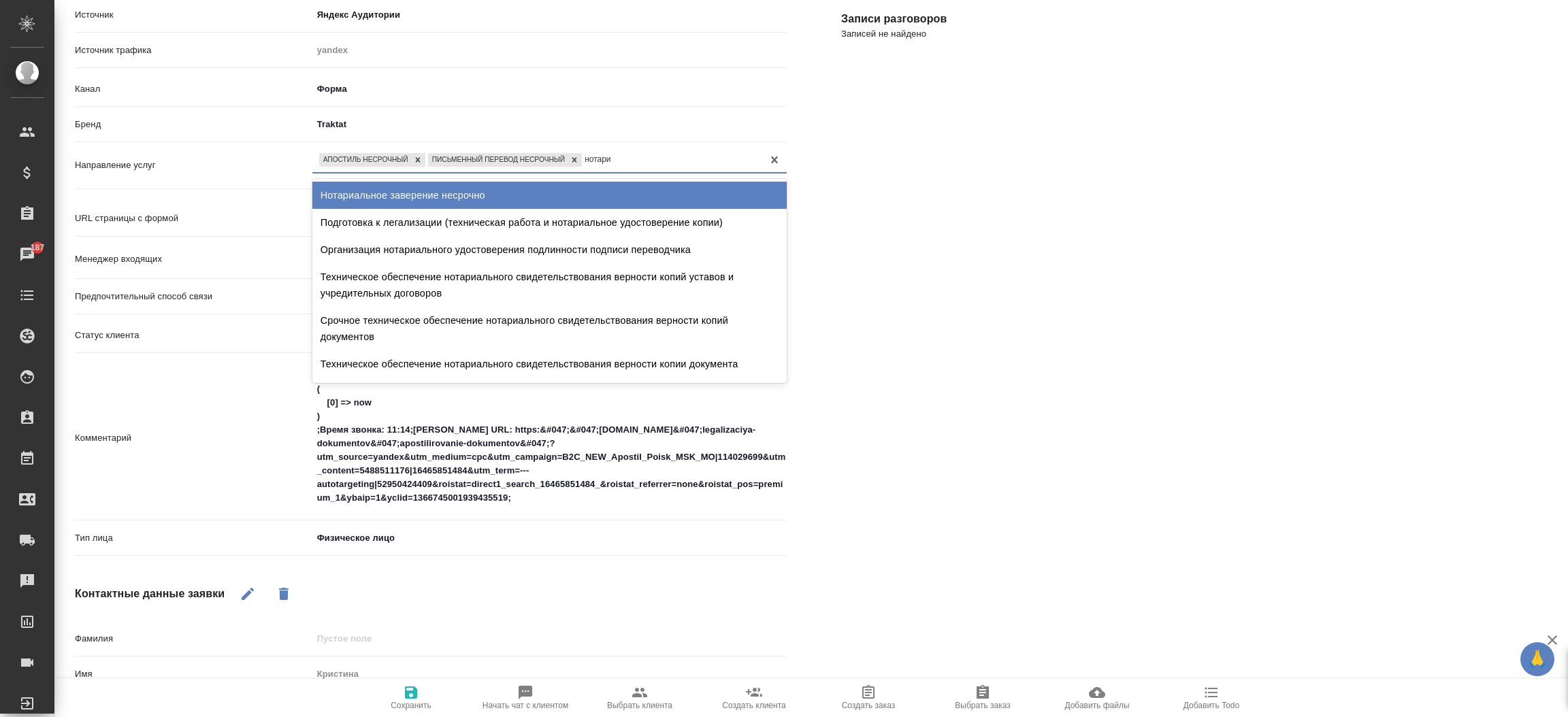
click at [447, 202] on div "Нотариальное заверение несрочно" at bounding box center [550, 195] width 474 height 27
type textarea "x"
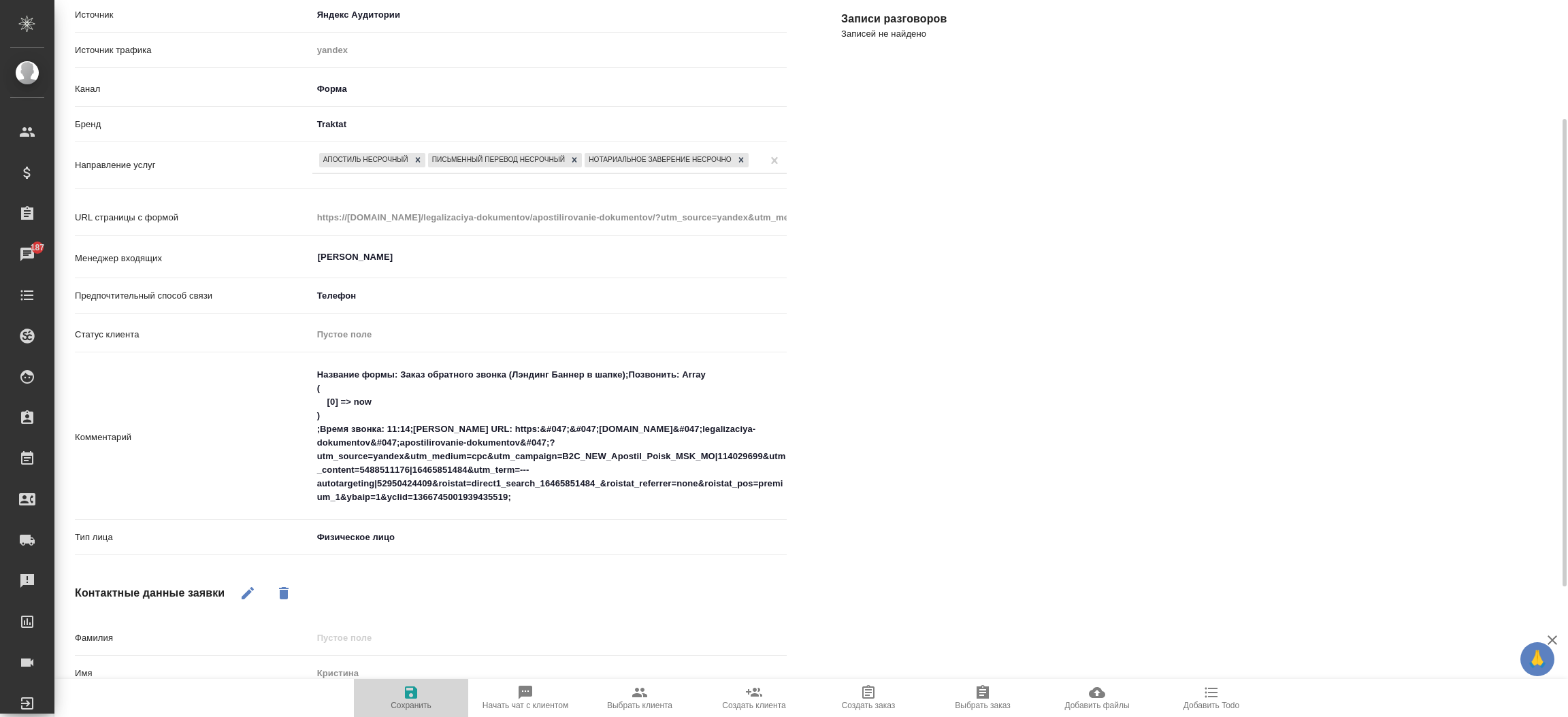
click at [410, 688] on icon "button" at bounding box center [411, 692] width 12 height 12
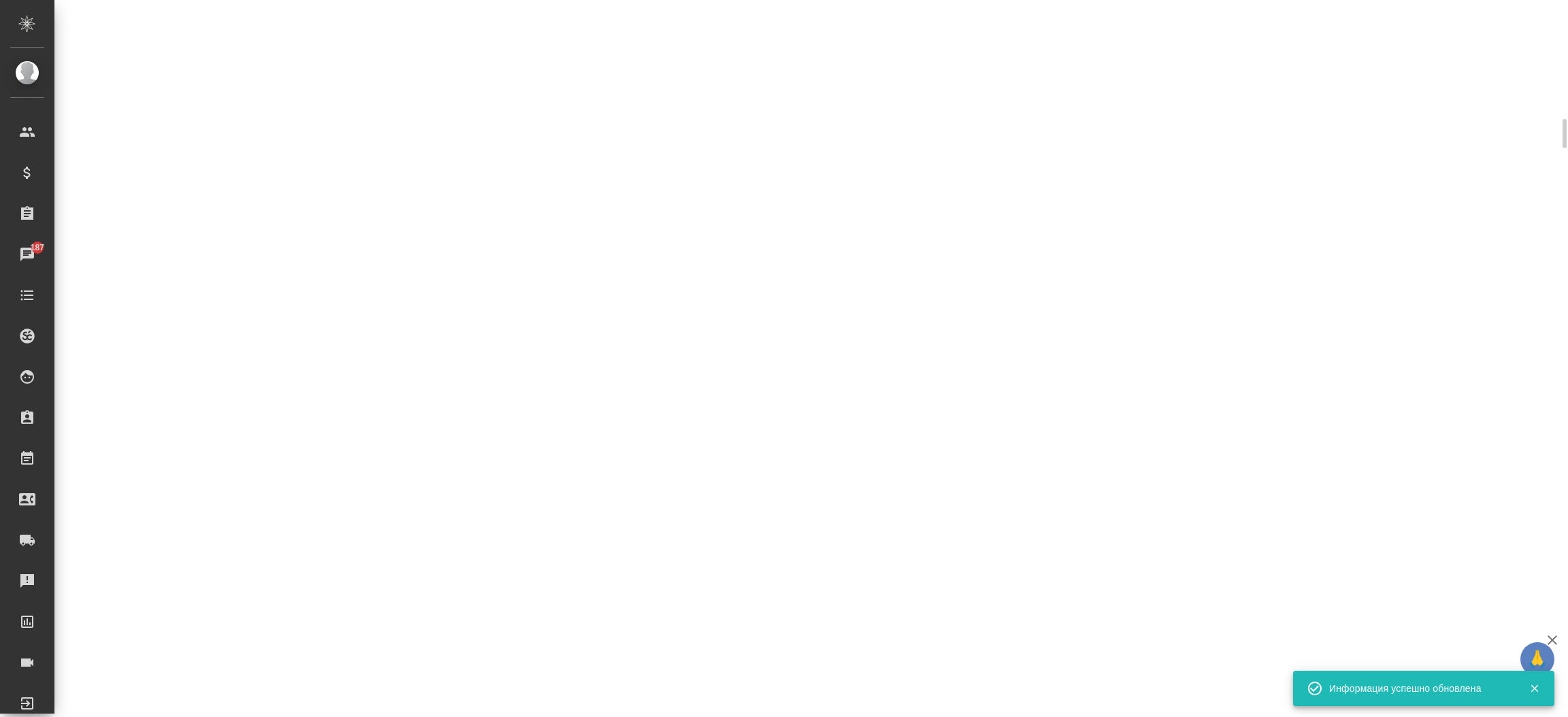
select select "RU"
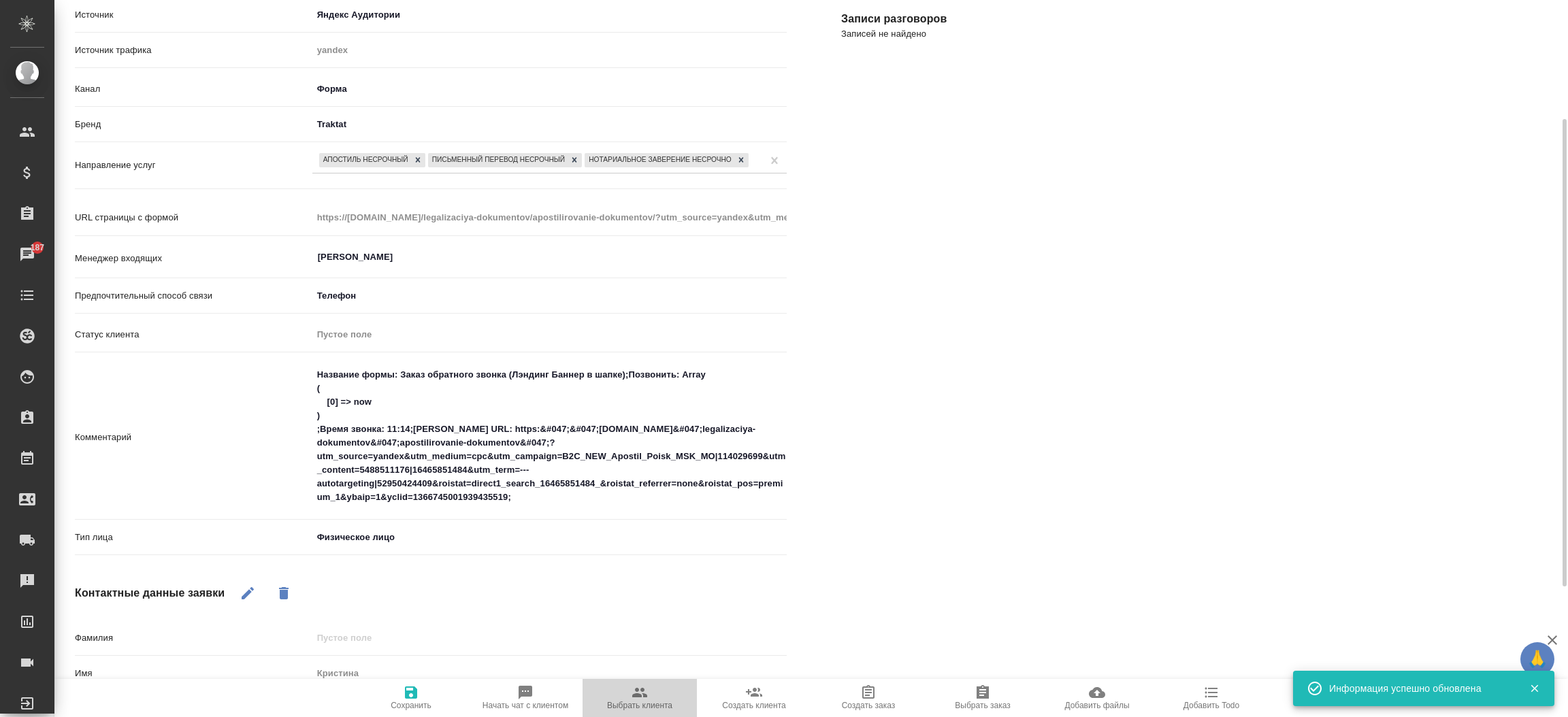
click at [647, 693] on icon "button" at bounding box center [640, 692] width 16 height 16
type textarea "x"
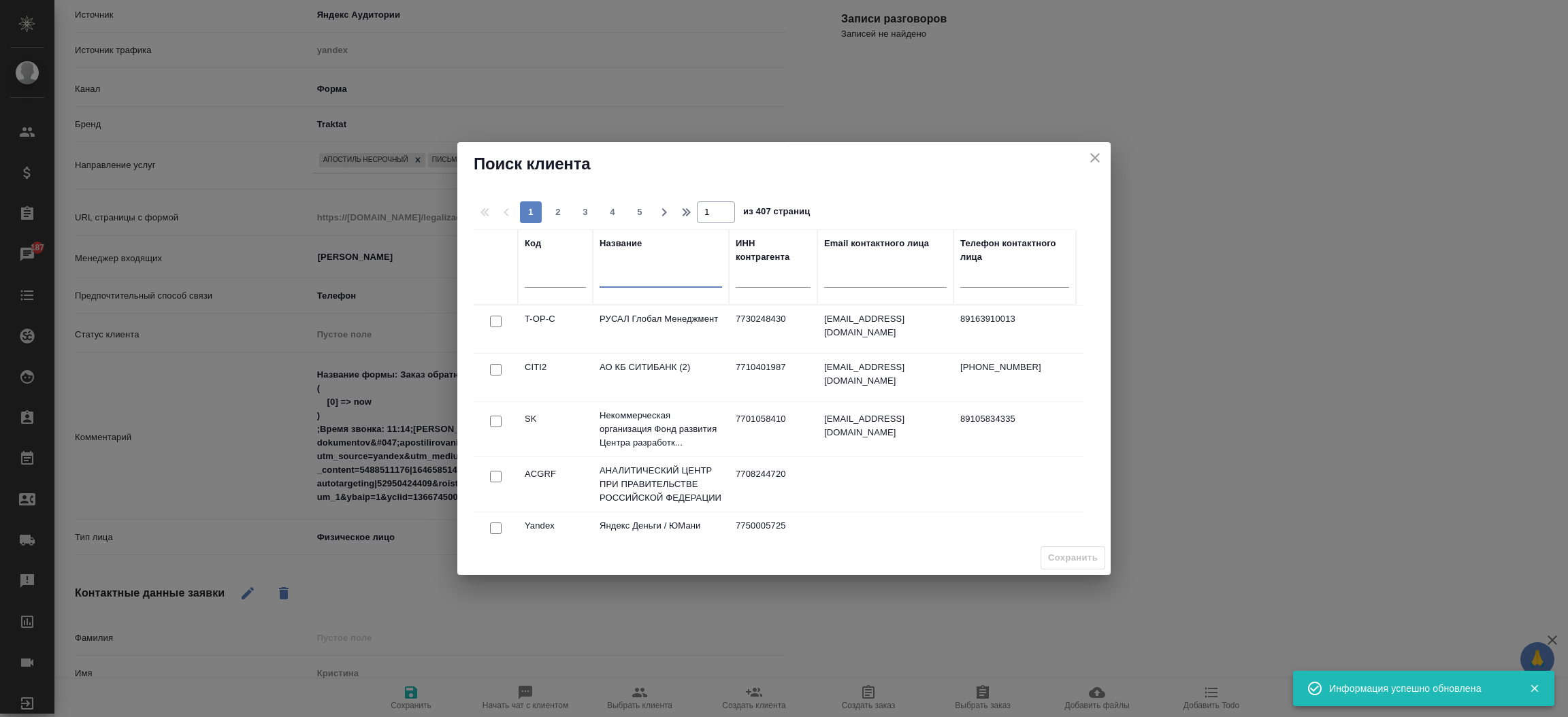
click at [658, 281] on input "text" at bounding box center [661, 279] width 123 height 17
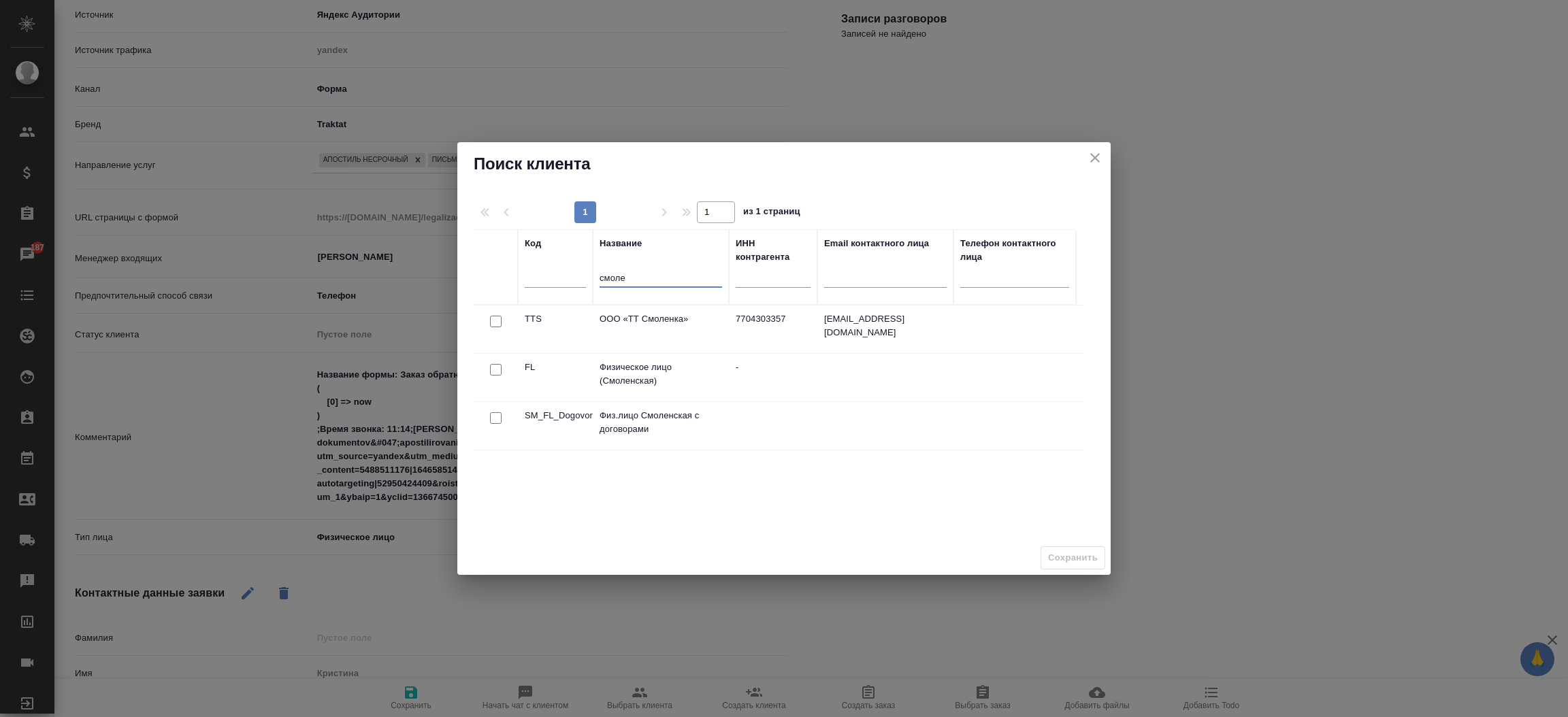
type input "смоле"
click at [490, 367] on input "checkbox" at bounding box center [495, 370] width 12 height 12
checkbox input "true"
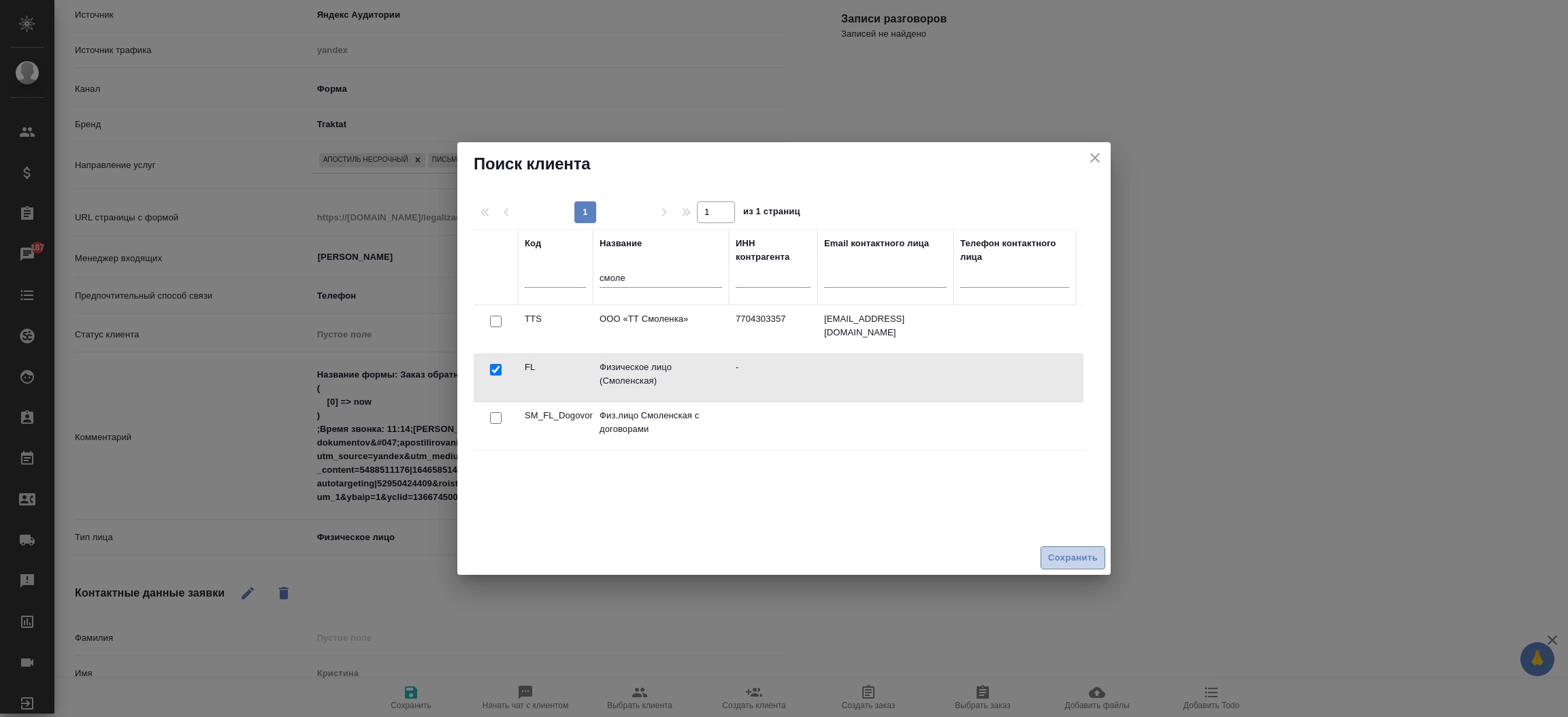
click at [1094, 549] on button "Сохранить" at bounding box center [1073, 558] width 65 height 24
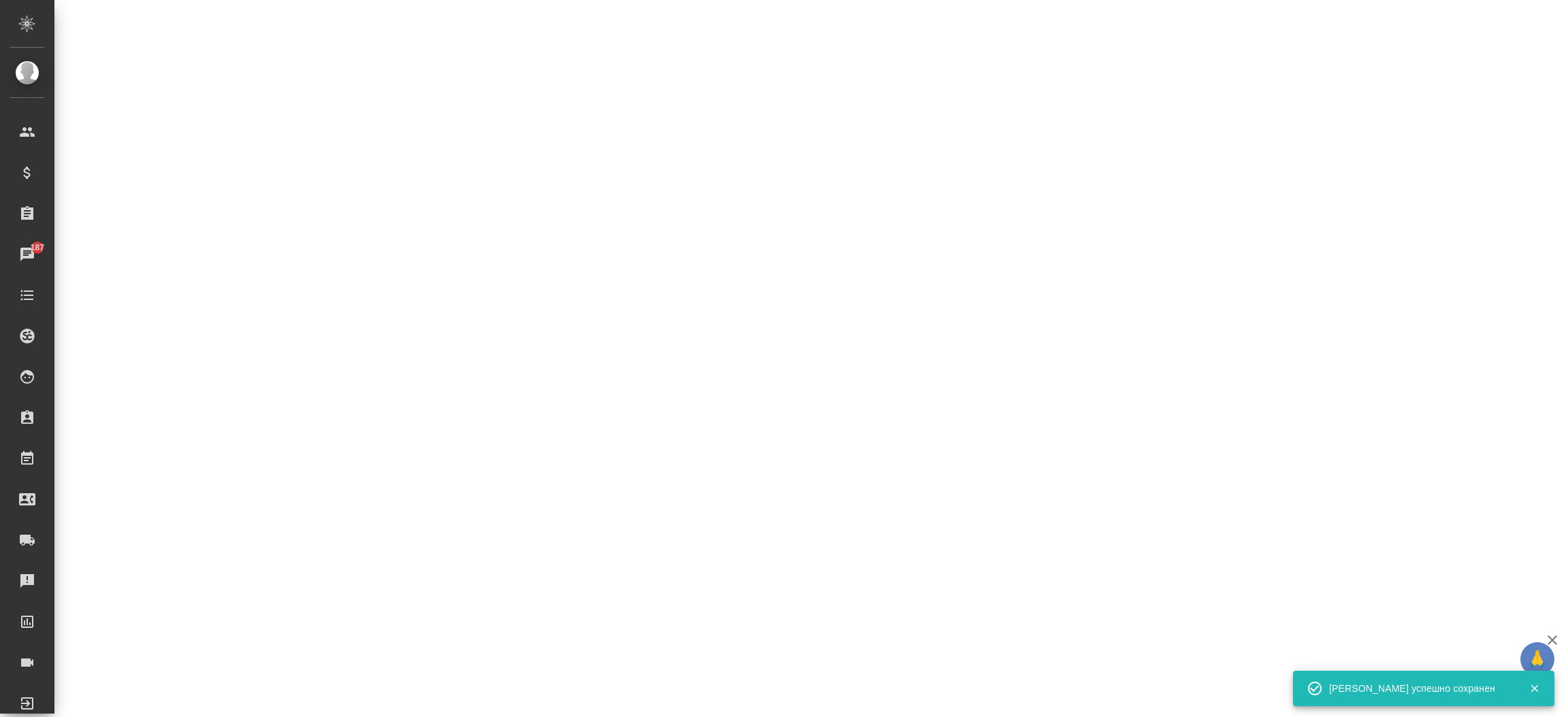
select select "RU"
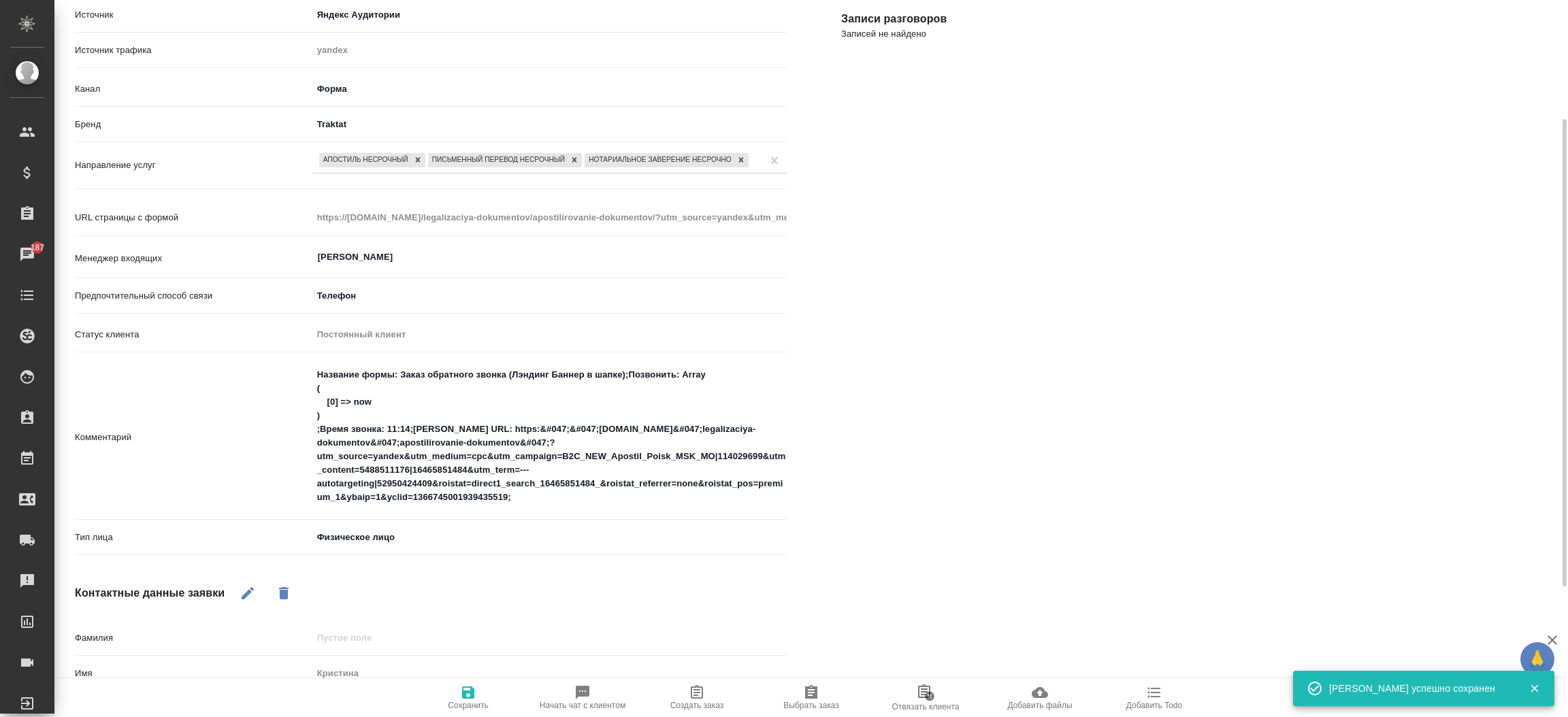
click at [707, 682] on button "Создать заказ" at bounding box center [697, 698] width 115 height 38
type textarea "x"
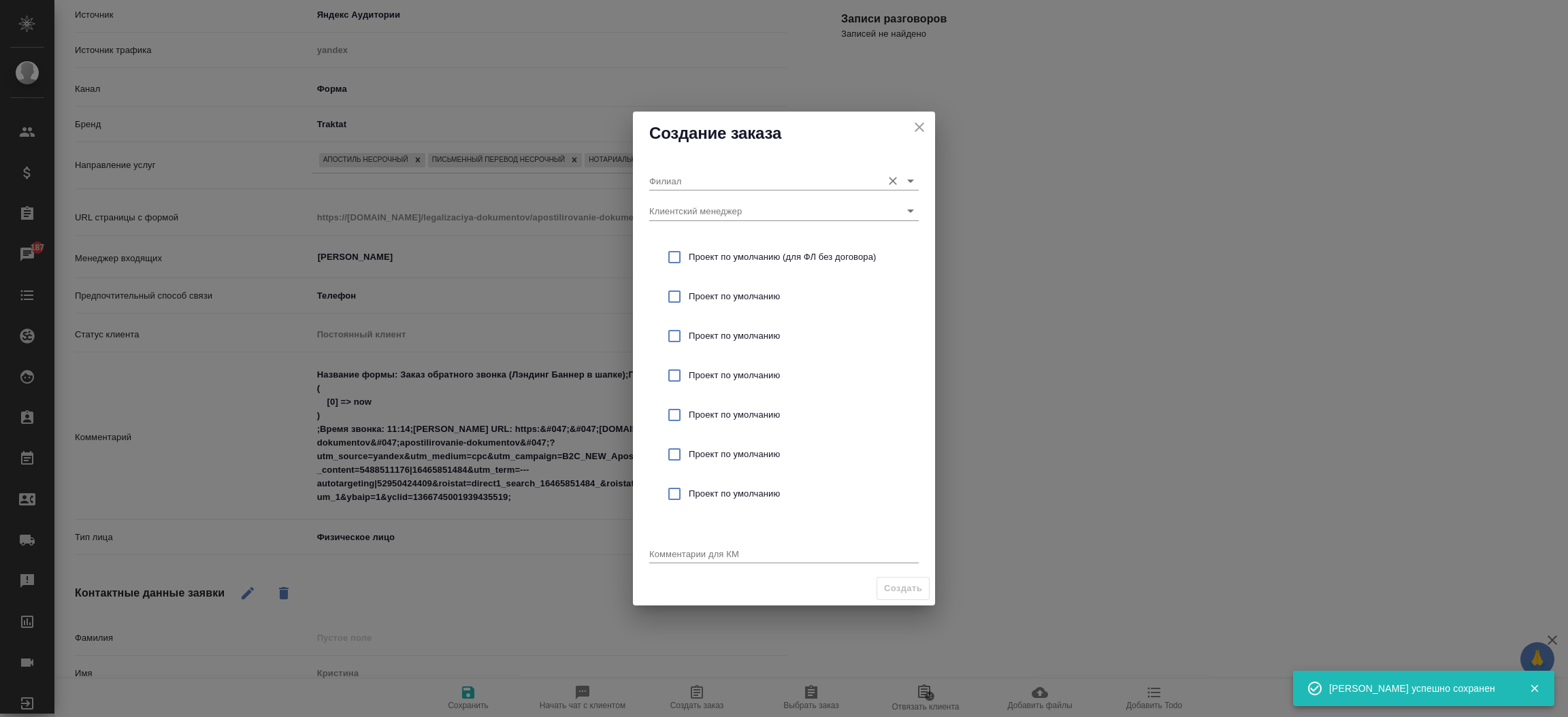
drag, startPoint x: 723, startPoint y: 164, endPoint x: 704, endPoint y: 183, distance: 26.9
click at [704, 183] on div "Филиал" at bounding box center [784, 175] width 270 height 30
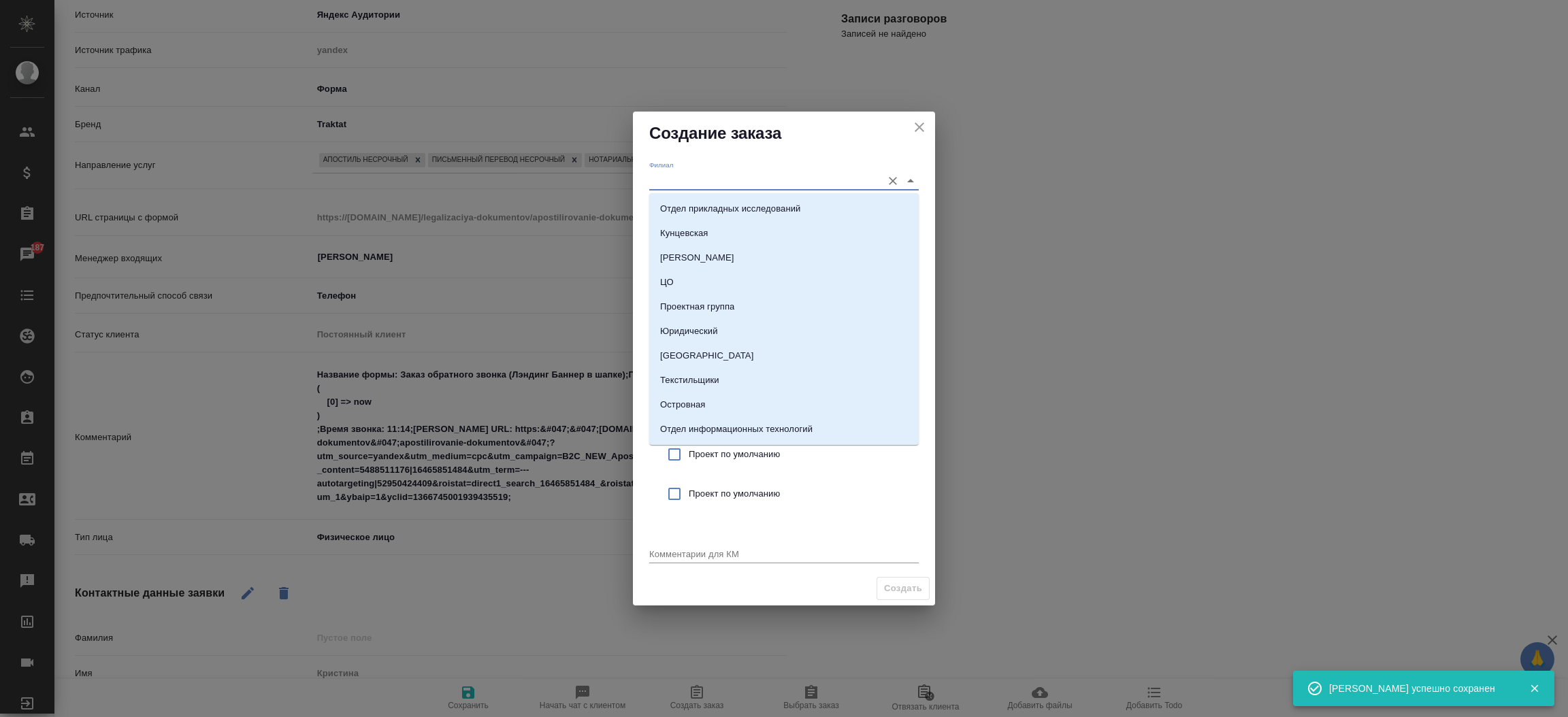
click at [704, 183] on input "Филиал" at bounding box center [762, 181] width 226 height 18
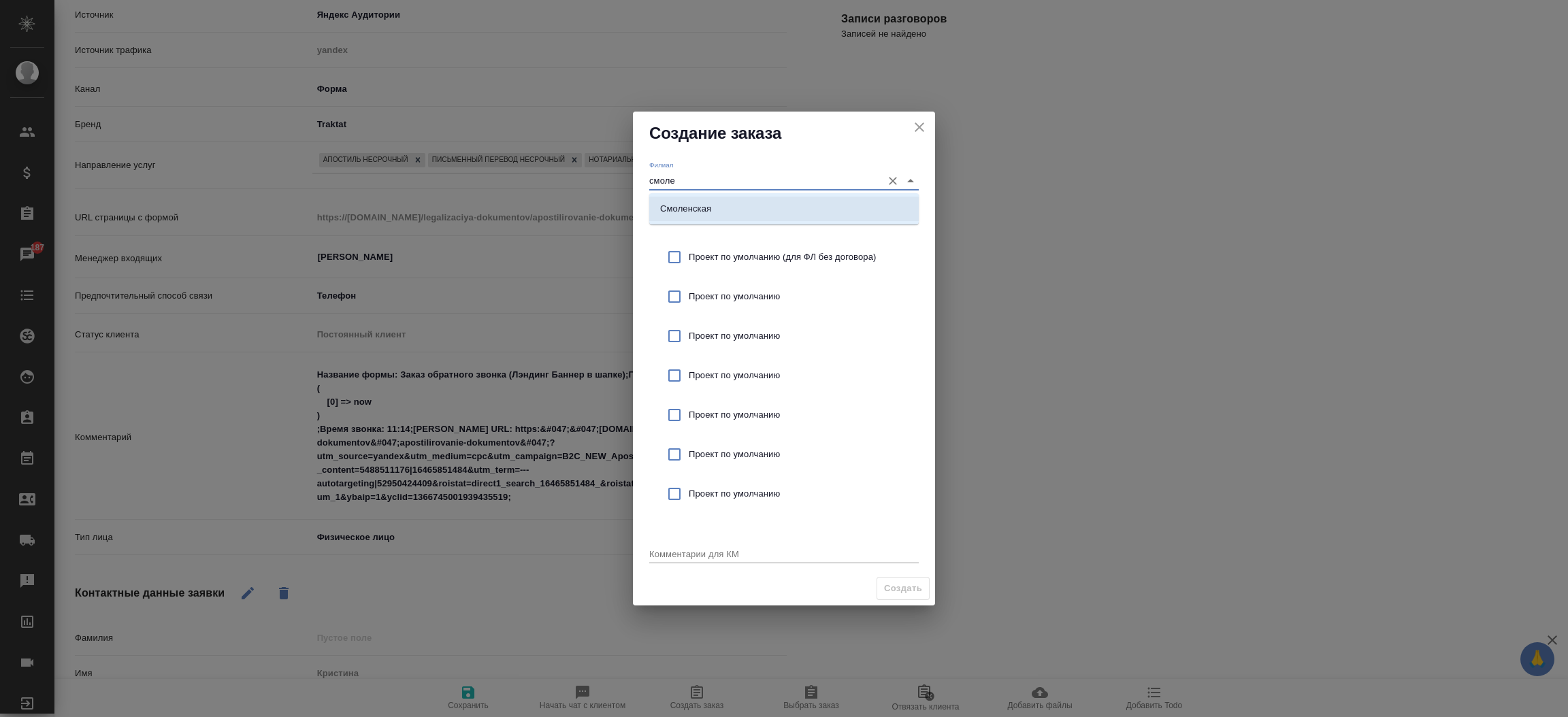
click at [694, 218] on li "Смоленская" at bounding box center [784, 208] width 270 height 25
type input "Смоленская"
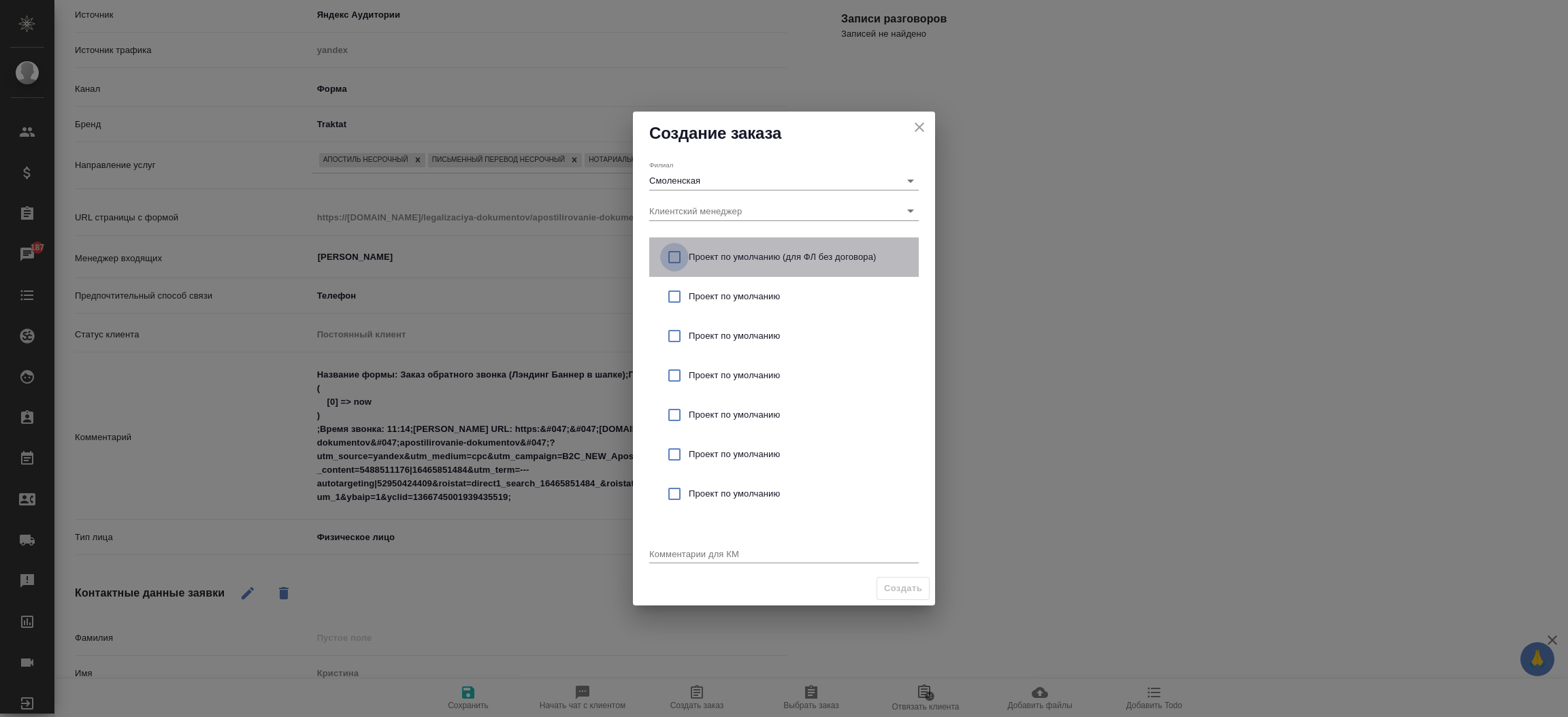
click at [668, 255] on input "checkbox" at bounding box center [674, 256] width 28 height 28
checkbox input "true"
click at [664, 554] on textarea at bounding box center [784, 553] width 270 height 10
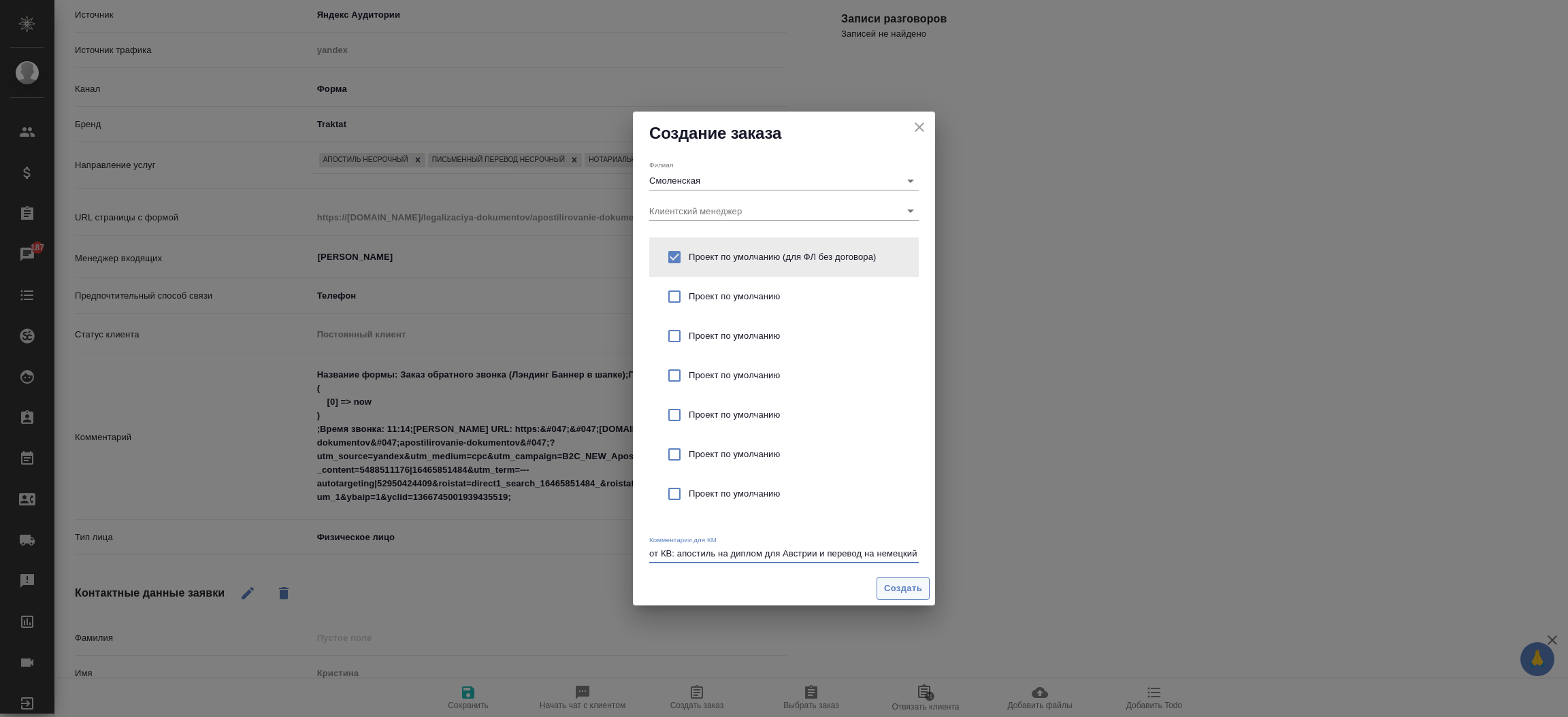
type textarea "от КВ: апостиль на диплом для Австрии и перевод на немецкий"
click at [889, 583] on span "Создать" at bounding box center [904, 589] width 38 height 15
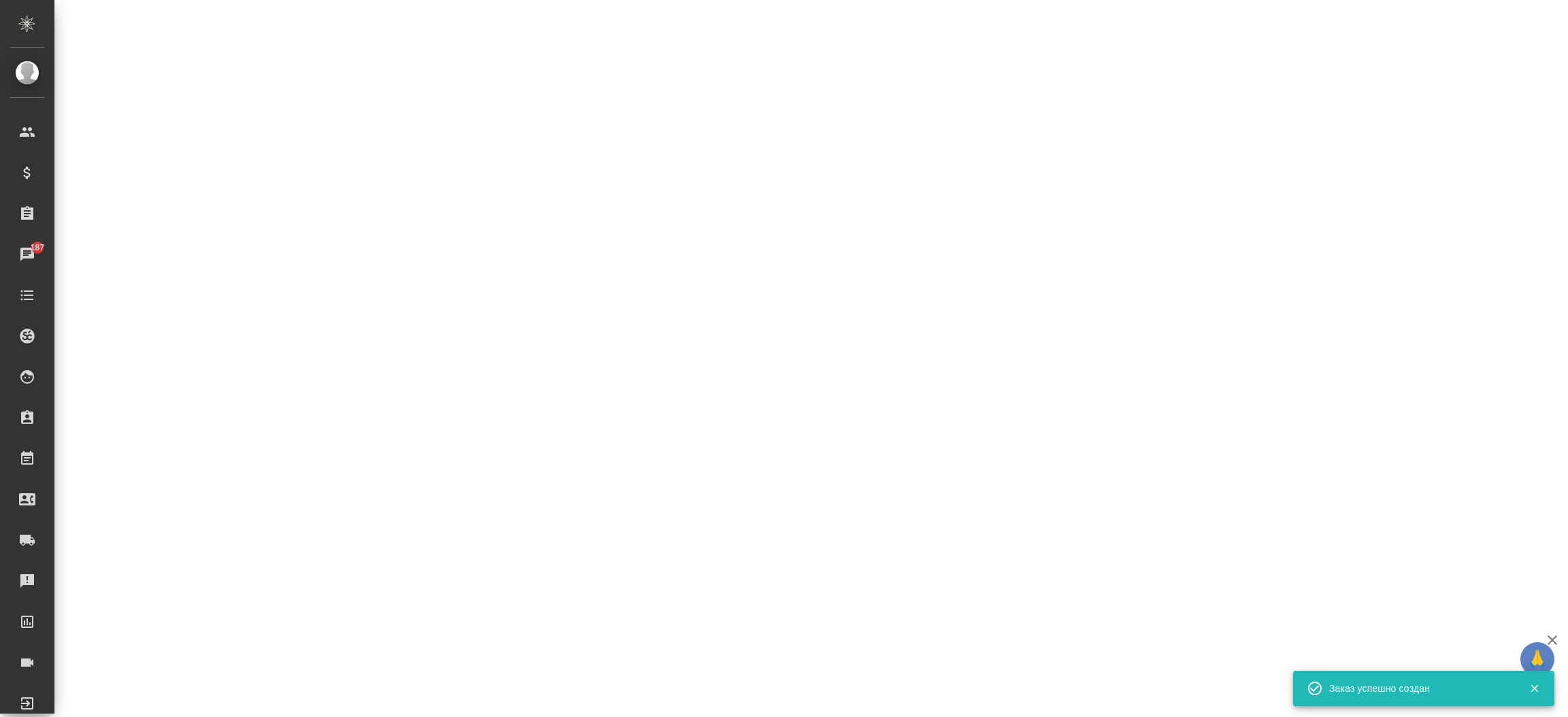
select select "RU"
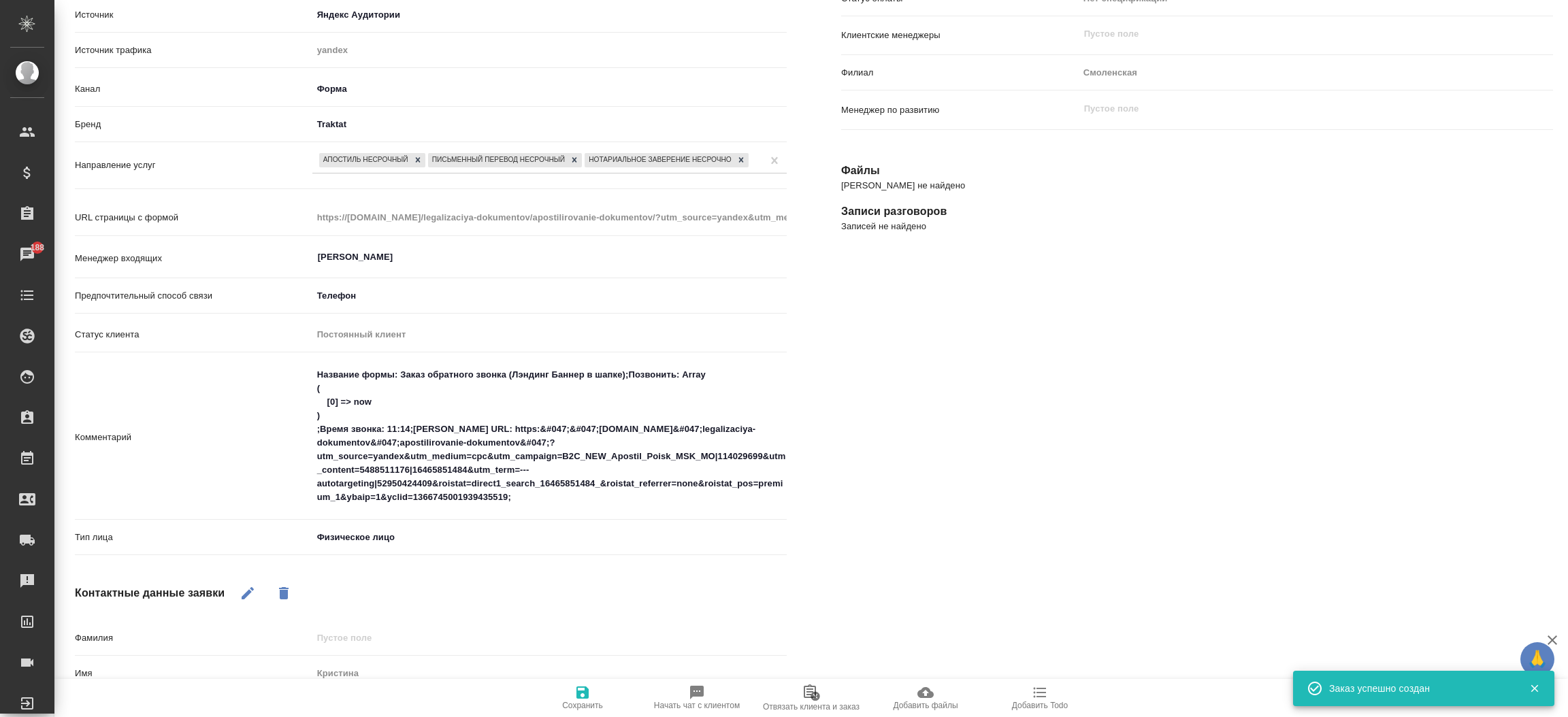
type textarea "x"
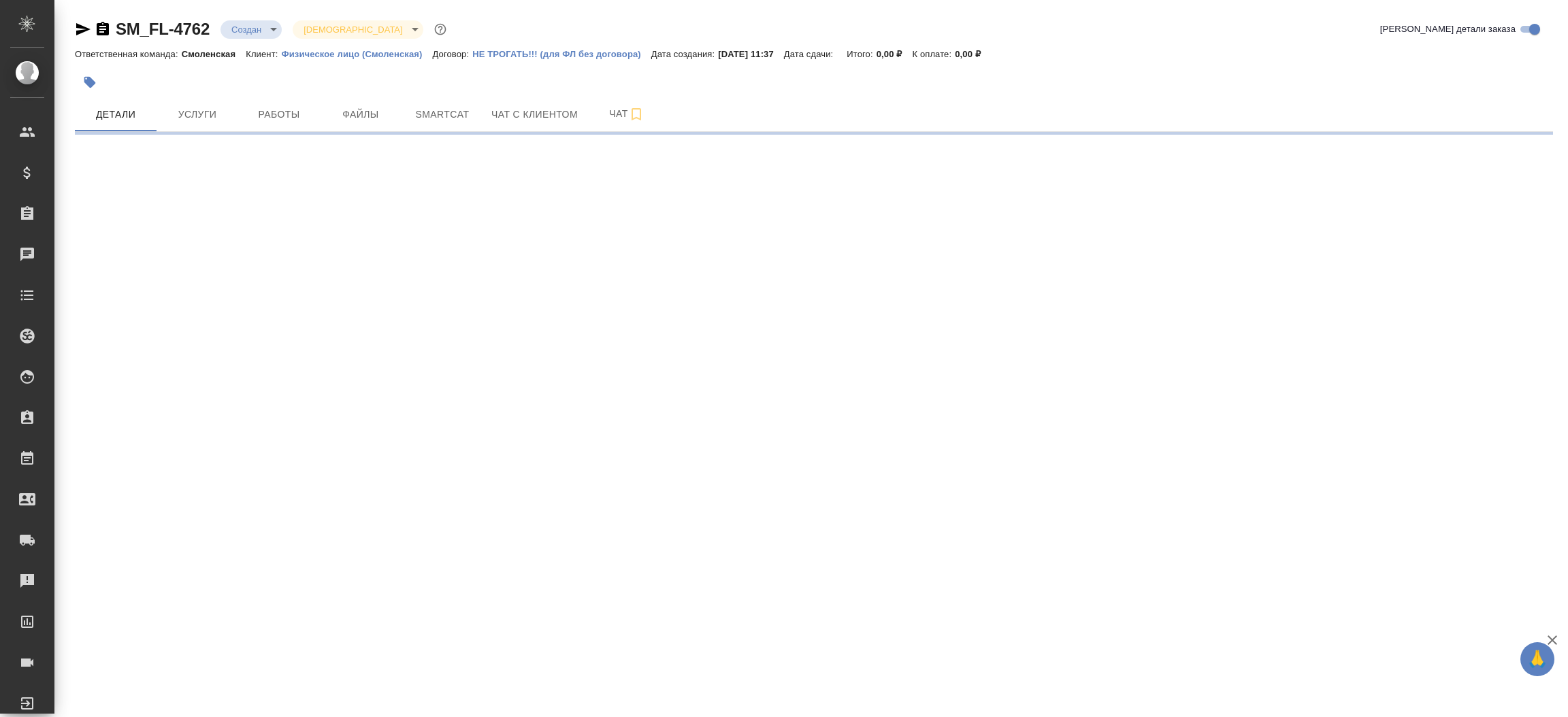
select select "RU"
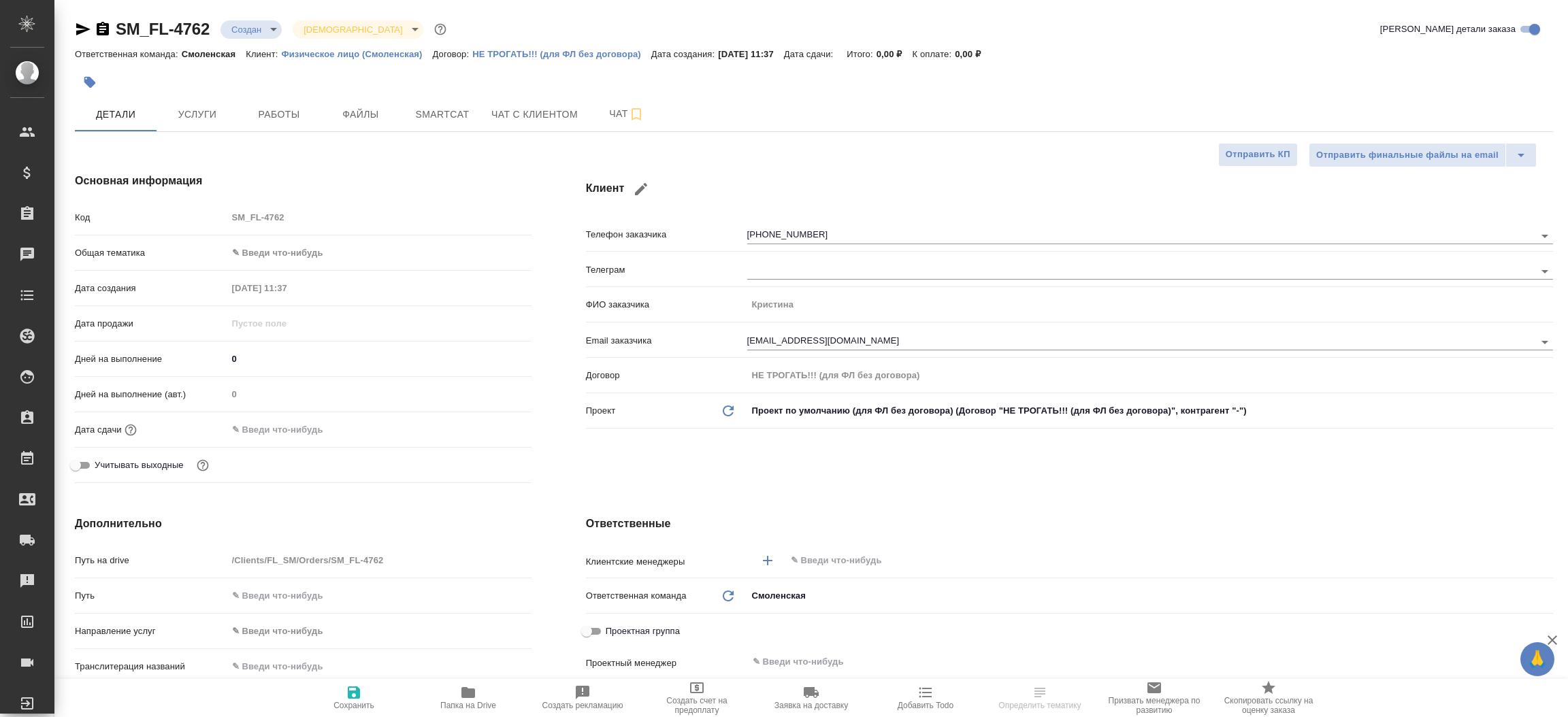
type textarea "x"
click at [79, 25] on icon "button" at bounding box center [84, 28] width 15 height 12
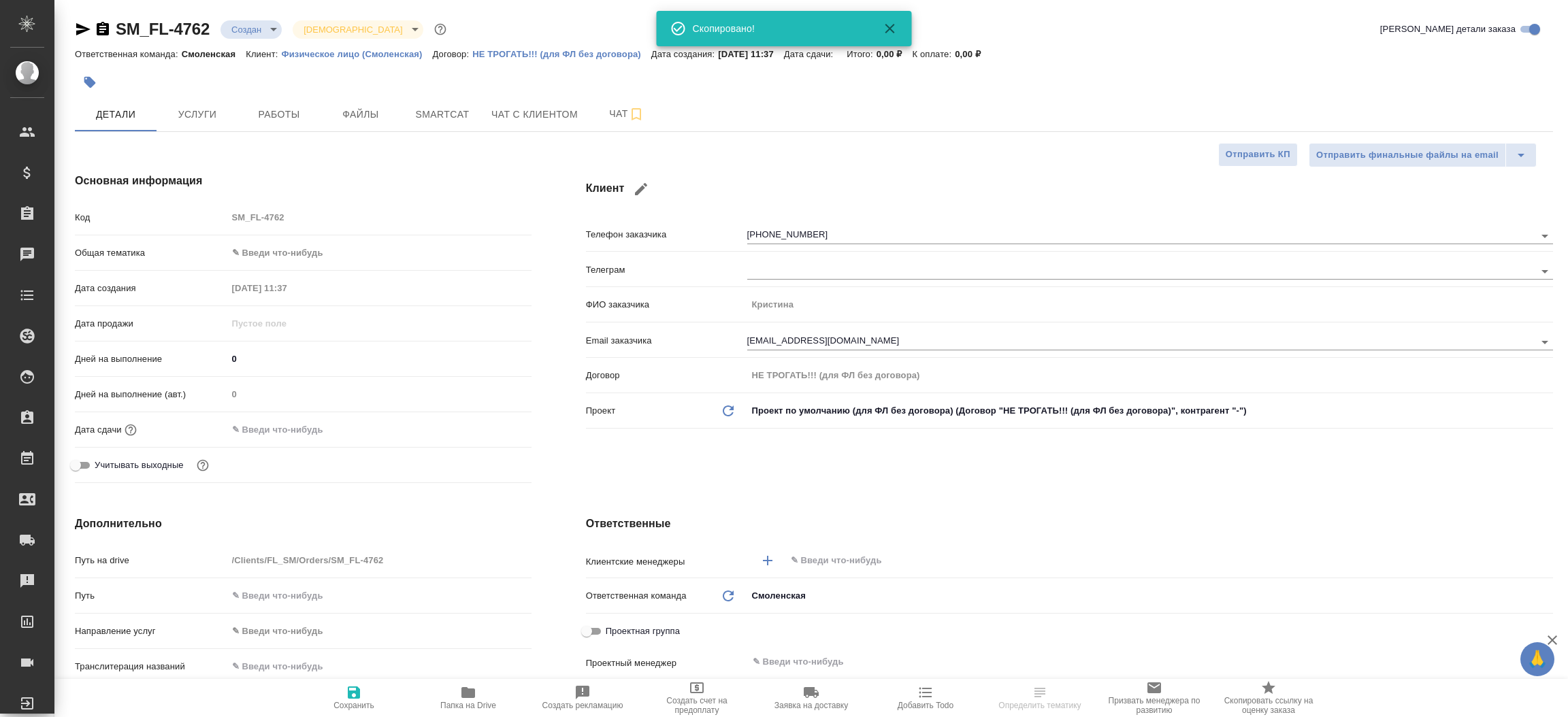
type textarea "x"
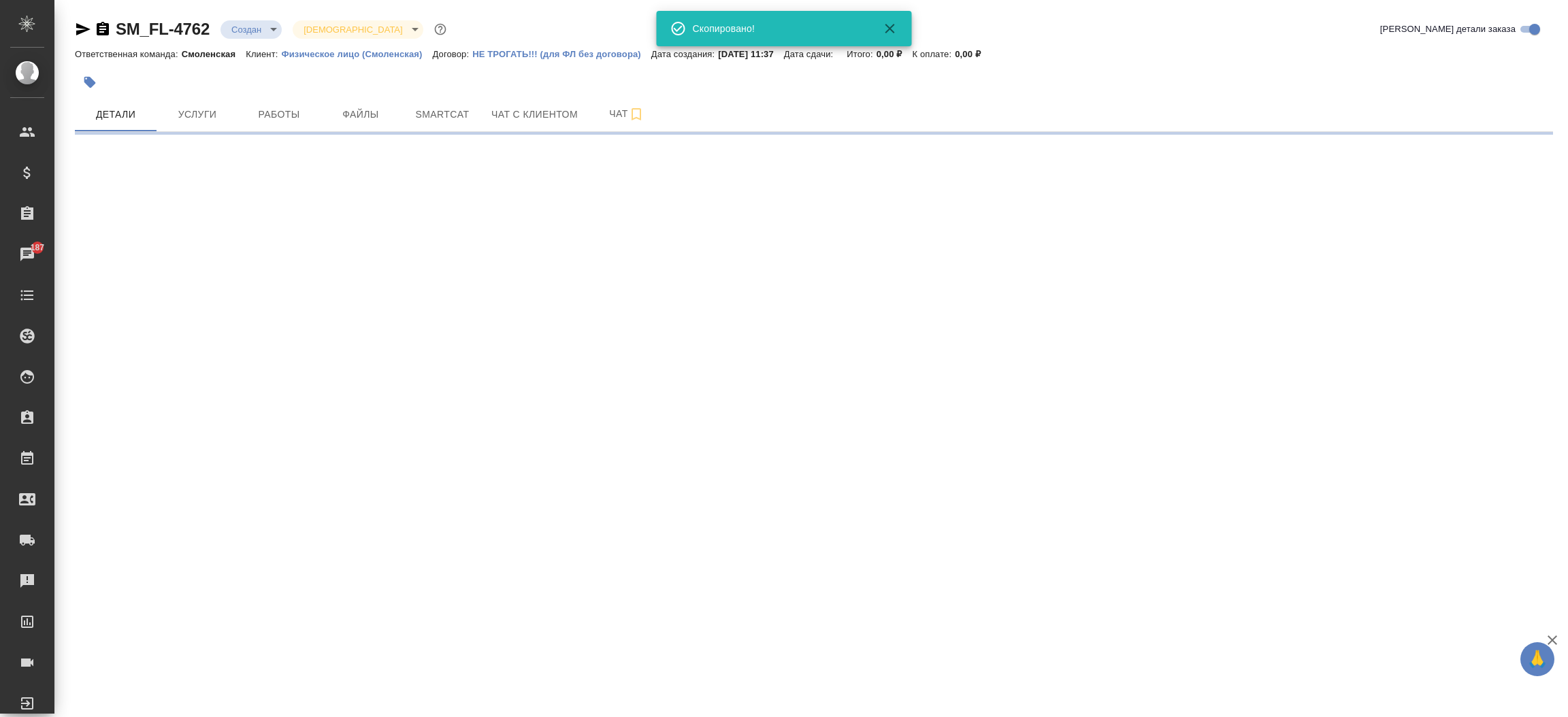
select select "RU"
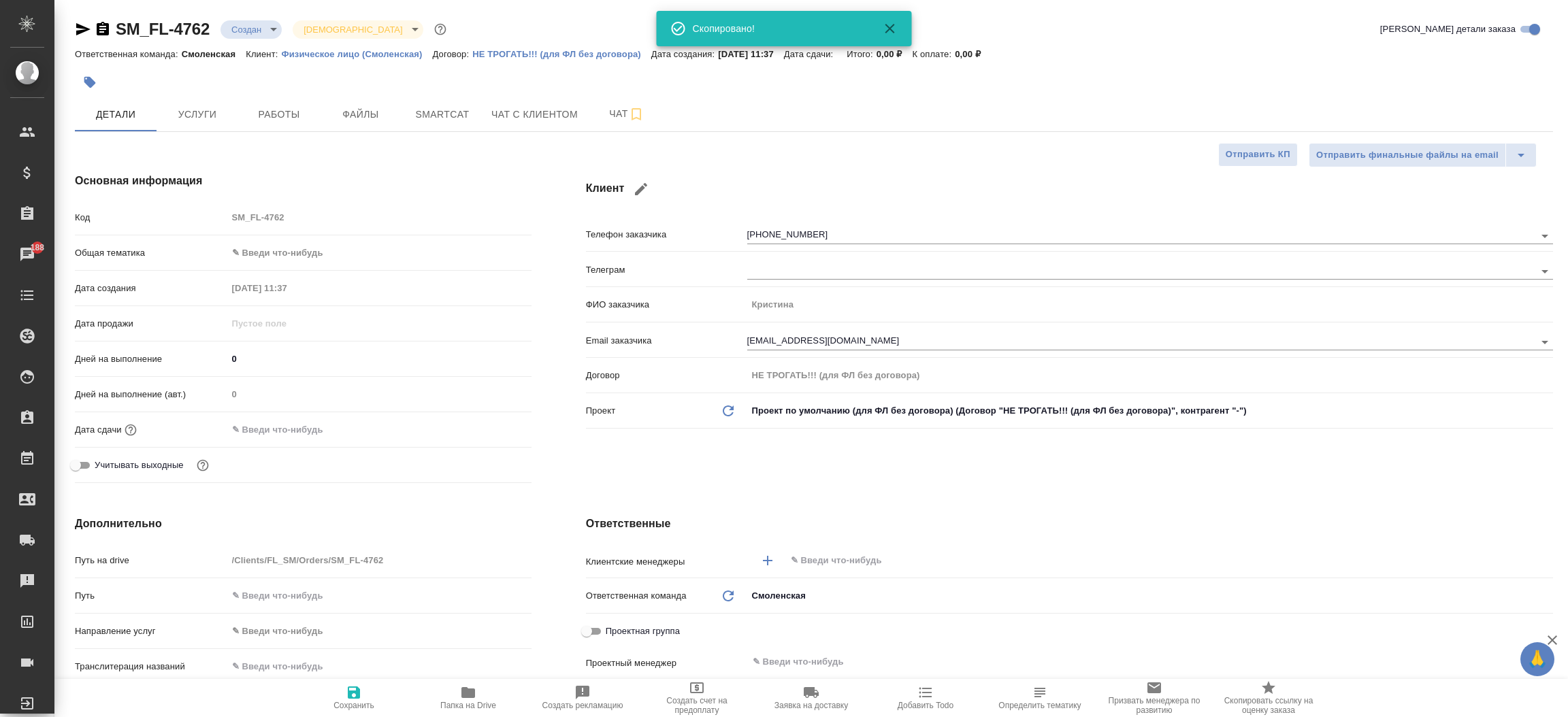
type textarea "x"
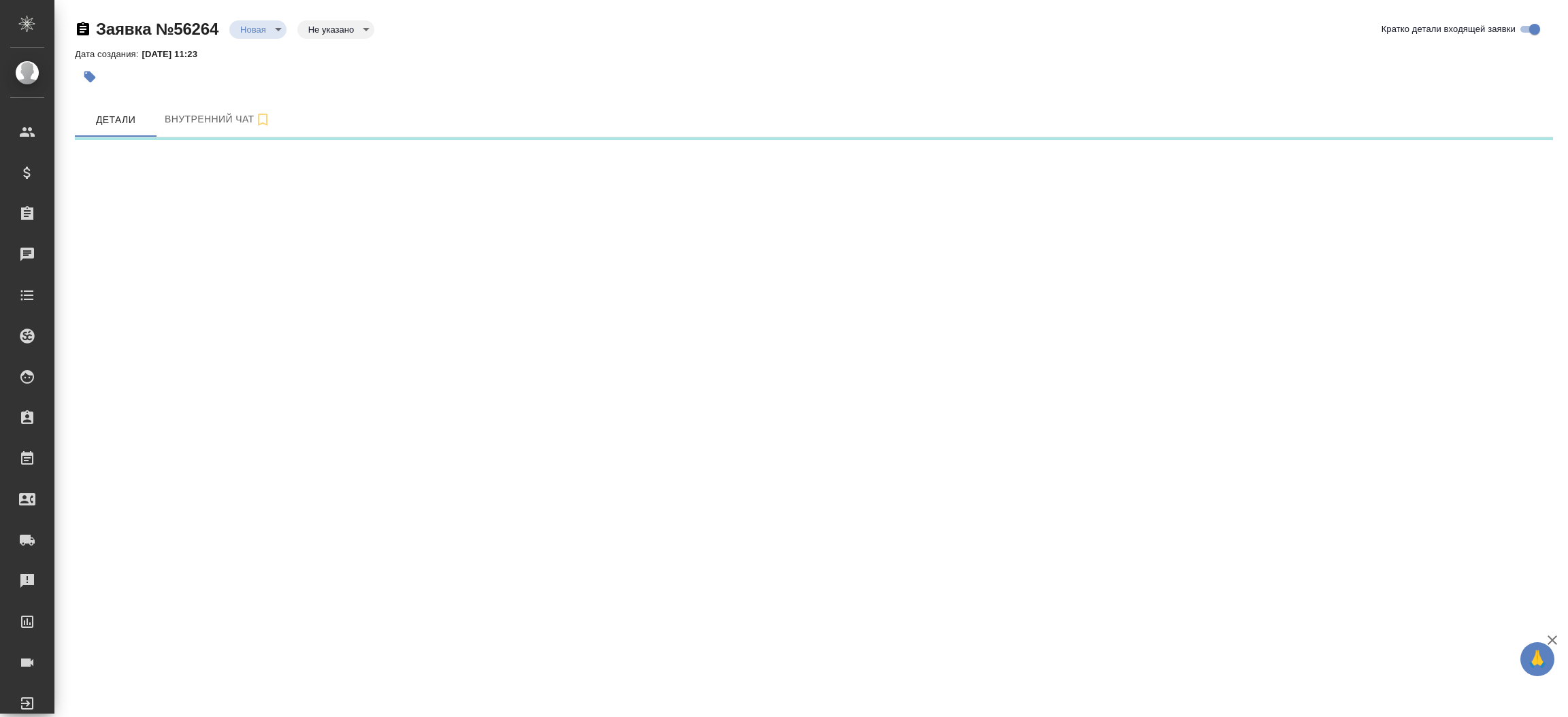
select select "RU"
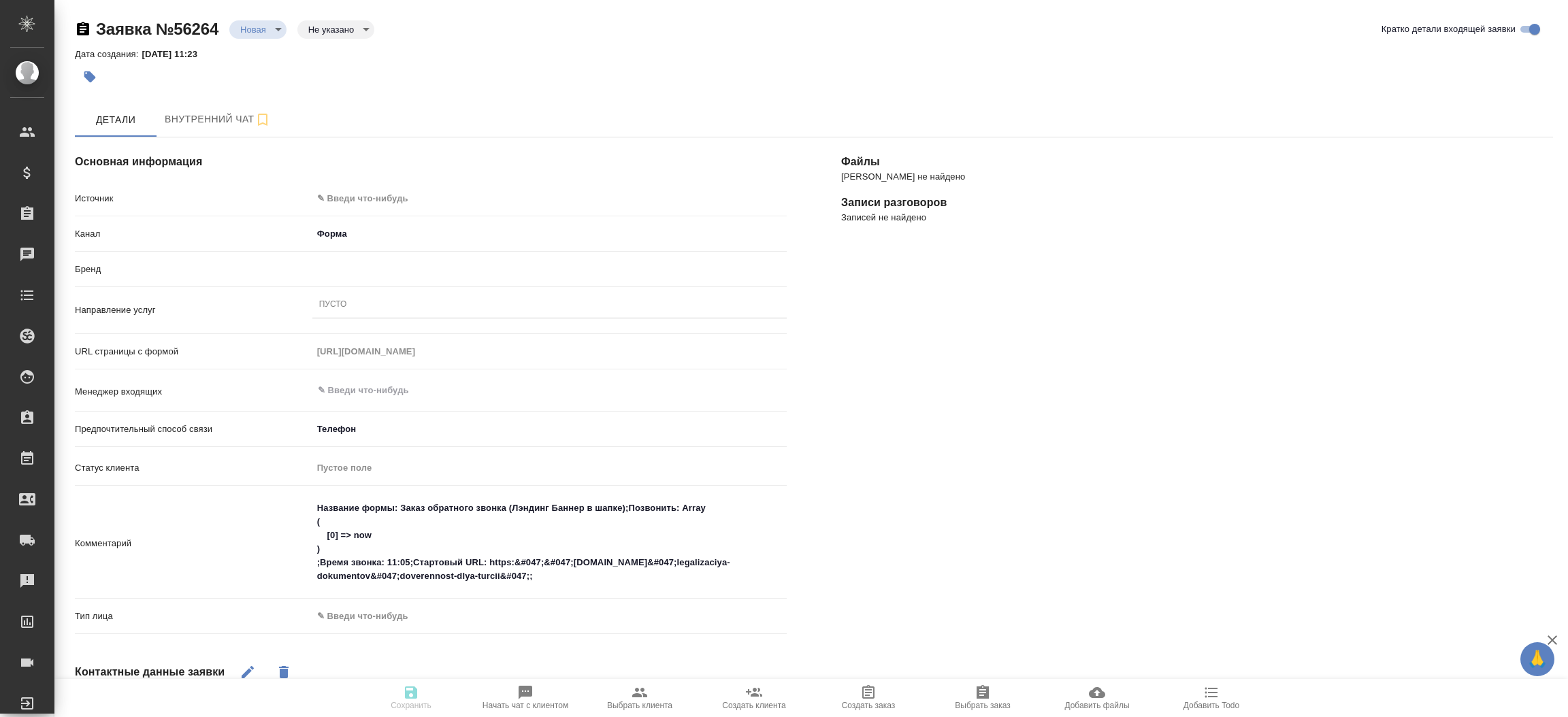
type textarea "x"
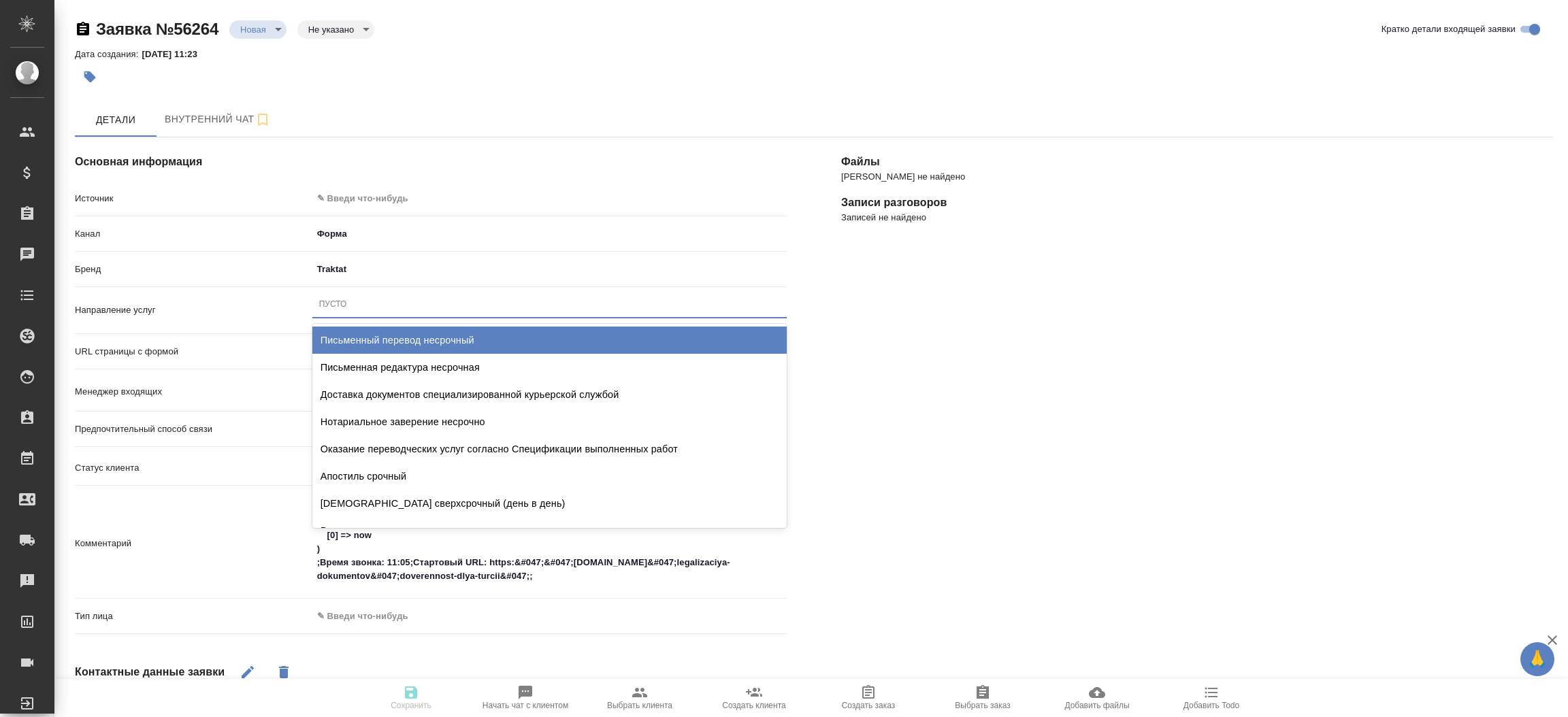
click at [366, 302] on div "Пусто" at bounding box center [550, 304] width 474 height 20
type input "доверенно"
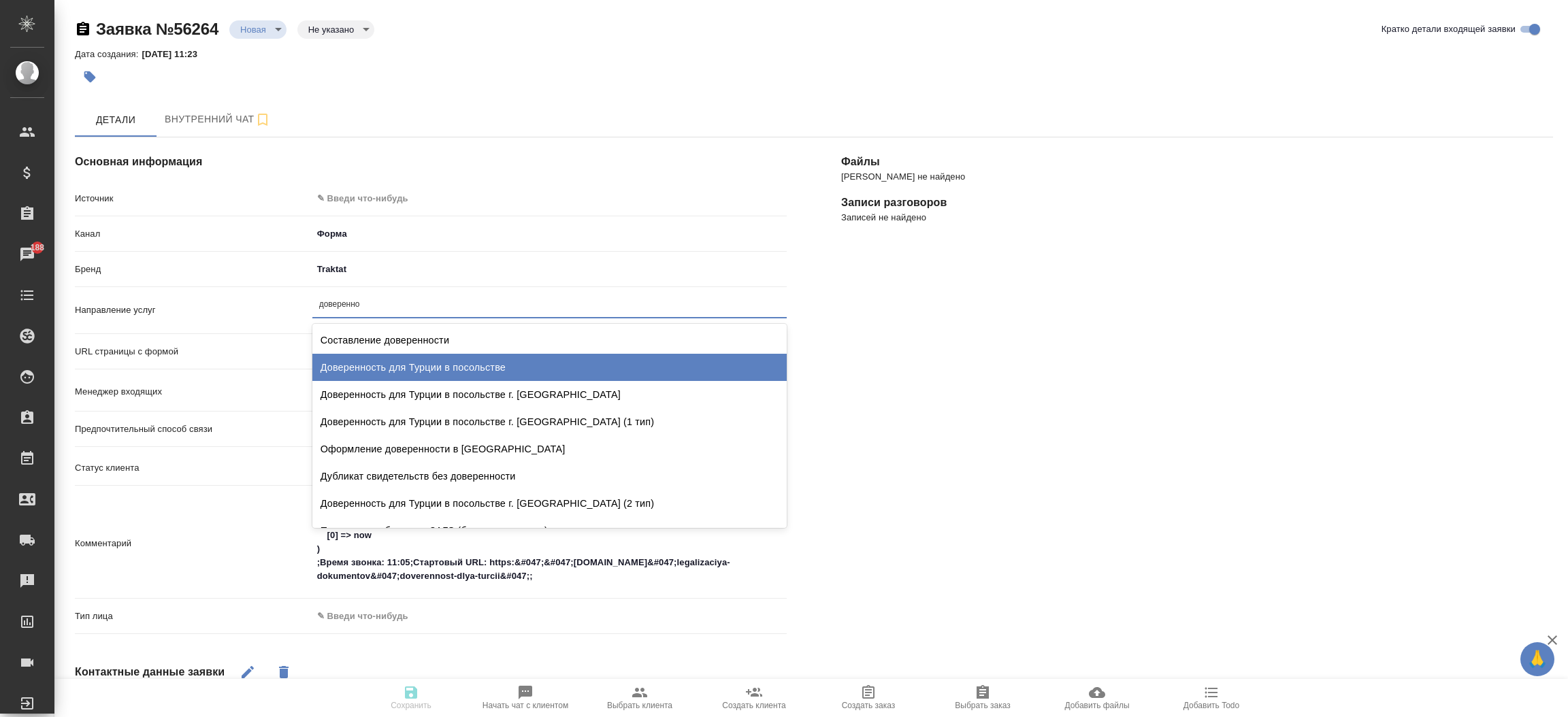
click at [395, 358] on div "Доверенность для Турции в посольстве" at bounding box center [550, 367] width 474 height 27
type textarea "x"
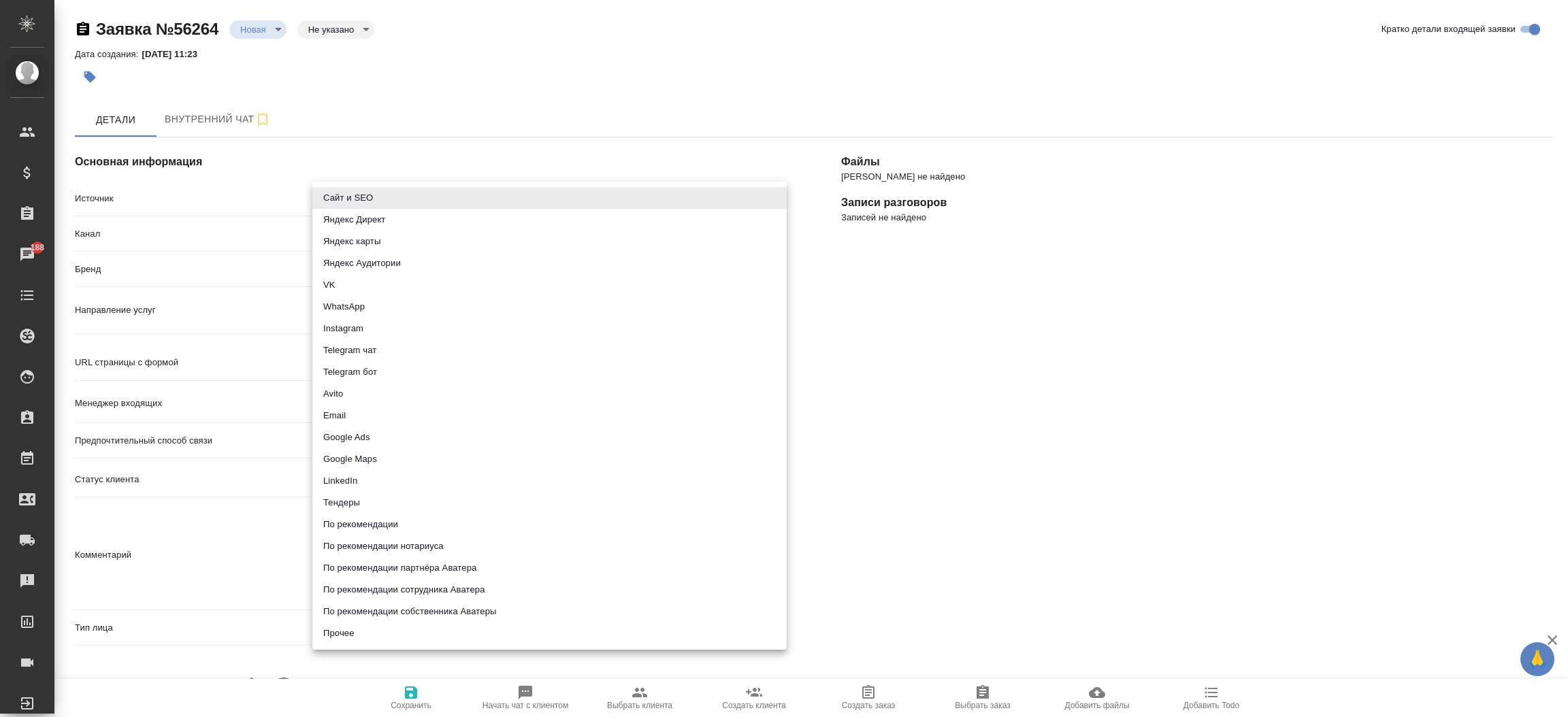
click at [394, 190] on body "🙏 .cls-1 fill:#fff; AWATERA [PERSON_NAME]prutko Клиенты Спецификации Заказы 188…" at bounding box center [784, 358] width 1568 height 717
click at [390, 199] on li "Сайт и SEO" at bounding box center [550, 198] width 474 height 22
type input "seo"
type textarea "x"
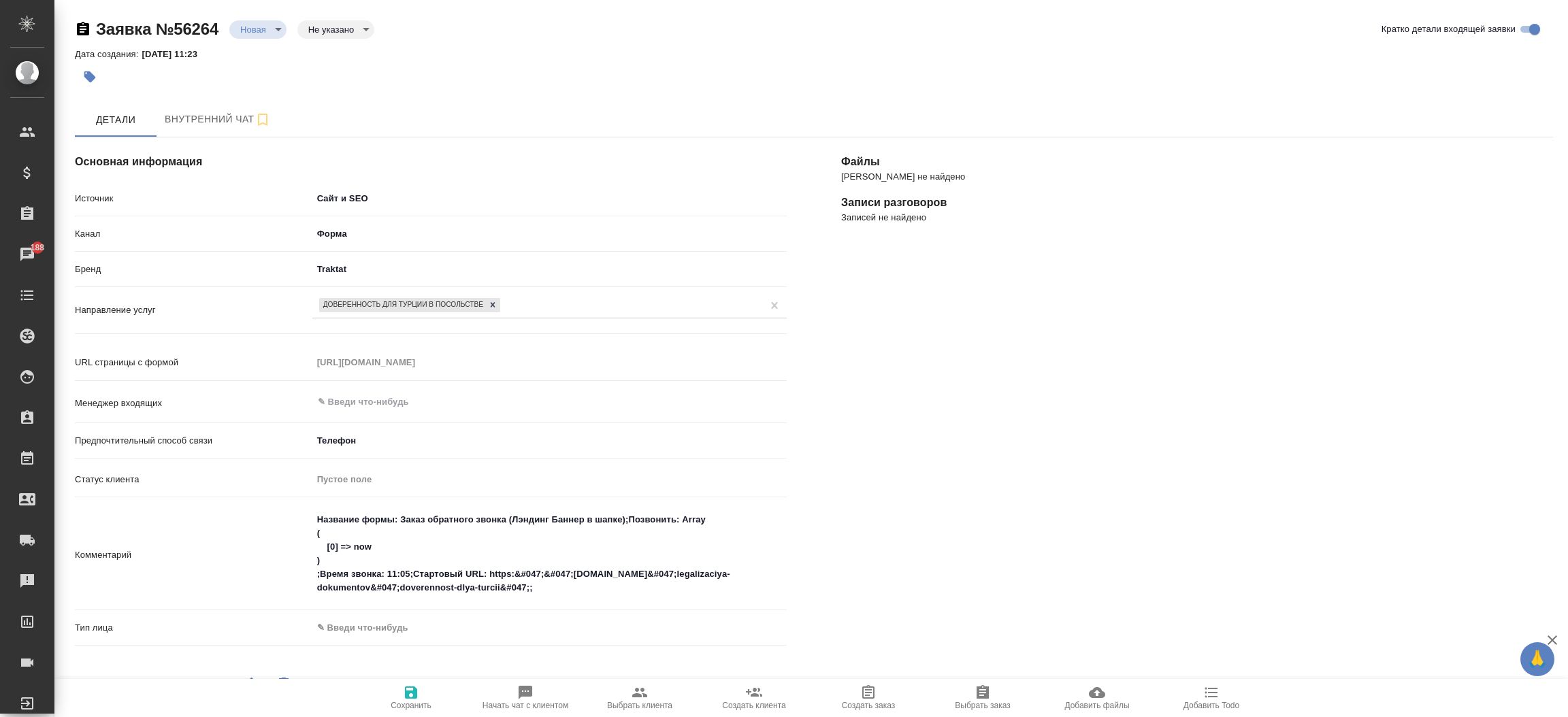
click at [1411, 473] on div "[PERSON_NAME] не найдено Записи разговоров Записей не найдено" at bounding box center [1197, 565] width 766 height 911
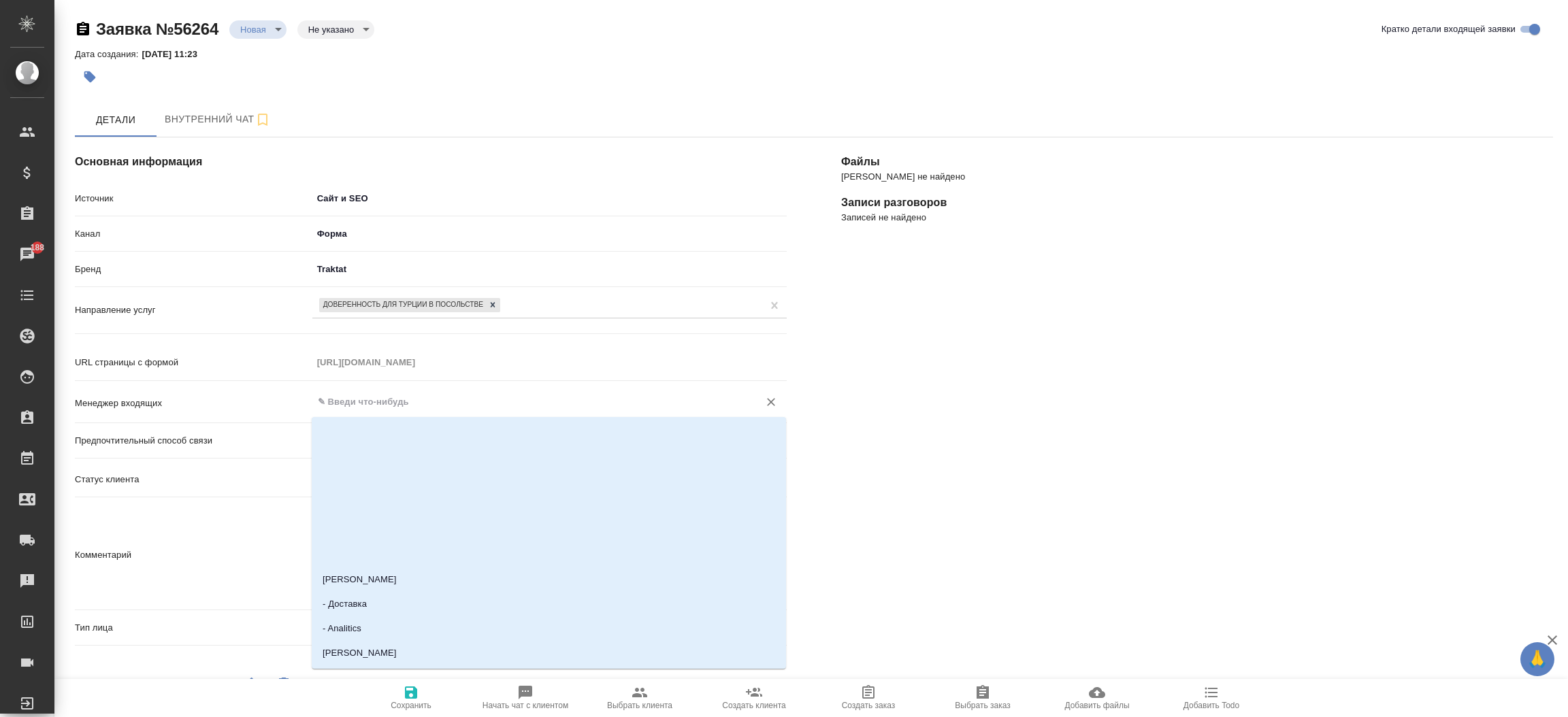
click at [424, 408] on input "text" at bounding box center [526, 403] width 421 height 16
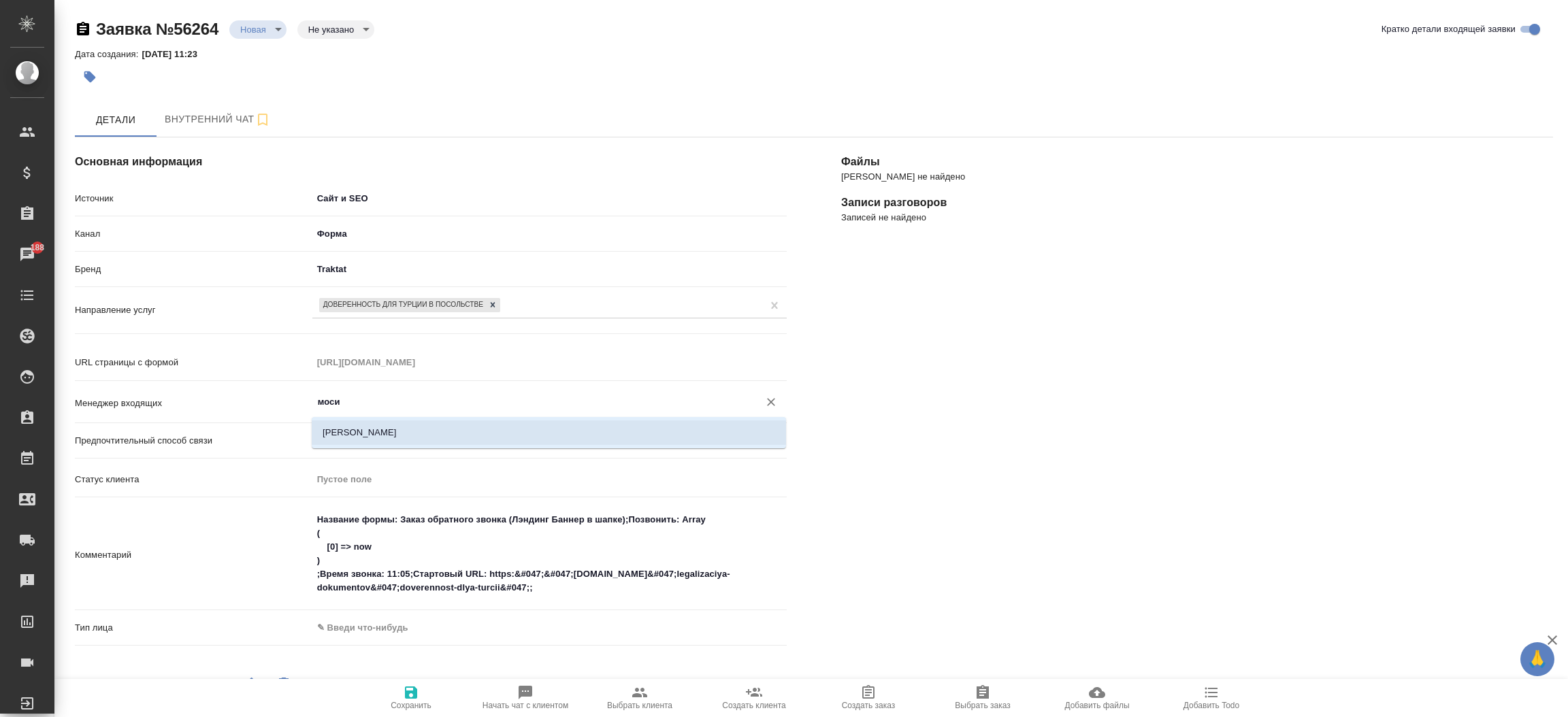
click at [419, 424] on li "[PERSON_NAME]" at bounding box center [549, 433] width 474 height 25
type input "[PERSON_NAME]"
type textarea "x"
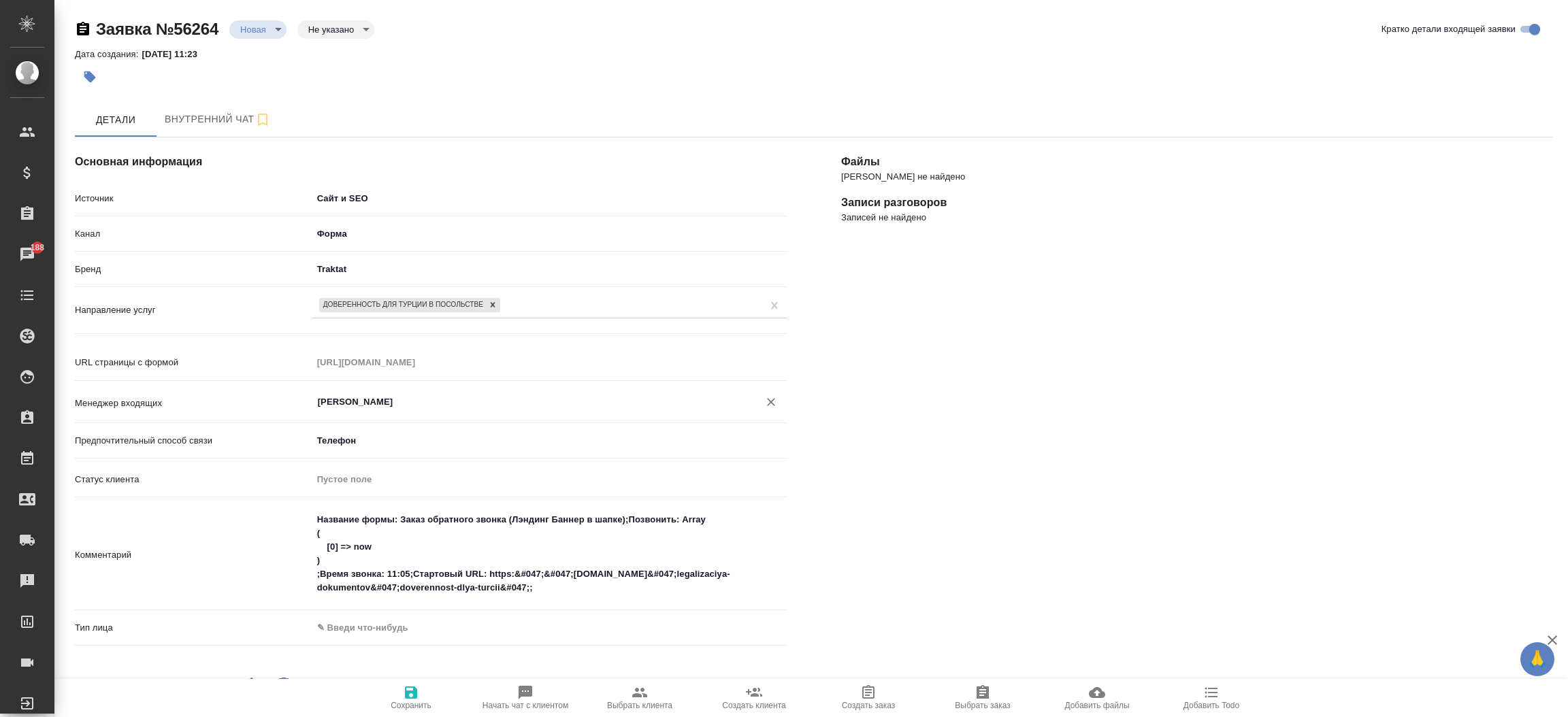
type input "[PERSON_NAME]"
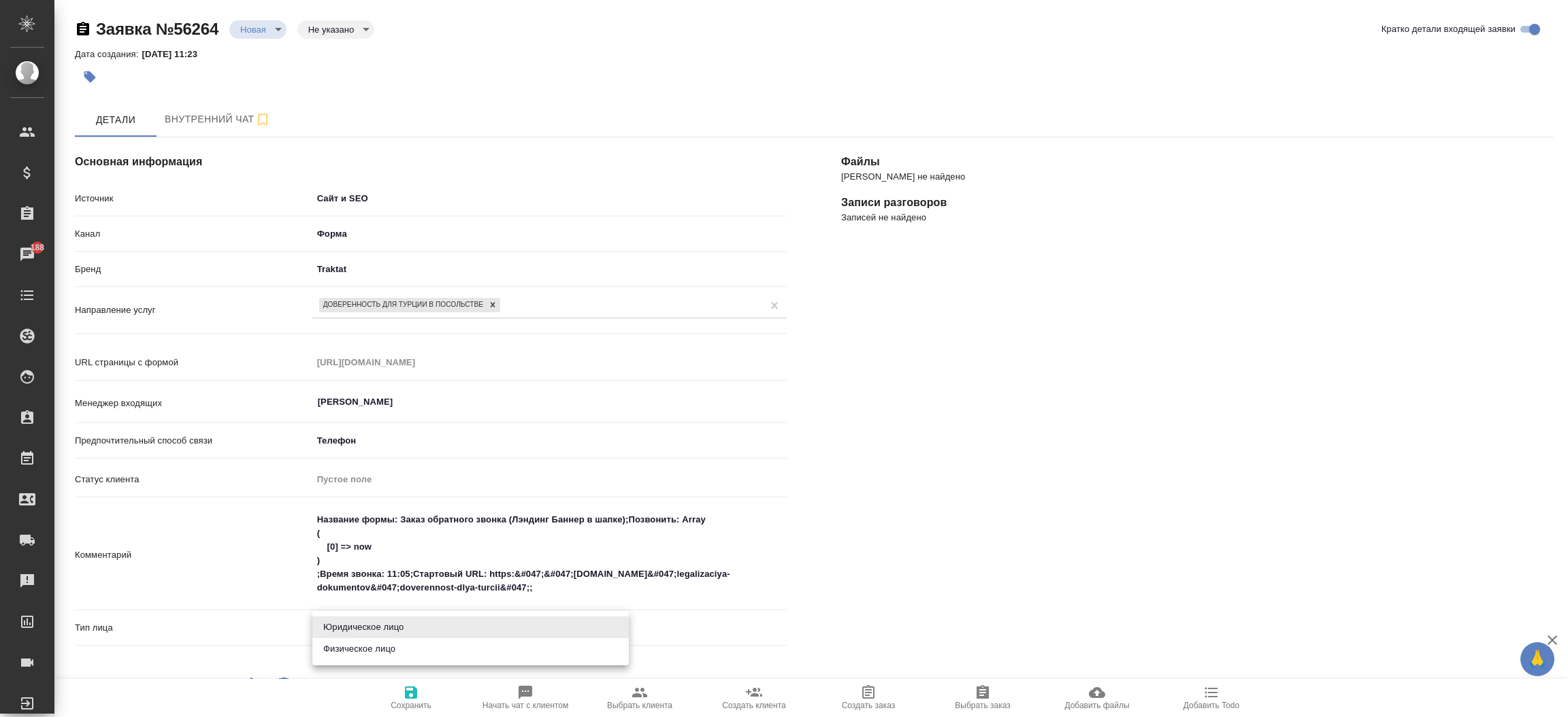
click at [354, 616] on body "🙏 .cls-1 fill:#fff; AWATERA [PERSON_NAME]prutko Клиенты Спецификации Заказы 188…" at bounding box center [784, 358] width 1568 height 717
click at [365, 643] on li "Физическое лицо" at bounding box center [471, 649] width 316 height 22
type textarea "x"
type input "private"
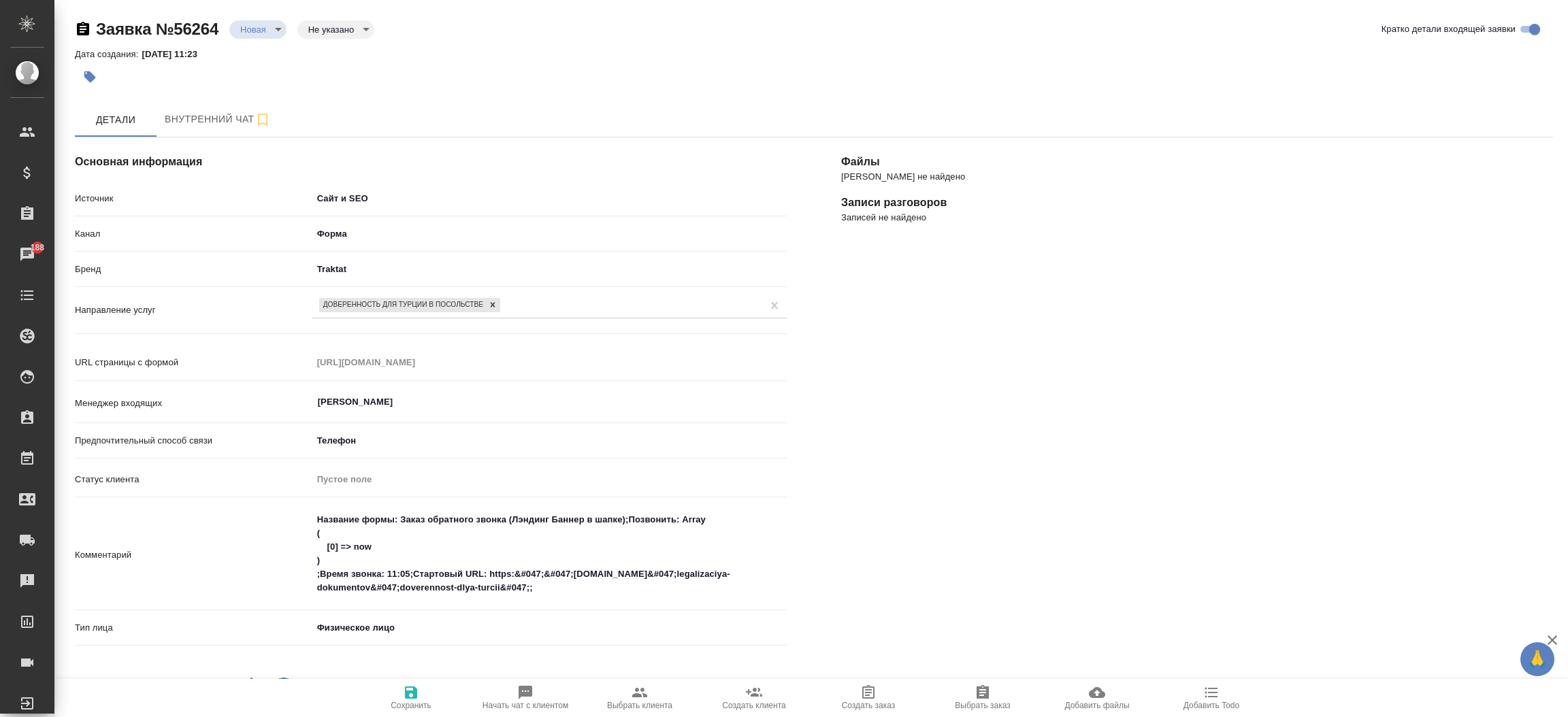
click at [423, 712] on button "Сохранить" at bounding box center [411, 698] width 115 height 38
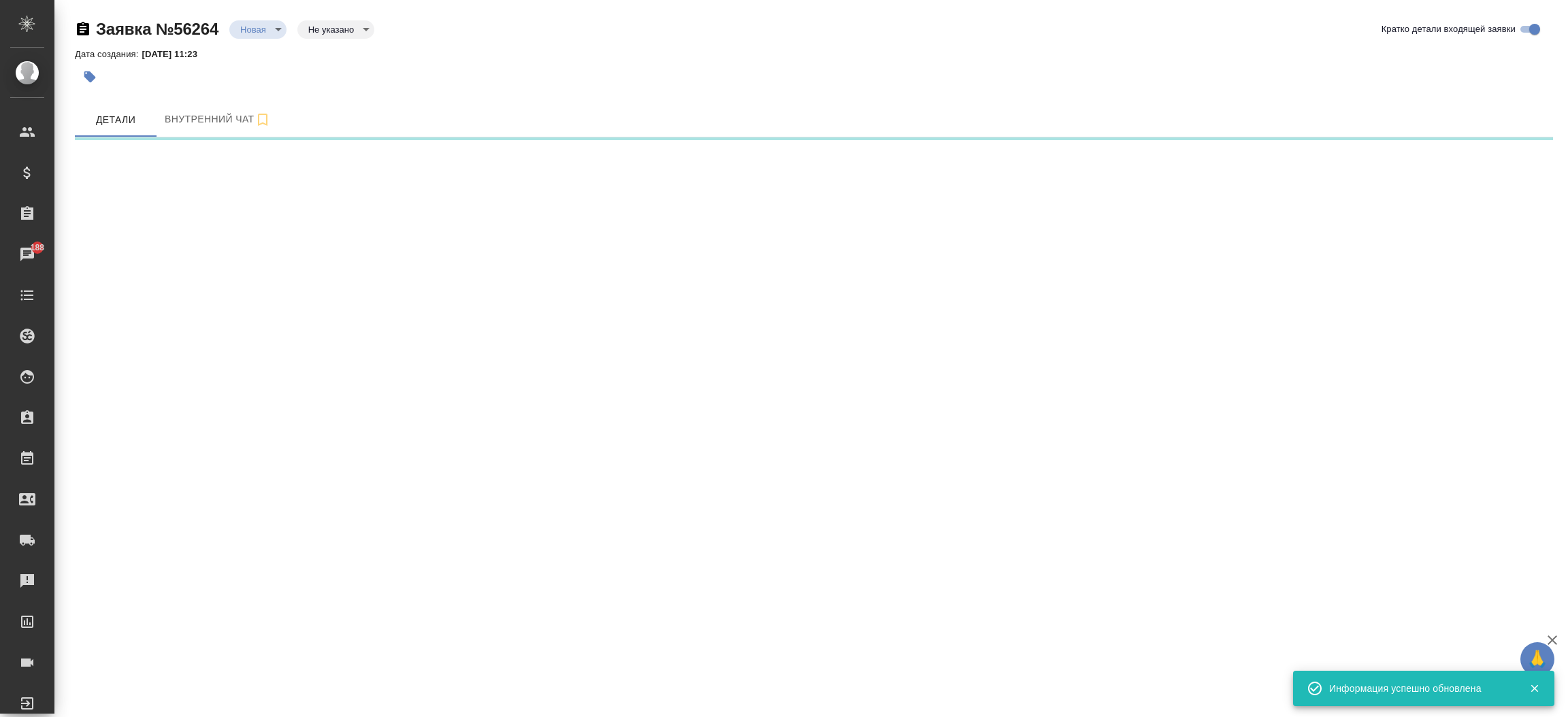
select select "RU"
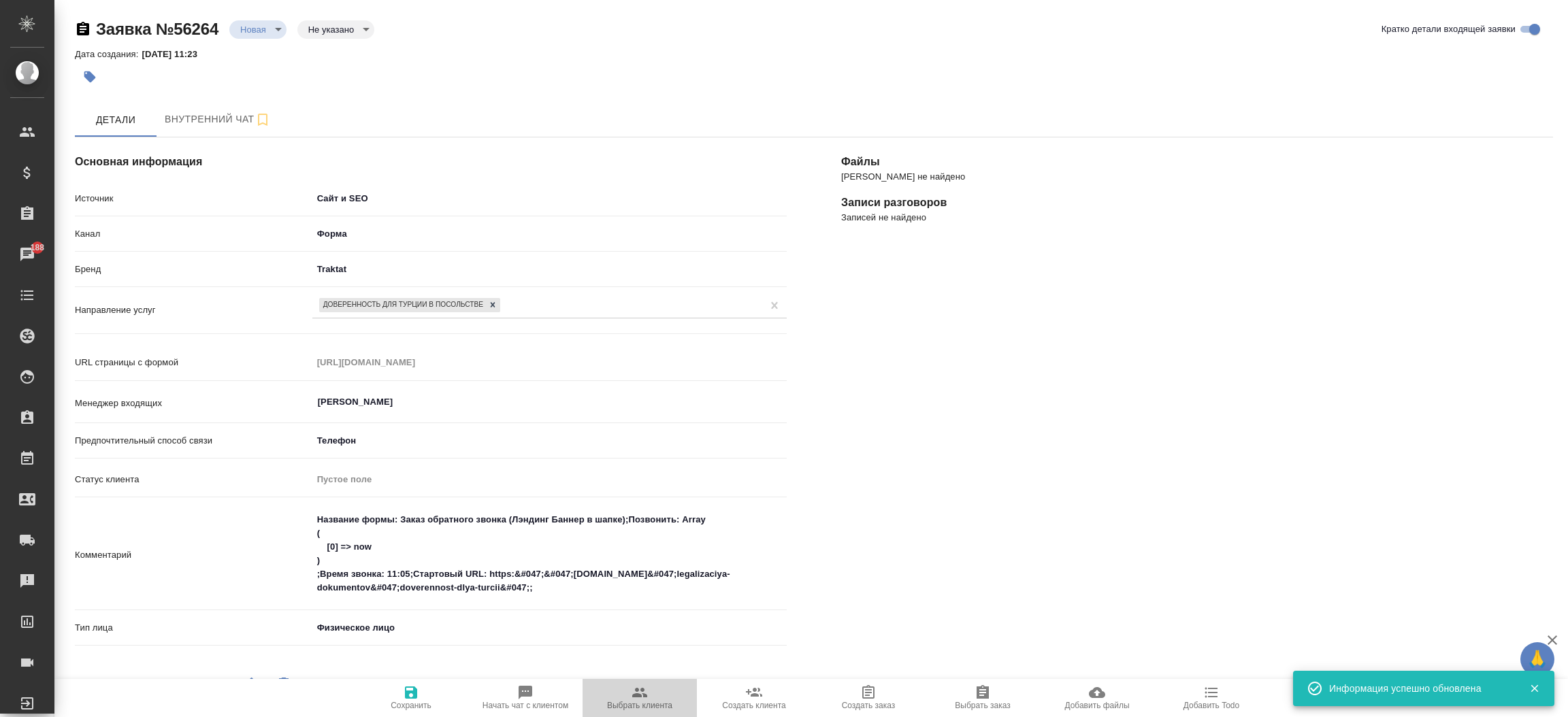
click at [642, 693] on icon "button" at bounding box center [640, 692] width 16 height 16
type textarea "x"
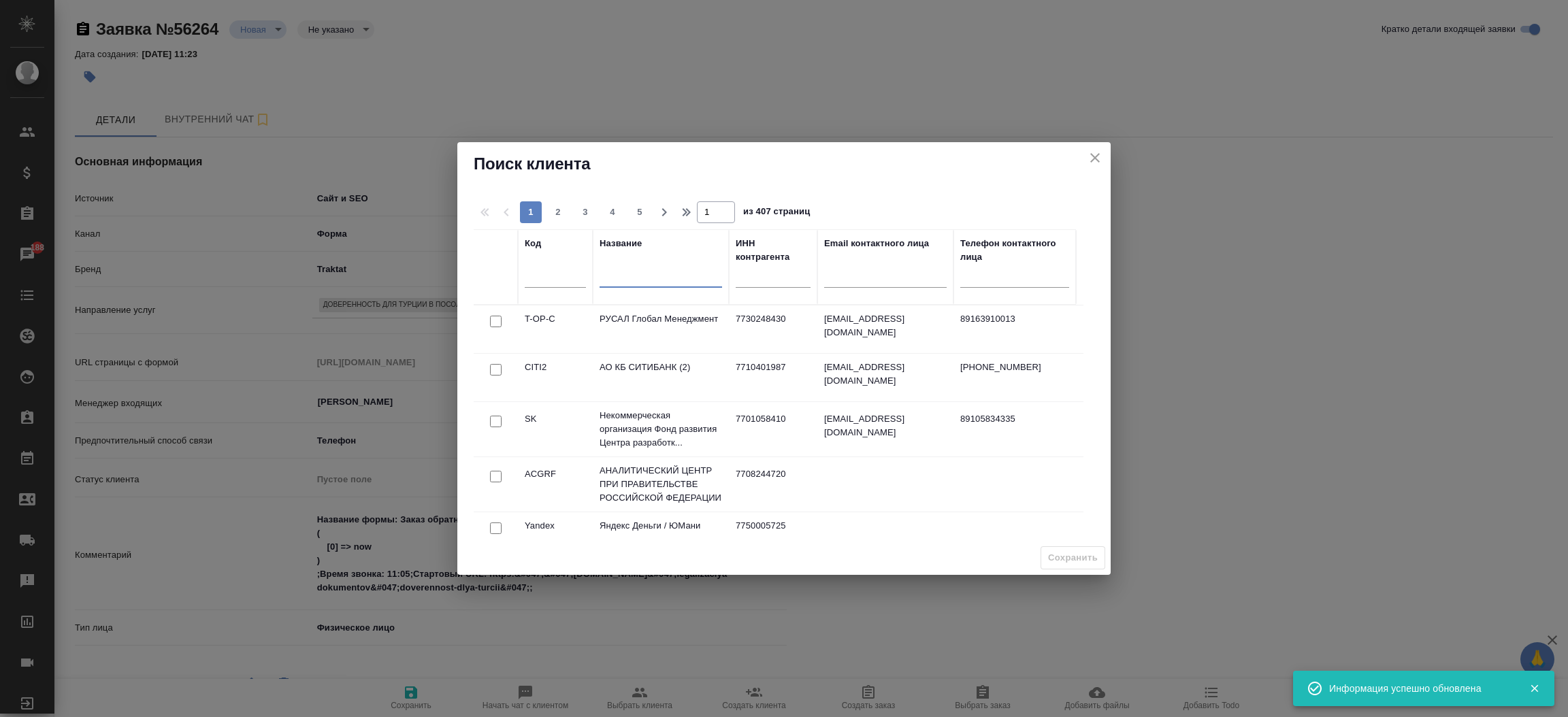
click at [640, 281] on input "text" at bounding box center [661, 279] width 123 height 17
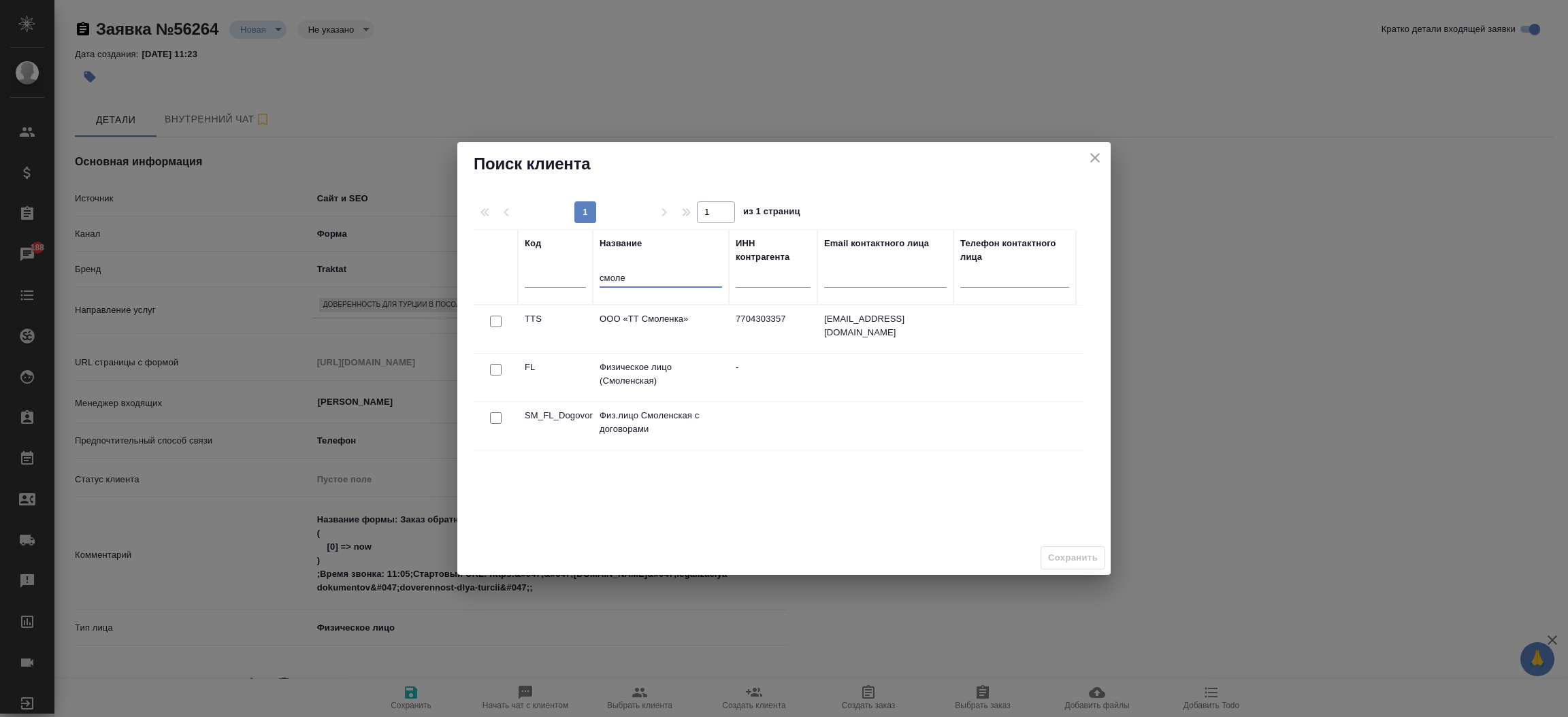
type input "смоле"
click at [497, 367] on input "checkbox" at bounding box center [495, 370] width 12 height 12
checkbox input "true"
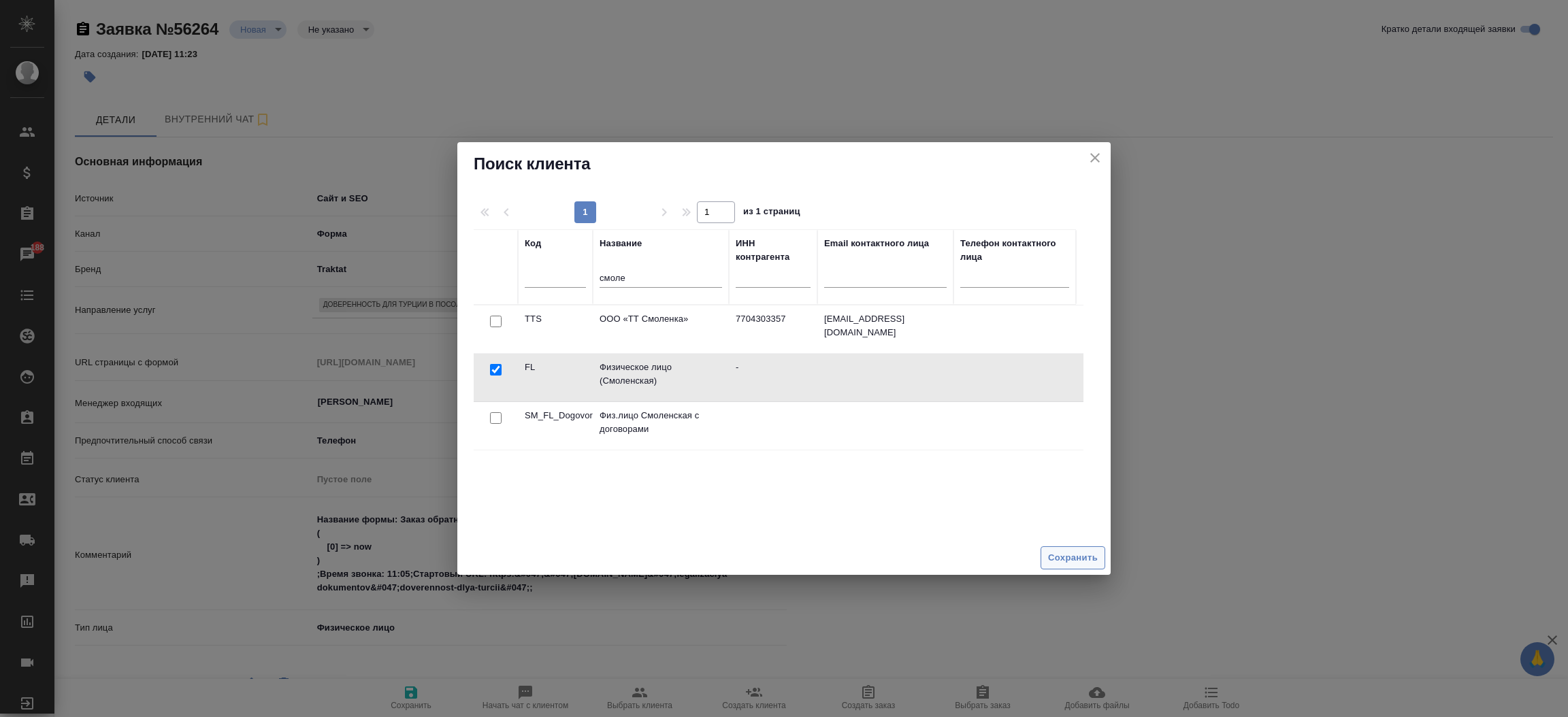
drag, startPoint x: 1050, startPoint y: 544, endPoint x: 1060, endPoint y: 555, distance: 14.9
click at [1060, 555] on div "Сохранить" at bounding box center [784, 558] width 654 height 35
click at [1060, 555] on span "Сохранить" at bounding box center [1073, 558] width 50 height 15
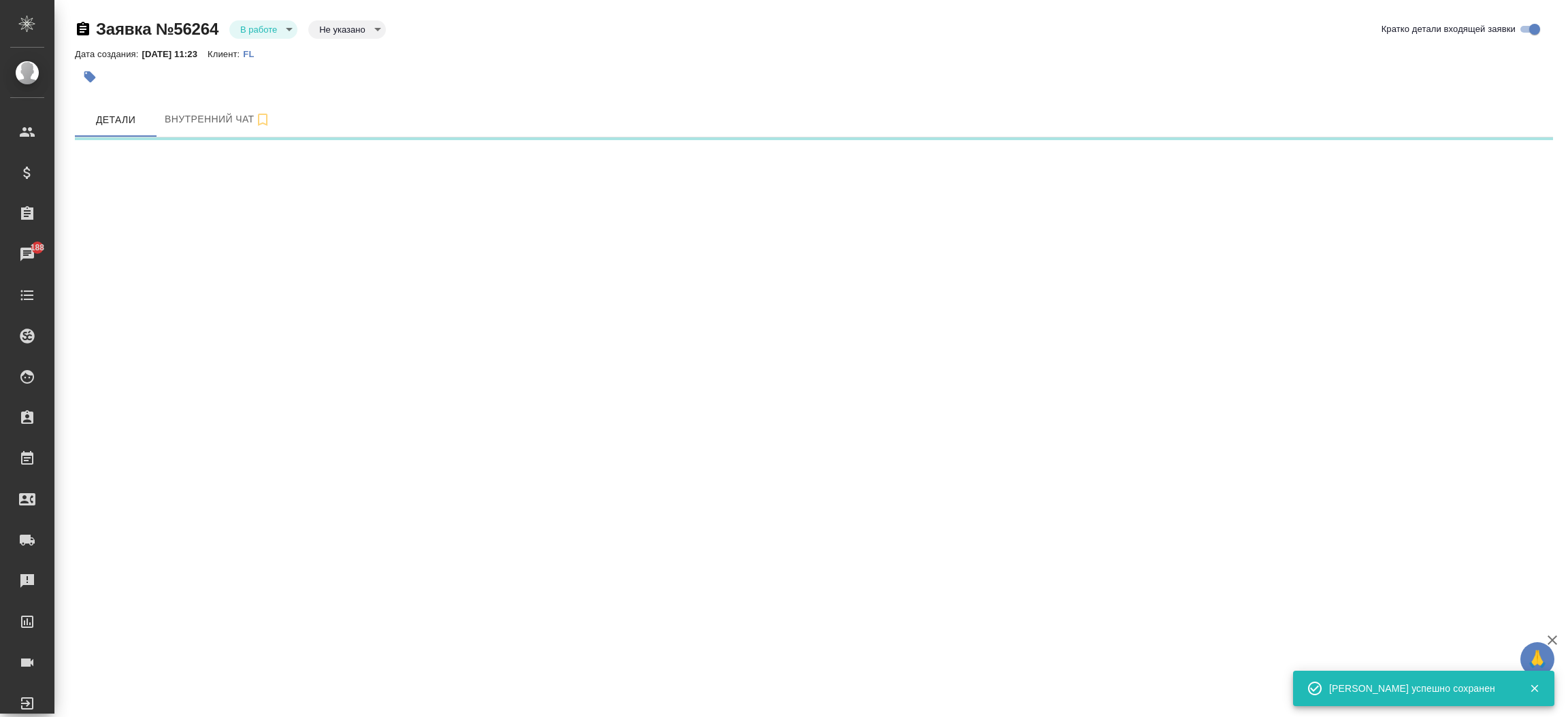
select select "RU"
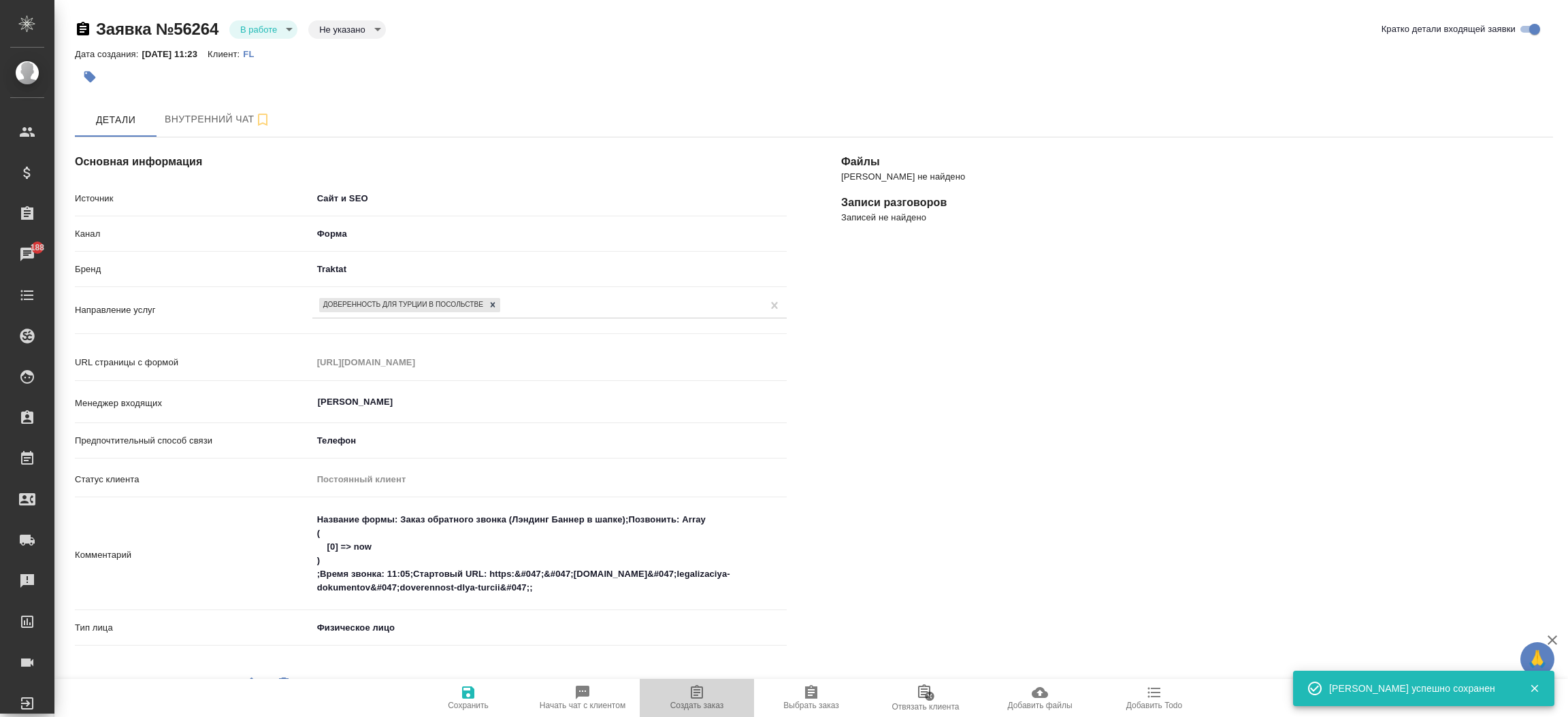
click at [692, 695] on icon "button" at bounding box center [696, 692] width 12 height 14
type textarea "x"
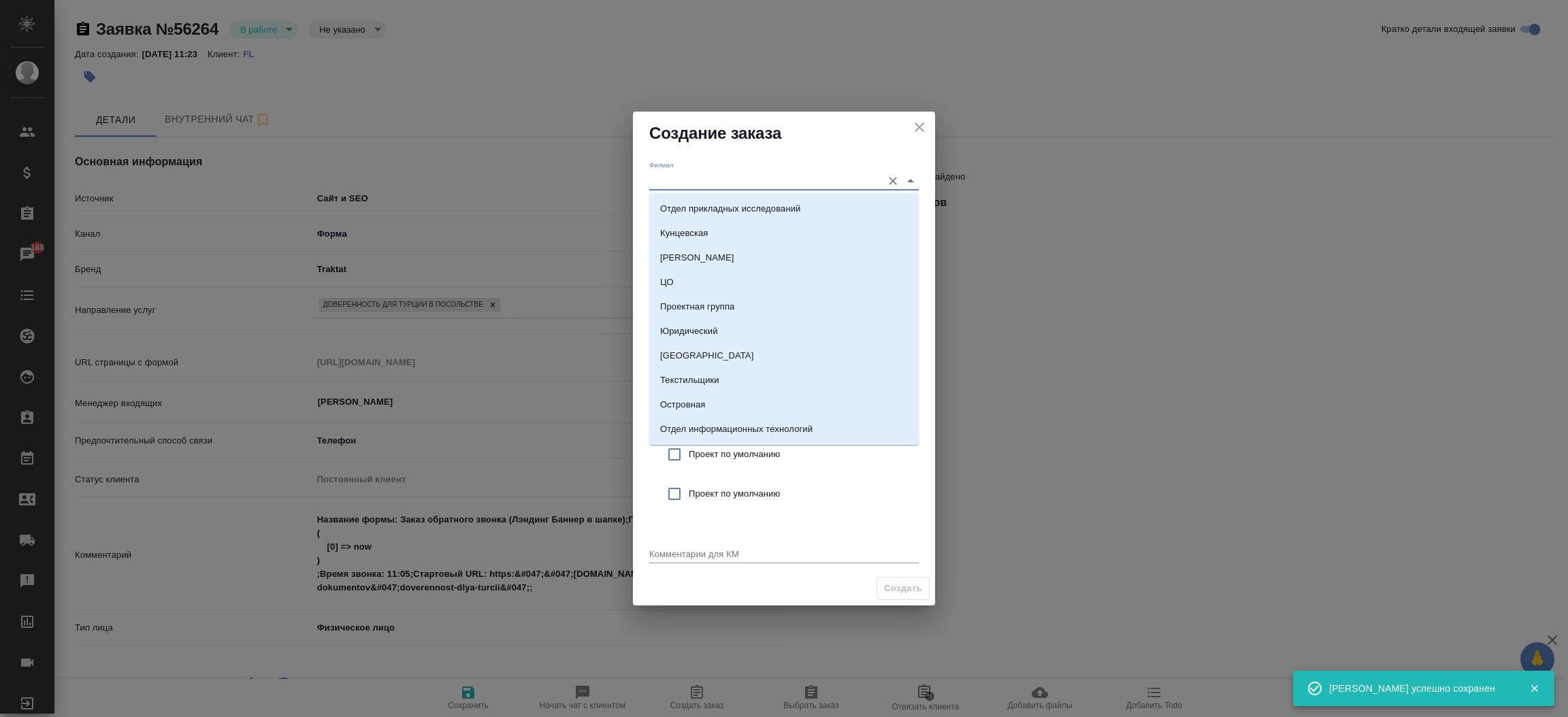
click at [700, 174] on input "Филиал" at bounding box center [762, 181] width 226 height 18
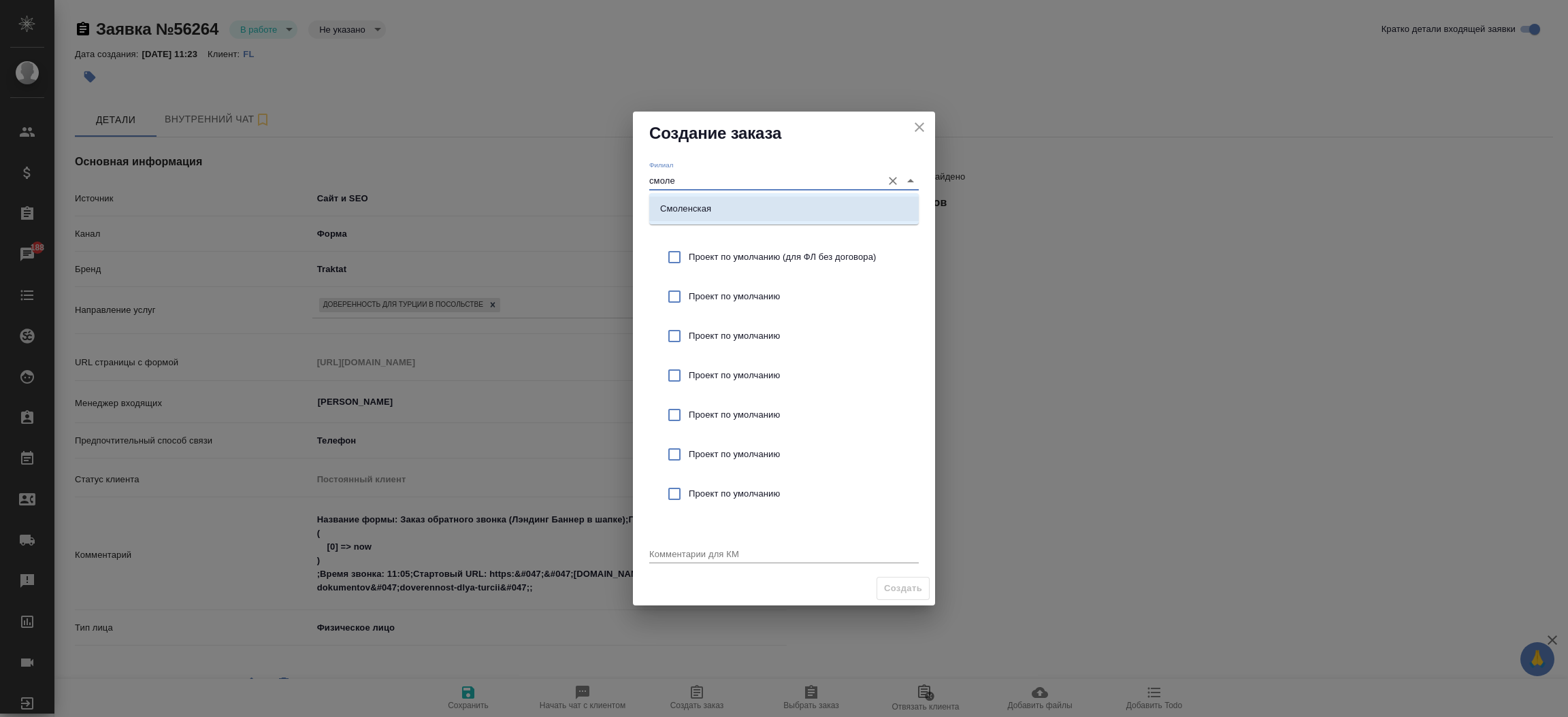
click at [697, 208] on p "Смоленская" at bounding box center [685, 208] width 51 height 14
type input "Смоленская"
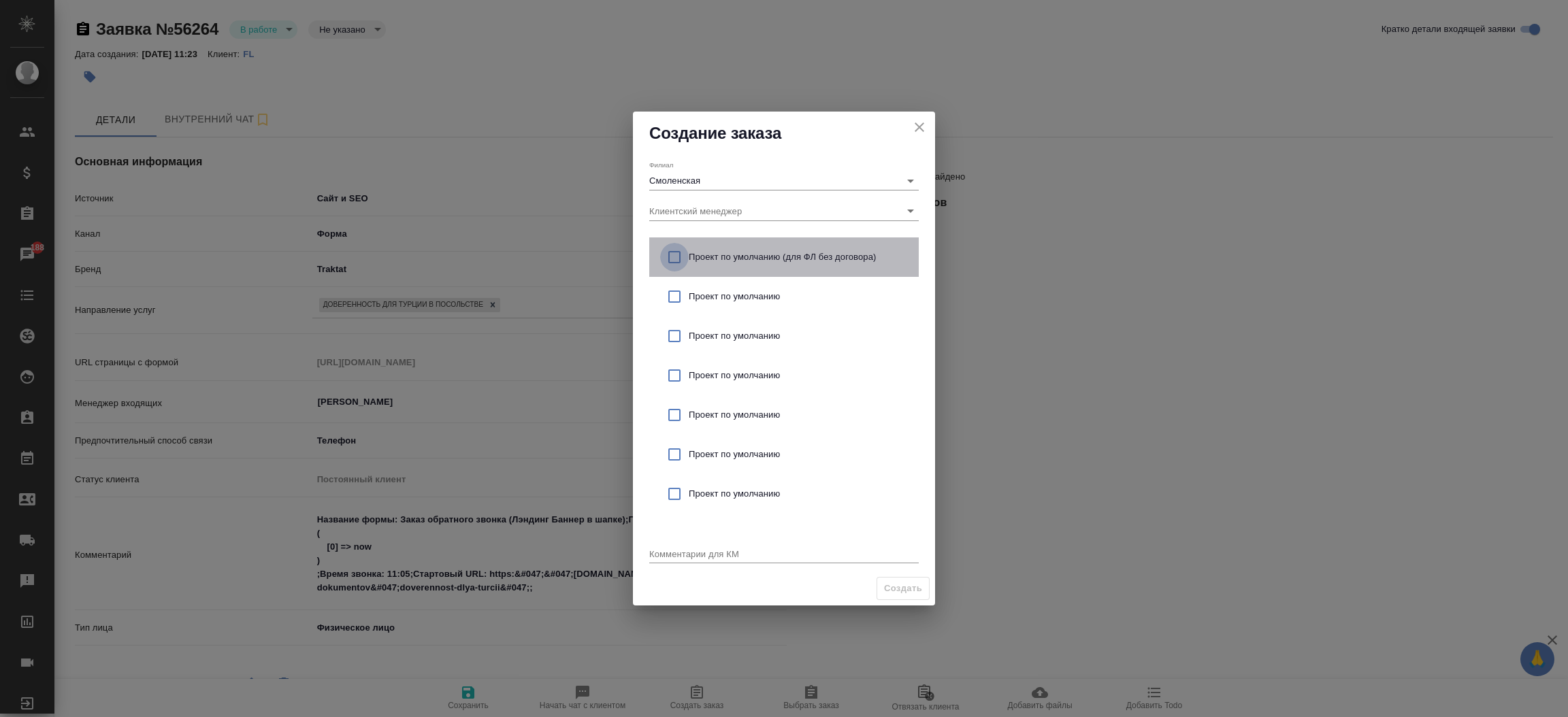
click at [674, 252] on input "checkbox" at bounding box center [674, 256] width 28 height 28
checkbox input "true"
click at [682, 549] on textarea at bounding box center [784, 553] width 270 height 10
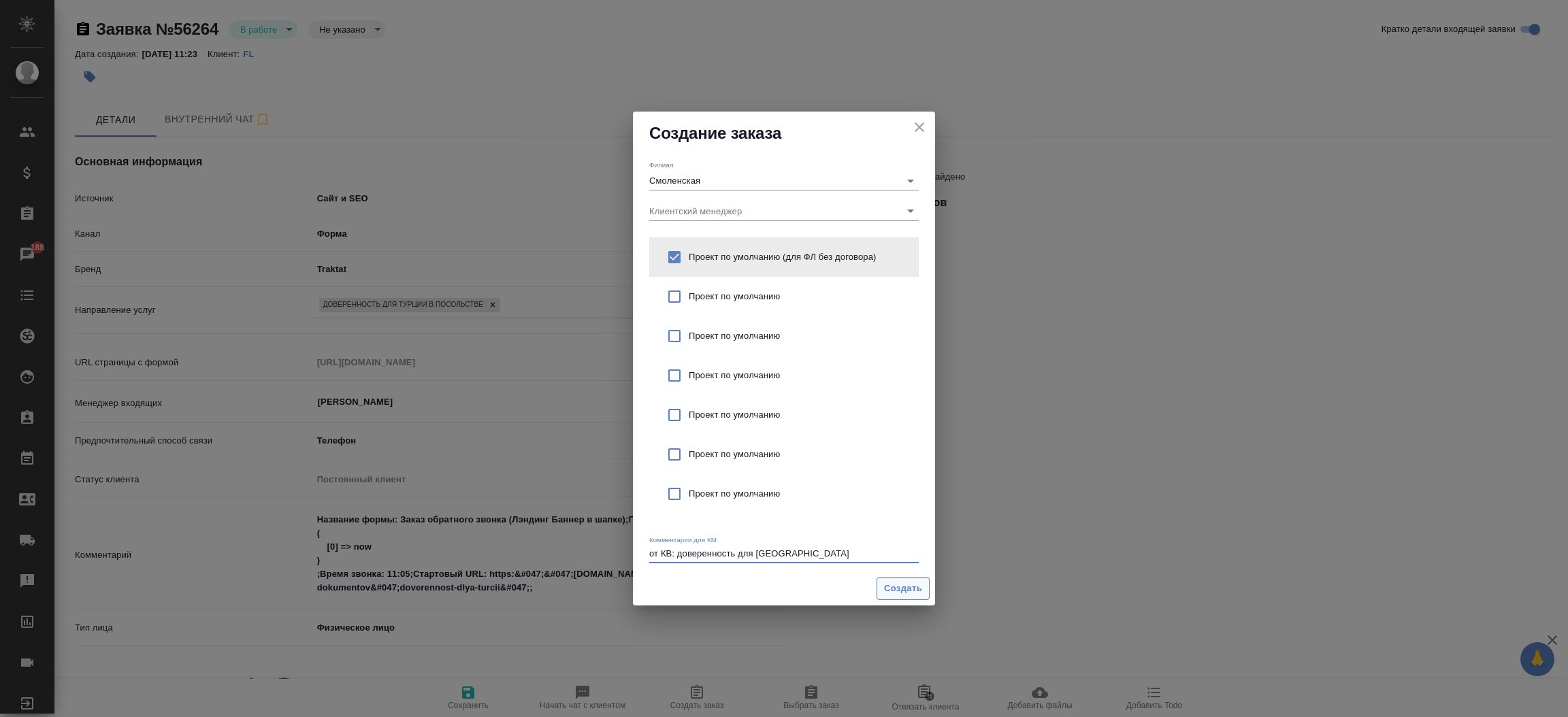
type textarea "от КВ: доверенность для [GEOGRAPHIC_DATA]"
click at [895, 598] on button "Создать" at bounding box center [903, 589] width 53 height 24
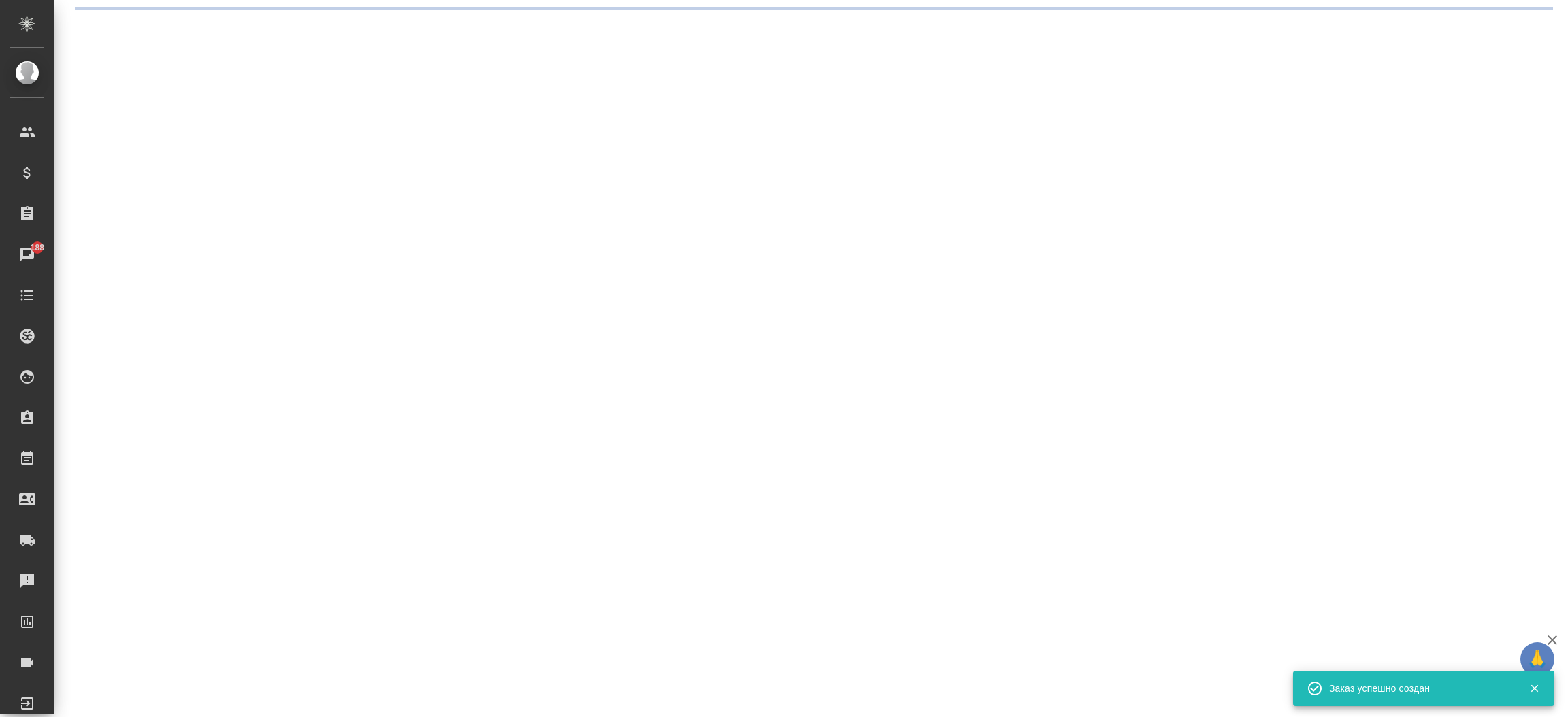
select select "RU"
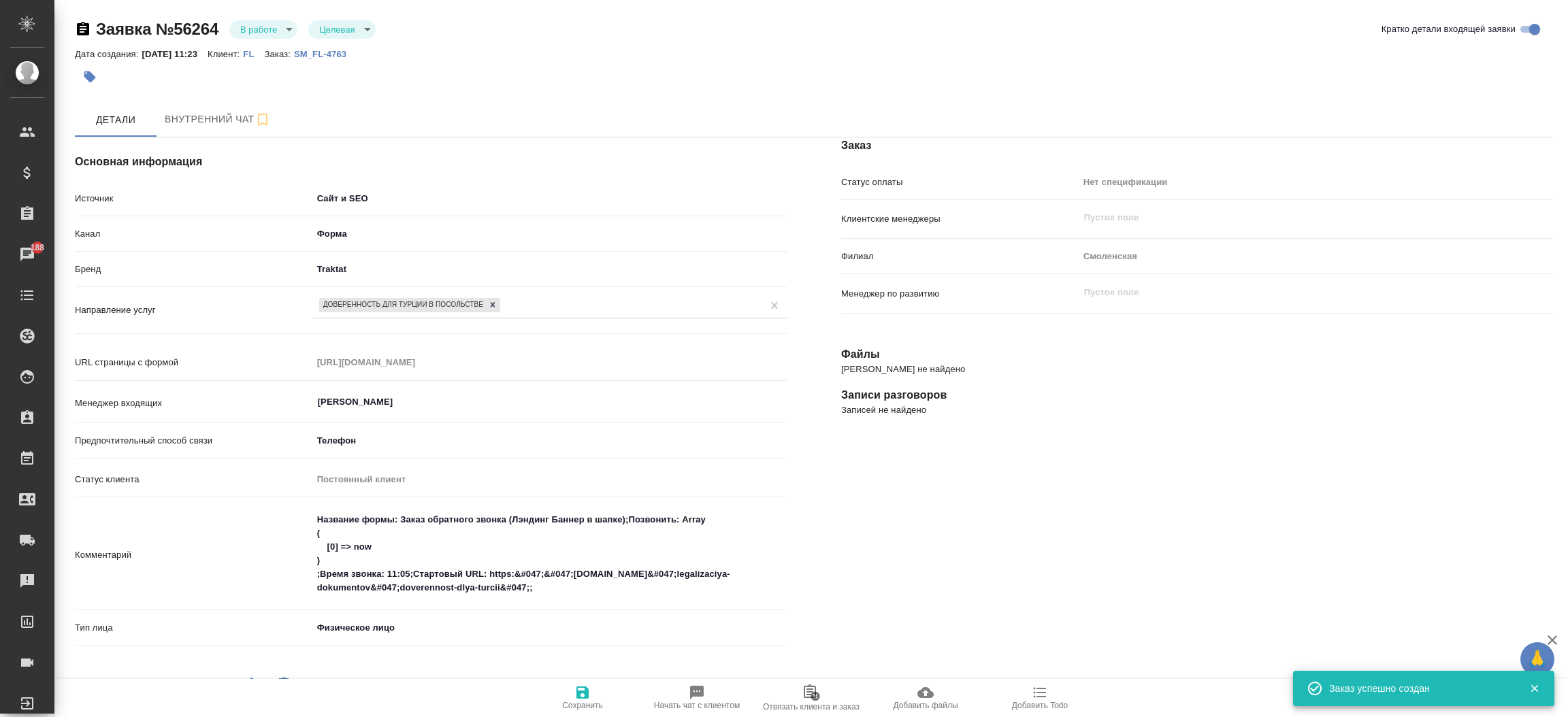
type textarea "x"
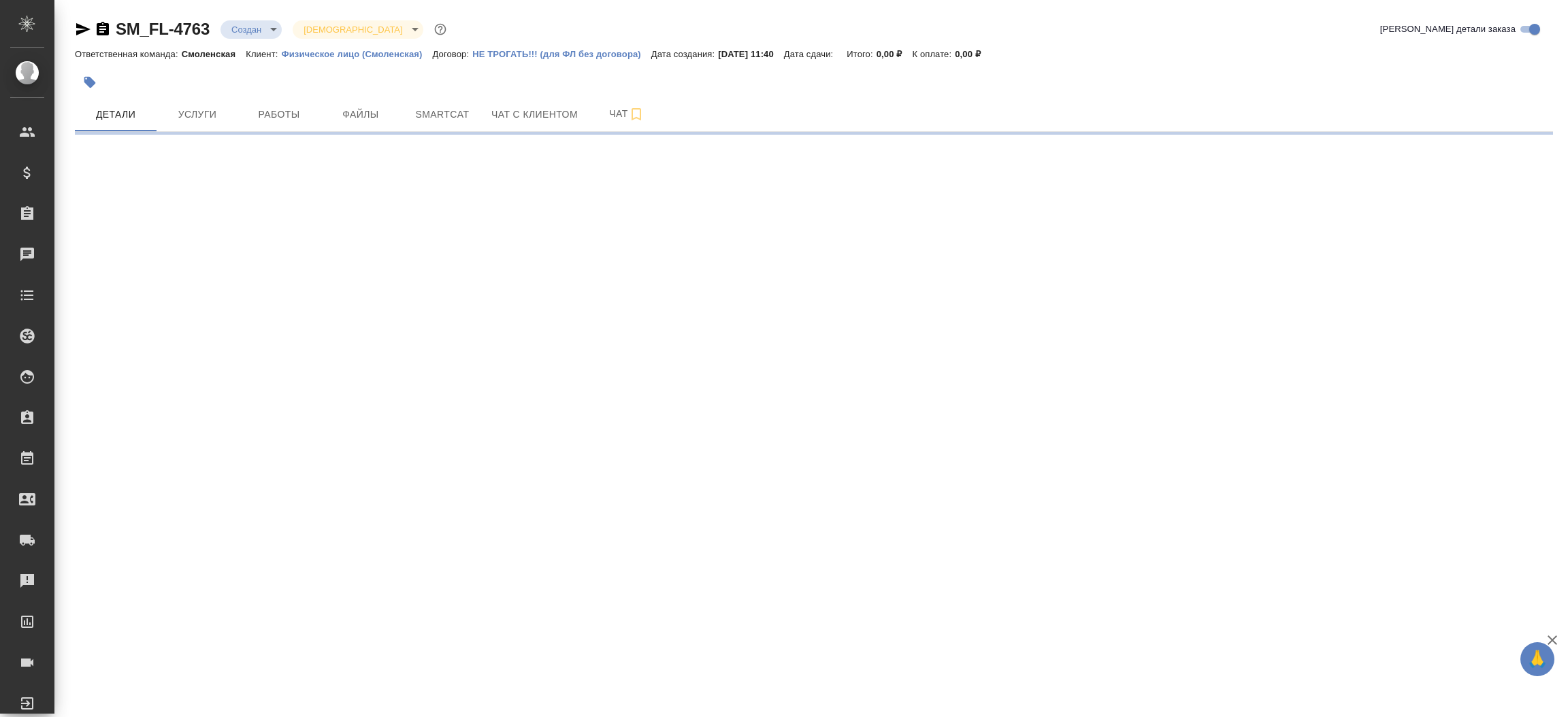
select select "RU"
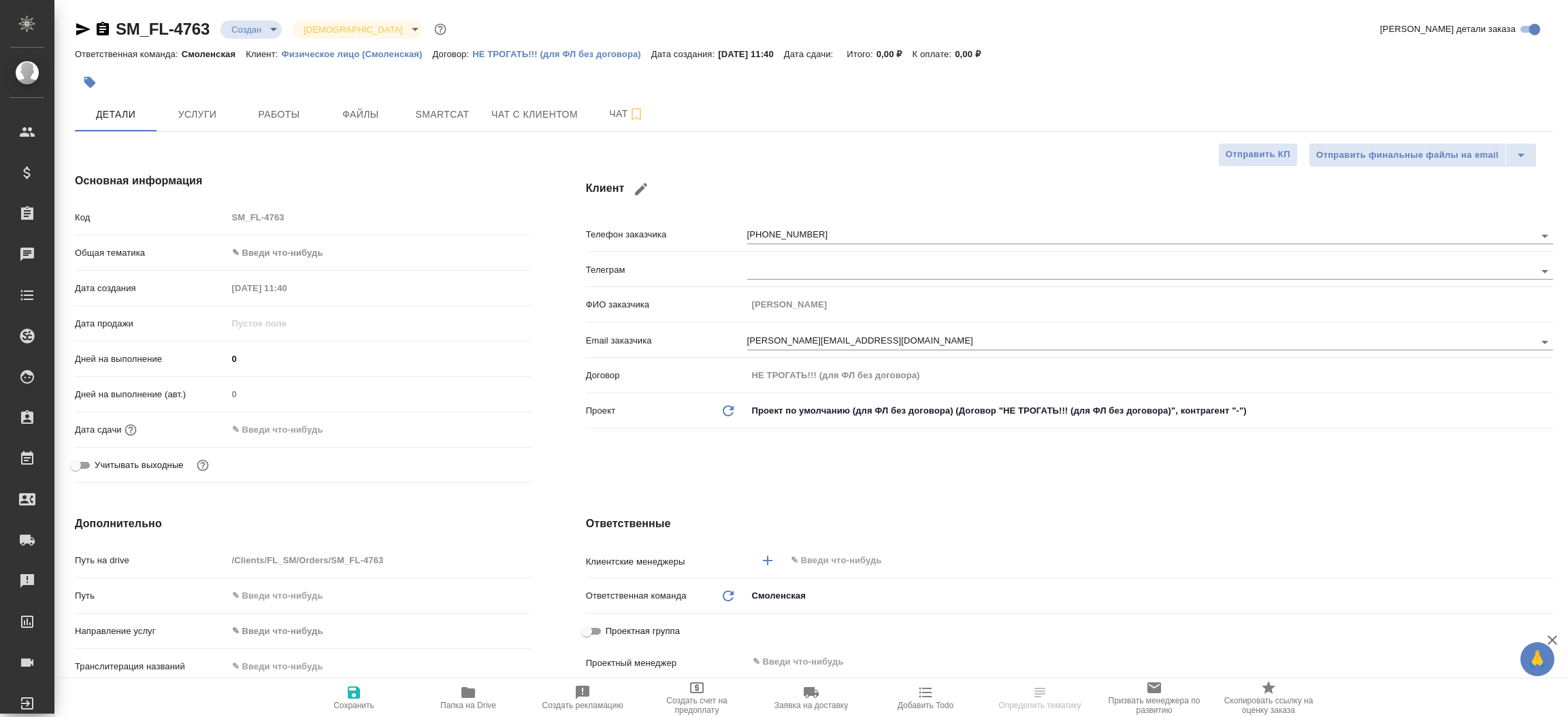
type textarea "x"
click at [81, 28] on icon "button" at bounding box center [83, 29] width 16 height 16
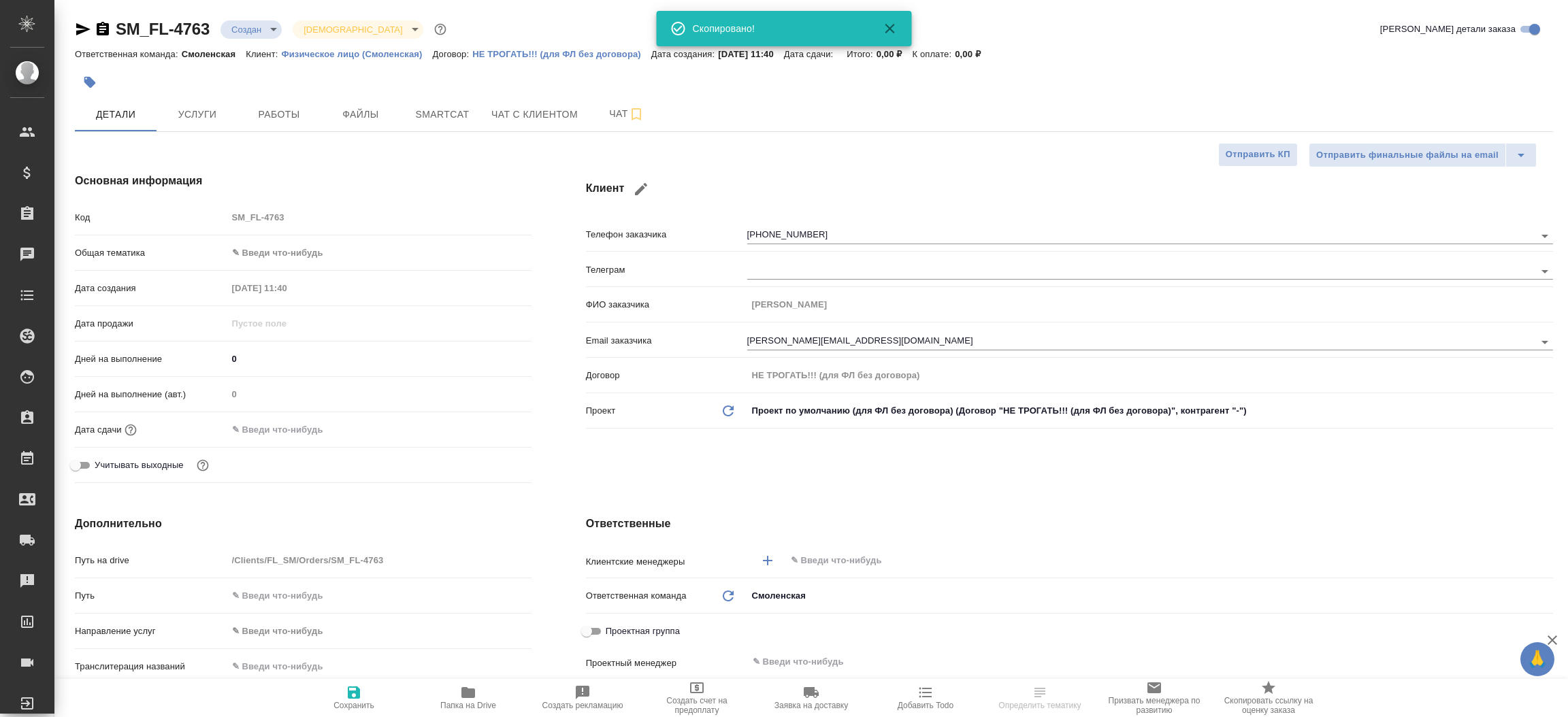
type textarea "x"
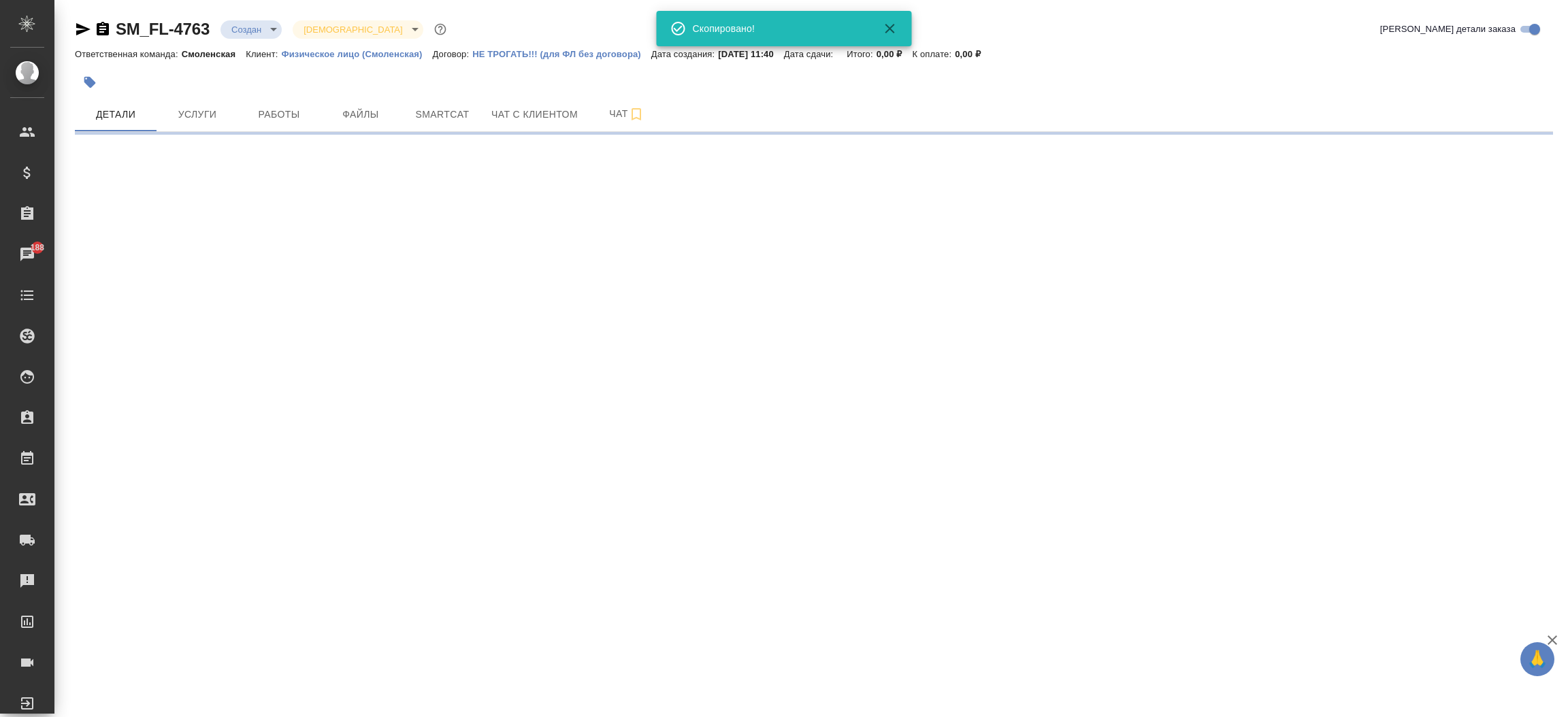
select select "RU"
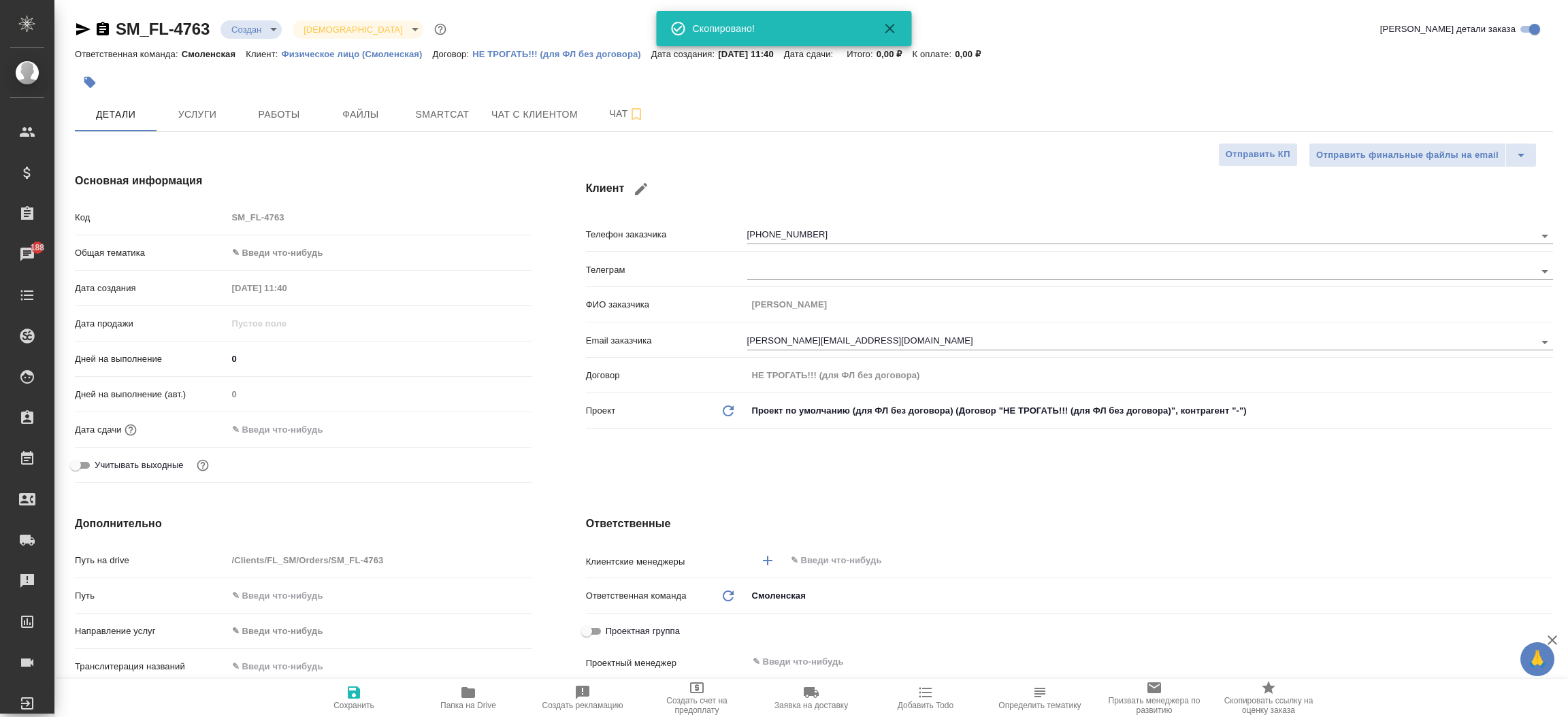
type textarea "x"
